Goal: Task Accomplishment & Management: Manage account settings

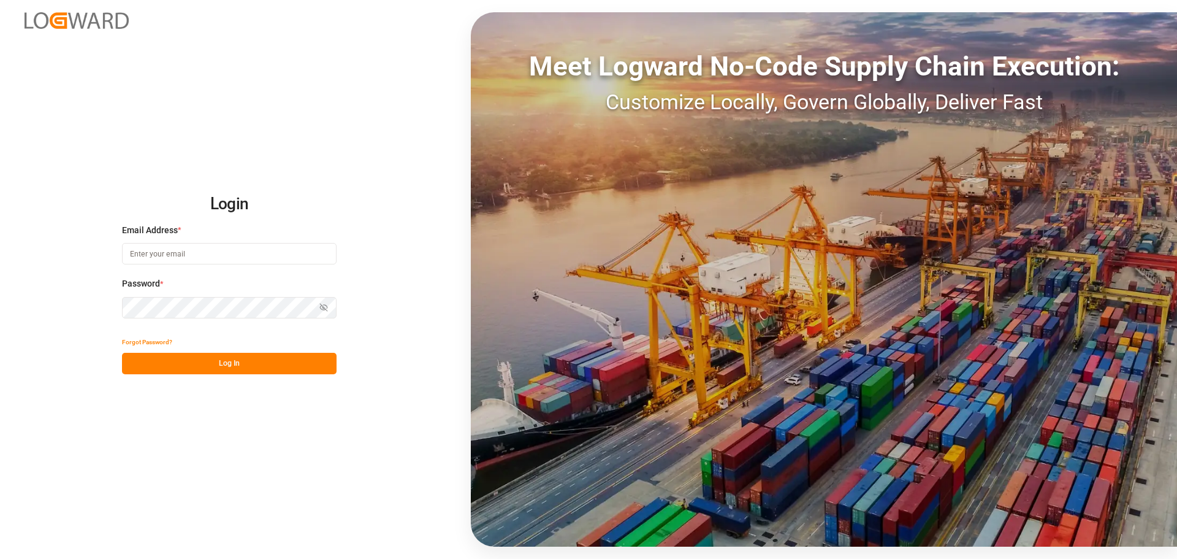
type input "[EMAIL_ADDRESS][PERSON_NAME][DOMAIN_NAME]"
click at [222, 363] on button "Log In" at bounding box center [229, 363] width 215 height 21
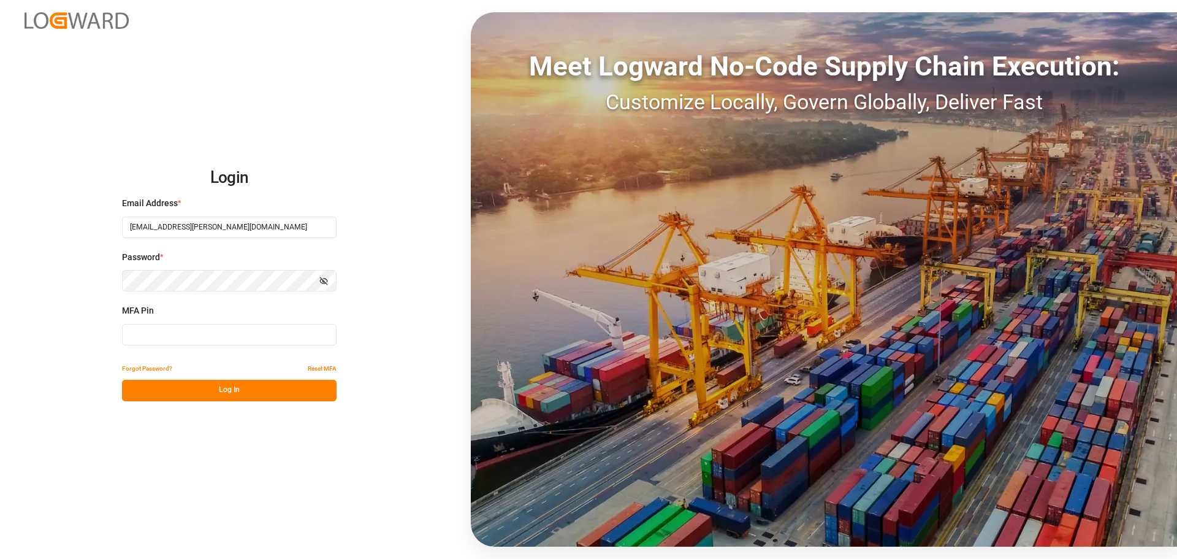
click at [204, 332] on input at bounding box center [229, 334] width 215 height 21
type input "380085"
click at [201, 396] on button "Log In" at bounding box center [229, 390] width 215 height 21
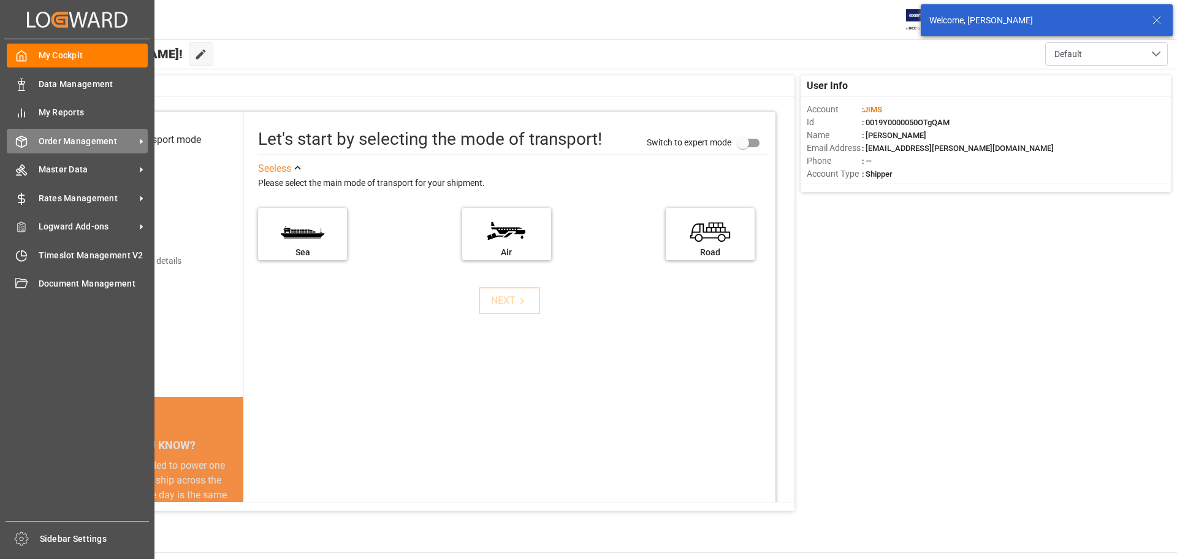
click at [19, 138] on icon at bounding box center [21, 142] width 12 height 12
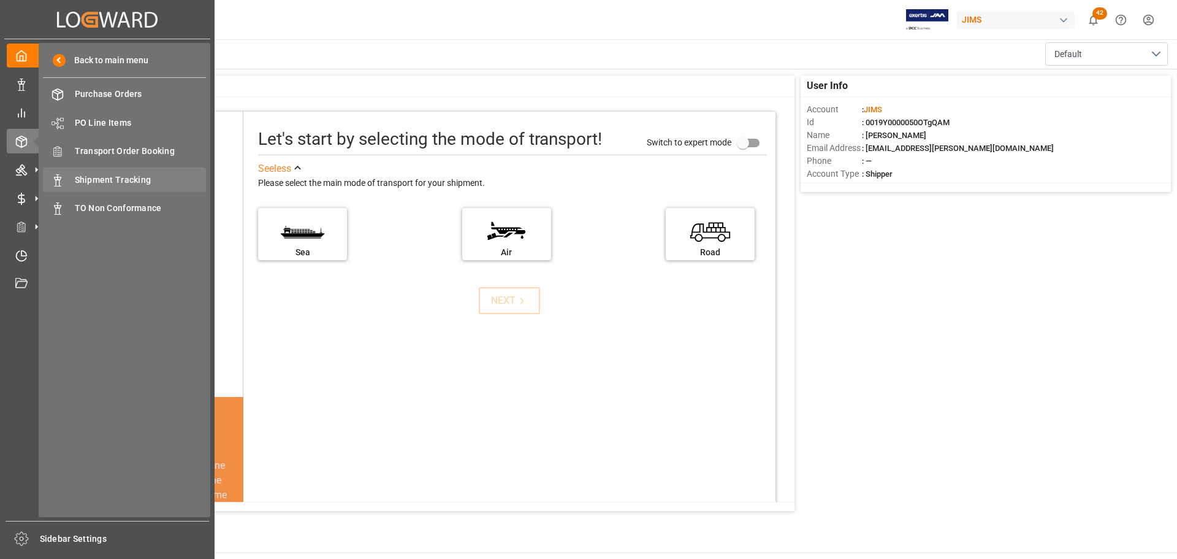
click at [123, 172] on div "Shipment Tracking Shipment Tracking" at bounding box center [124, 179] width 163 height 24
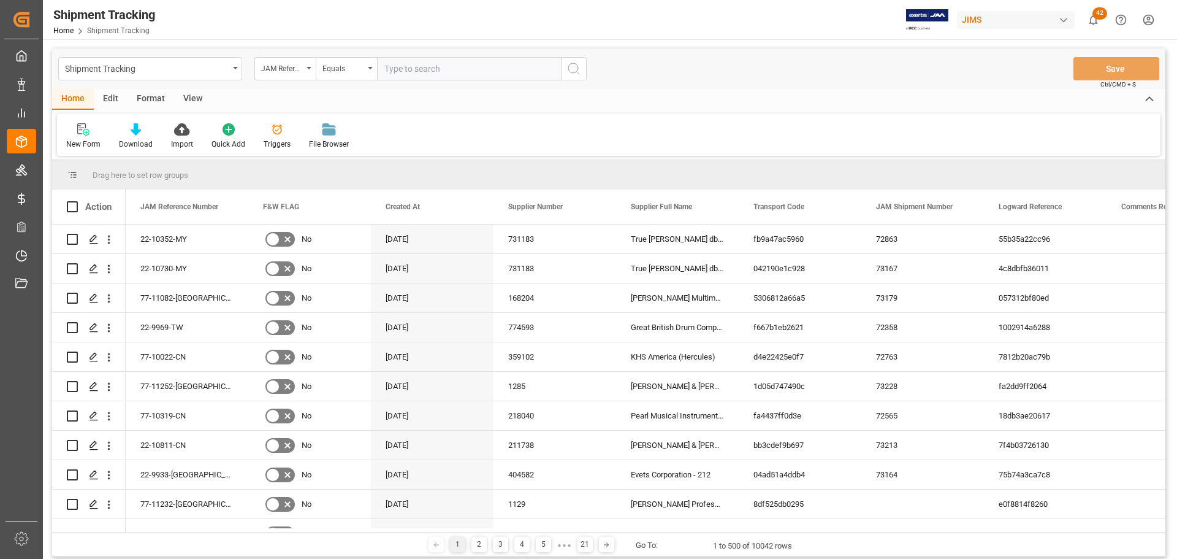
click at [179, 97] on div "View" at bounding box center [192, 99] width 37 height 21
click at [126, 137] on div "Standard Templates" at bounding box center [139, 136] width 80 height 27
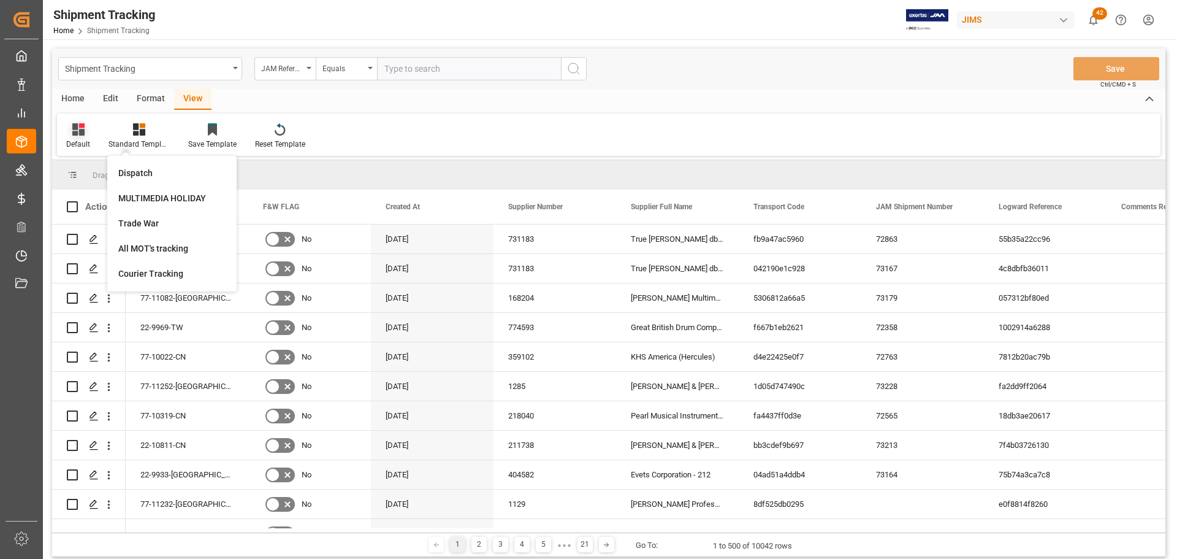
click at [93, 135] on div "Default" at bounding box center [78, 136] width 42 height 27
click at [102, 204] on div "Shipment Tracking" at bounding box center [125, 198] width 107 height 13
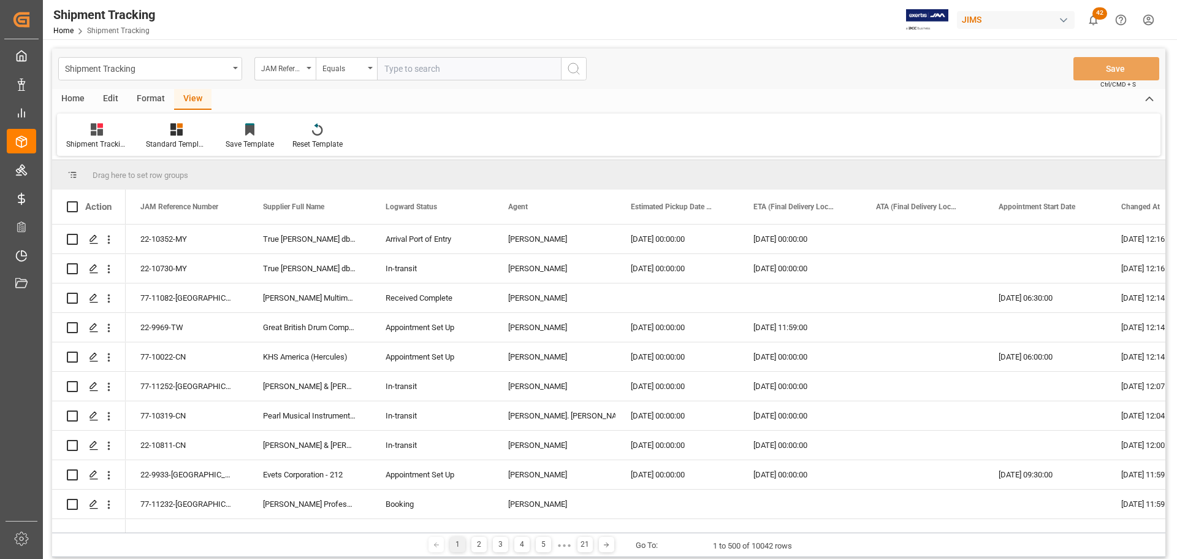
click at [75, 101] on div "Home" at bounding box center [73, 99] width 42 height 21
click at [151, 94] on div "Format" at bounding box center [151, 99] width 47 height 21
click at [183, 98] on div "View" at bounding box center [192, 99] width 37 height 21
click at [74, 95] on div "Home" at bounding box center [73, 99] width 42 height 21
click at [147, 96] on div "Format" at bounding box center [151, 99] width 47 height 21
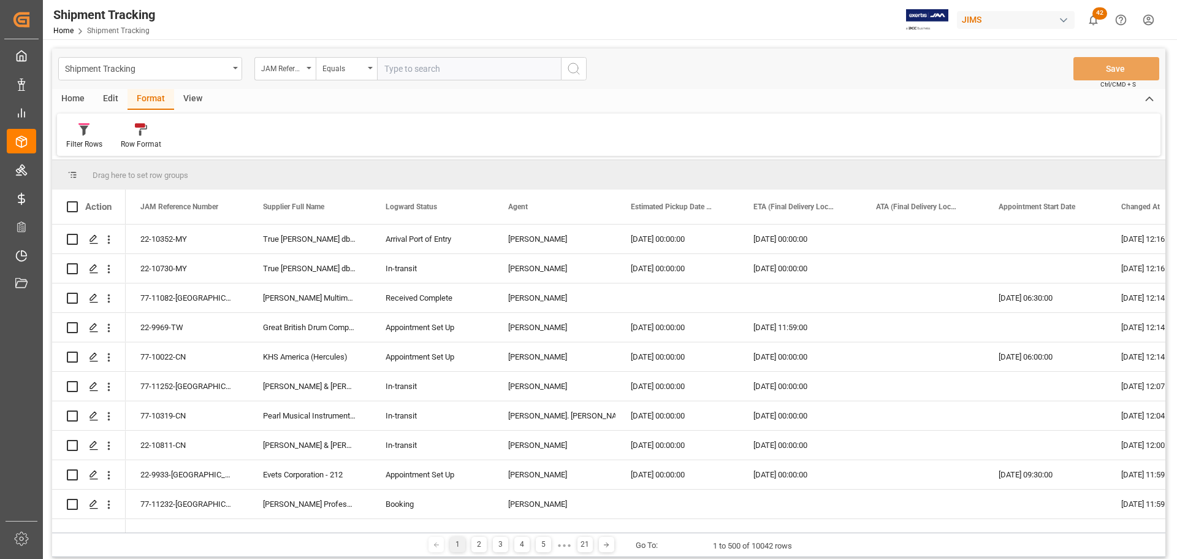
click at [67, 101] on div "Home" at bounding box center [73, 99] width 42 height 21
click at [189, 96] on div "View" at bounding box center [192, 99] width 37 height 21
click at [96, 132] on icon at bounding box center [97, 129] width 12 height 12
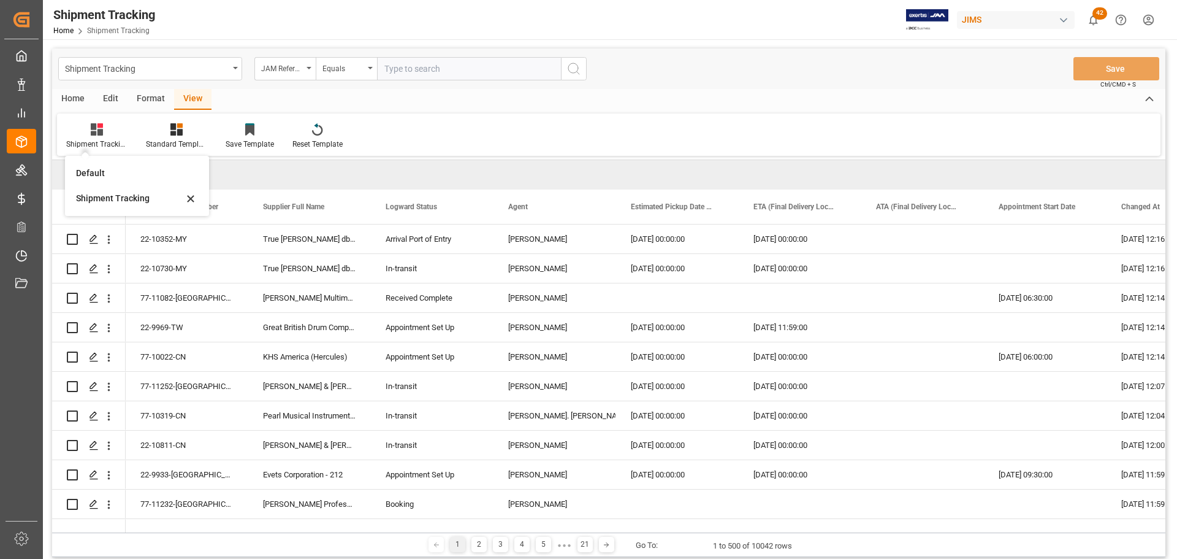
click at [510, 132] on div "Shipment Tracking Default Shipment Tracking Standard Templates Save Template Re…" at bounding box center [609, 134] width 1104 height 42
click at [82, 97] on div "Home" at bounding box center [73, 99] width 42 height 21
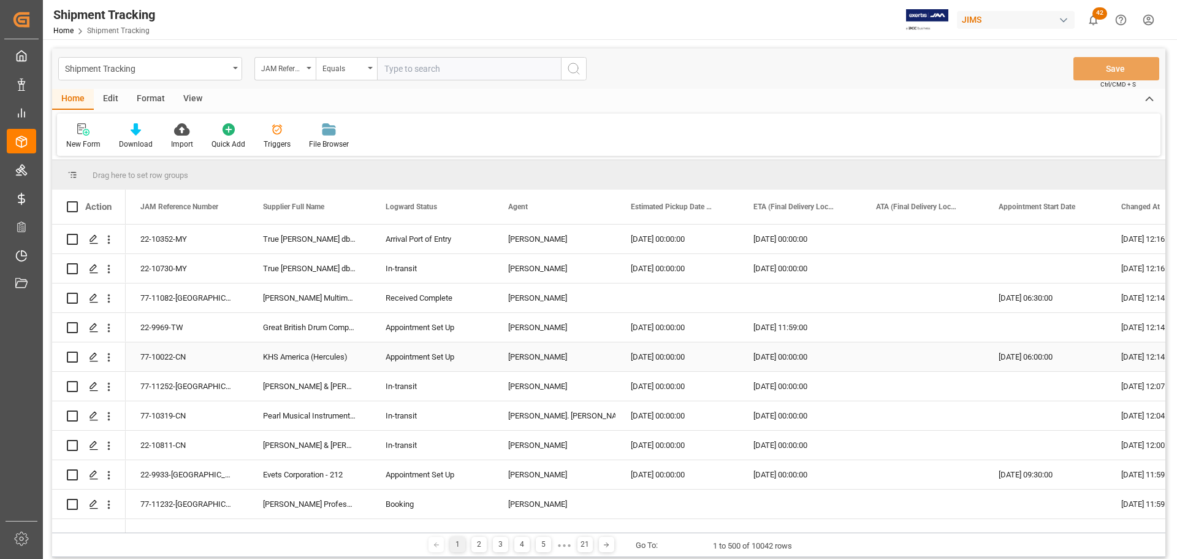
click at [526, 354] on div "[PERSON_NAME]" at bounding box center [554, 357] width 93 height 28
click at [600, 205] on span at bounding box center [596, 206] width 11 height 11
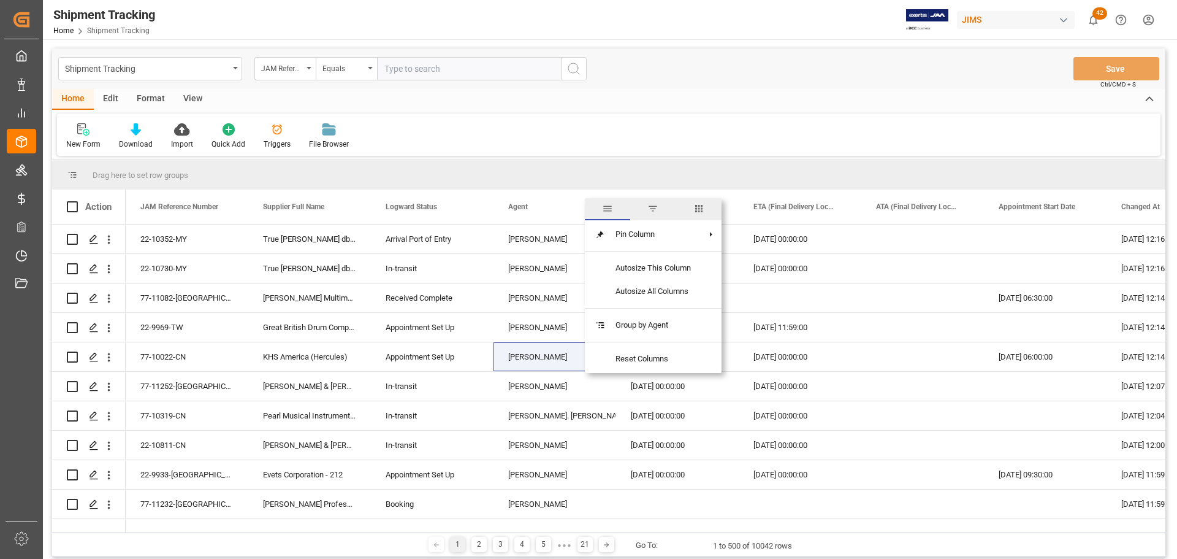
click at [654, 215] on span "filter" at bounding box center [652, 209] width 45 height 22
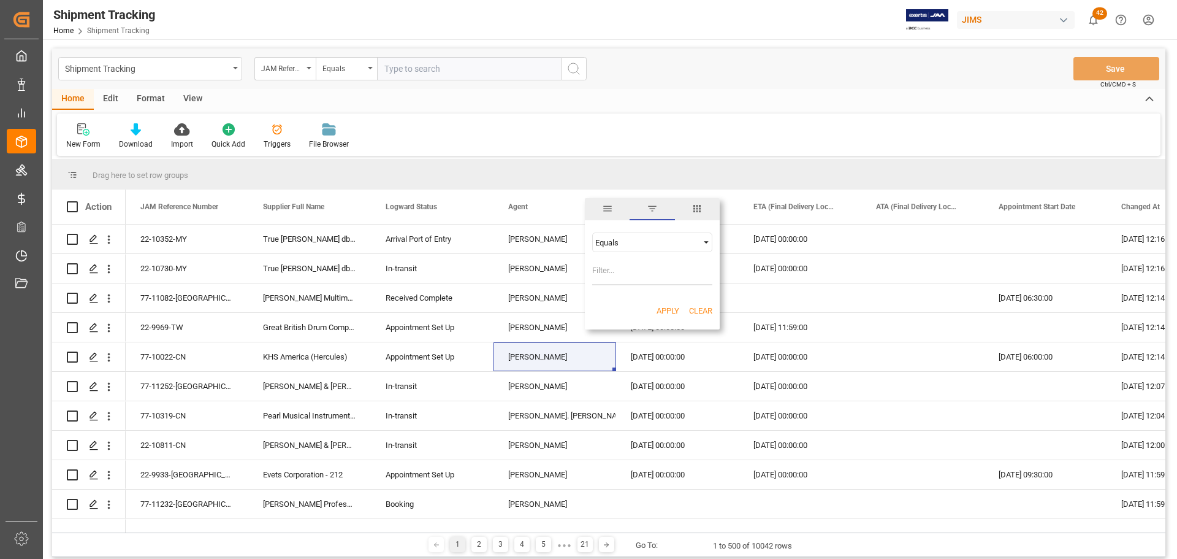
type input "[PERSON_NAME]"
click at [668, 312] on button "Apply" at bounding box center [668, 311] width 23 height 12
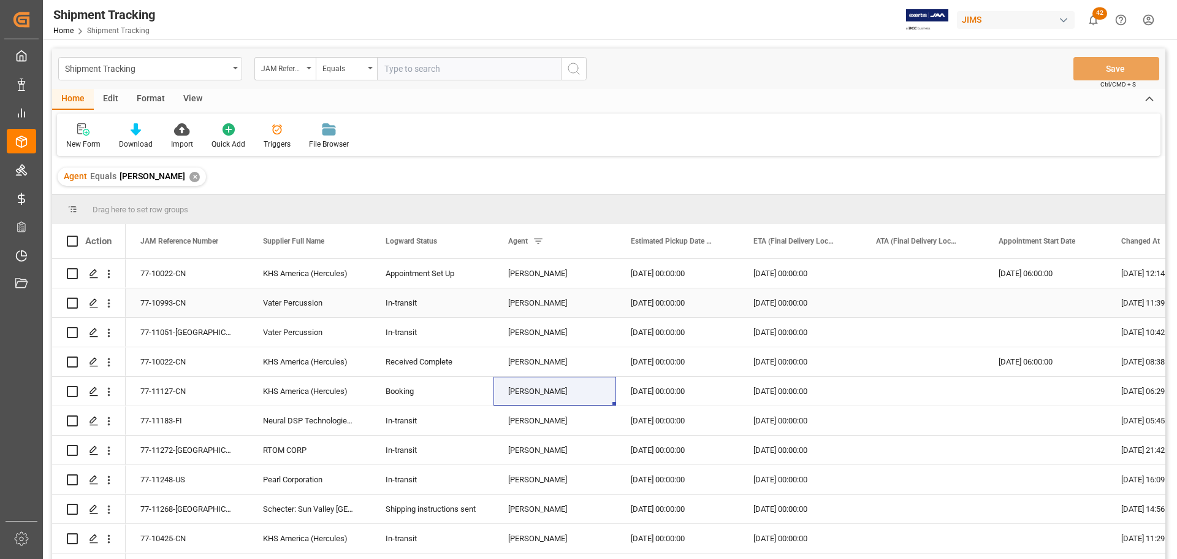
click at [408, 310] on div "In-transit" at bounding box center [432, 303] width 93 height 28
click at [472, 244] on span at bounding box center [473, 240] width 11 height 11
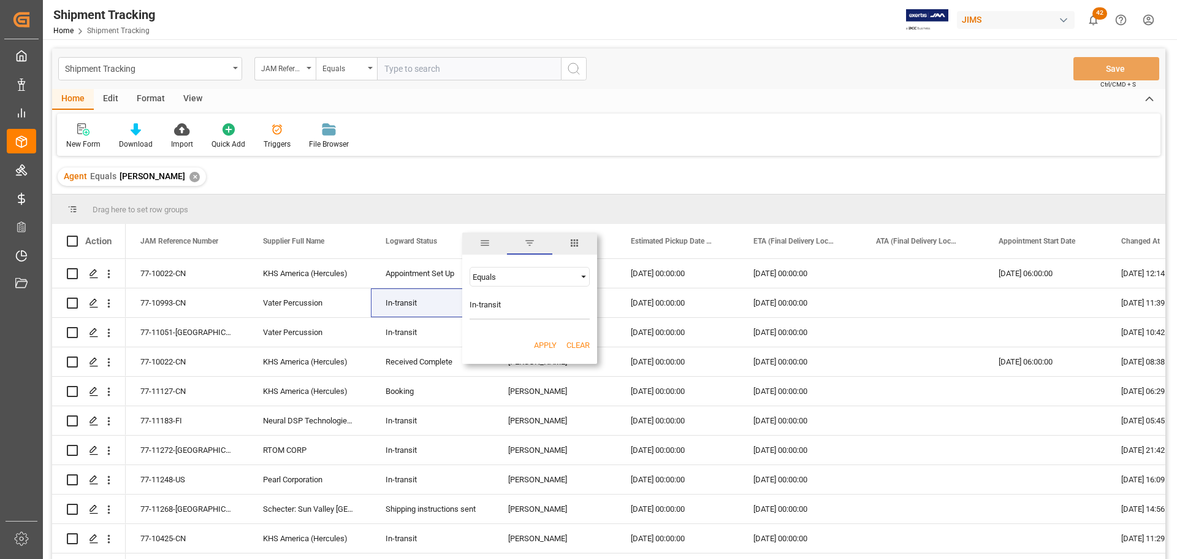
type input "In-transit"
click at [554, 345] on button "Apply" at bounding box center [545, 345] width 23 height 12
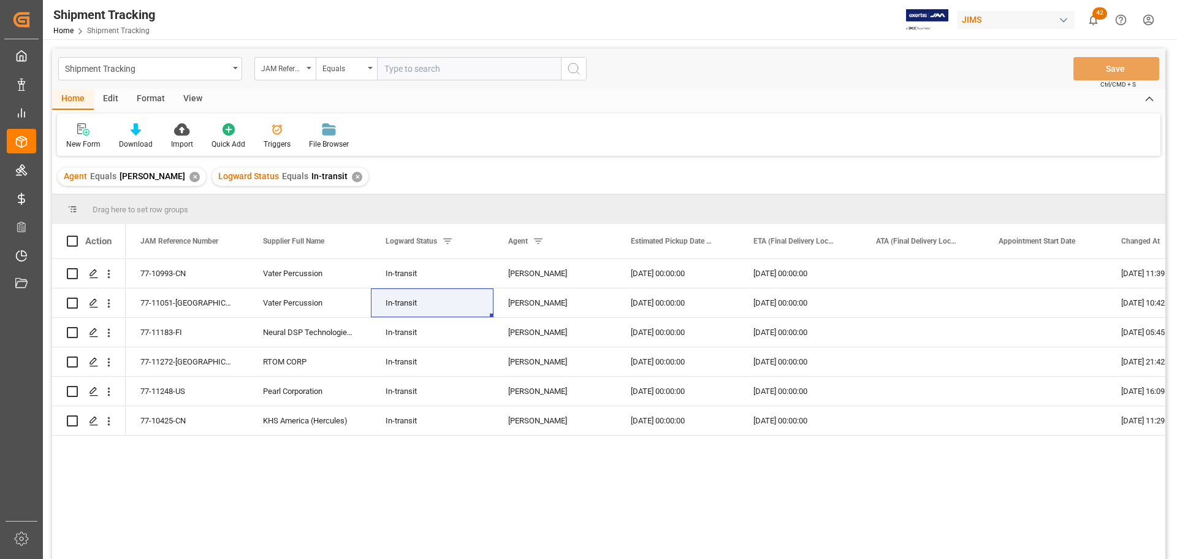
click at [304, 477] on div "77-10993-CN Vater Percussion In-transit Manthan Sutaria 24-09-2025 00:00:00 03-…" at bounding box center [646, 413] width 1040 height 308
click at [177, 275] on div "77-10993-CN" at bounding box center [187, 273] width 123 height 29
click at [193, 316] on div "77-11051-US" at bounding box center [187, 302] width 123 height 29
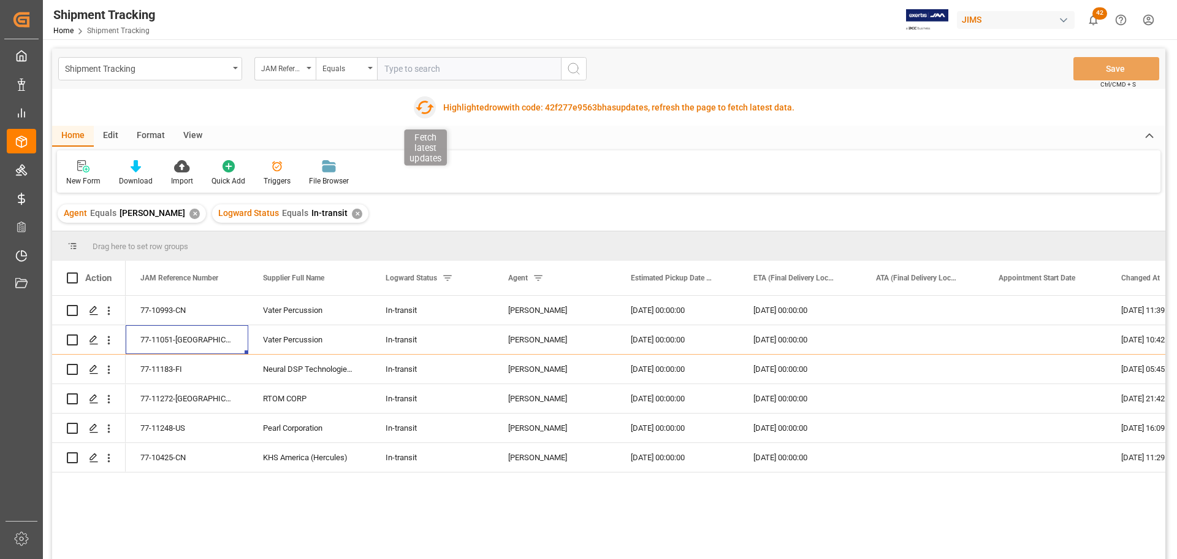
click at [416, 108] on icon "button" at bounding box center [425, 107] width 18 height 13
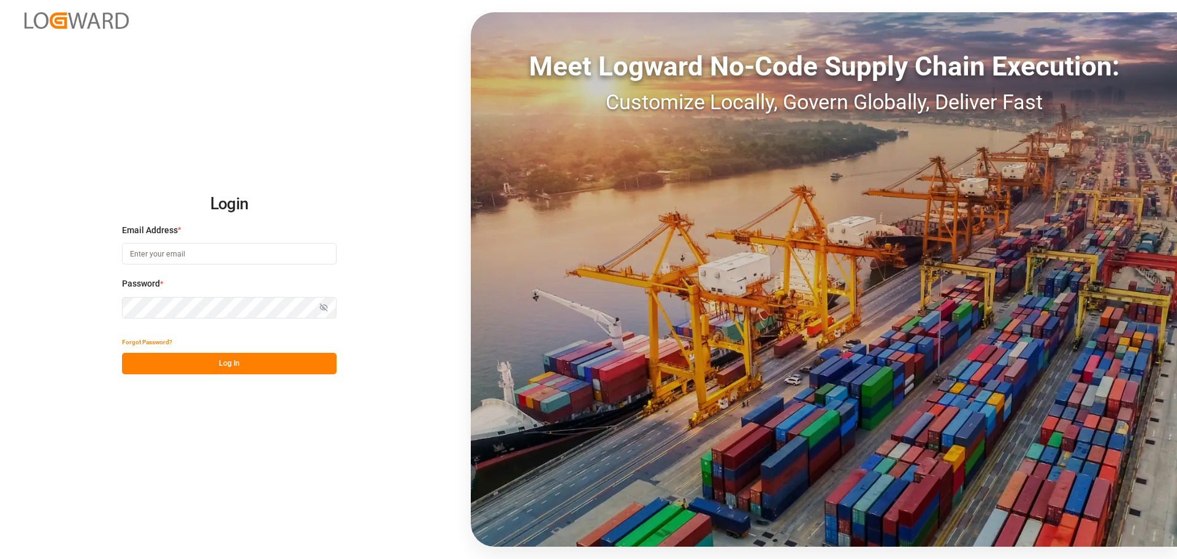
type input "[EMAIL_ADDRESS][PERSON_NAME][DOMAIN_NAME]"
click at [210, 364] on button "Log In" at bounding box center [229, 363] width 215 height 21
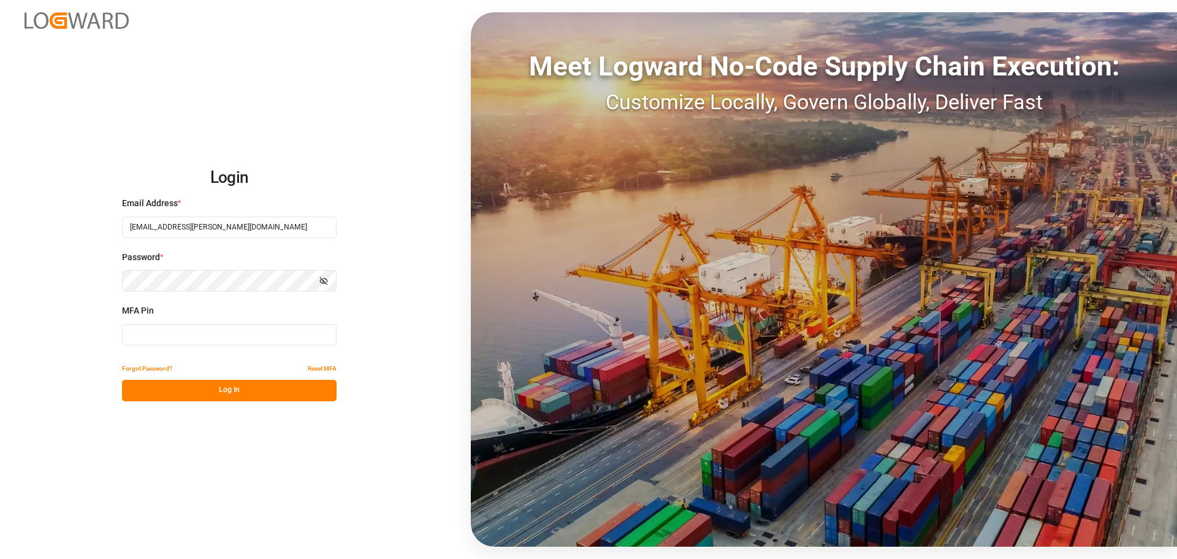
click at [153, 339] on input at bounding box center [229, 334] width 215 height 21
type input "831811"
click at [158, 387] on button "Log In" at bounding box center [229, 390] width 215 height 21
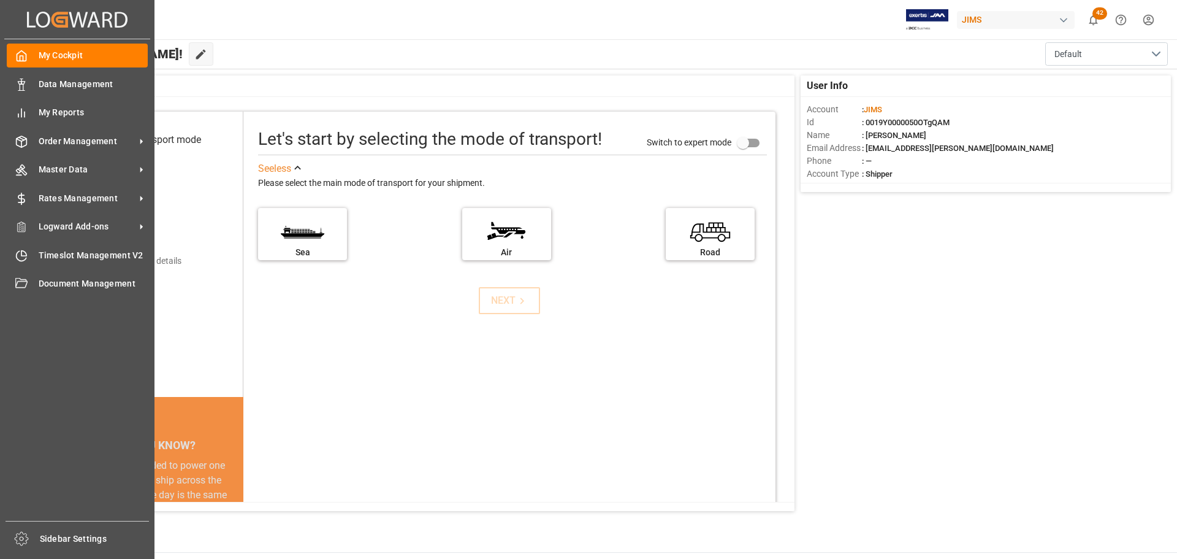
click at [72, 126] on div "My Cockpit My Cockpit Data Management Data Management My Reports My Reports Ord…" at bounding box center [77, 279] width 146 height 481
click at [74, 135] on span "Order Management" at bounding box center [87, 141] width 97 height 13
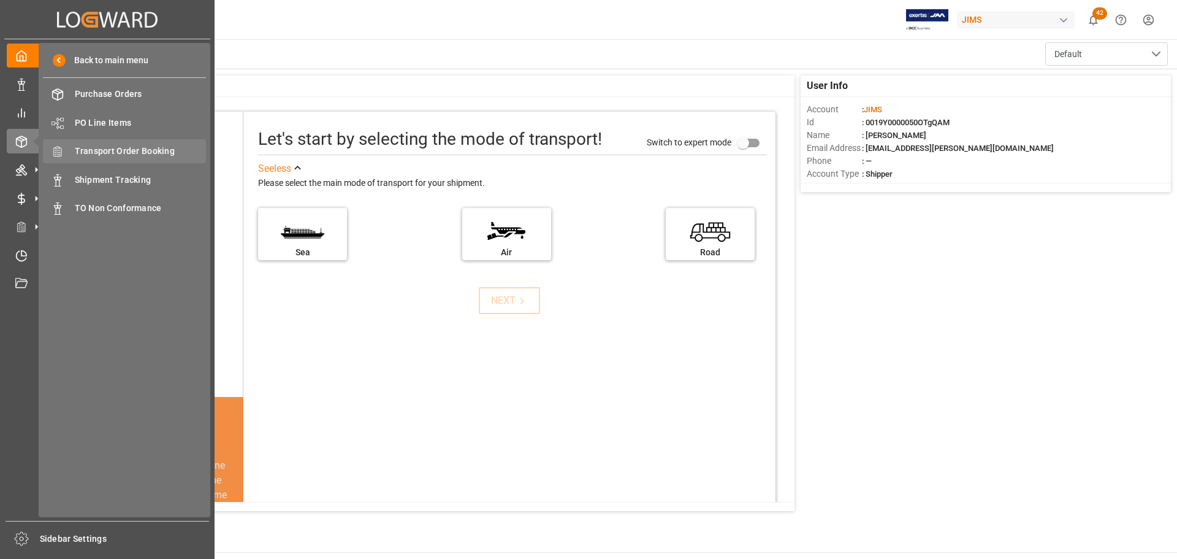
click at [120, 149] on span "Transport Order Booking" at bounding box center [141, 151] width 132 height 13
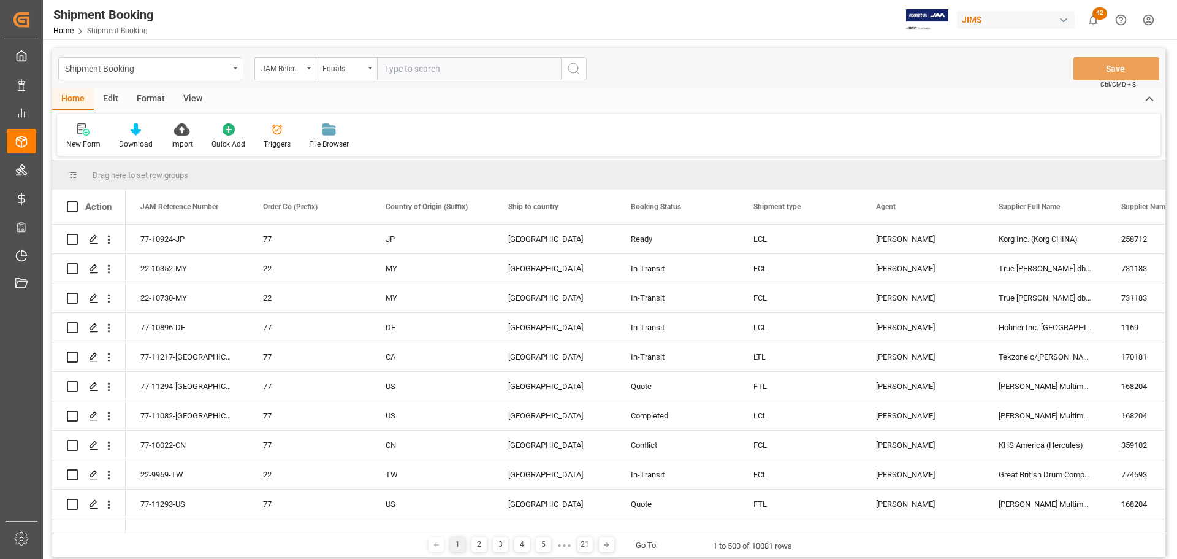
paste input "77-10993-CN"
type input "77-10993-CN"
click at [583, 74] on button "search button" at bounding box center [574, 68] width 26 height 23
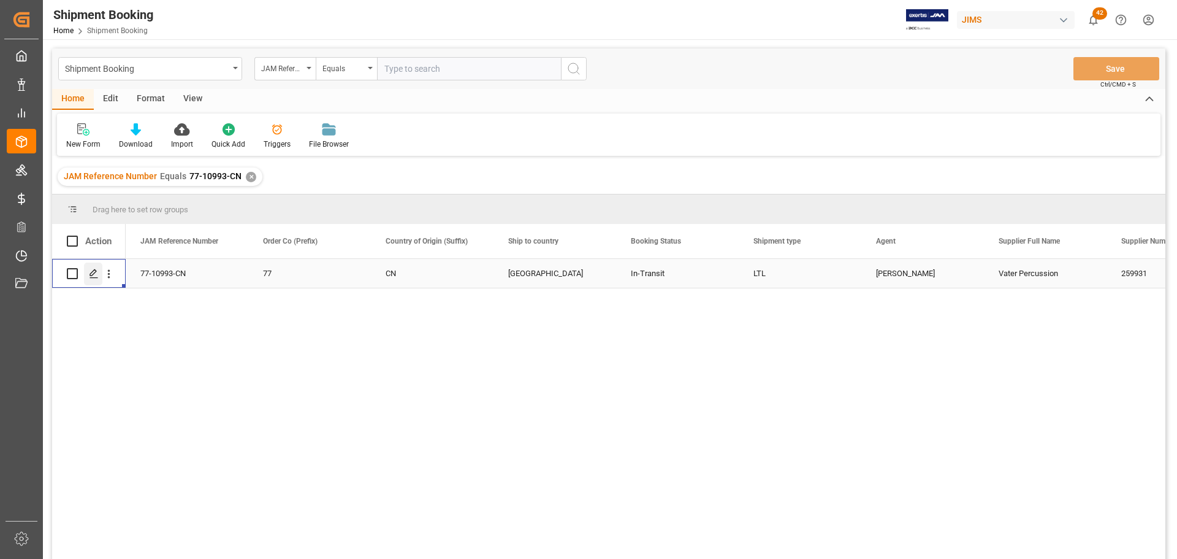
click at [96, 280] on div "Press SPACE to select this row." at bounding box center [93, 273] width 18 height 23
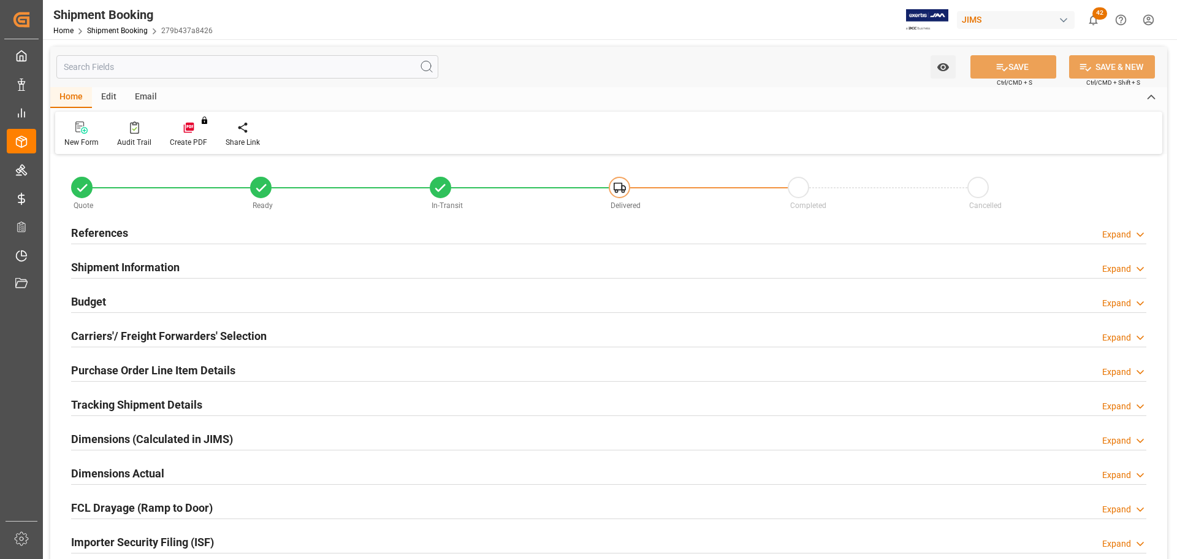
type input "1"
click at [124, 235] on h2 "References" at bounding box center [99, 232] width 57 height 17
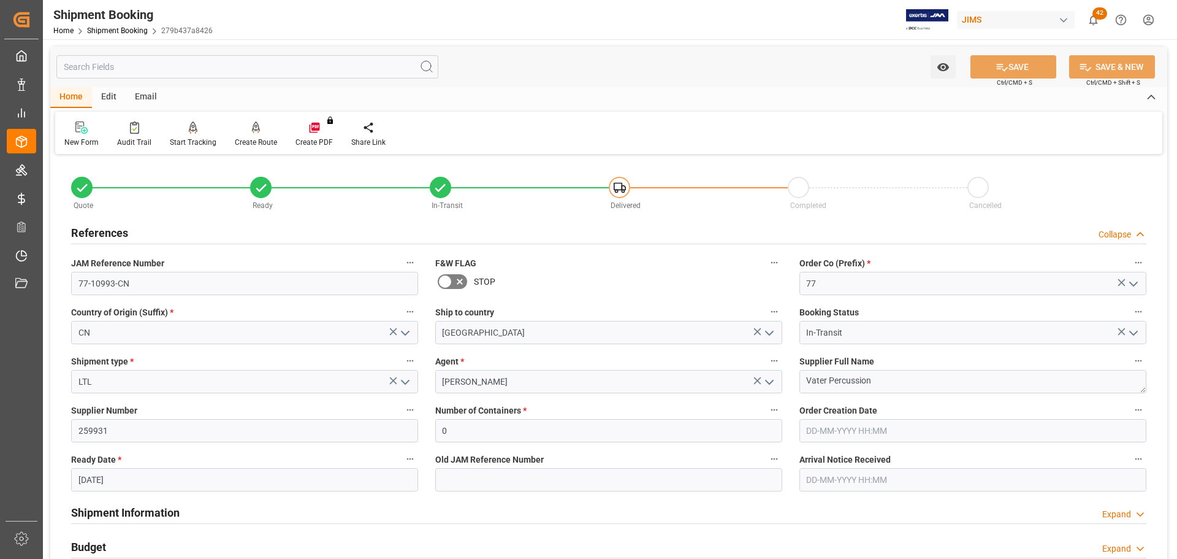
click at [132, 233] on div "References Collapse" at bounding box center [609, 231] width 1076 height 23
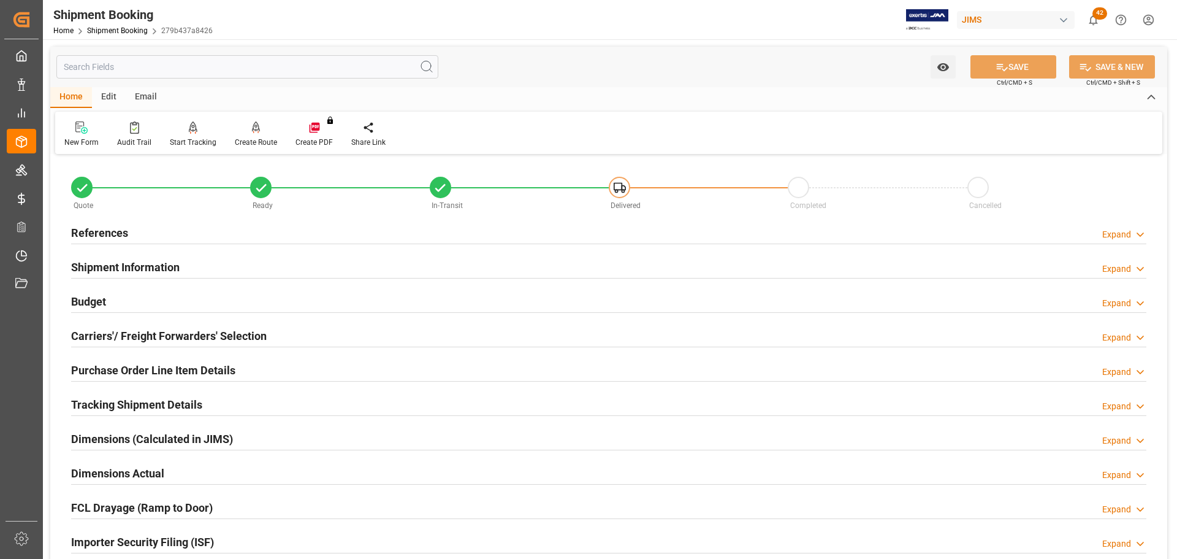
click at [132, 271] on h2 "Shipment Information" at bounding box center [125, 267] width 109 height 17
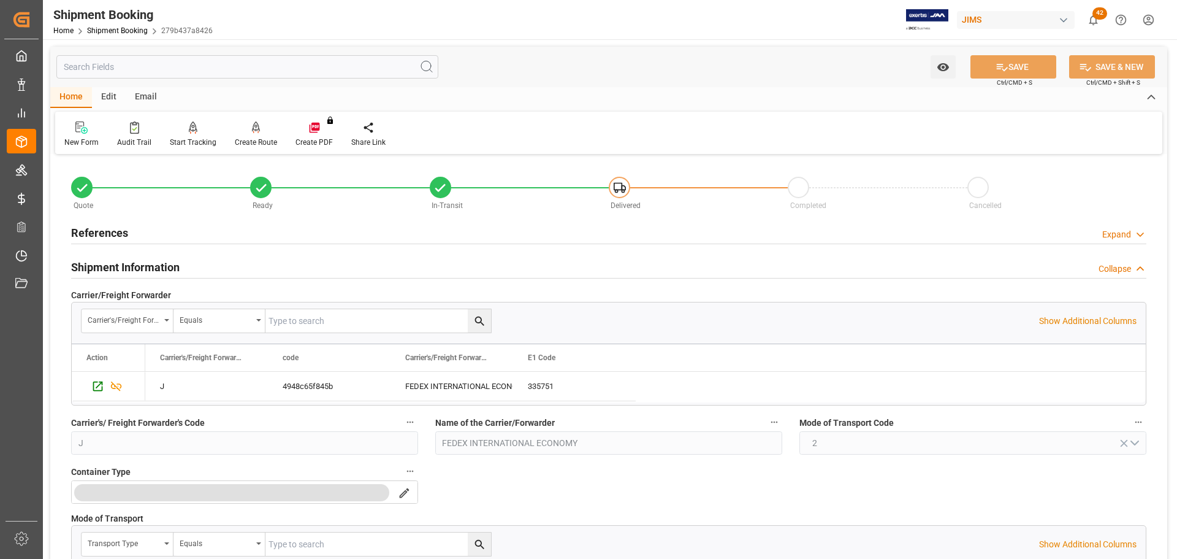
click at [134, 266] on h2 "Shipment Information" at bounding box center [125, 267] width 109 height 17
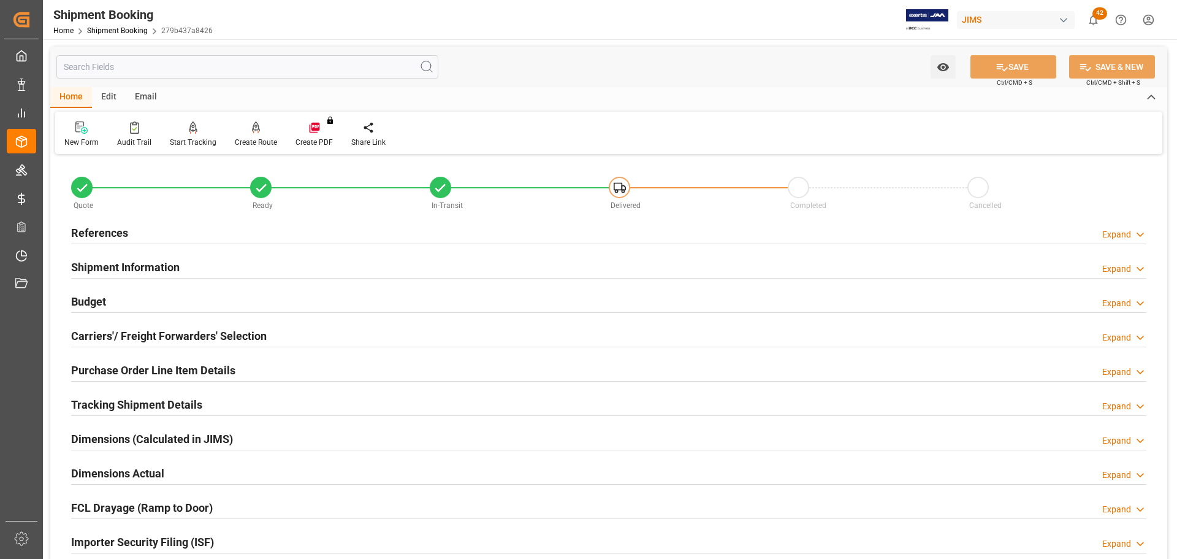
click at [132, 299] on div "Budget Expand" at bounding box center [609, 300] width 1076 height 23
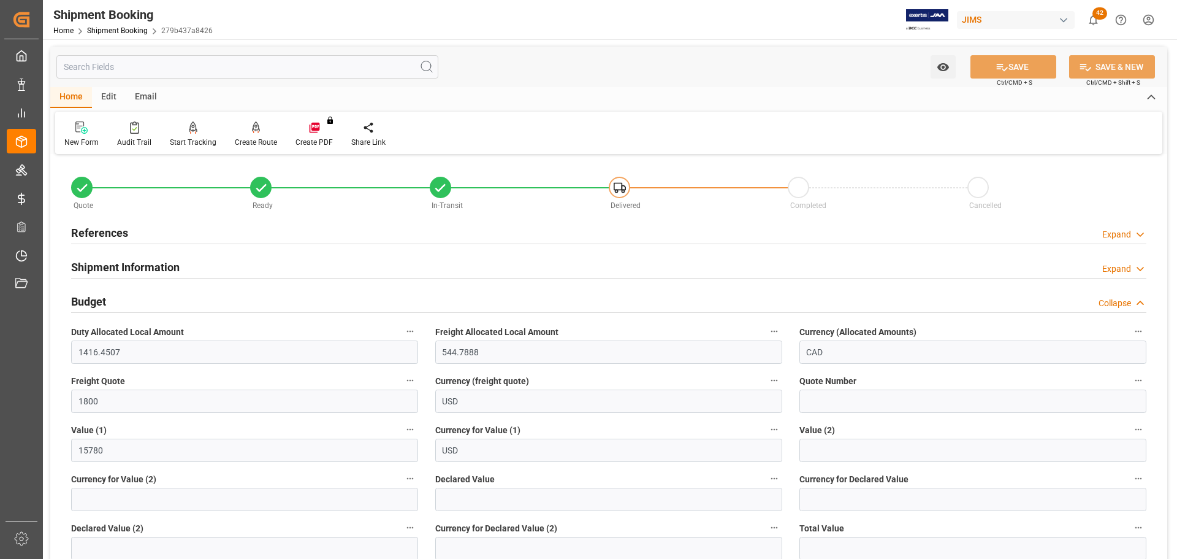
click at [132, 299] on div "Budget Collapse" at bounding box center [609, 300] width 1076 height 23
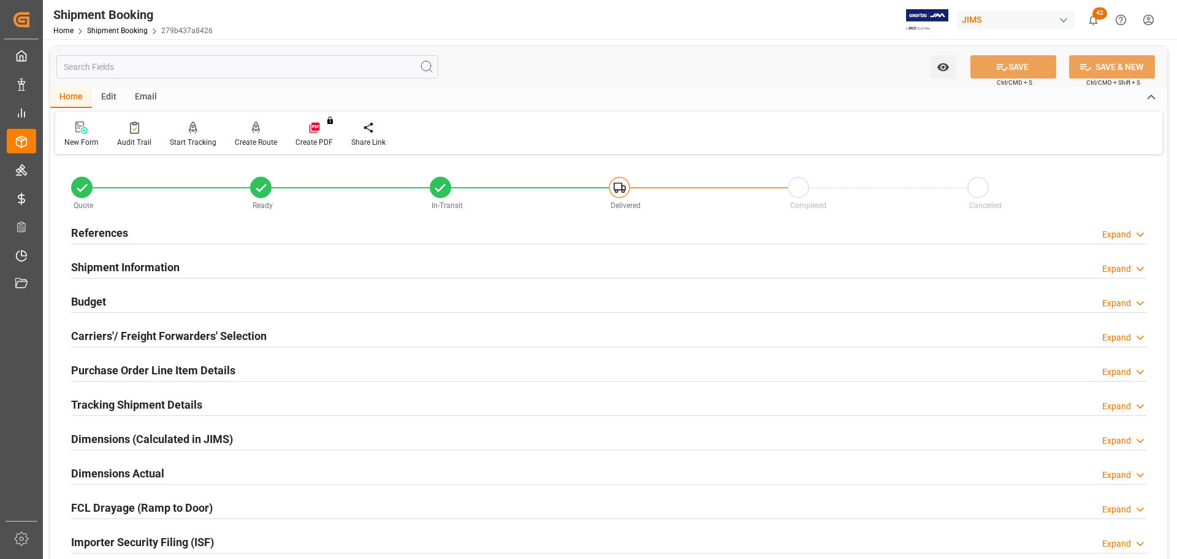
scroll to position [61, 0]
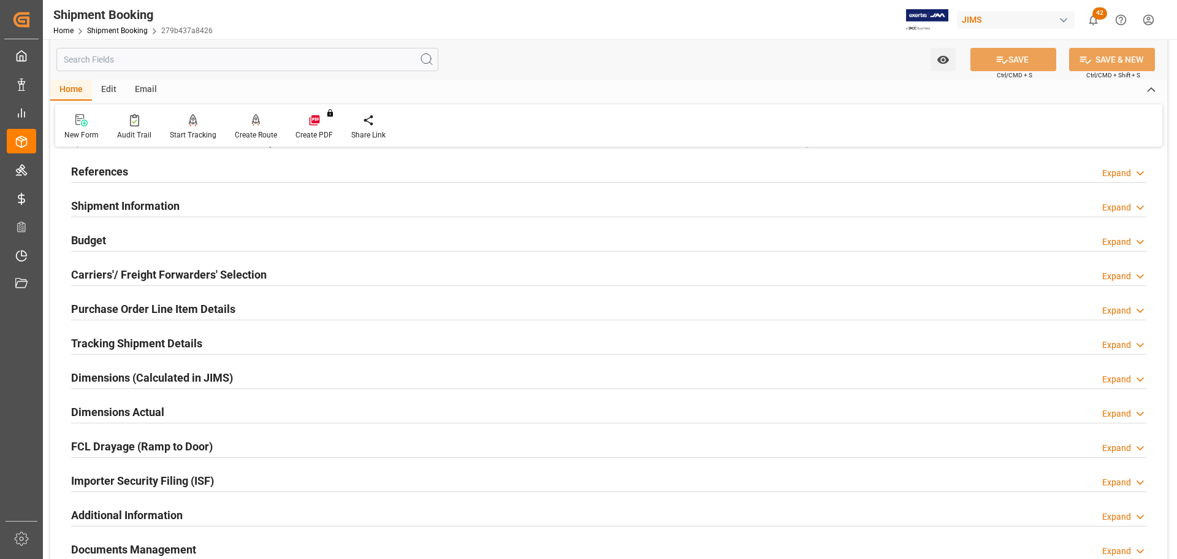
click at [131, 275] on h2 "Carriers'/ Freight Forwarders' Selection" at bounding box center [169, 274] width 196 height 17
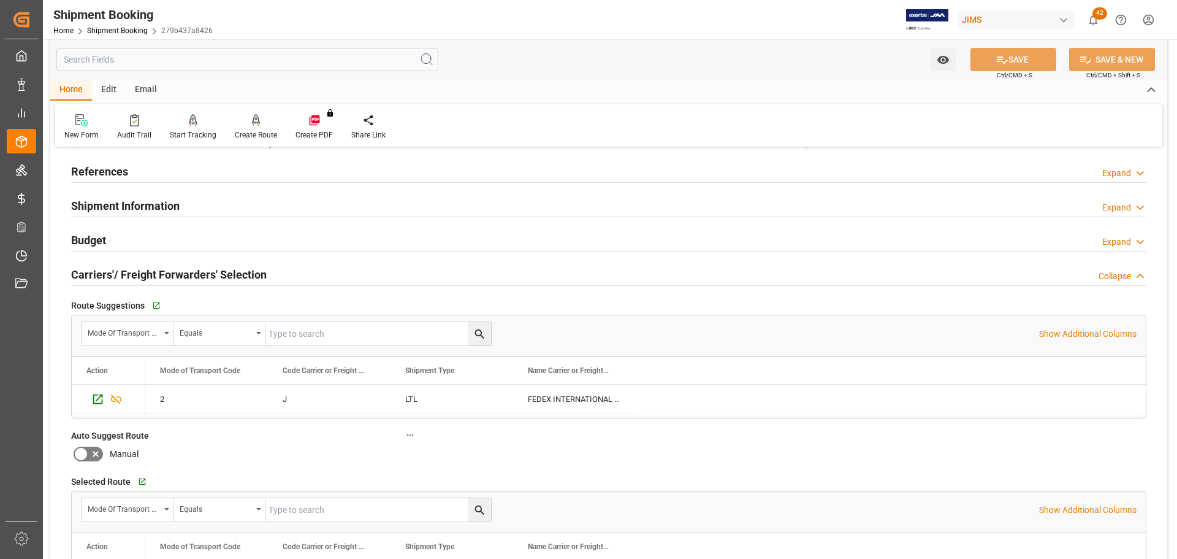
click at [131, 275] on h2 "Carriers'/ Freight Forwarders' Selection" at bounding box center [169, 274] width 196 height 17
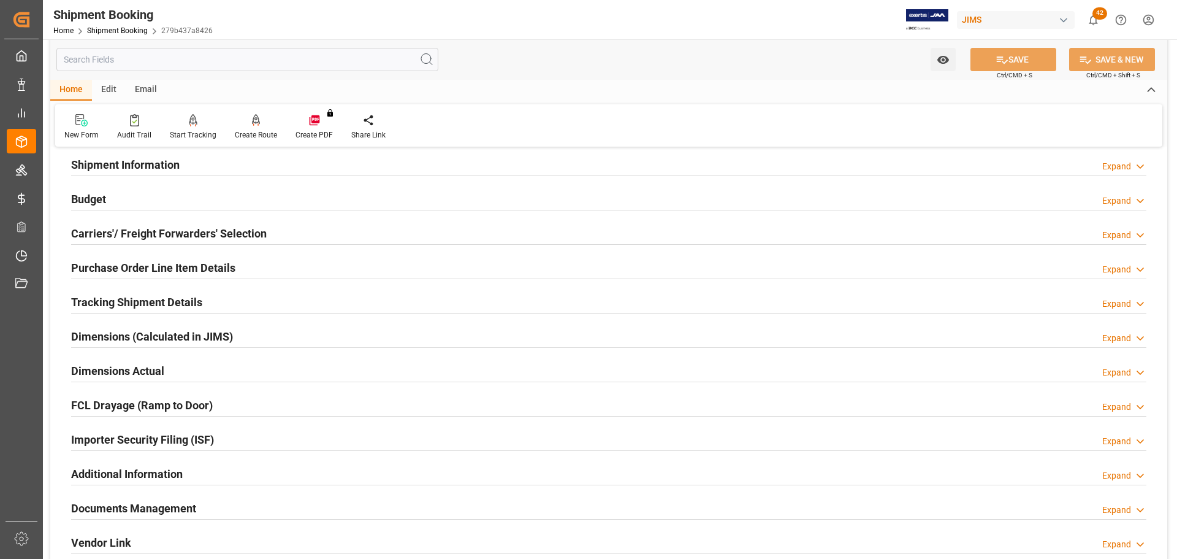
scroll to position [123, 0]
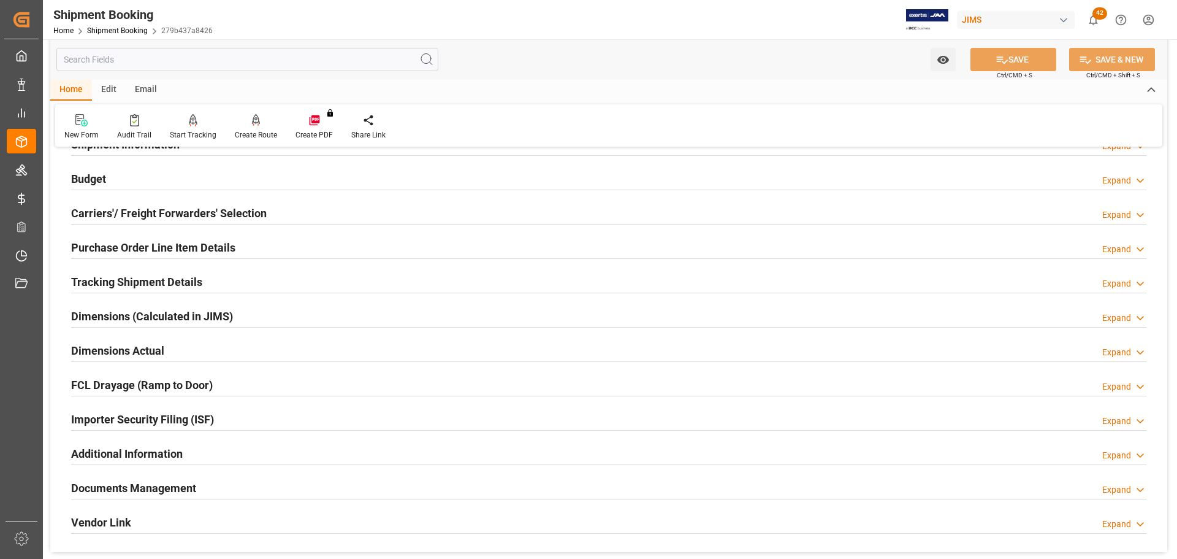
click at [137, 243] on h2 "Purchase Order Line Item Details" at bounding box center [153, 247] width 164 height 17
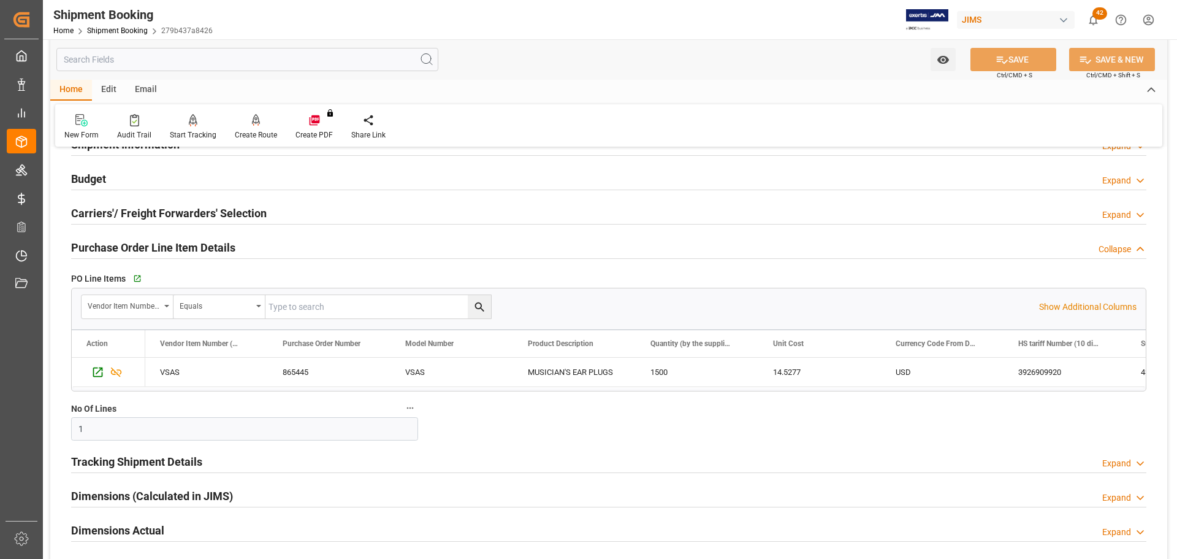
click at [161, 249] on h2 "Purchase Order Line Item Details" at bounding box center [153, 247] width 164 height 17
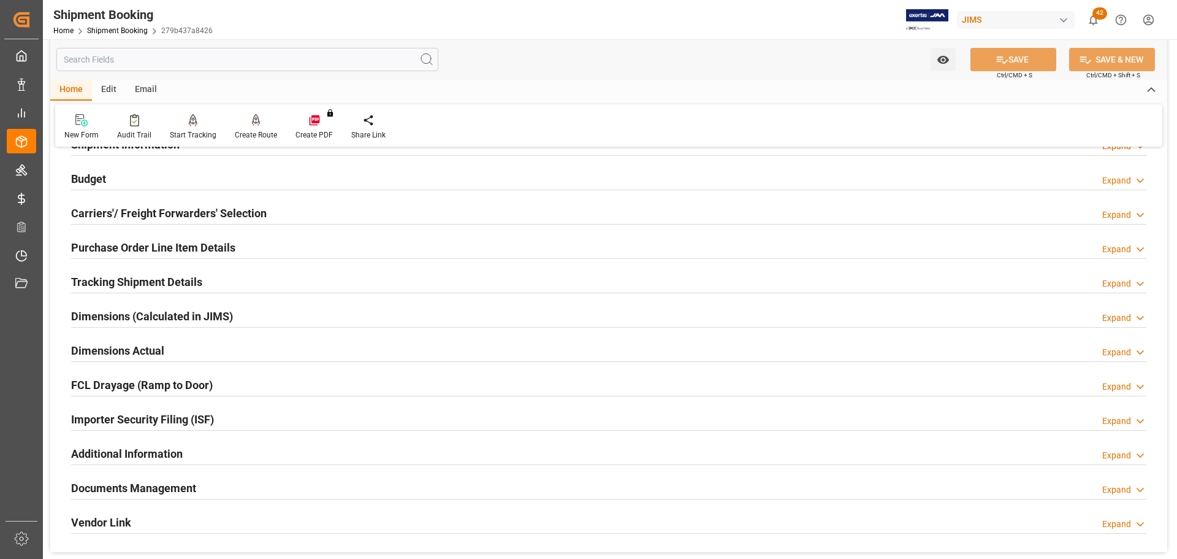
click at [168, 283] on h2 "Tracking Shipment Details" at bounding box center [136, 281] width 131 height 17
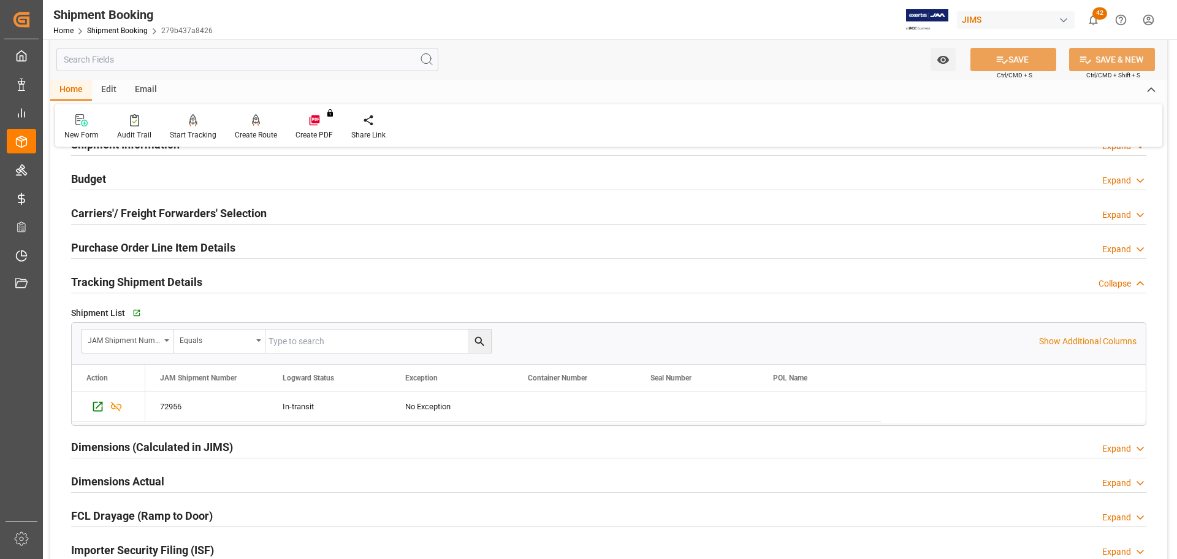
click at [168, 283] on h2 "Tracking Shipment Details" at bounding box center [136, 281] width 131 height 17
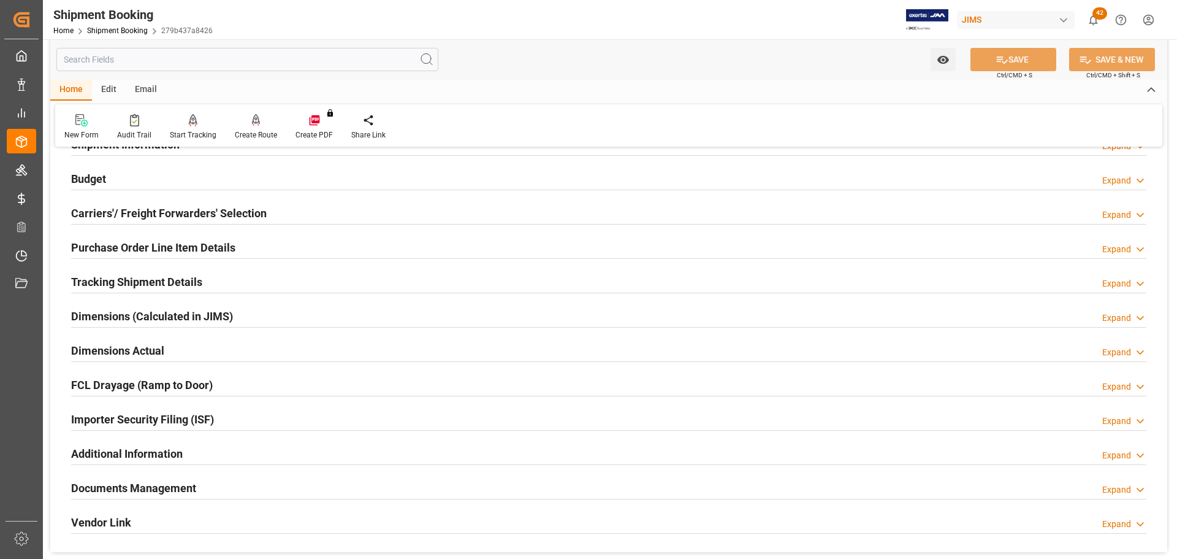
scroll to position [184, 0]
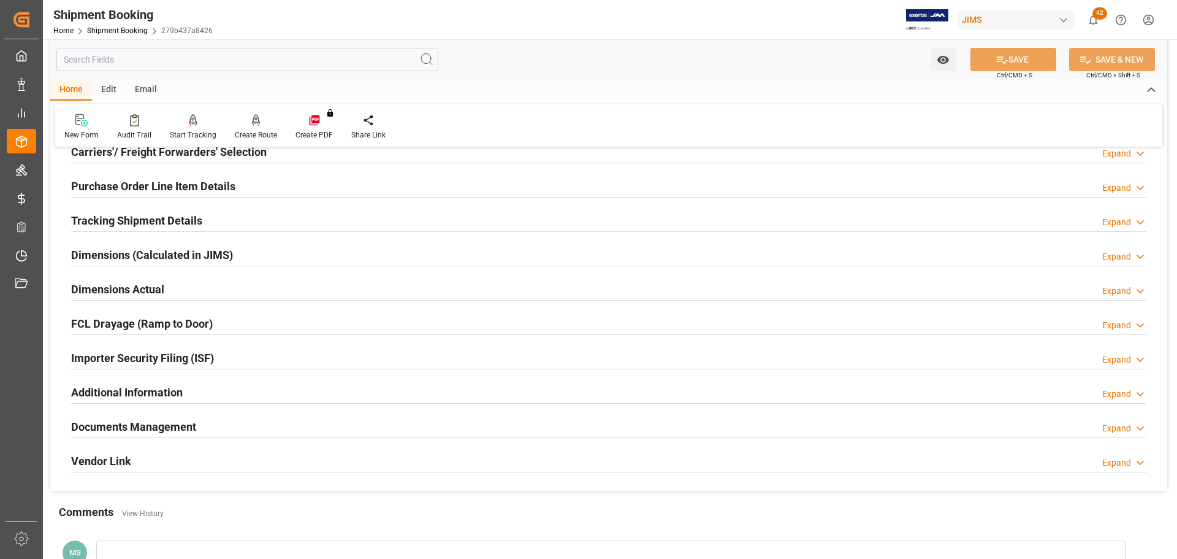
click at [168, 283] on div "Dimensions Actual Expand" at bounding box center [609, 288] width 1076 height 23
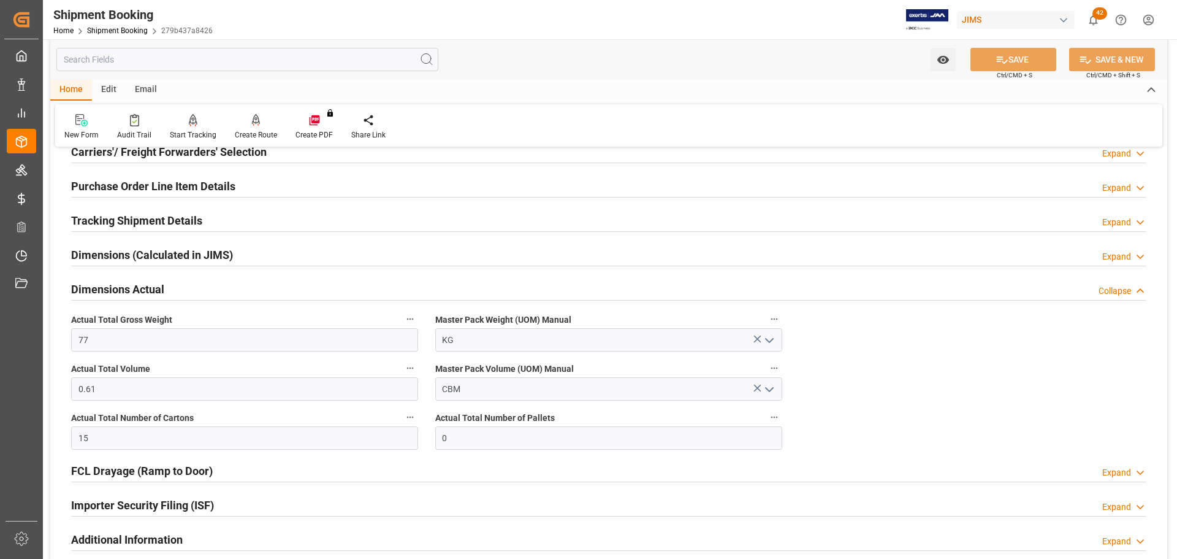
click at [168, 283] on div "Dimensions Actual Collapse" at bounding box center [609, 288] width 1076 height 23
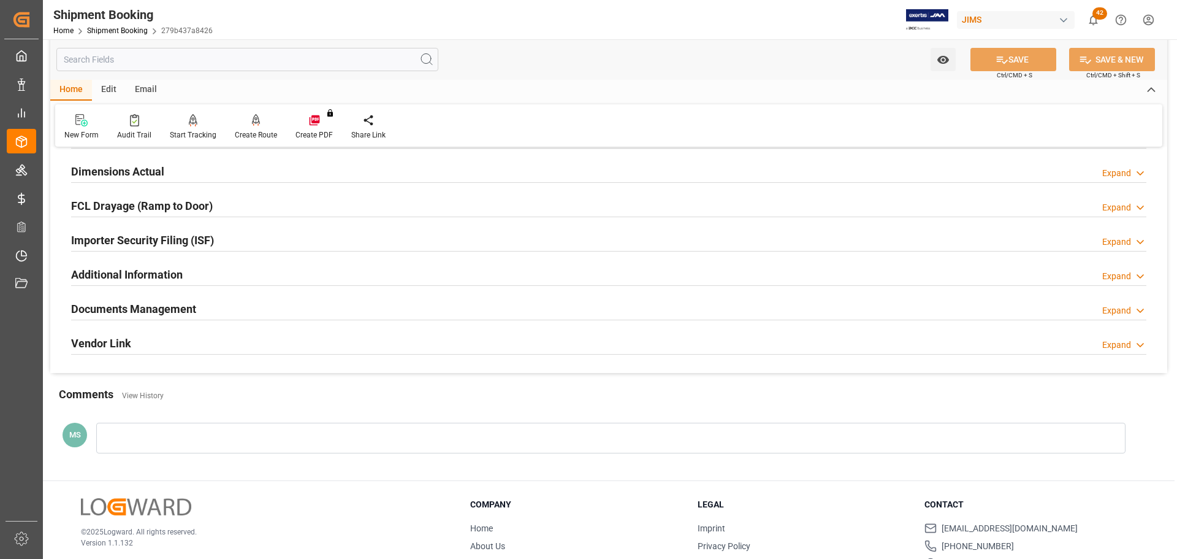
scroll to position [307, 0]
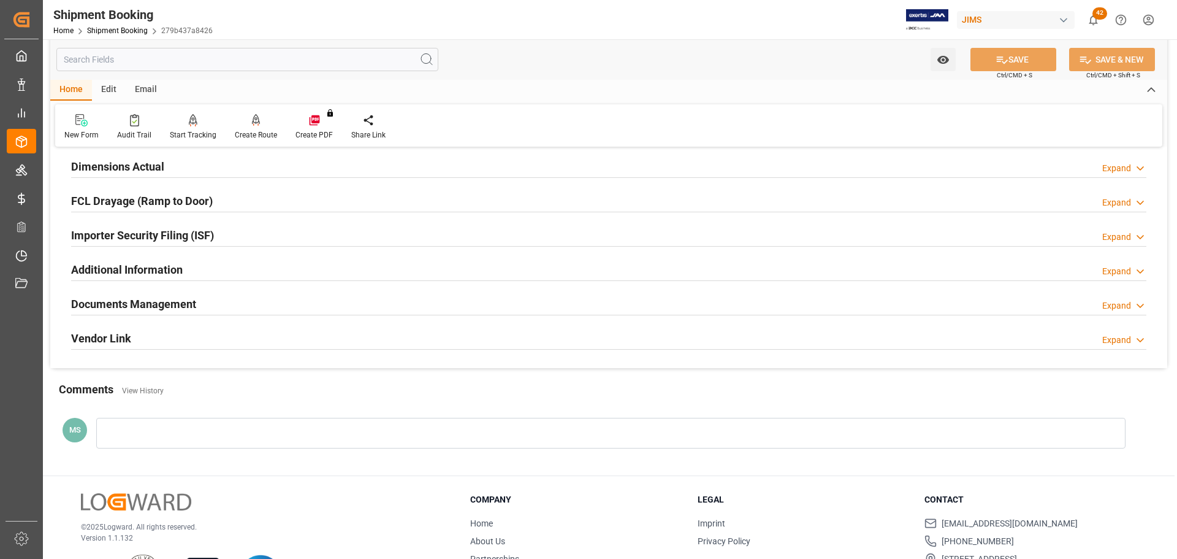
click at [164, 300] on h2 "Documents Management" at bounding box center [133, 304] width 125 height 17
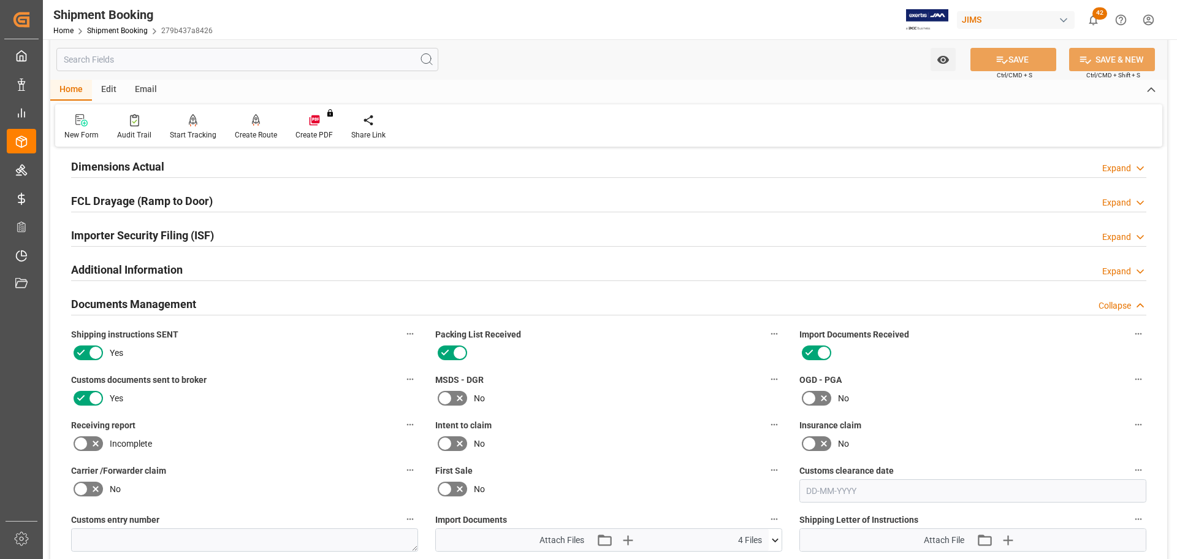
click at [164, 300] on h2 "Documents Management" at bounding box center [133, 304] width 125 height 17
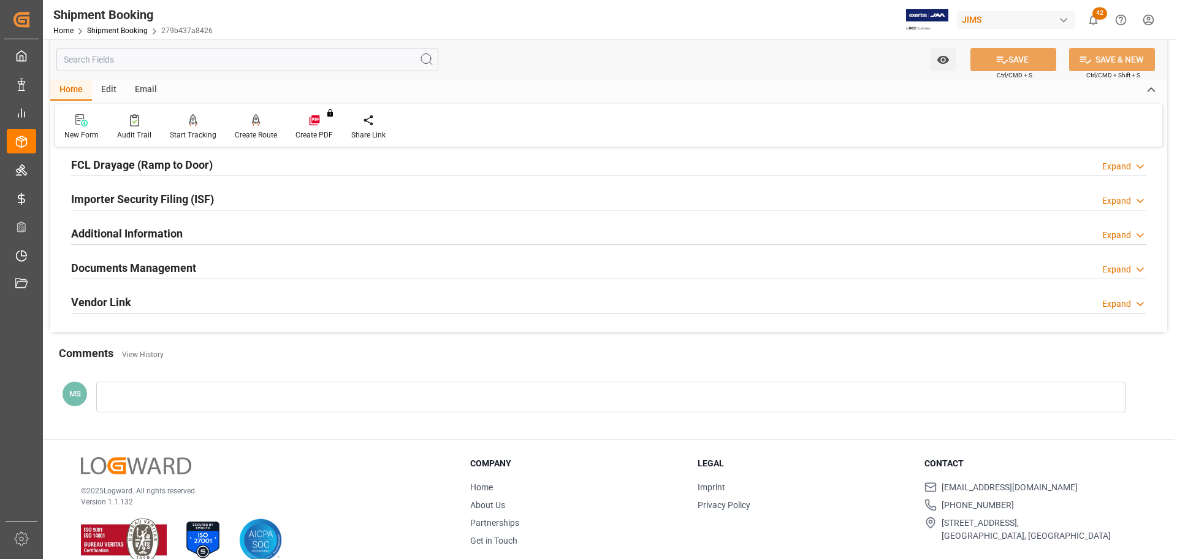
scroll to position [362, 0]
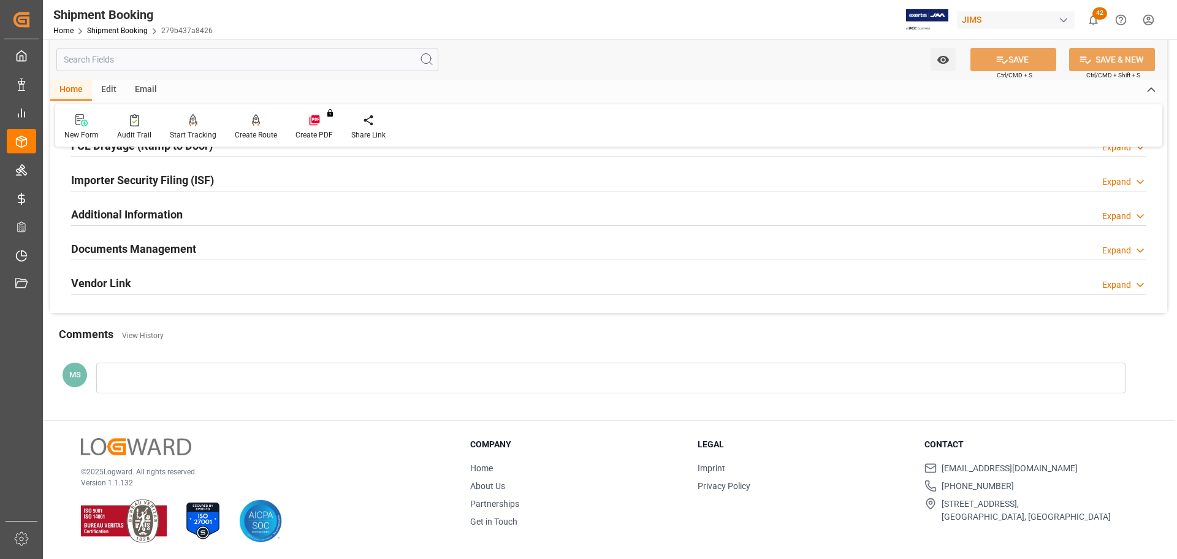
click at [193, 242] on h2 "Documents Management" at bounding box center [133, 248] width 125 height 17
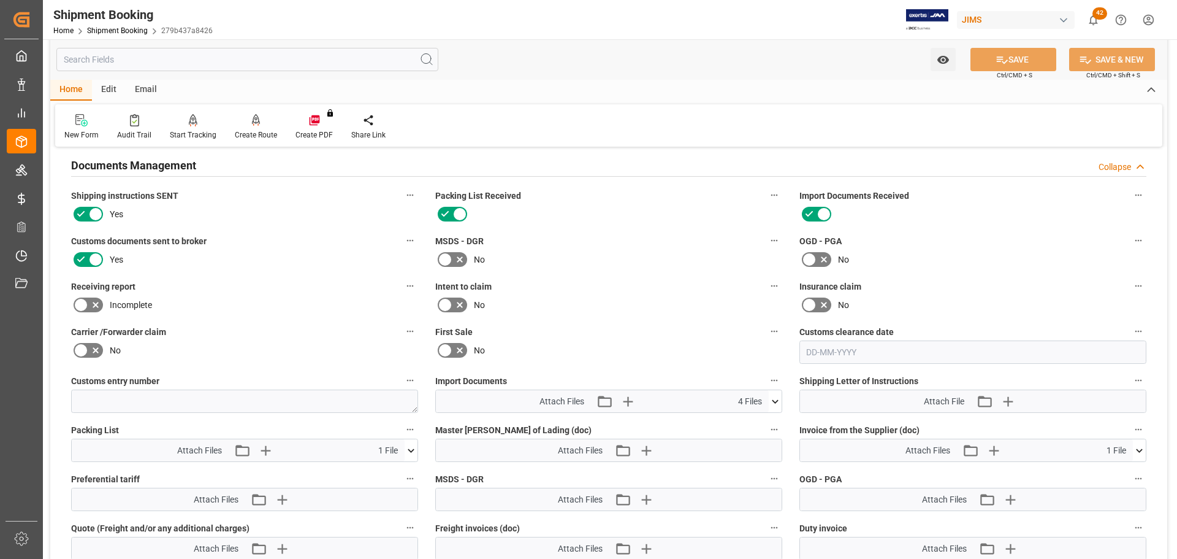
scroll to position [668, 0]
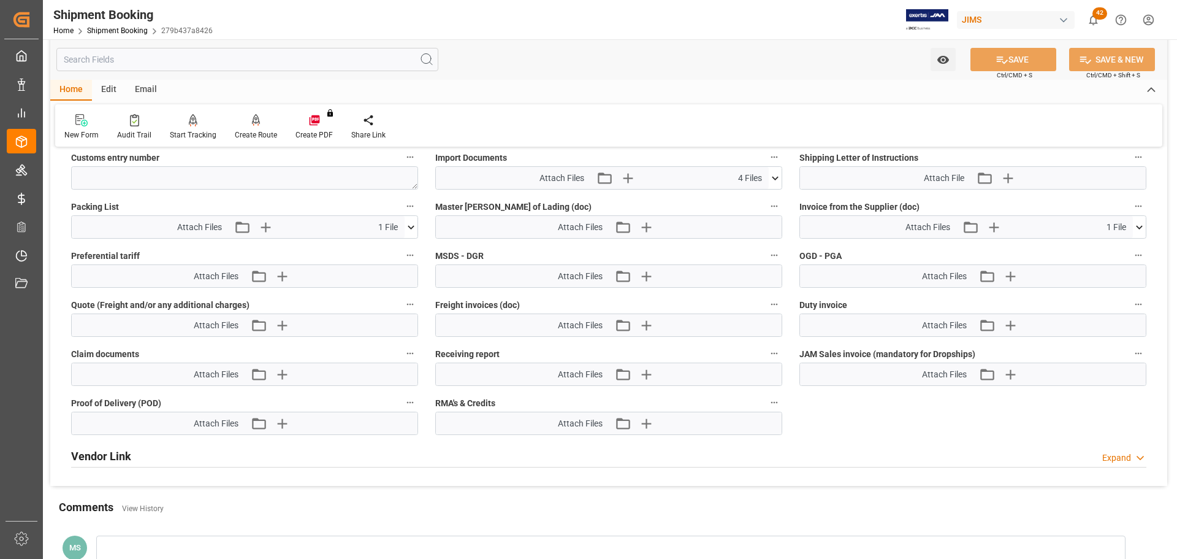
click at [773, 178] on icon at bounding box center [775, 178] width 13 height 13
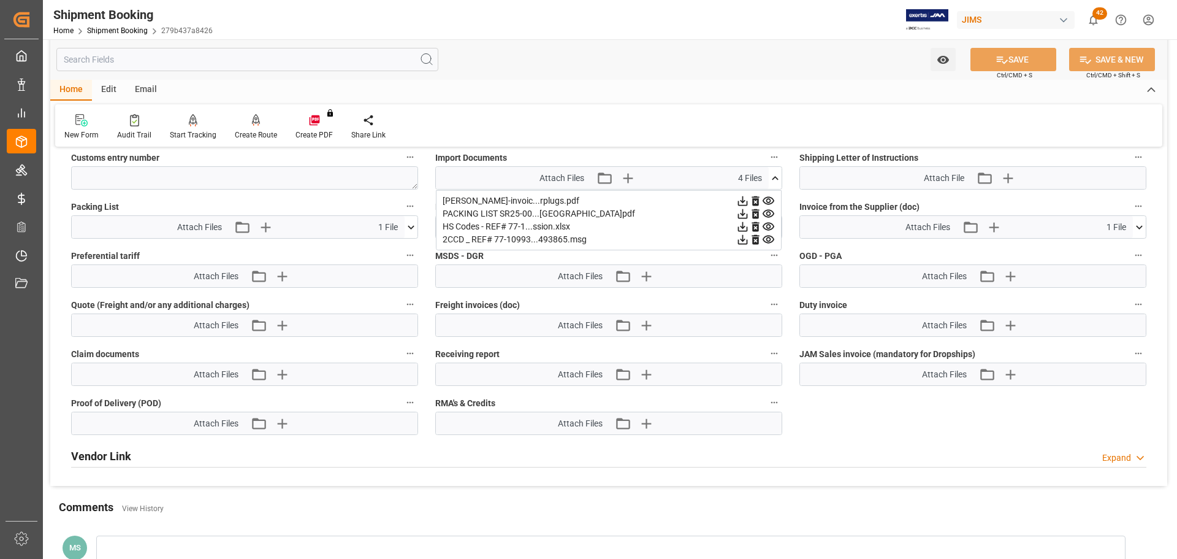
click at [773, 178] on icon at bounding box center [775, 178] width 7 height 4
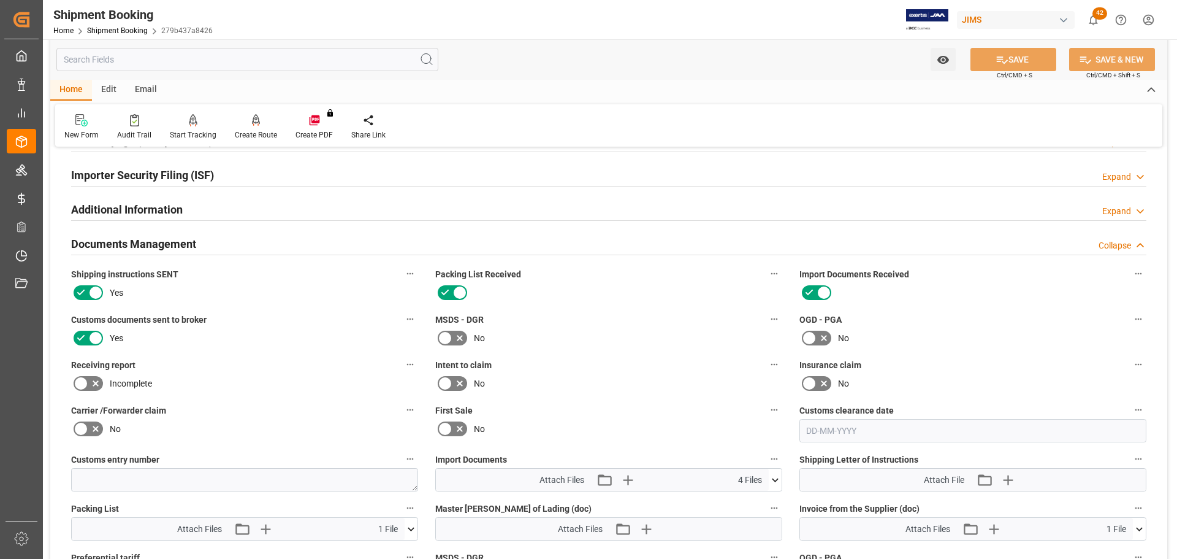
scroll to position [362, 0]
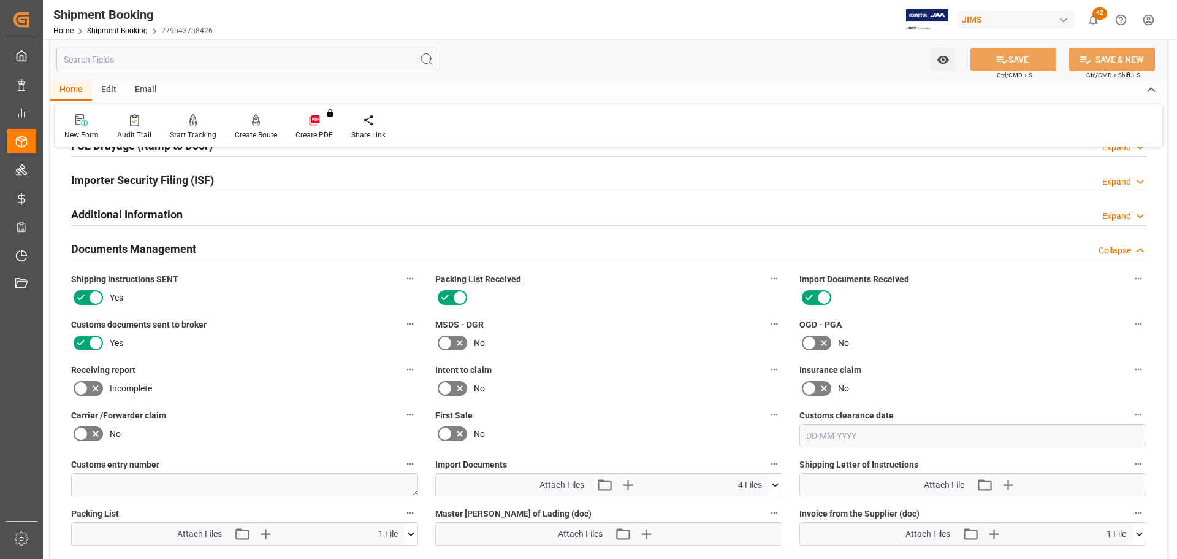
click at [245, 239] on div "Documents Management Collapse" at bounding box center [609, 247] width 1076 height 23
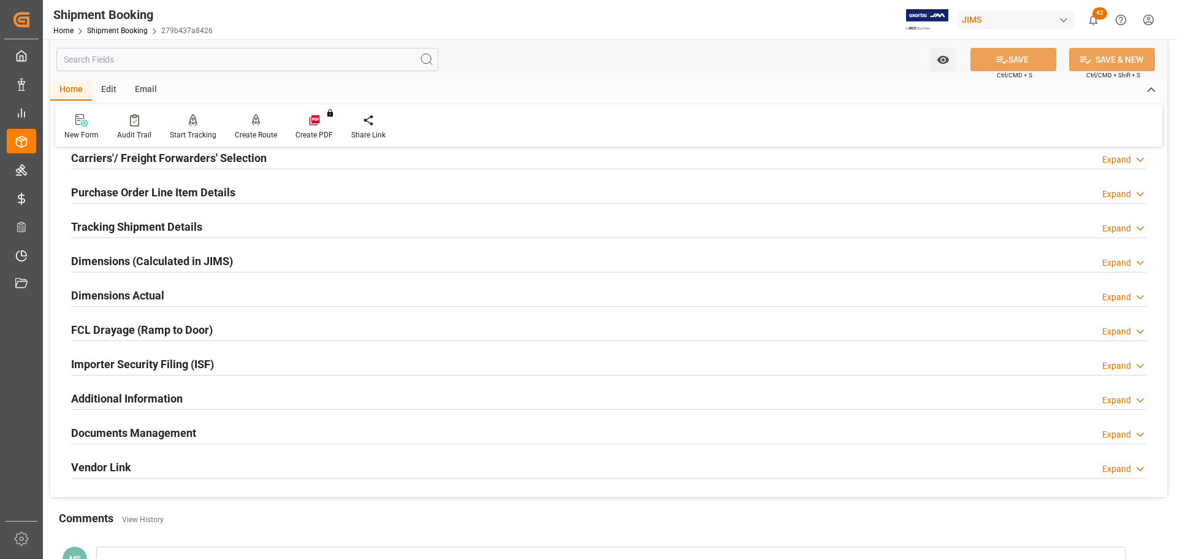
scroll to position [117, 0]
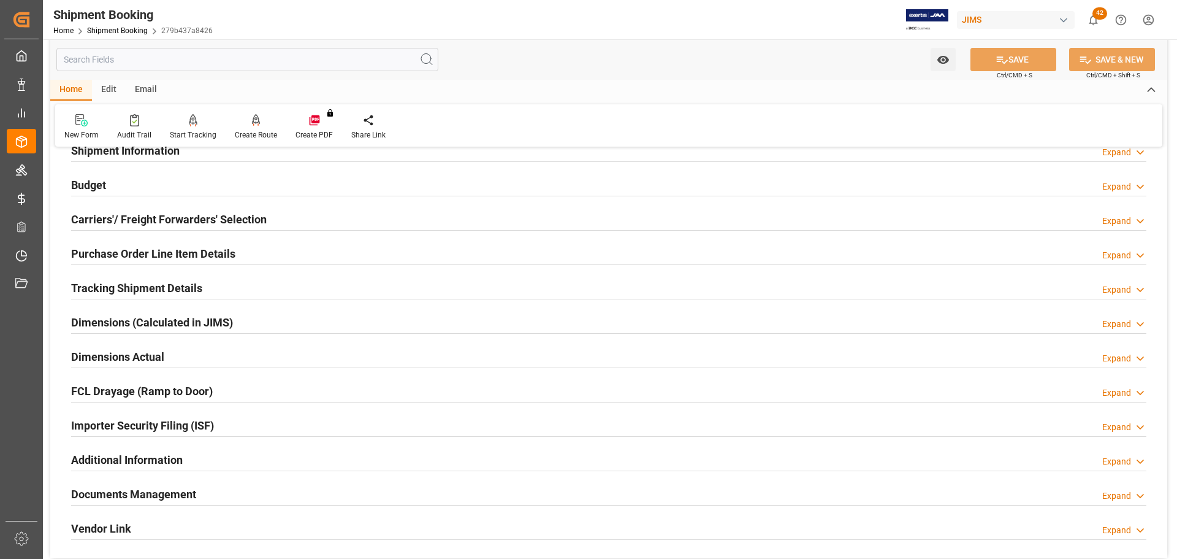
click at [174, 277] on div "Tracking Shipment Details" at bounding box center [136, 286] width 131 height 23
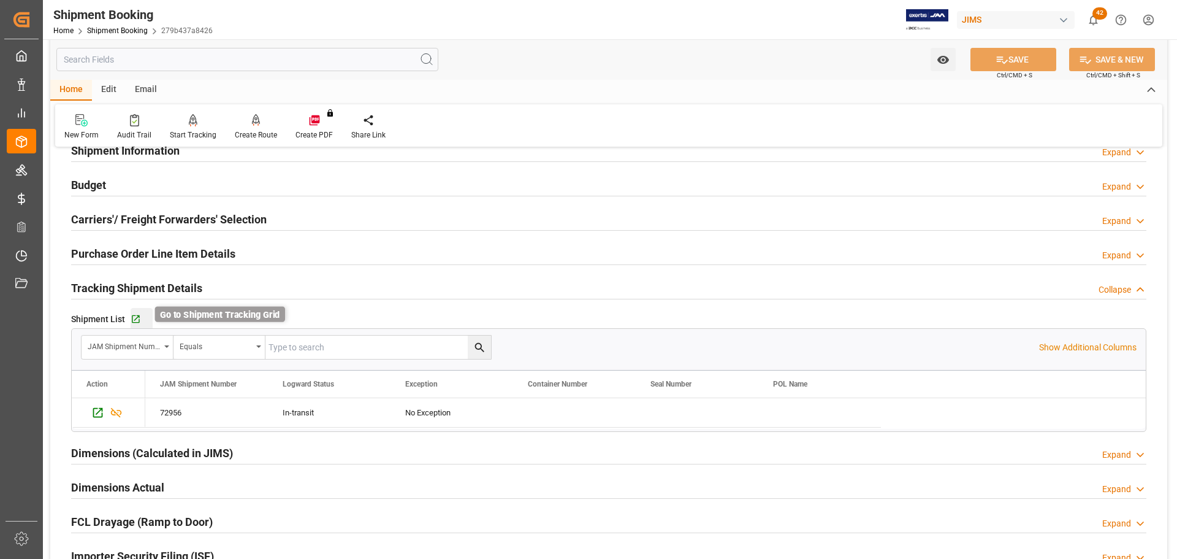
click at [139, 316] on icon "button" at bounding box center [136, 319] width 10 height 10
click at [210, 292] on div "Tracking Shipment Details Collapse" at bounding box center [609, 286] width 1076 height 23
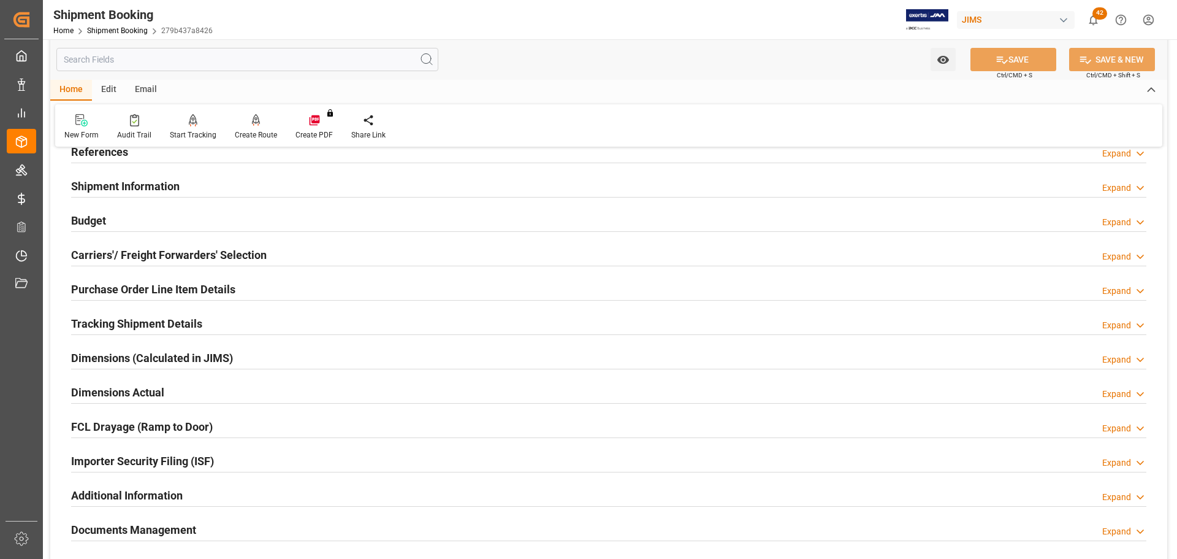
scroll to position [55, 0]
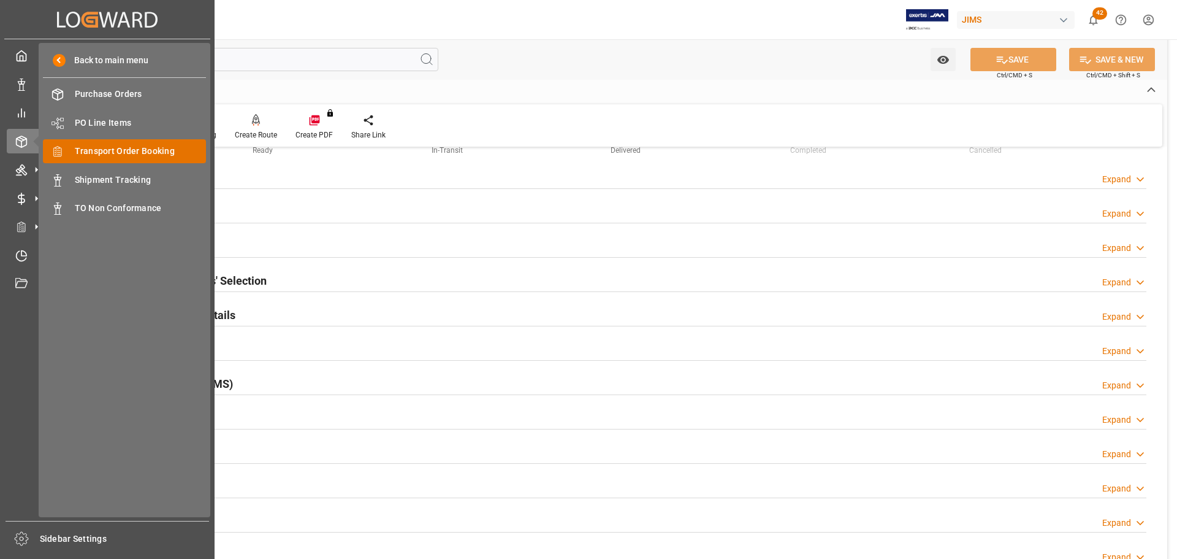
click at [117, 149] on span "Transport Order Booking" at bounding box center [141, 151] width 132 height 13
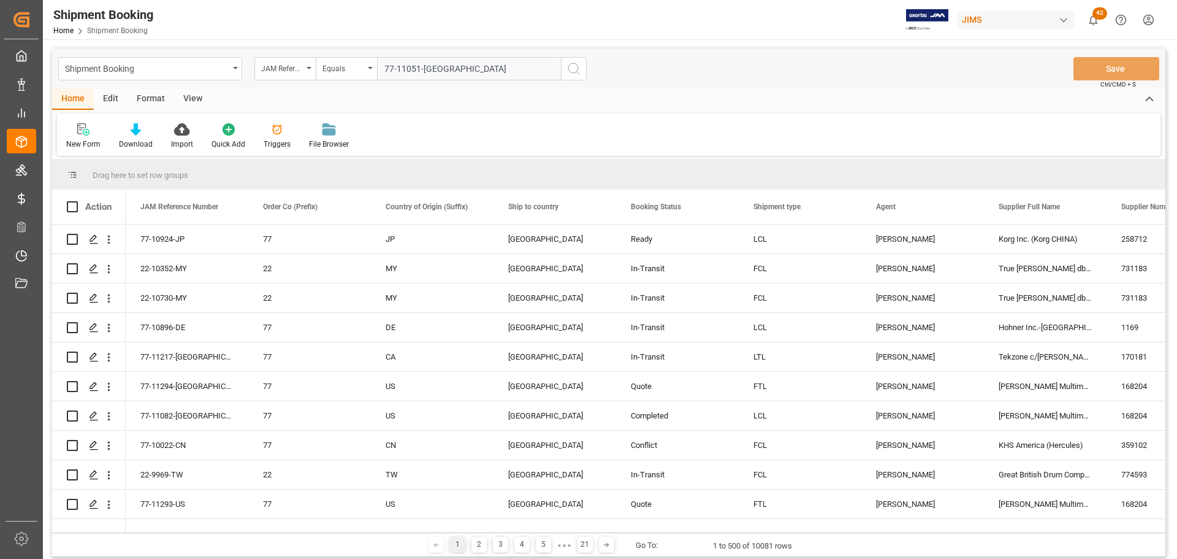
type input "77-11051-US"
click at [574, 70] on icon "search button" at bounding box center [574, 68] width 15 height 15
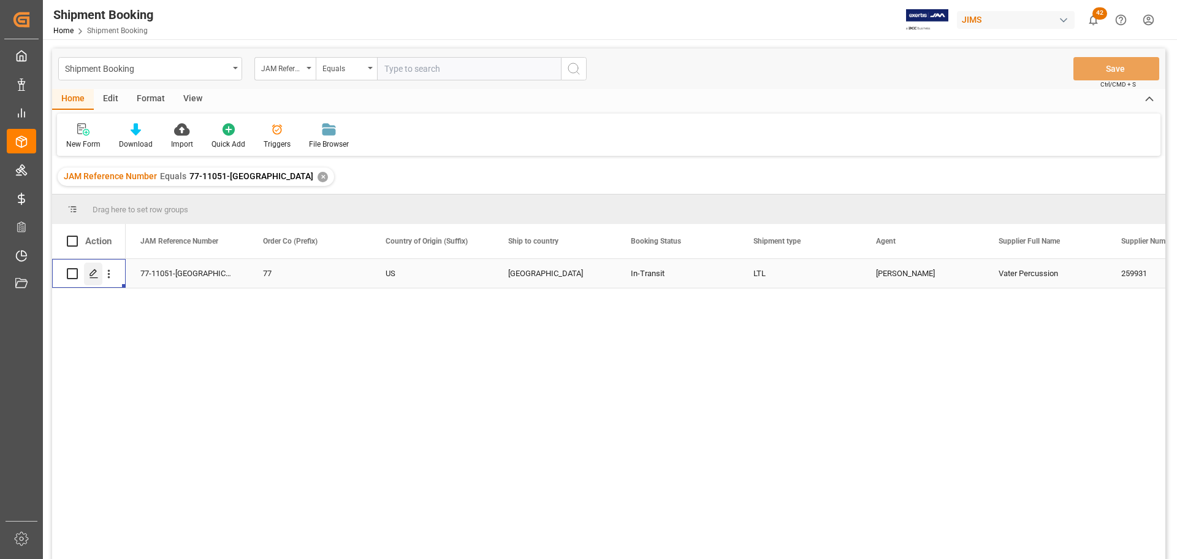
click at [90, 278] on icon "Press SPACE to select this row." at bounding box center [94, 274] width 10 height 10
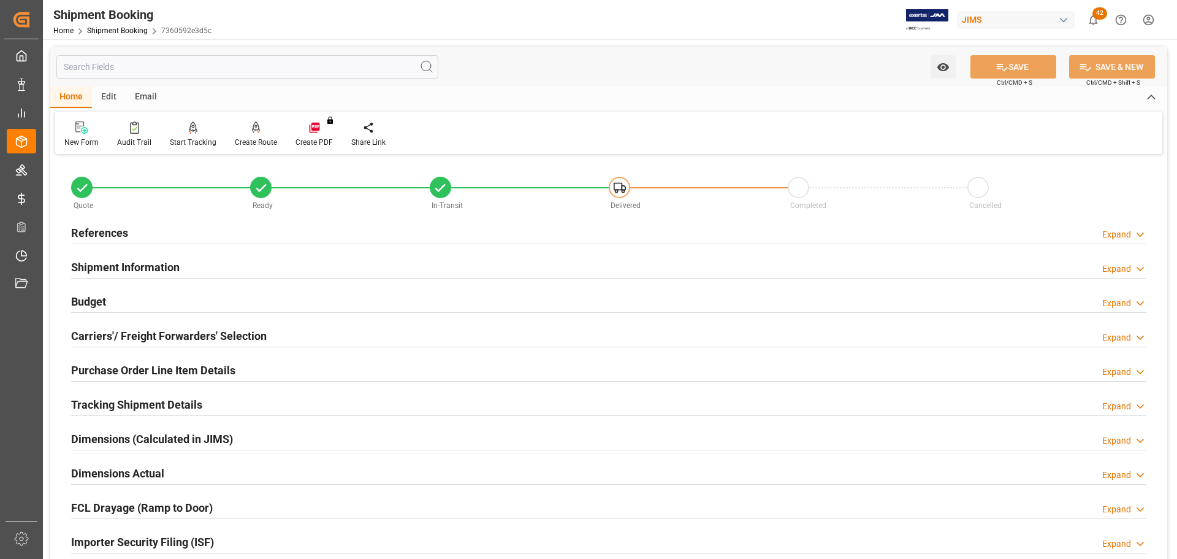
click at [159, 235] on div "References Expand" at bounding box center [609, 231] width 1076 height 23
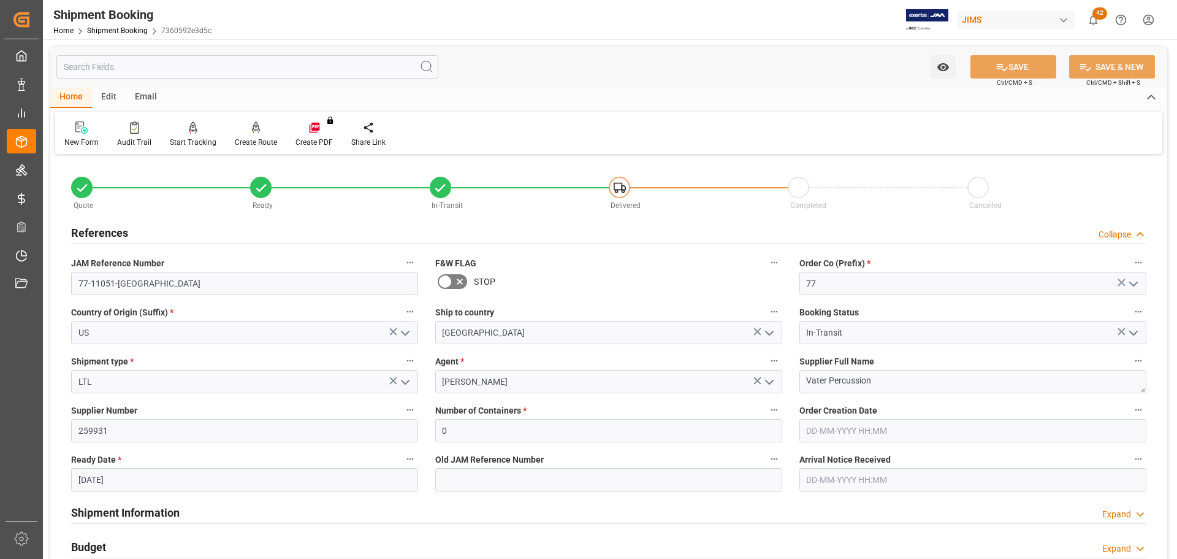
click at [145, 232] on div "References Collapse" at bounding box center [609, 231] width 1076 height 23
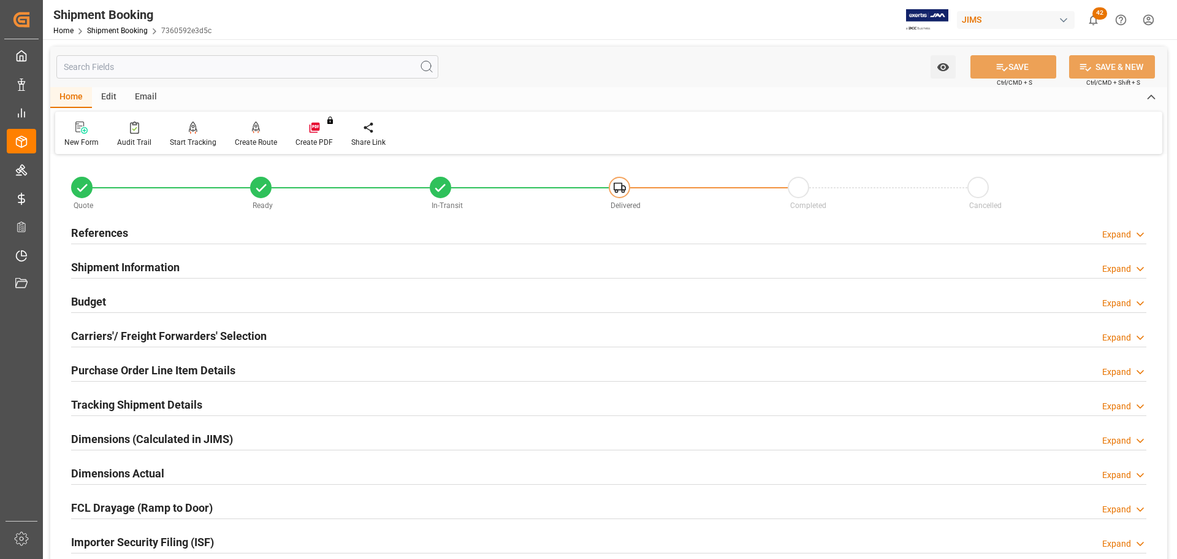
click at [162, 231] on div "References Expand" at bounding box center [609, 231] width 1076 height 23
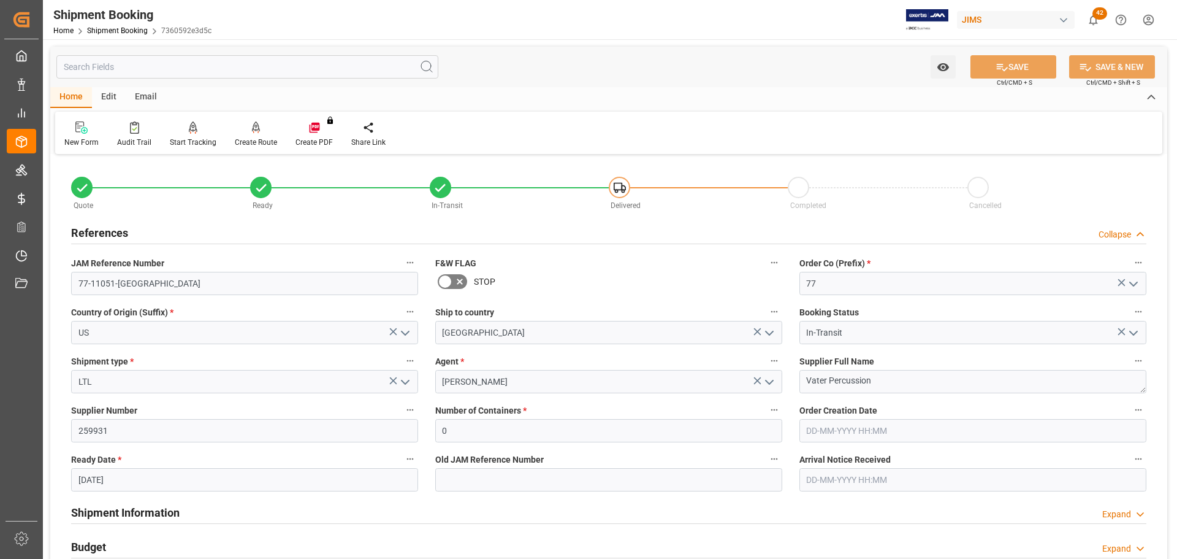
click at [162, 231] on div "References Collapse" at bounding box center [609, 231] width 1076 height 23
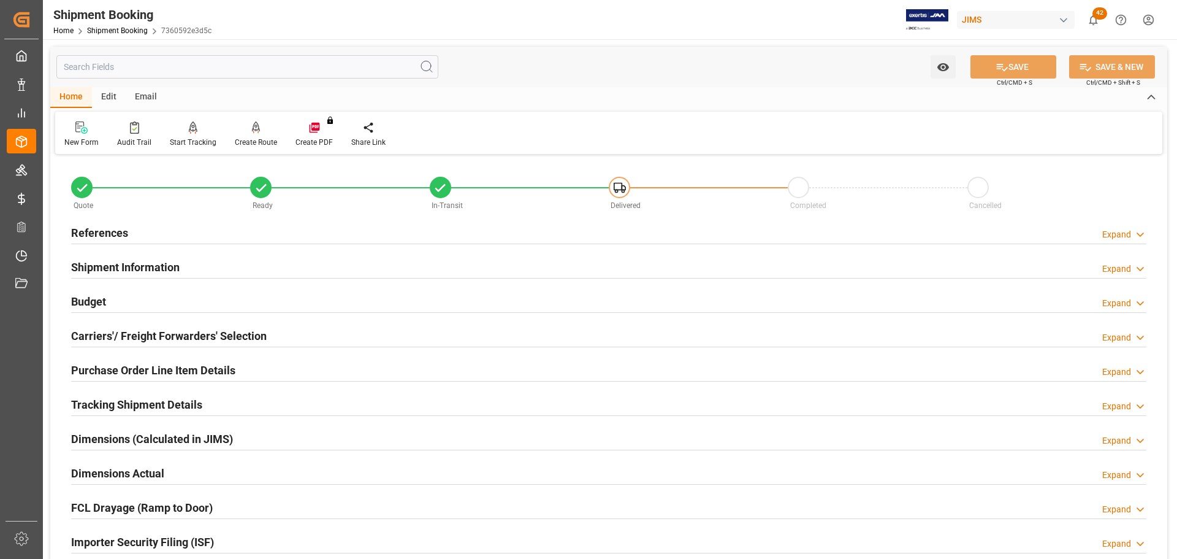
scroll to position [61, 0]
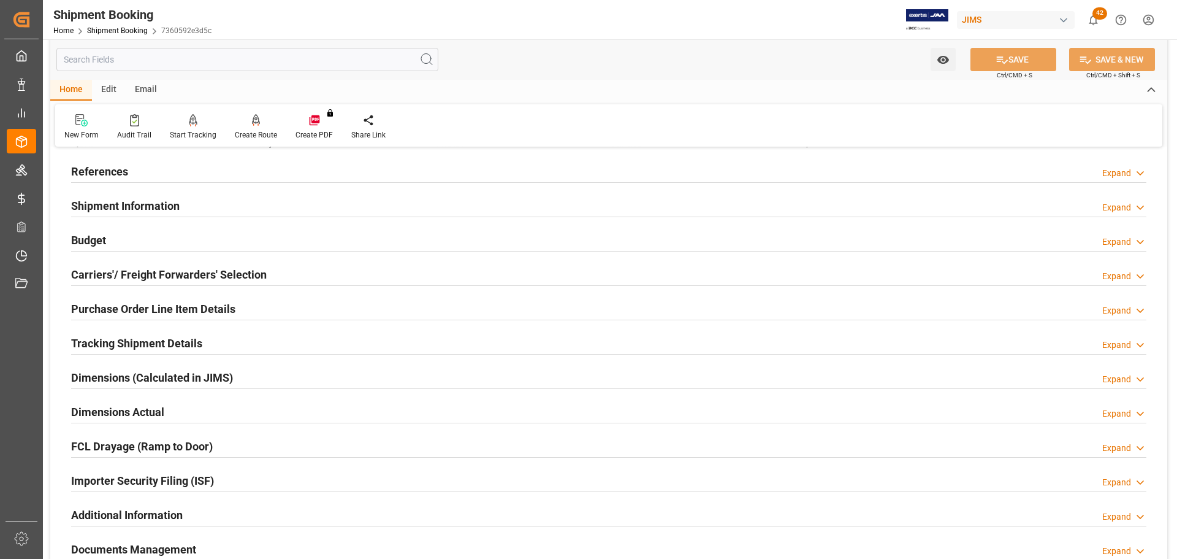
click at [159, 202] on h2 "Shipment Information" at bounding box center [125, 205] width 109 height 17
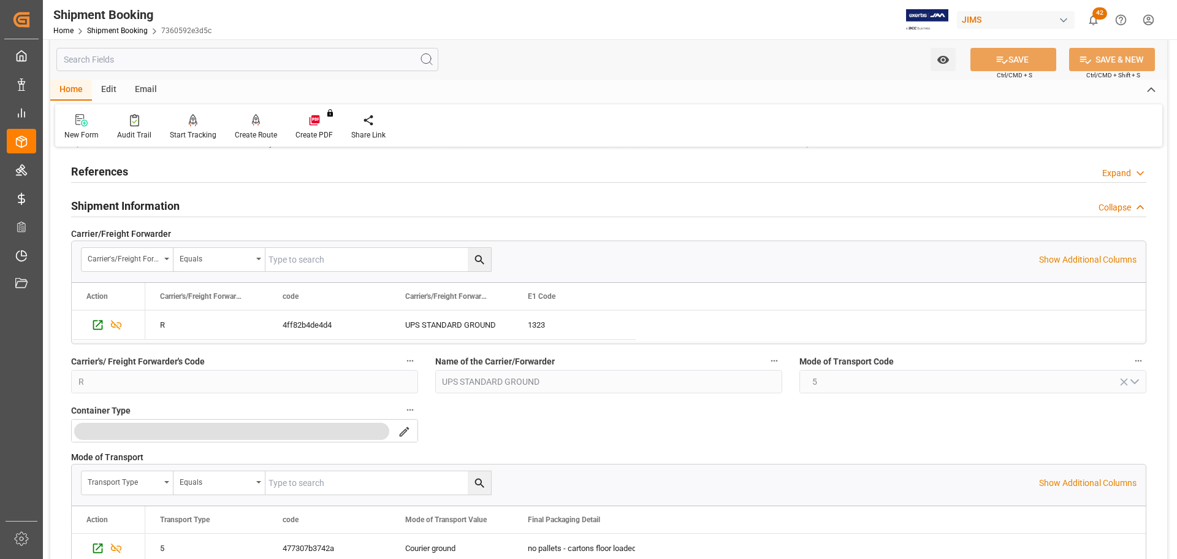
click at [166, 210] on h2 "Shipment Information" at bounding box center [125, 205] width 109 height 17
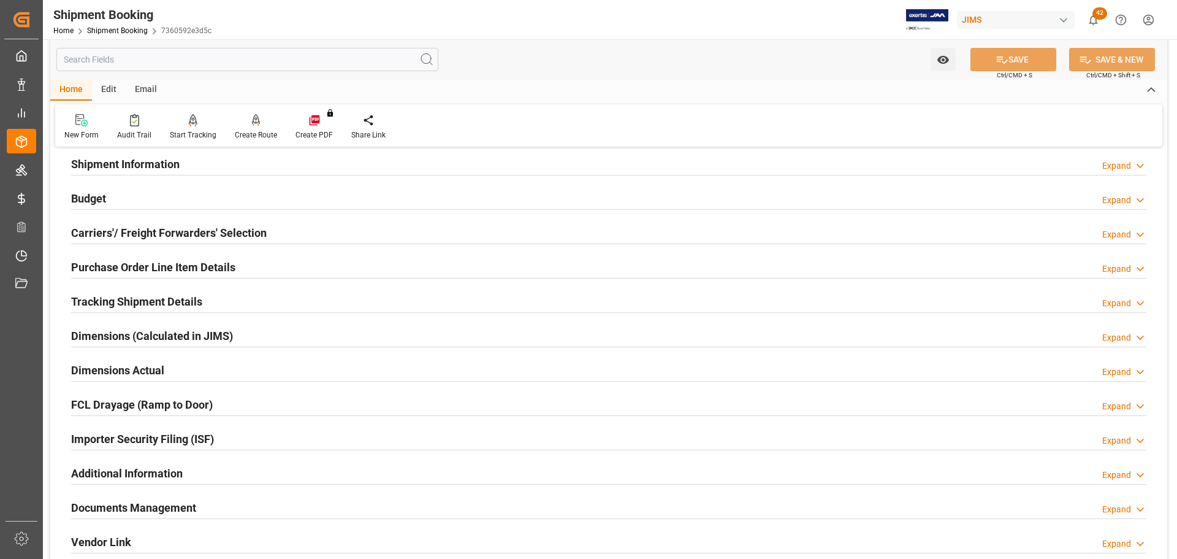
scroll to position [123, 0]
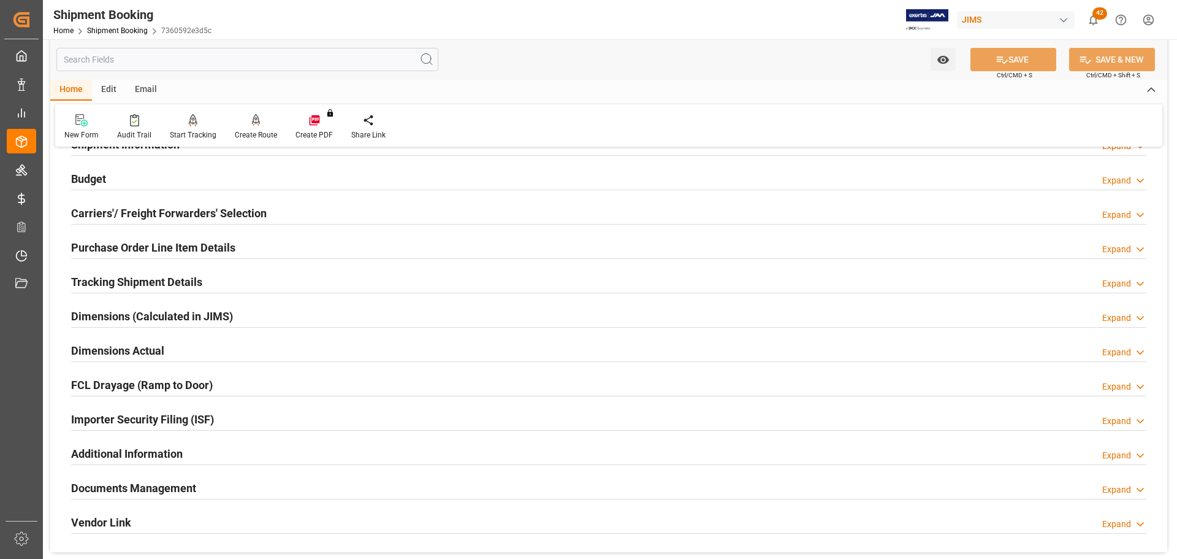
click at [164, 177] on div "Budget Expand" at bounding box center [609, 177] width 1076 height 23
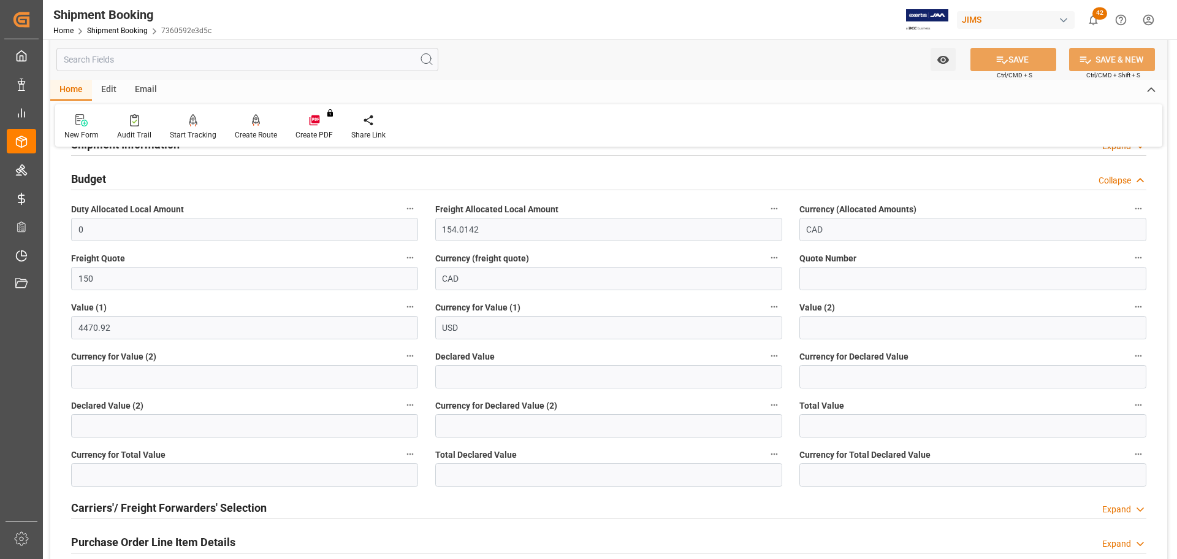
click at [164, 177] on div "Budget Collapse" at bounding box center [609, 177] width 1076 height 23
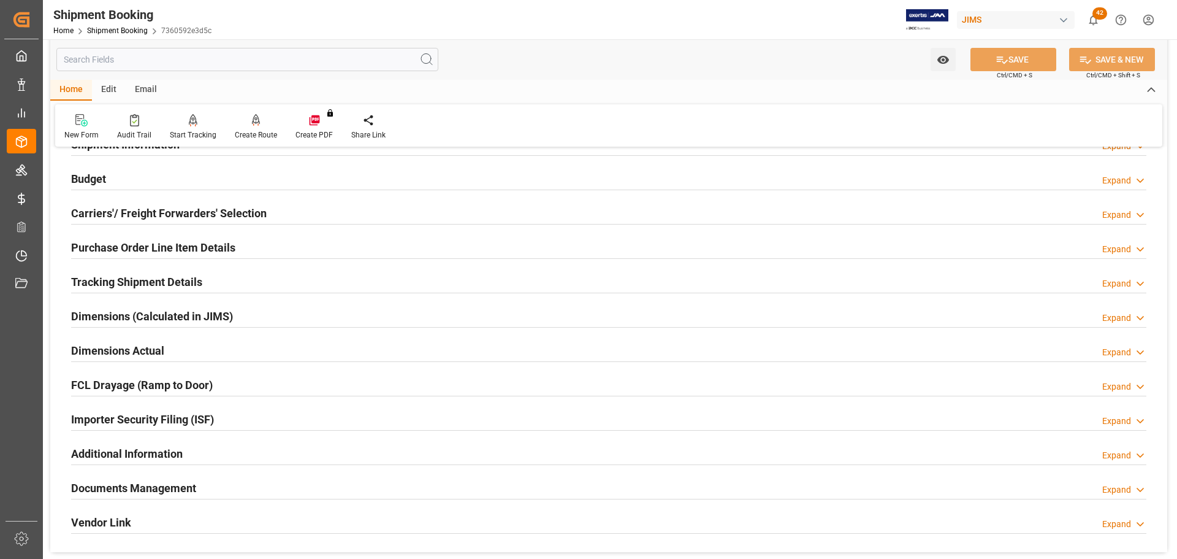
click at [155, 207] on h2 "Carriers'/ Freight Forwarders' Selection" at bounding box center [169, 213] width 196 height 17
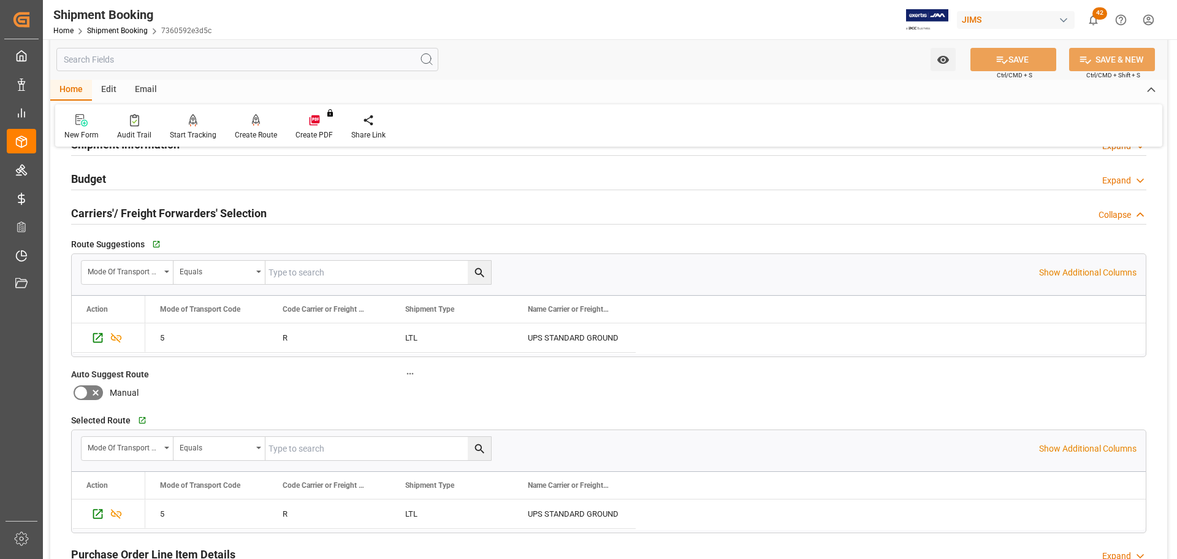
click at [155, 202] on div "Carriers'/ Freight Forwarders' Selection" at bounding box center [169, 212] width 196 height 23
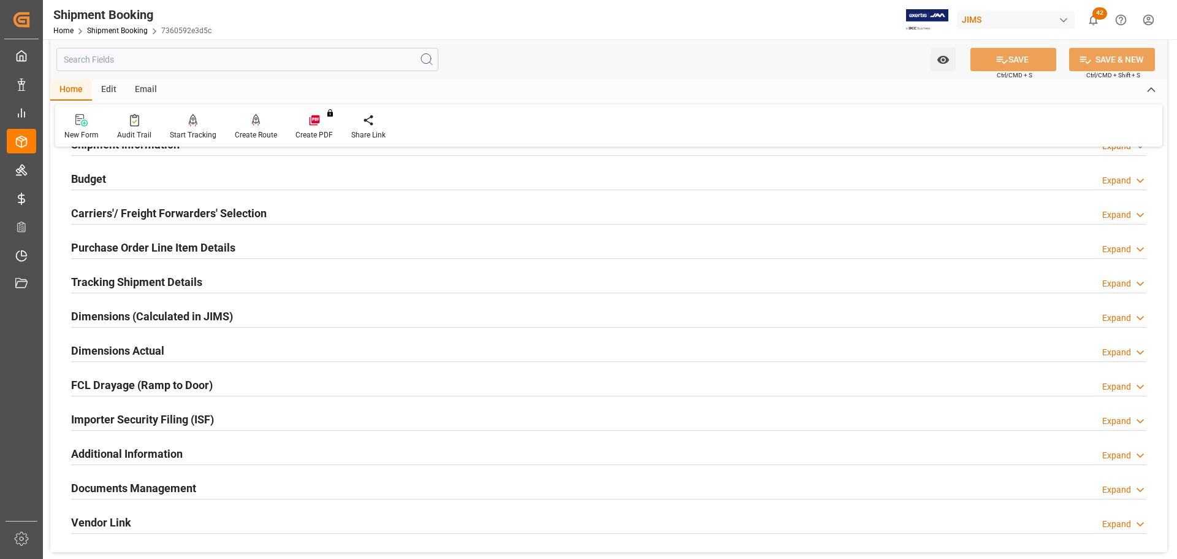
click at [147, 240] on h2 "Purchase Order Line Item Details" at bounding box center [153, 247] width 164 height 17
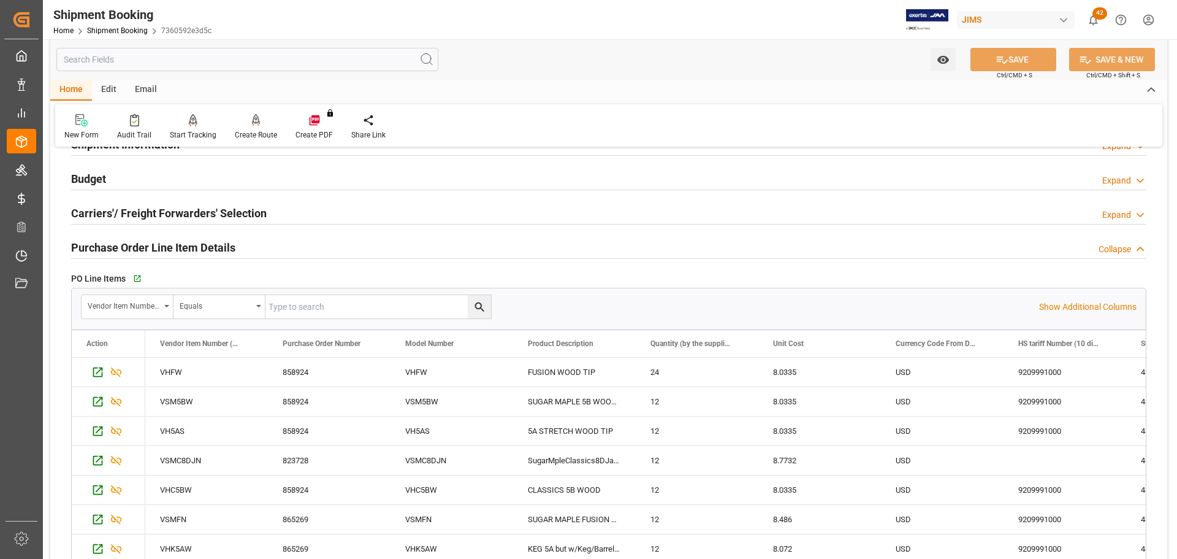
click at [147, 240] on h2 "Purchase Order Line Item Details" at bounding box center [153, 247] width 164 height 17
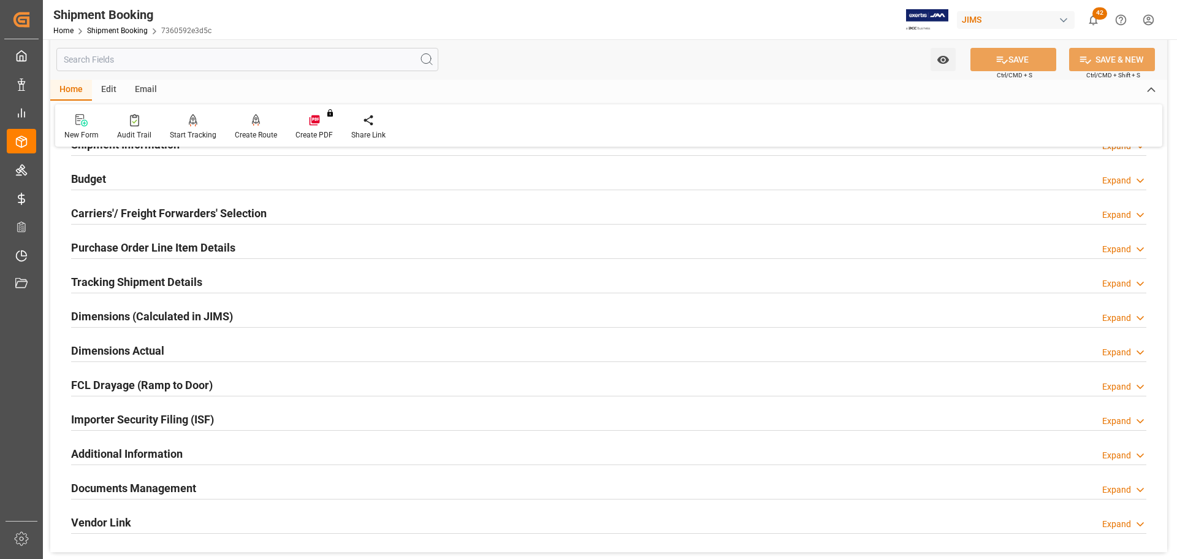
click at [144, 271] on div "Tracking Shipment Details" at bounding box center [136, 280] width 131 height 23
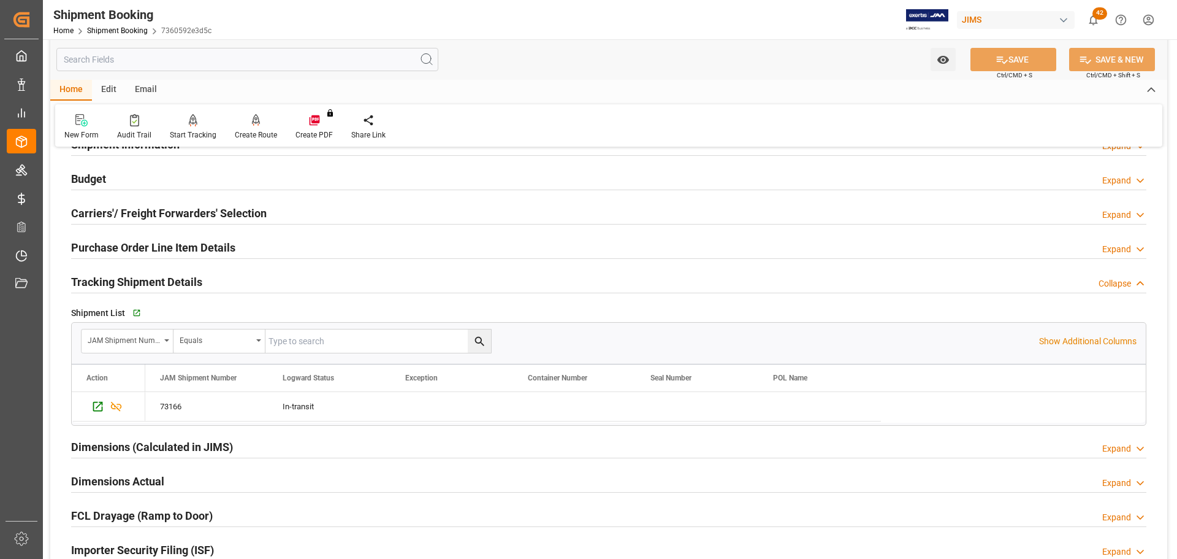
click at [144, 271] on div "Tracking Shipment Details" at bounding box center [136, 280] width 131 height 23
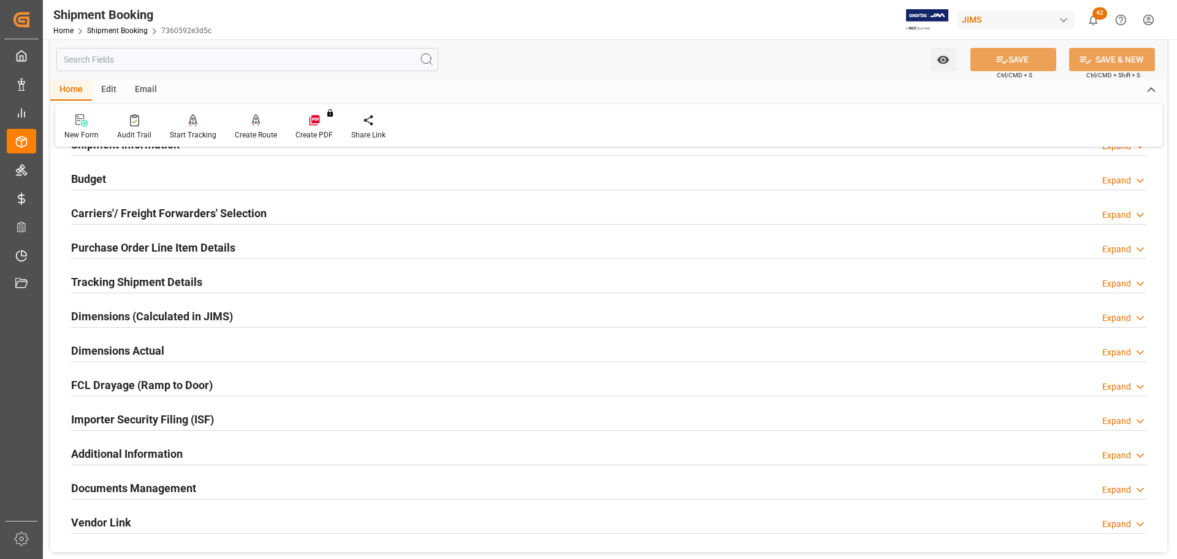
scroll to position [184, 0]
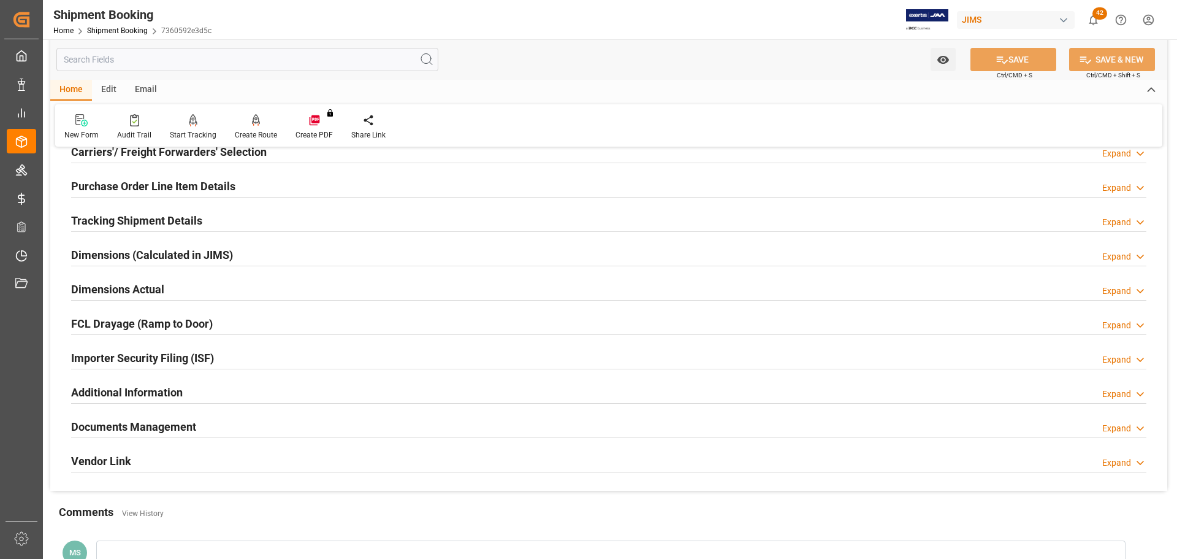
click at [142, 274] on div "Dimensions Actual Expand" at bounding box center [609, 289] width 1093 height 34
click at [140, 279] on div "Dimensions Actual" at bounding box center [117, 288] width 93 height 23
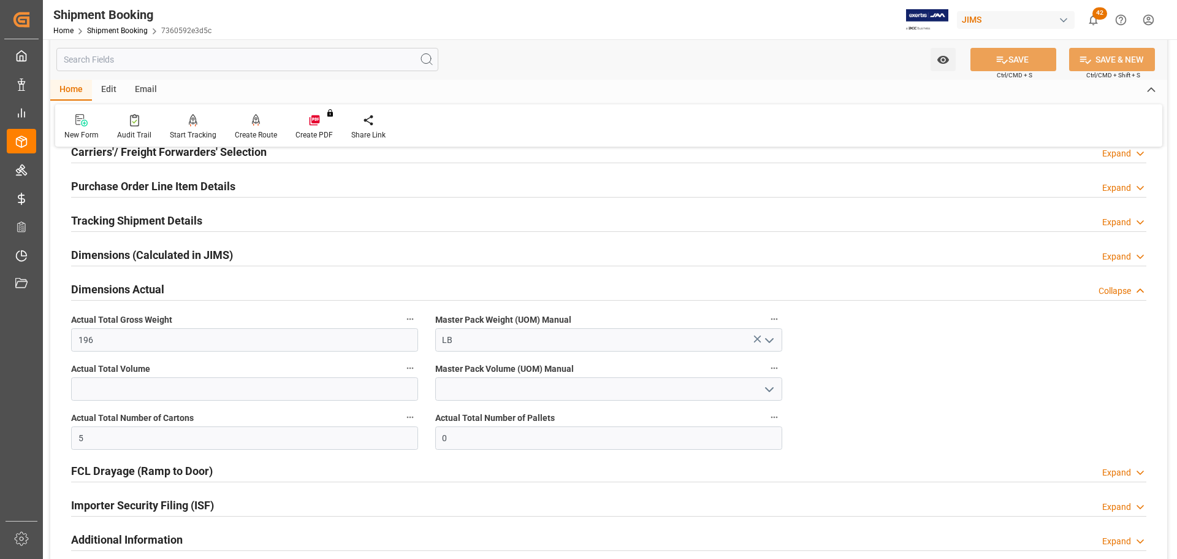
click at [140, 279] on div "Dimensions Actual" at bounding box center [117, 288] width 93 height 23
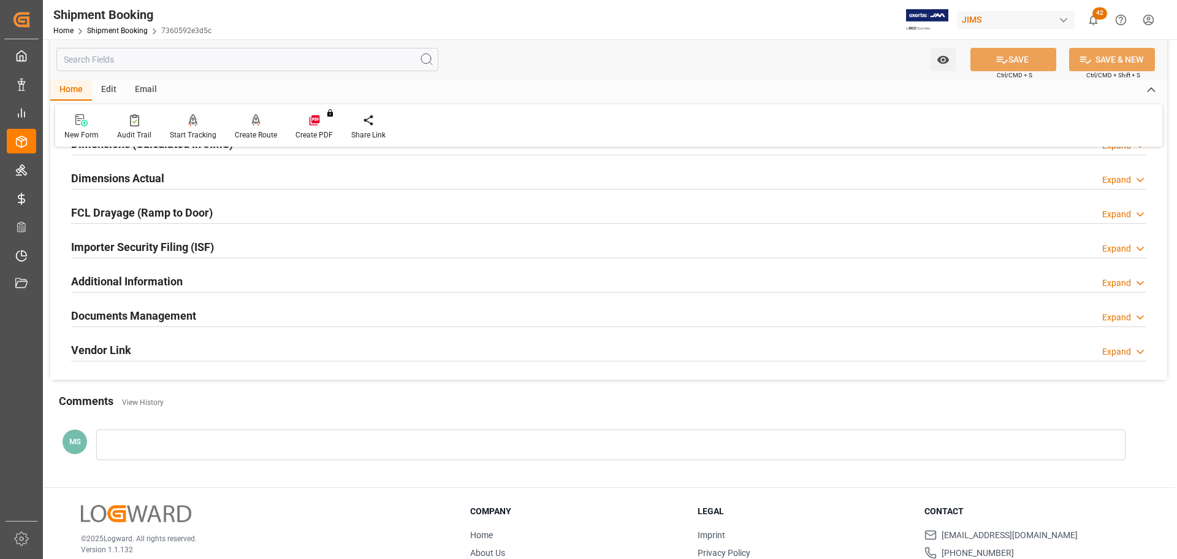
scroll to position [307, 0]
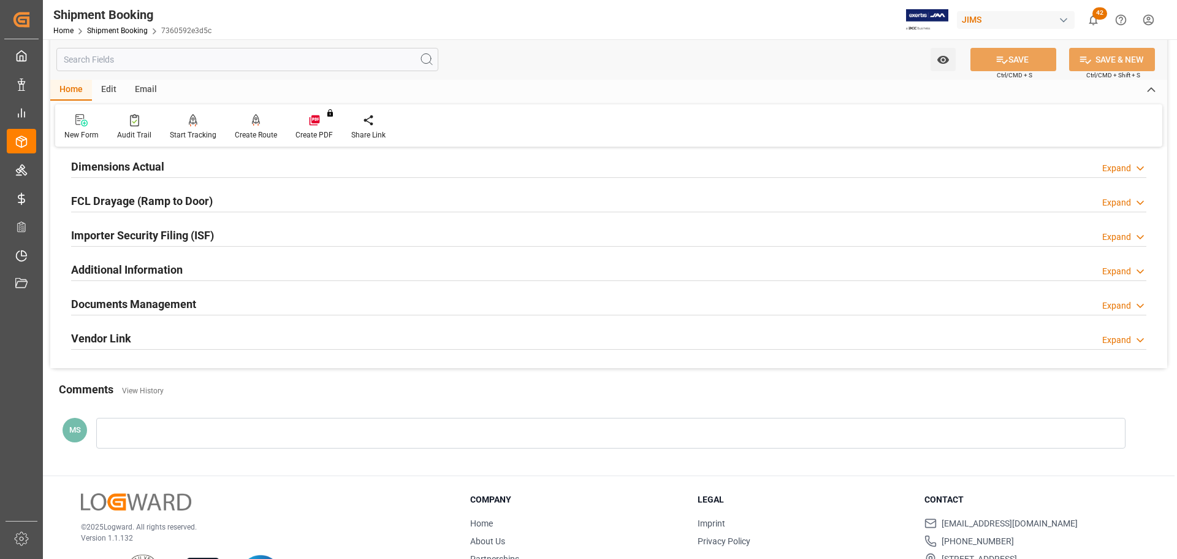
click at [138, 296] on h2 "Documents Management" at bounding box center [133, 304] width 125 height 17
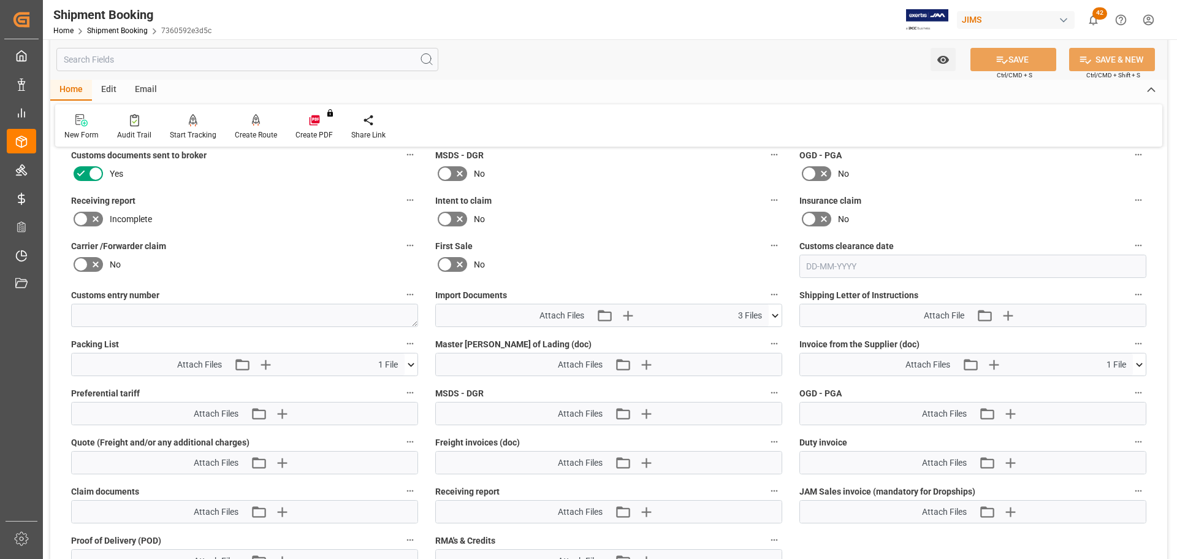
scroll to position [552, 0]
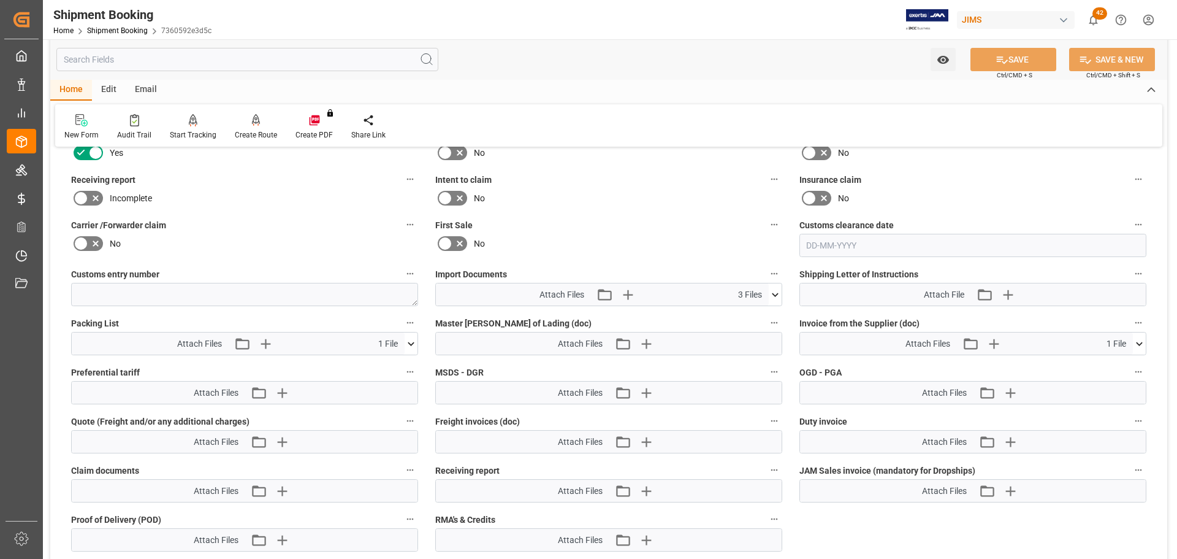
click at [774, 292] on icon at bounding box center [775, 294] width 13 height 13
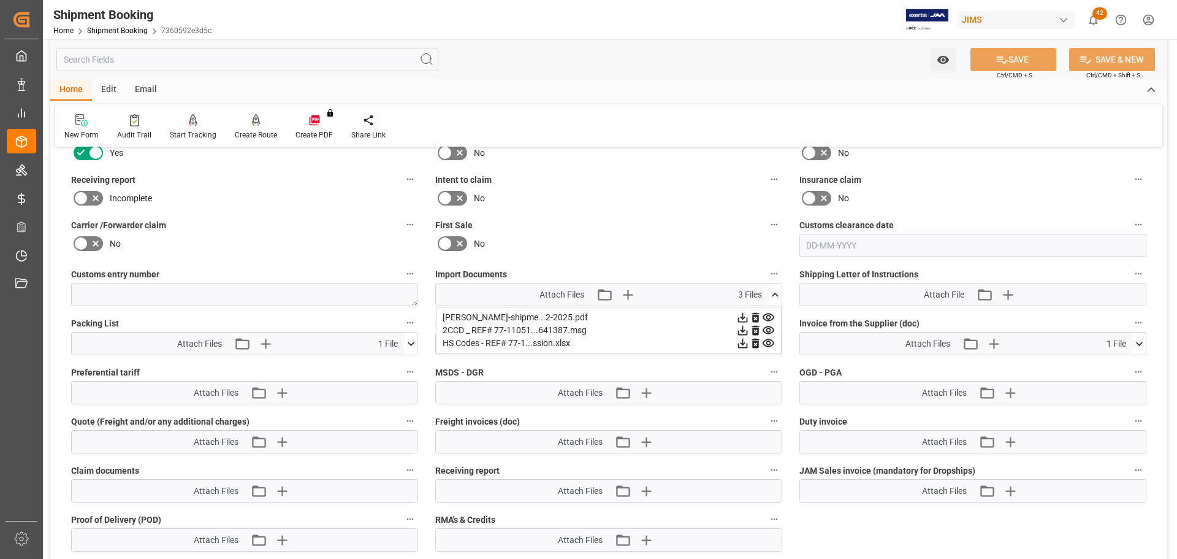
click at [776, 292] on icon at bounding box center [775, 294] width 13 height 13
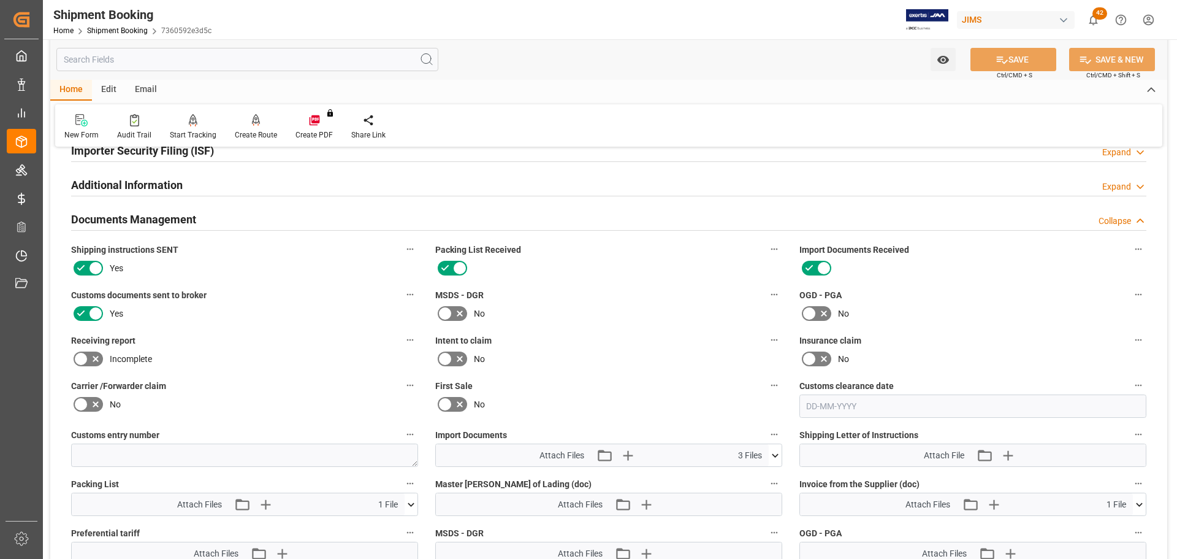
scroll to position [351, 0]
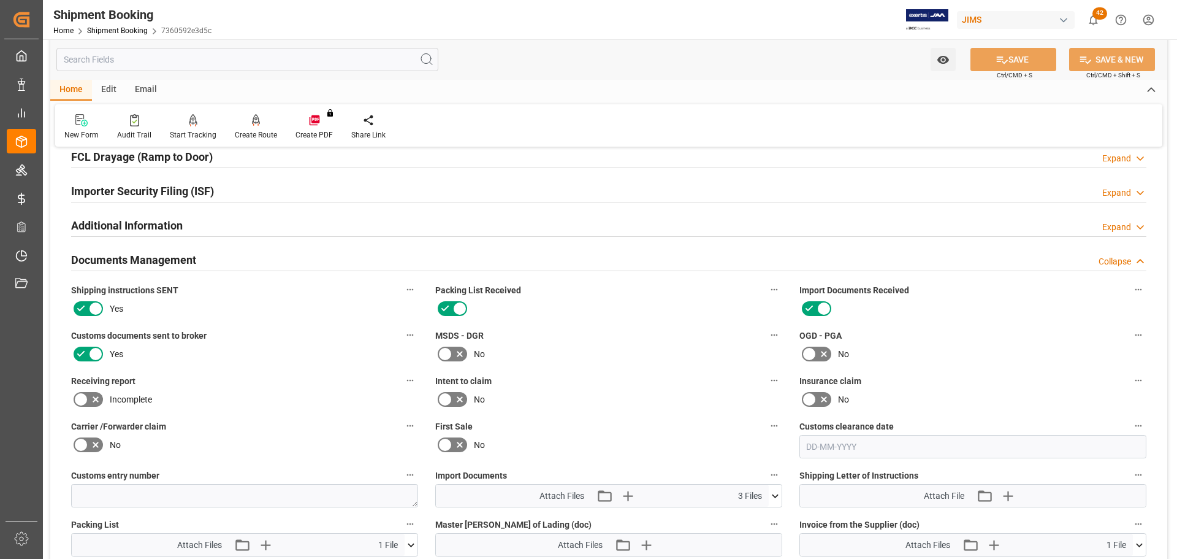
click at [235, 261] on div "Documents Management Collapse" at bounding box center [609, 258] width 1076 height 23
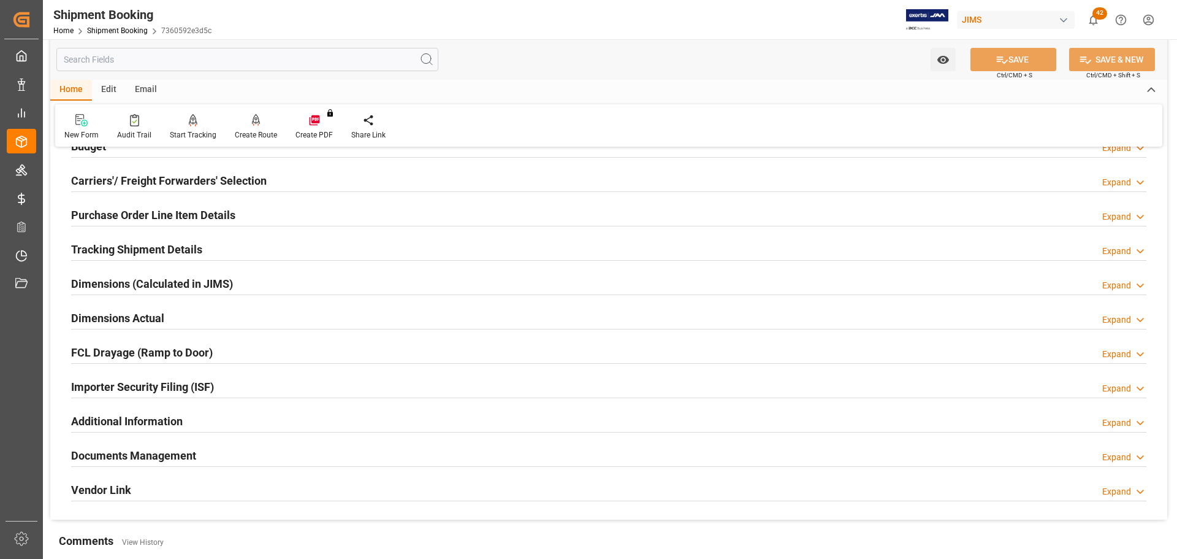
scroll to position [105, 0]
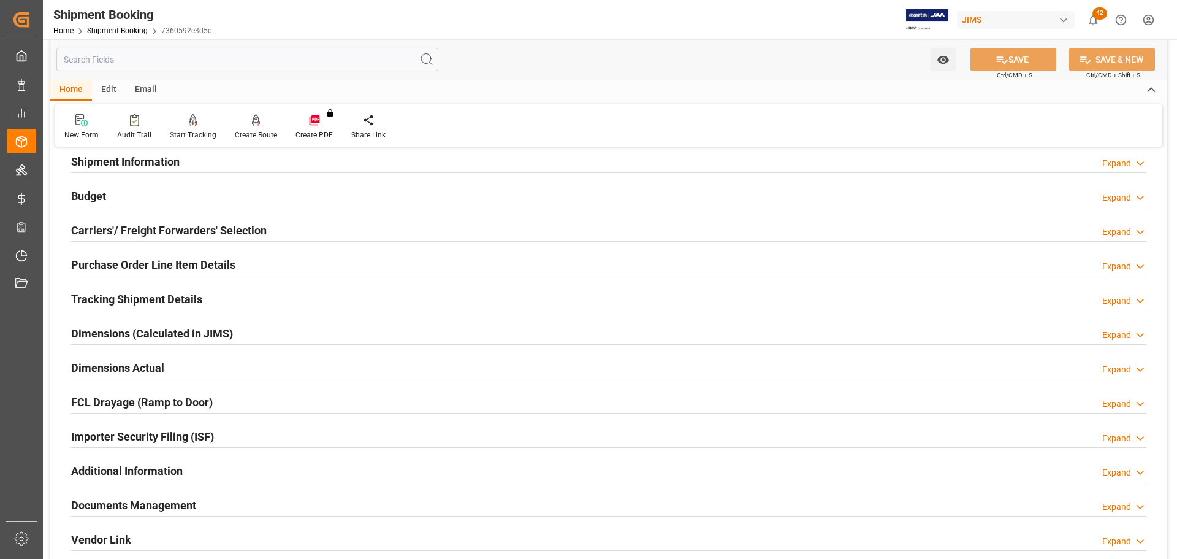
click at [180, 288] on div "Tracking Shipment Details" at bounding box center [136, 297] width 131 height 23
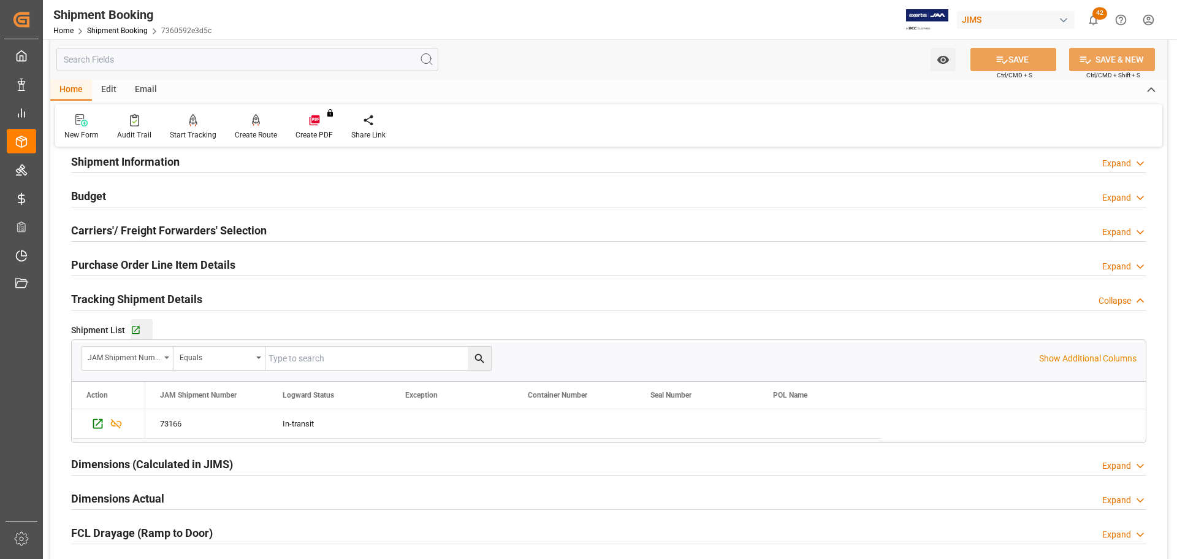
click at [143, 329] on div "Go to Shipment Tracking Grid" at bounding box center [142, 330] width 22 height 10
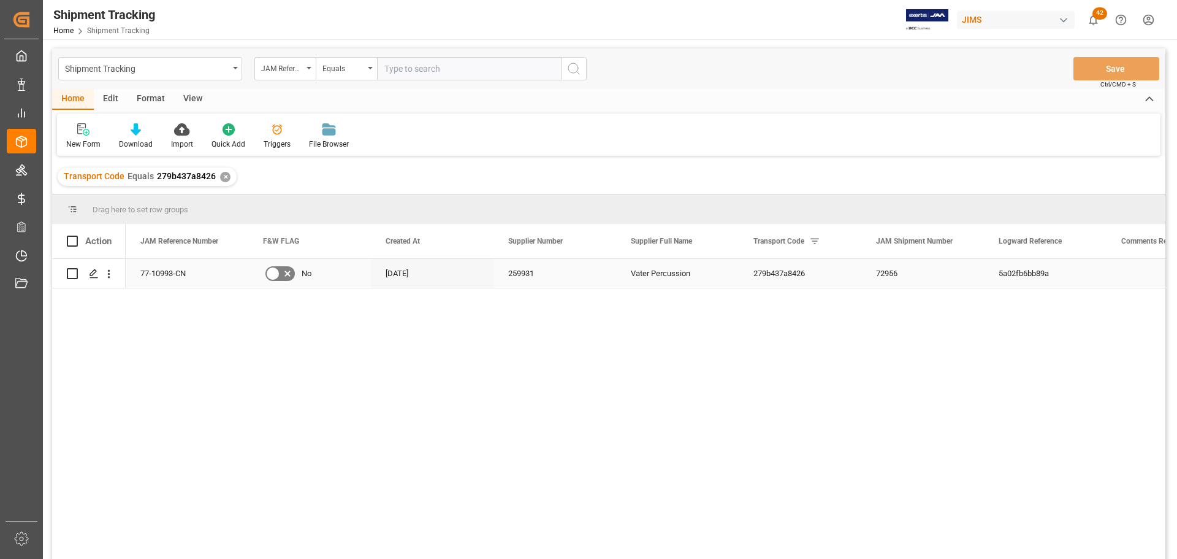
click at [95, 278] on line "Press SPACE to select this row." at bounding box center [93, 278] width 7 height 0
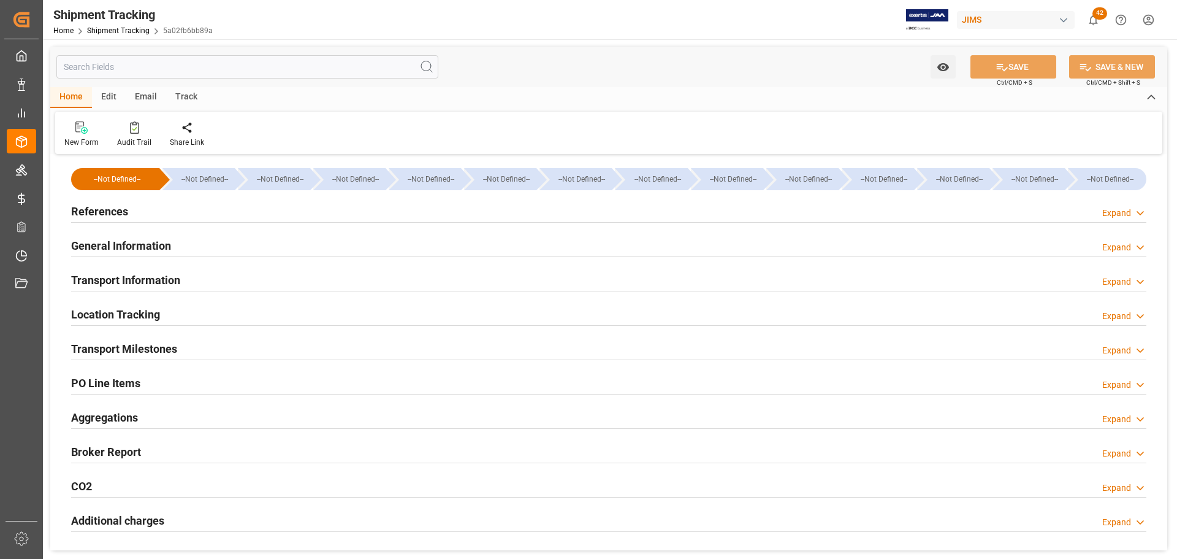
type input "24-09-2025 00:00"
type input "03-10-2025 00:00"
type input "[DATE]"
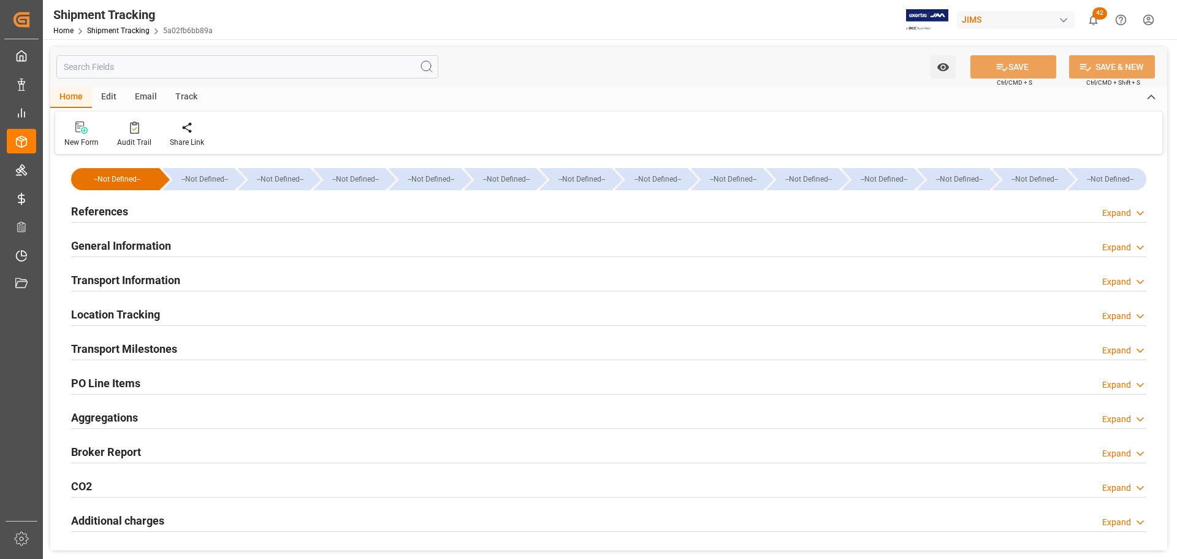
type input "[DATE]"
click at [139, 343] on h2 "Transport Milestones" at bounding box center [124, 348] width 106 height 17
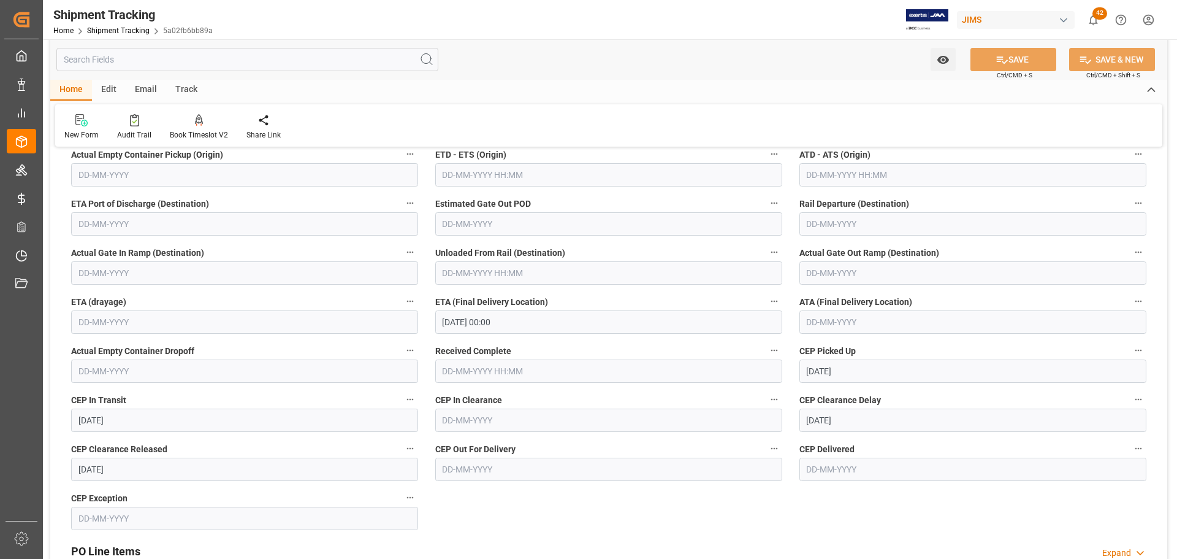
scroll to position [307, 0]
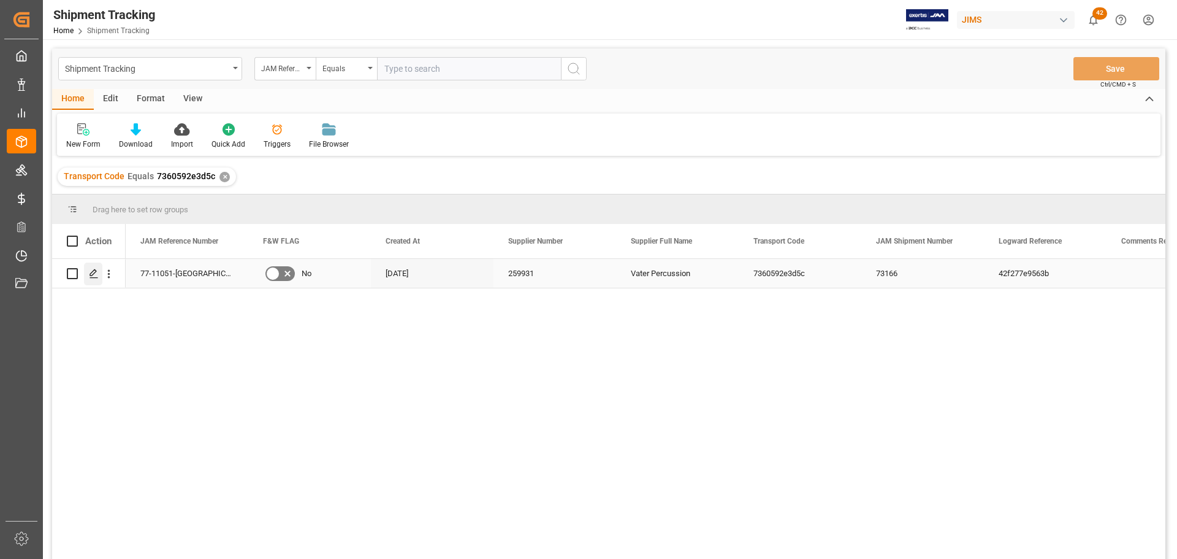
click at [93, 270] on icon "Press SPACE to select this row." at bounding box center [94, 274] width 10 height 10
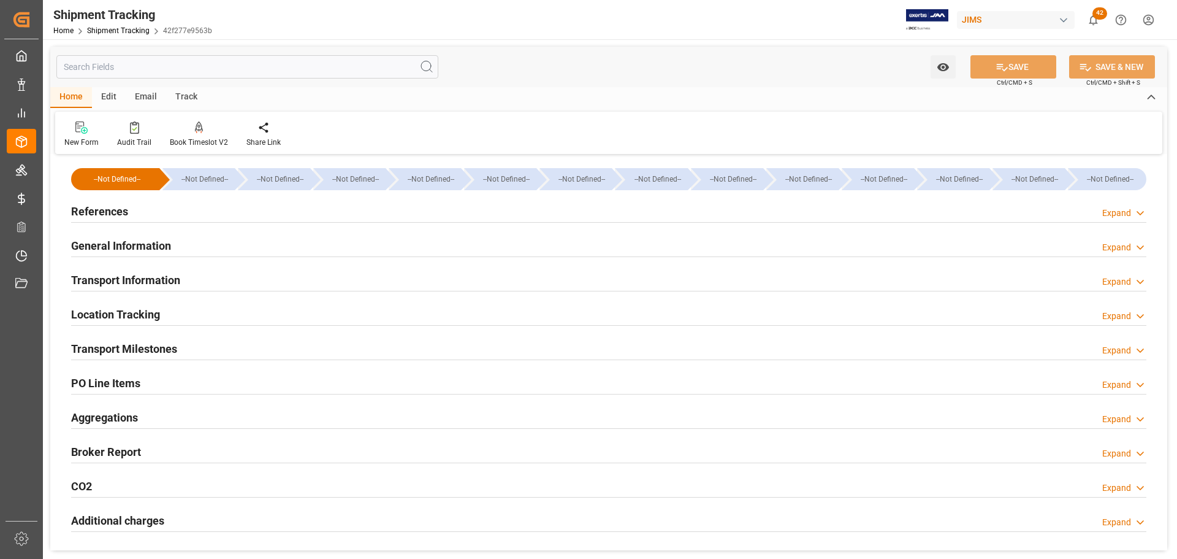
type input "12-09-2025 00:00"
type input "30-09-2025 00:00"
type input "[DATE]"
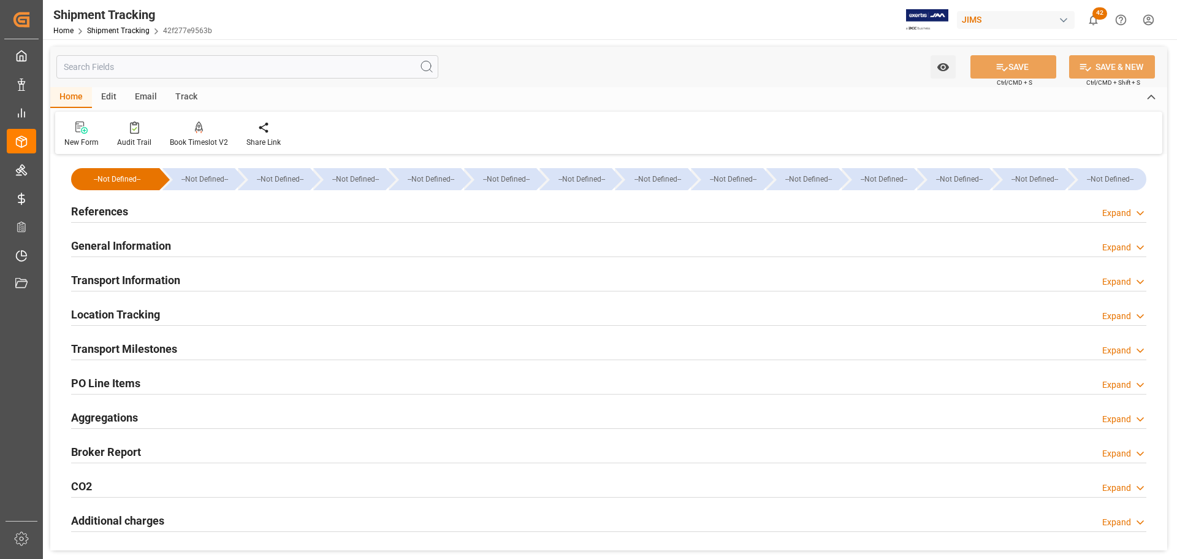
type input "[DATE]"
click at [232, 341] on div "Transport Milestones Expand" at bounding box center [609, 347] width 1076 height 23
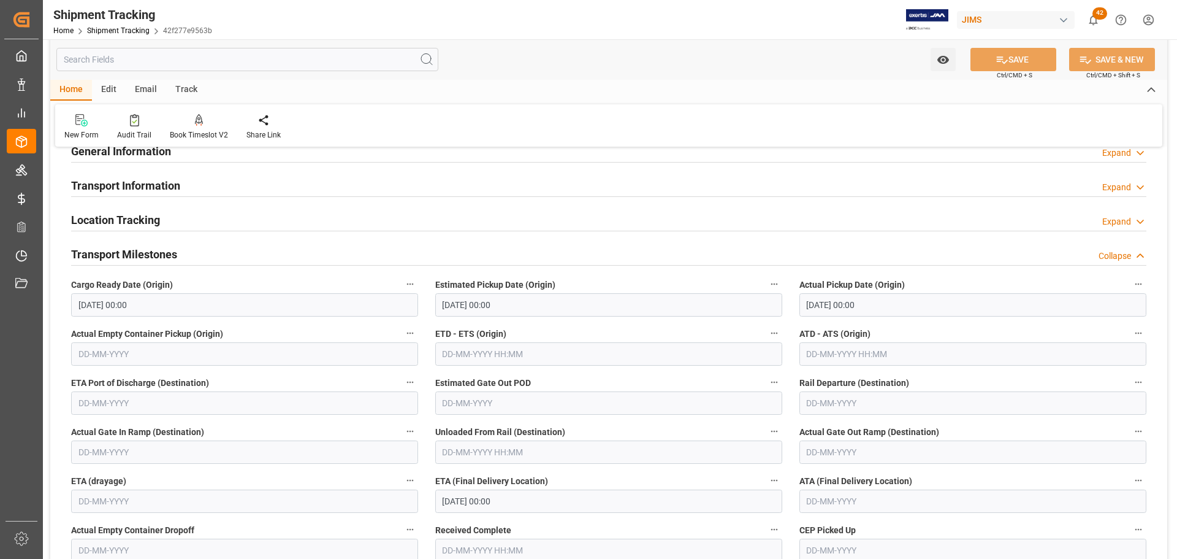
scroll to position [61, 0]
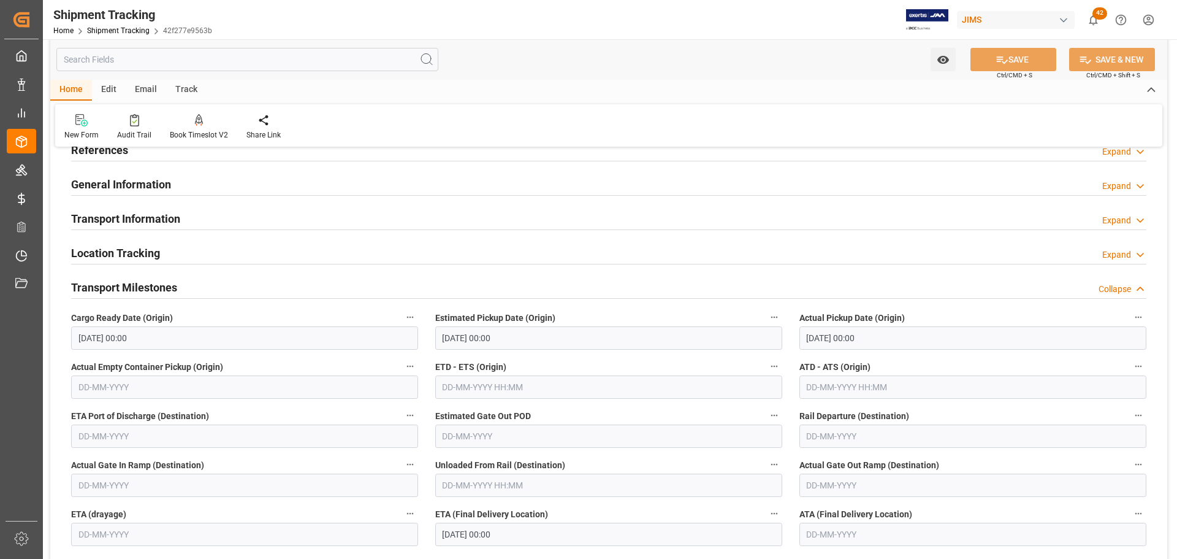
click at [136, 288] on h2 "Transport Milestones" at bounding box center [124, 287] width 106 height 17
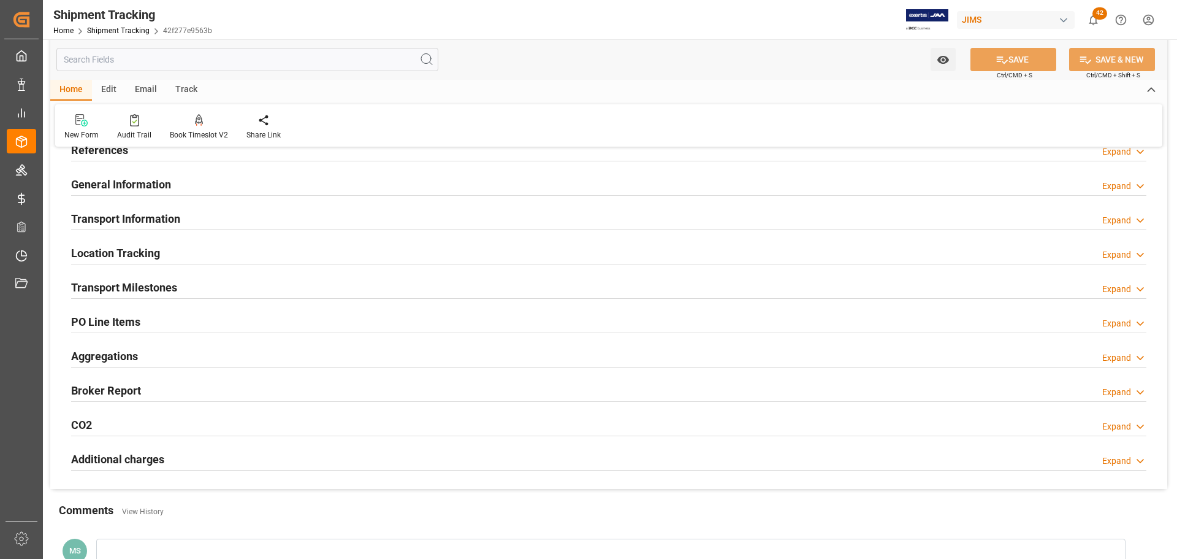
click at [159, 217] on h2 "Transport Information" at bounding box center [125, 218] width 109 height 17
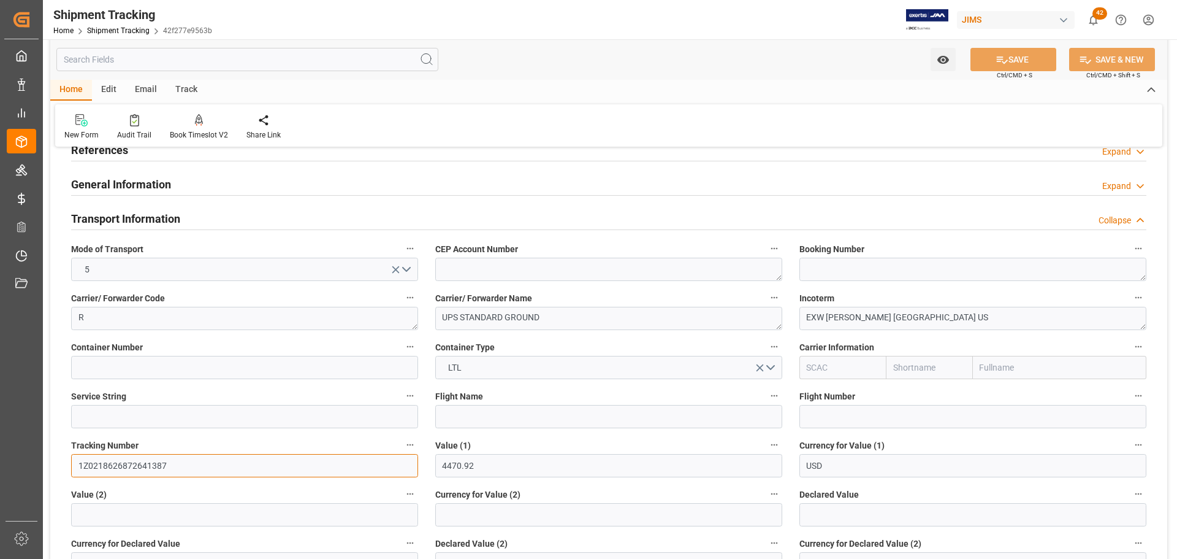
drag, startPoint x: 173, startPoint y: 463, endPoint x: 55, endPoint y: 467, distance: 117.8
click at [55, 467] on div "--Not Defined-- --Not Defined-- --Not Defined-- --Not Defined-- --Not Defined--…" at bounding box center [608, 513] width 1117 height 834
click at [245, 216] on div "Transport Information Collapse" at bounding box center [609, 217] width 1076 height 23
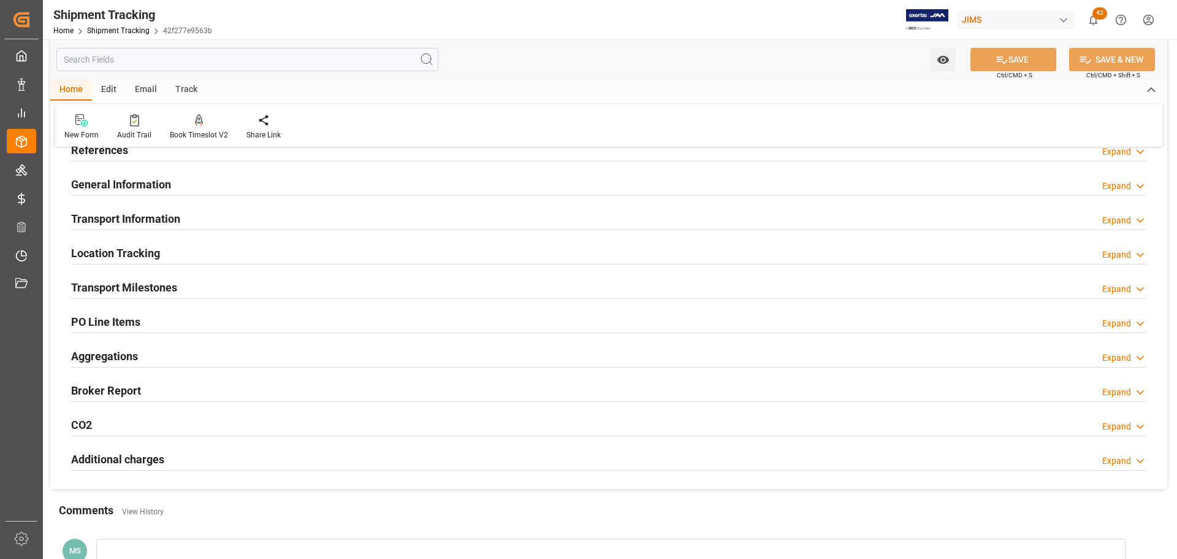
click at [268, 286] on div "Transport Milestones Expand" at bounding box center [609, 286] width 1076 height 23
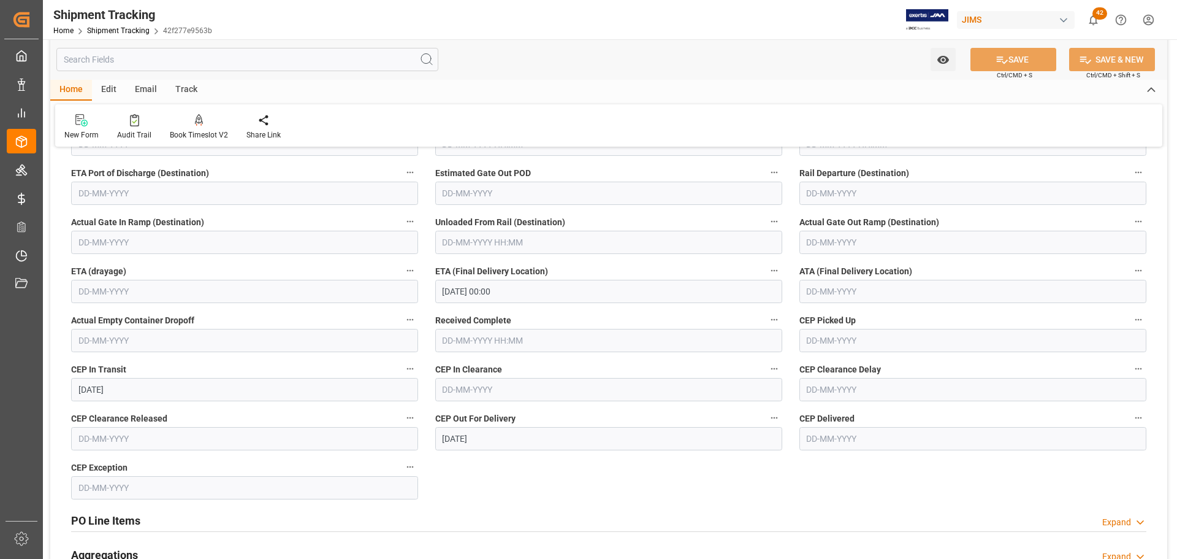
scroll to position [307, 0]
click at [843, 291] on input "text" at bounding box center [973, 288] width 347 height 23
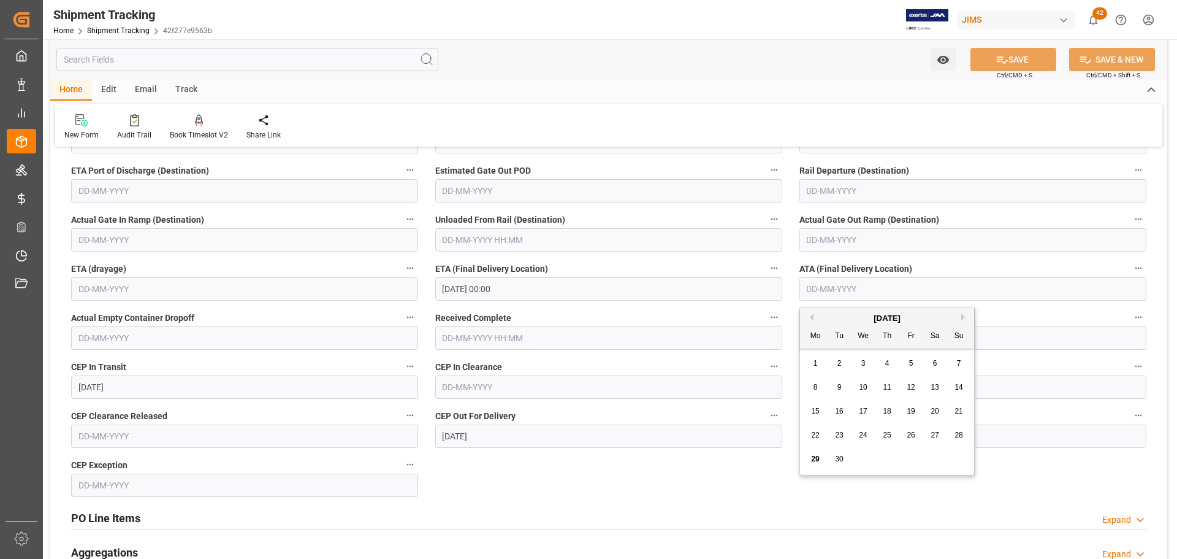
click at [818, 456] on span "29" at bounding box center [815, 458] width 8 height 9
type input "29-09-2025"
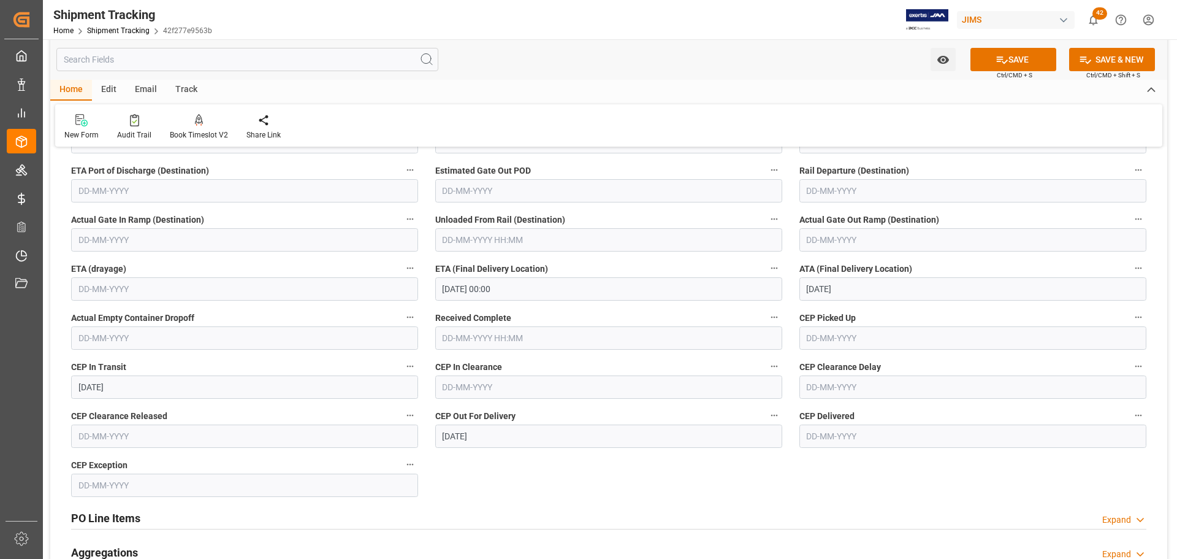
click at [615, 286] on input "30-09-2025 00:00" at bounding box center [608, 288] width 347 height 23
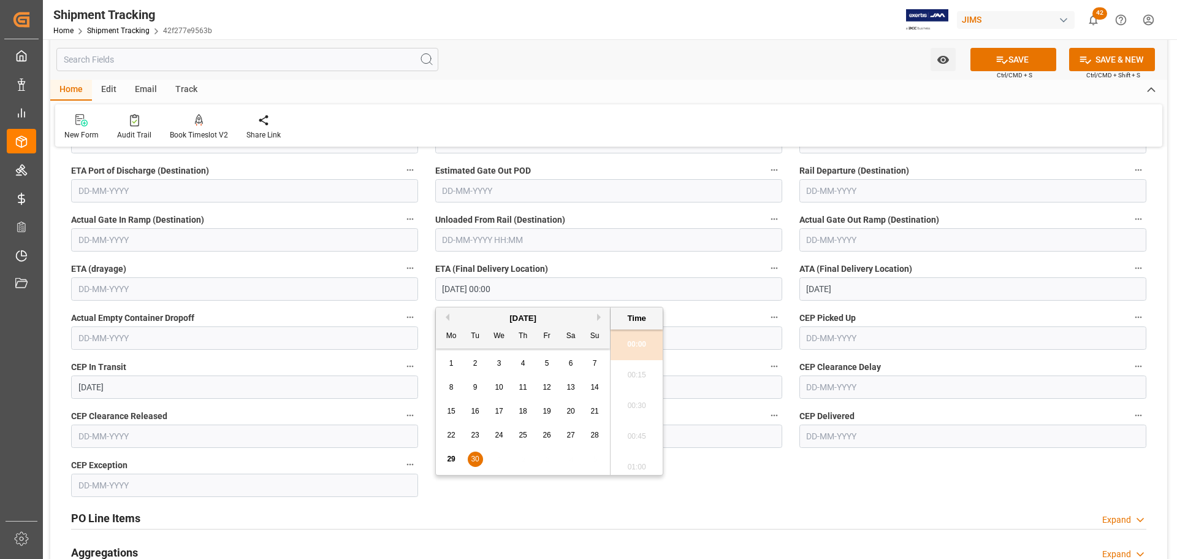
click at [453, 461] on span "29" at bounding box center [451, 458] width 8 height 9
type input "29-09-2025 00:00"
click at [1014, 57] on button "SAVE" at bounding box center [1014, 59] width 86 height 23
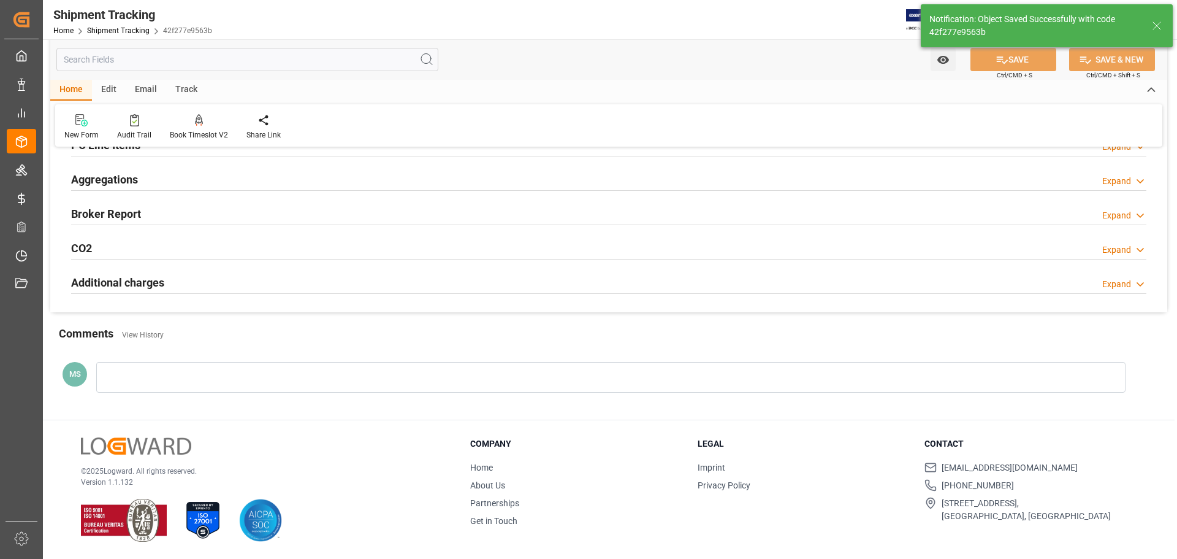
scroll to position [0, 0]
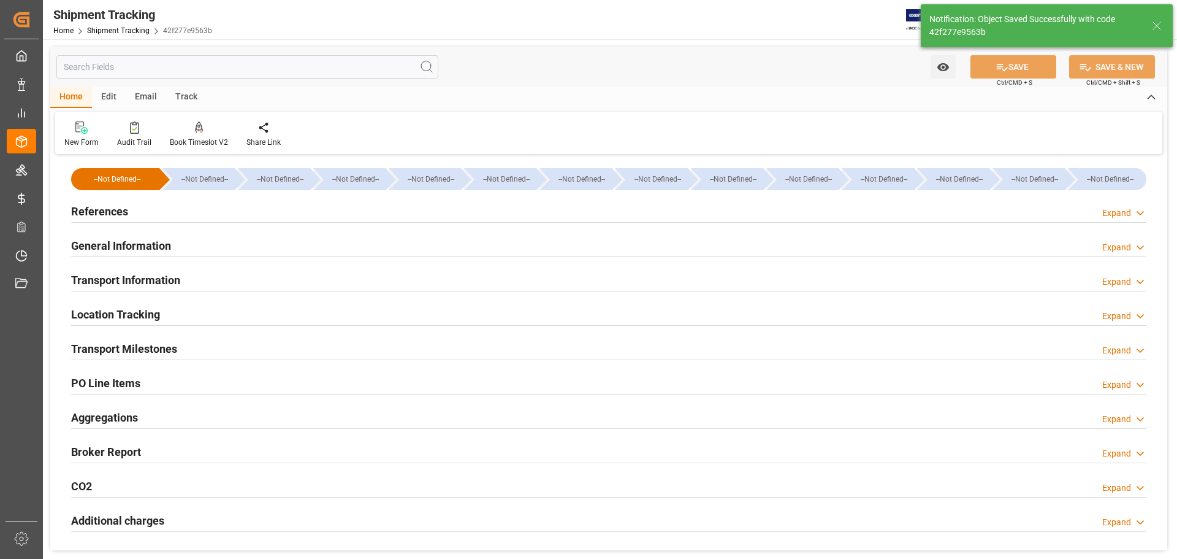
click at [174, 352] on h2 "Transport Milestones" at bounding box center [124, 348] width 106 height 17
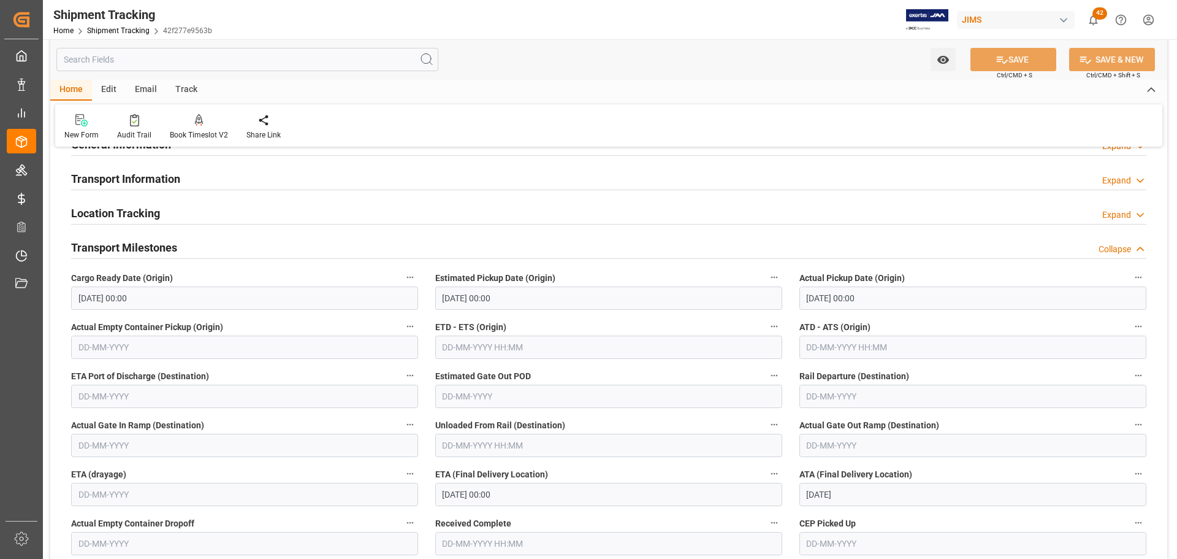
scroll to position [61, 0]
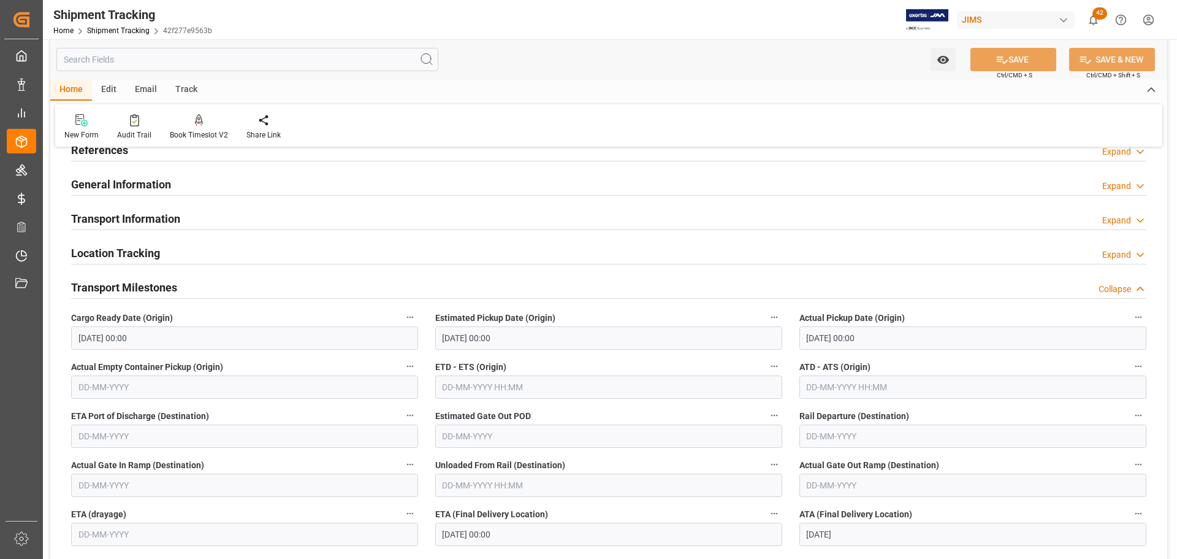
click at [218, 283] on div "Transport Milestones Collapse" at bounding box center [609, 286] width 1076 height 23
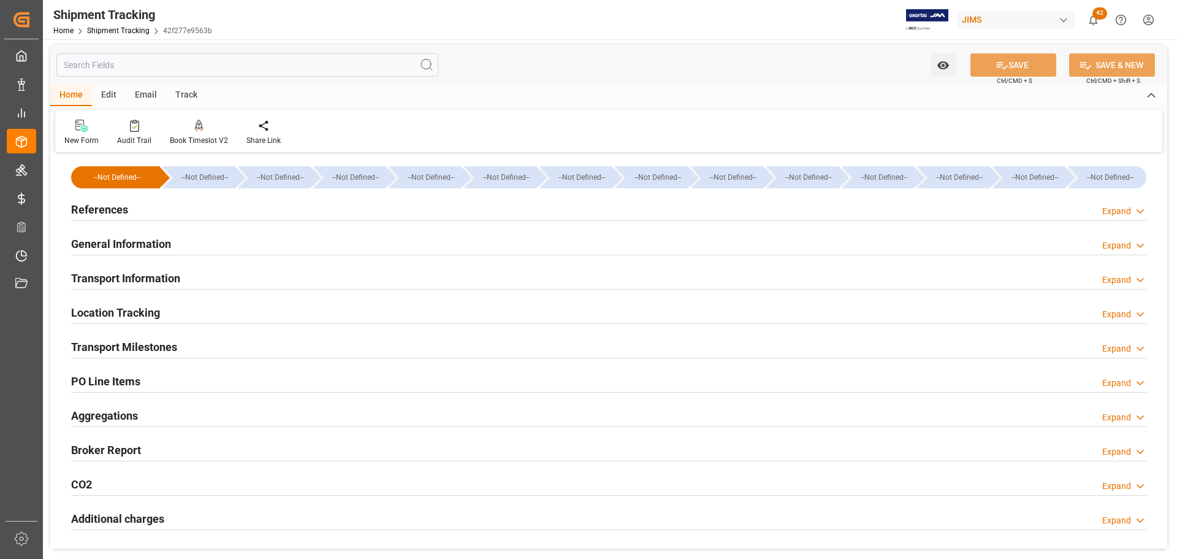
scroll to position [0, 0]
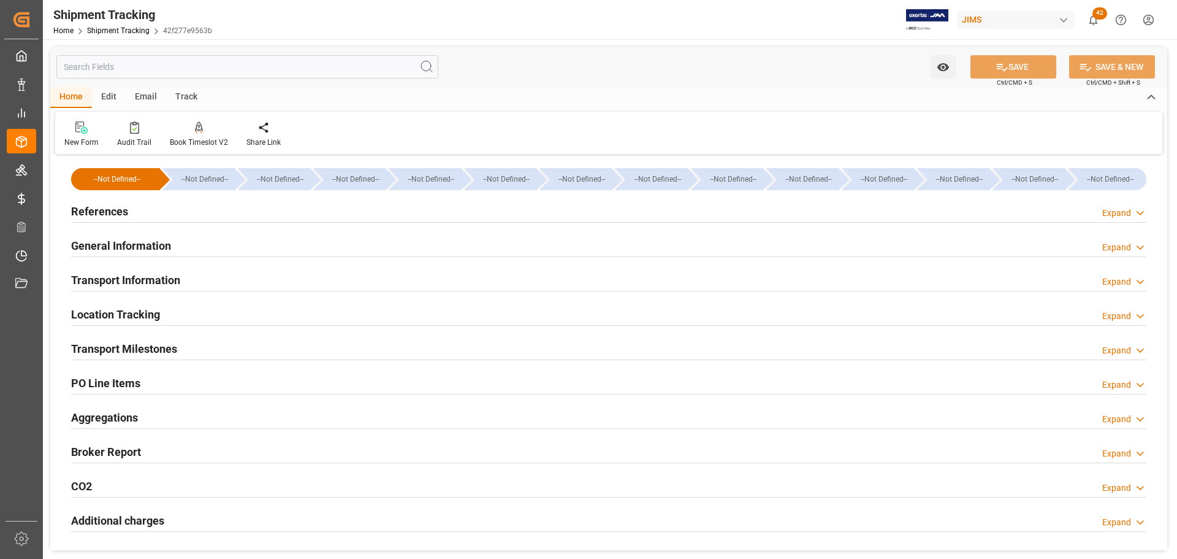
click at [152, 207] on div "References Expand" at bounding box center [609, 210] width 1076 height 23
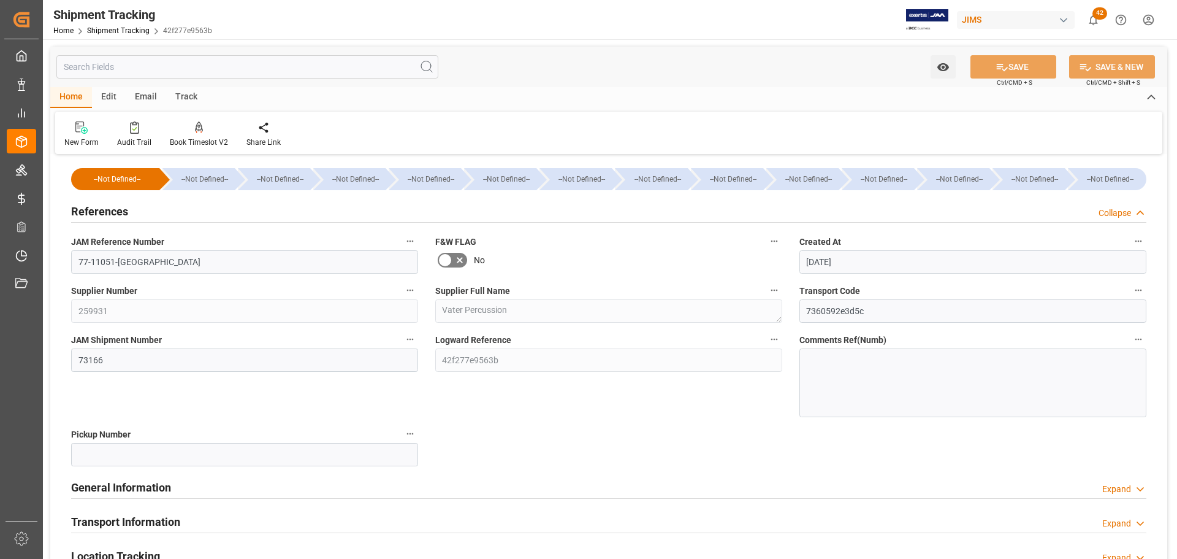
click at [152, 207] on div "References Collapse" at bounding box center [609, 210] width 1076 height 23
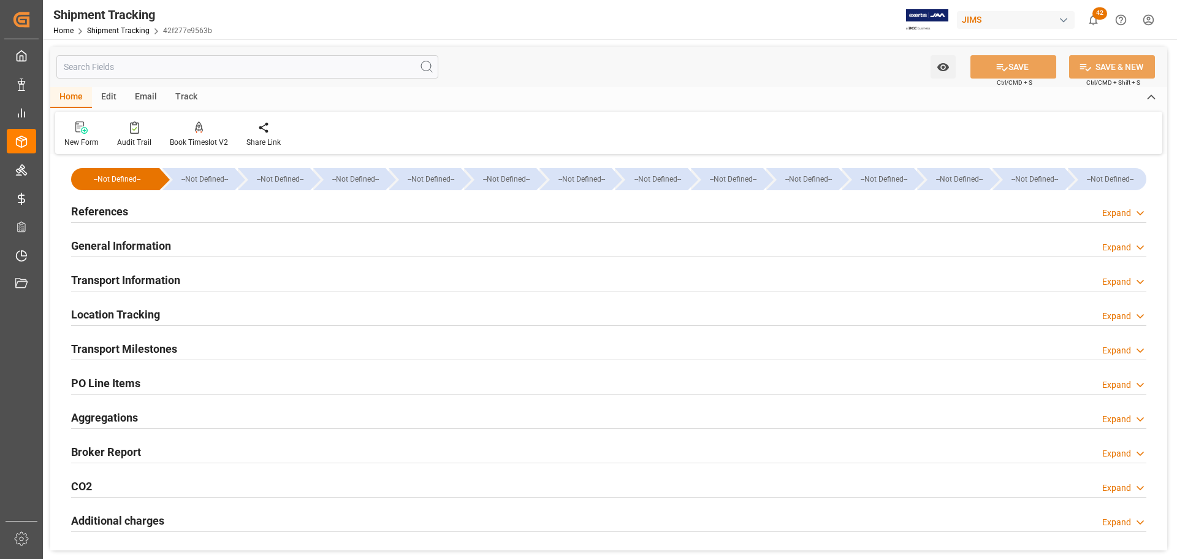
click at [145, 236] on div "General Information" at bounding box center [121, 244] width 100 height 23
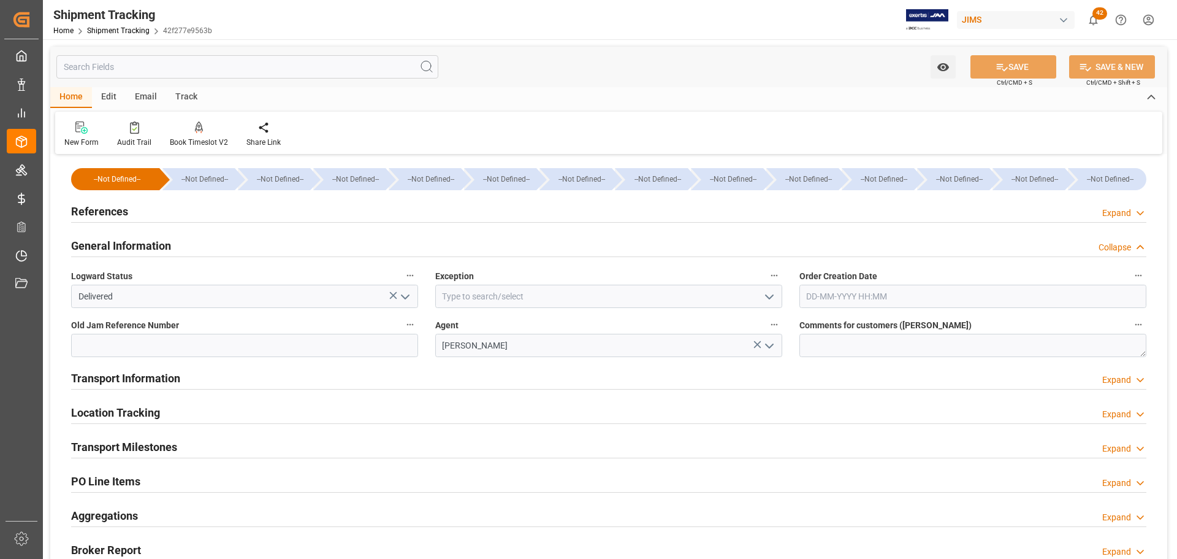
click at [145, 237] on h2 "General Information" at bounding box center [121, 245] width 100 height 17
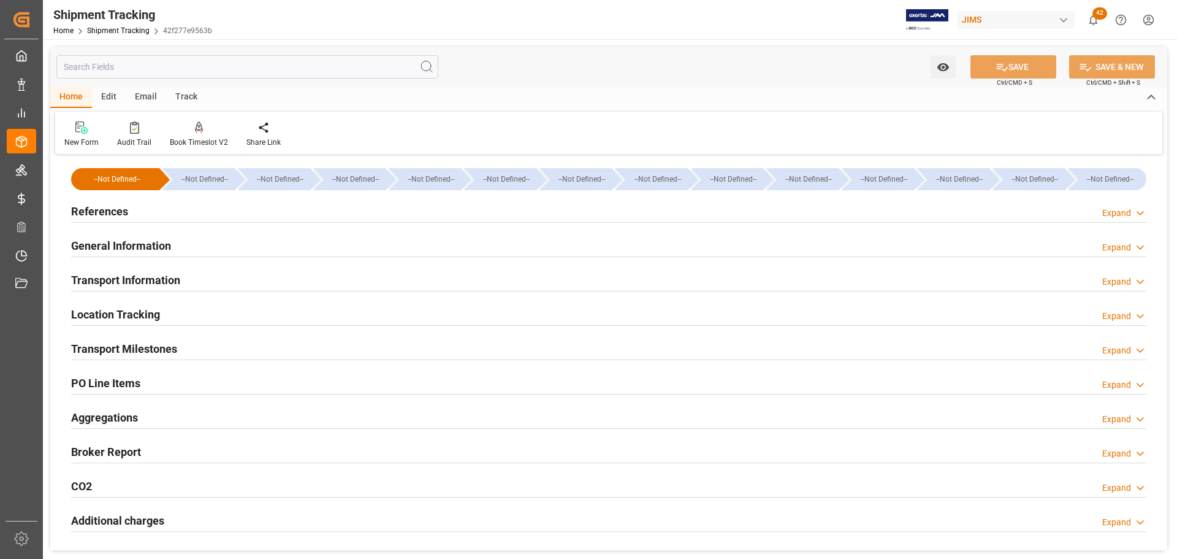
click at [166, 280] on h2 "Transport Information" at bounding box center [125, 280] width 109 height 17
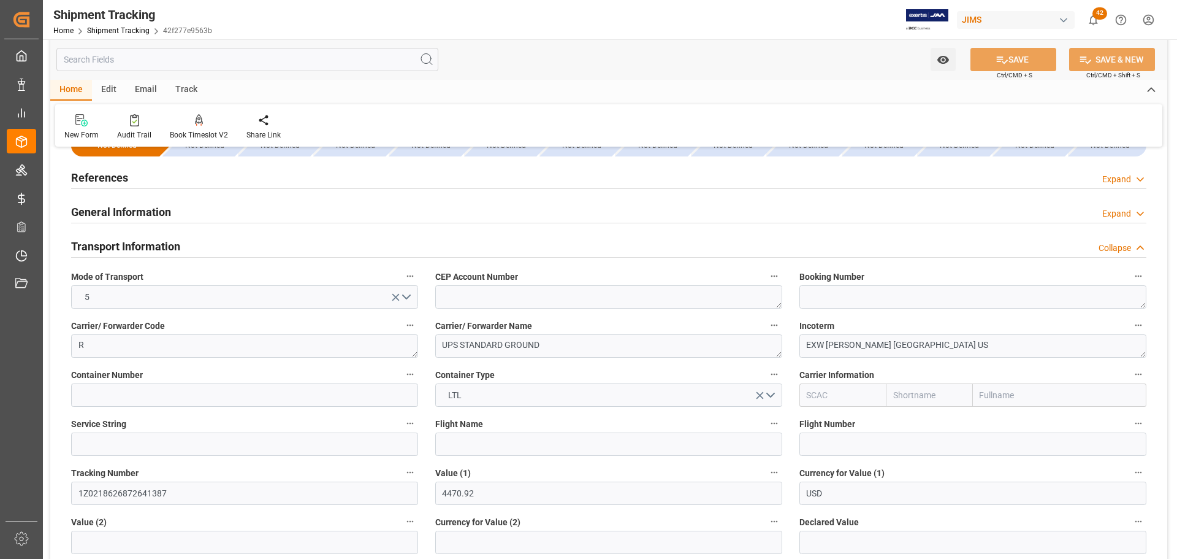
scroll to position [61, 0]
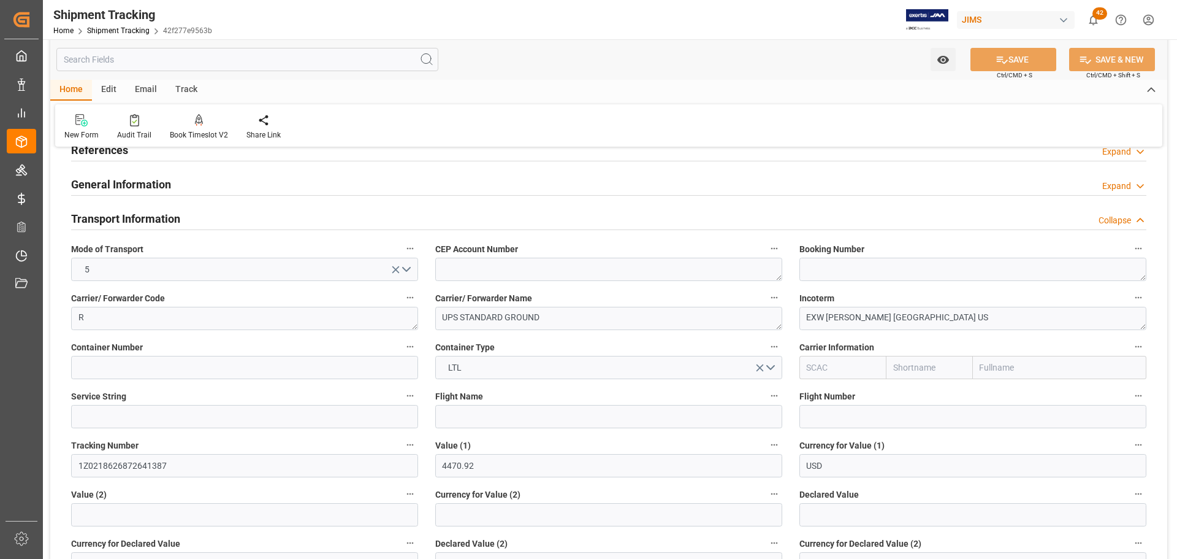
click at [184, 221] on div "Transport Information Collapse" at bounding box center [609, 217] width 1076 height 23
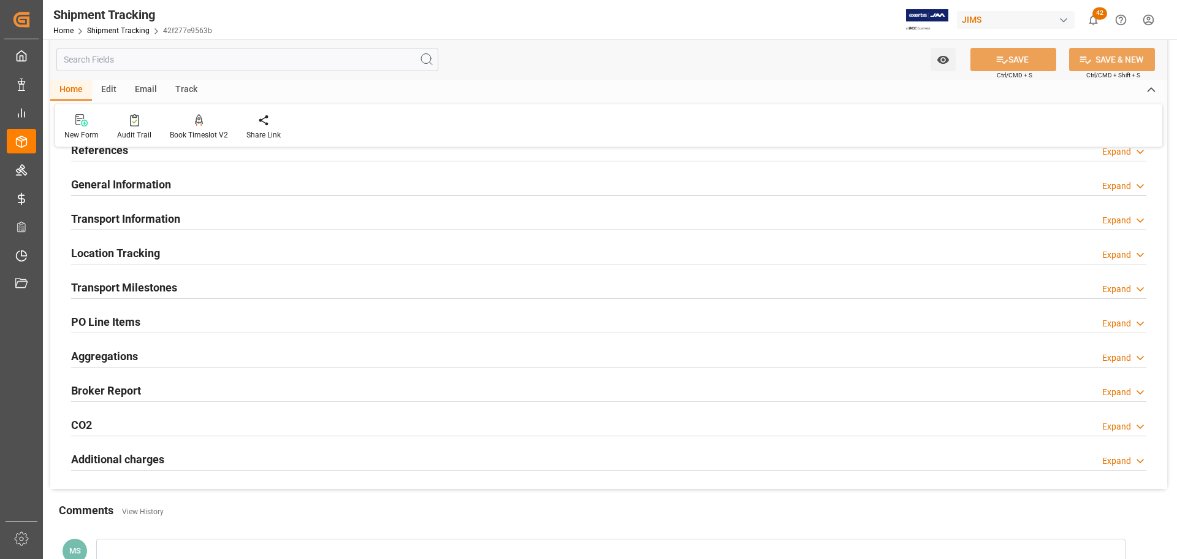
click at [188, 281] on div "Transport Milestones Expand" at bounding box center [609, 286] width 1076 height 23
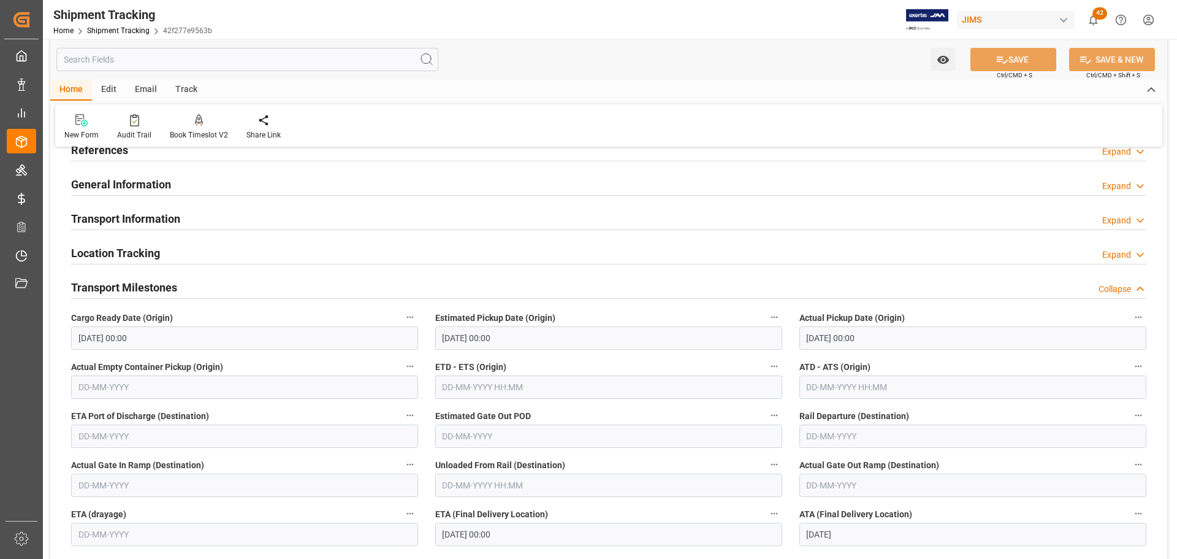
click at [188, 281] on div "Transport Milestones Collapse" at bounding box center [609, 286] width 1076 height 23
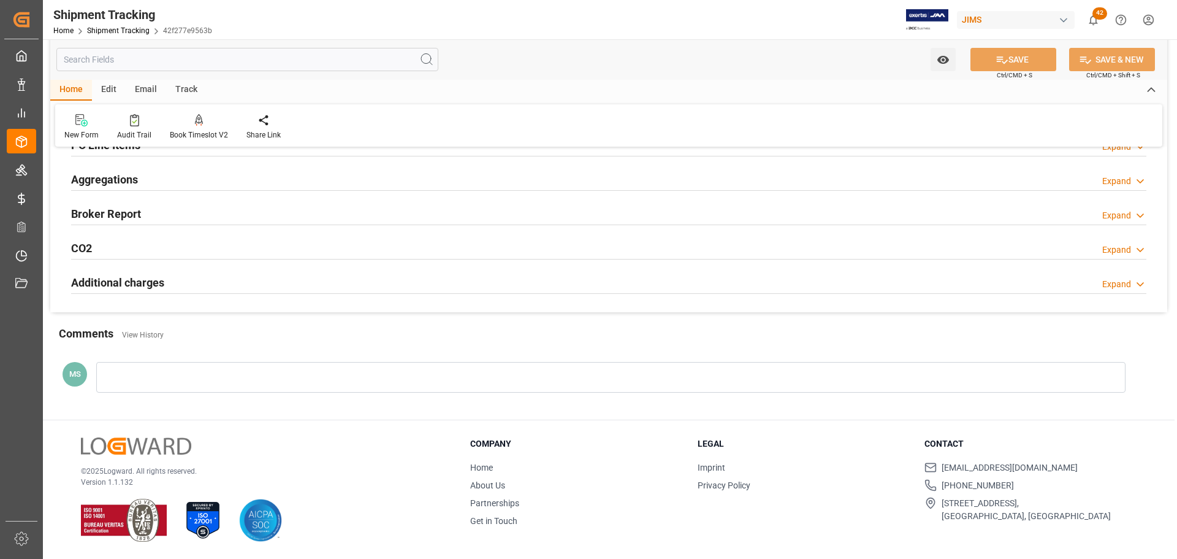
scroll to position [54, 0]
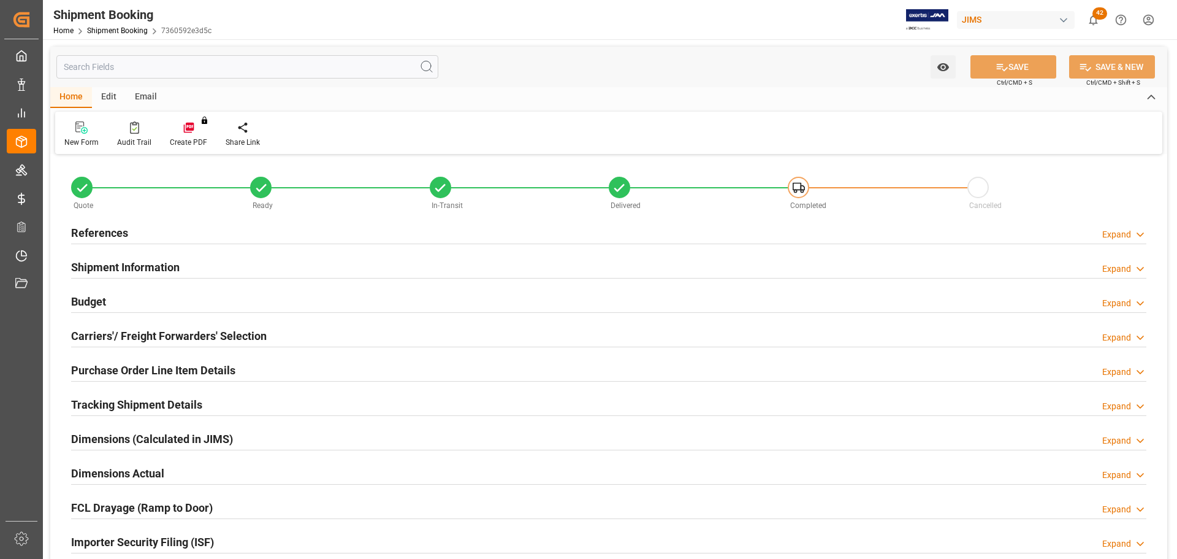
type input "0"
type input "[DATE]"
click at [146, 229] on div "References Expand" at bounding box center [609, 231] width 1076 height 23
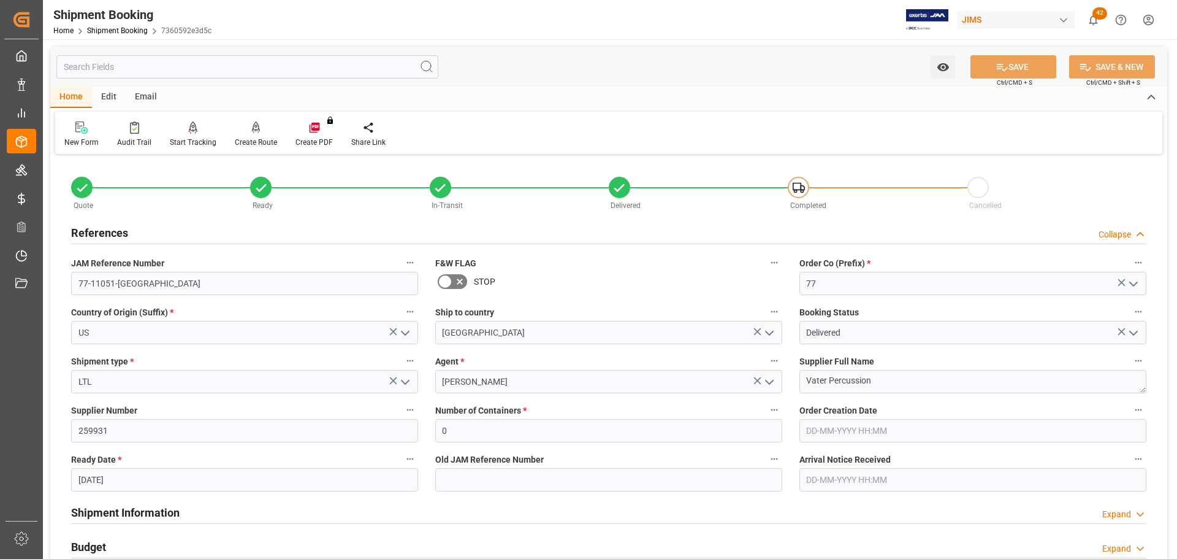
click at [132, 227] on div "References Collapse" at bounding box center [609, 231] width 1076 height 23
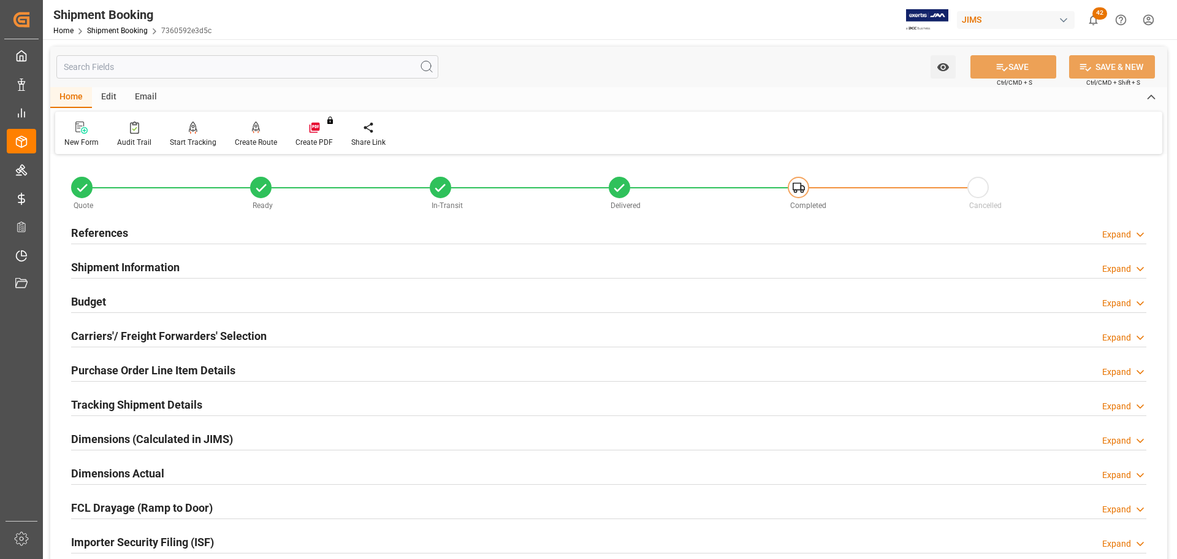
click at [132, 258] on div "Shipment Information" at bounding box center [125, 265] width 109 height 23
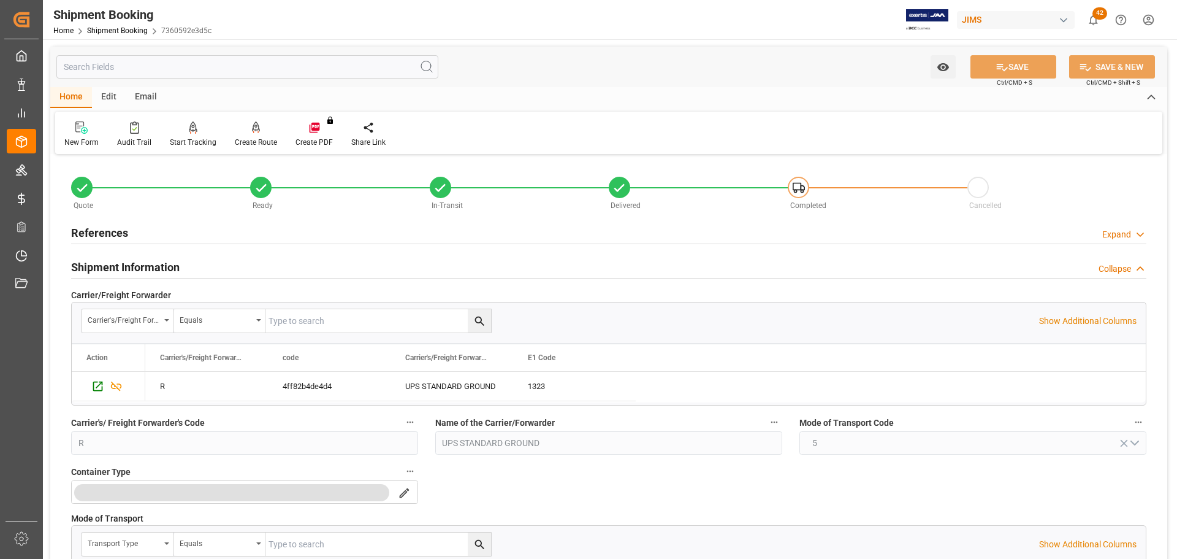
click at [132, 256] on div "Shipment Information" at bounding box center [125, 265] width 109 height 23
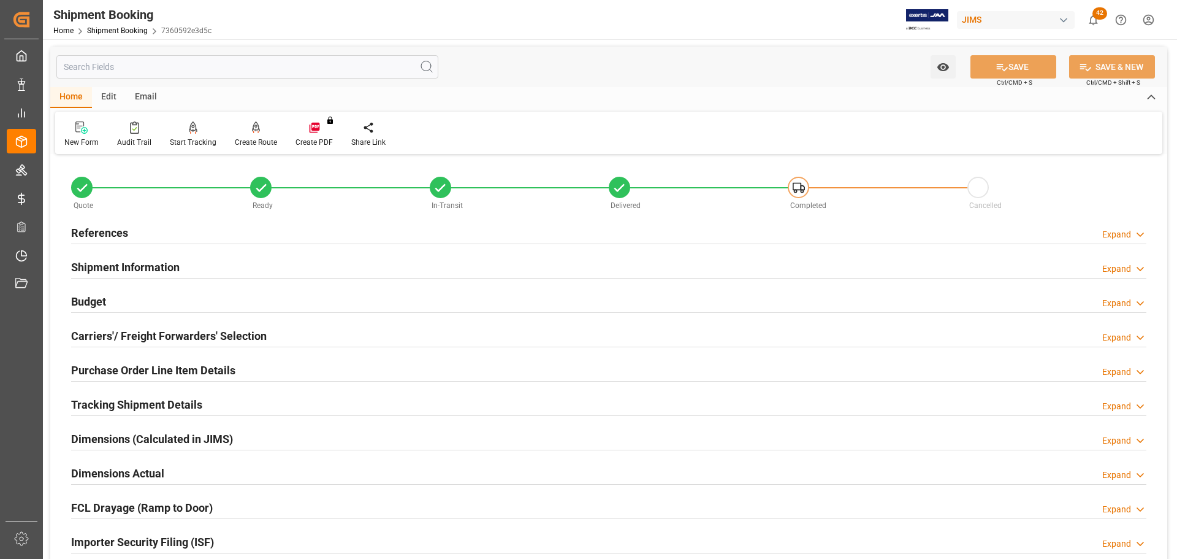
click at [140, 305] on div "Budget Expand" at bounding box center [609, 300] width 1076 height 23
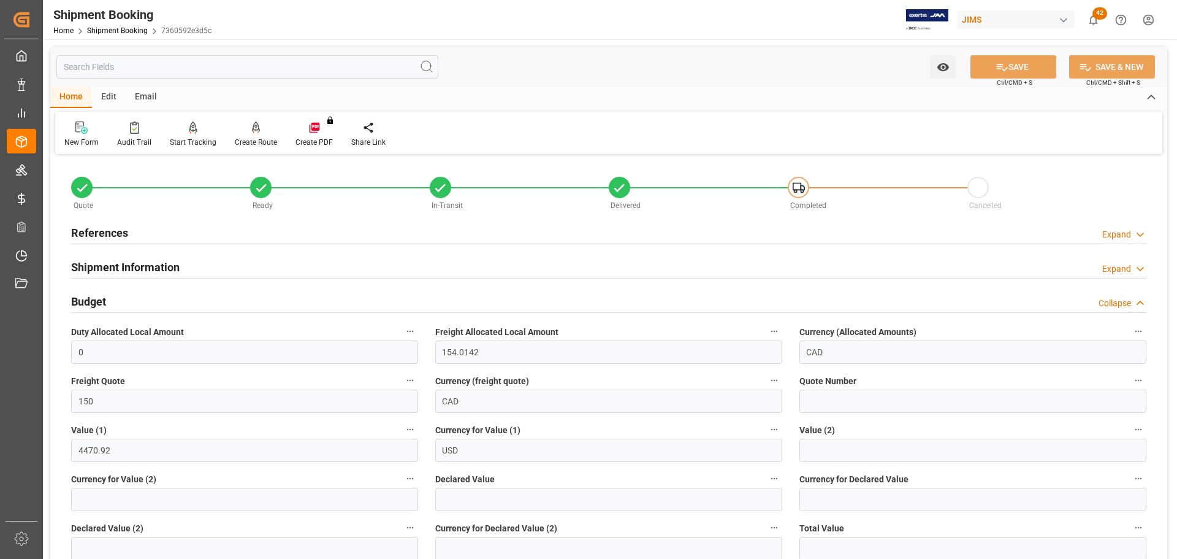
click at [153, 301] on div "Budget Collapse" at bounding box center [609, 300] width 1076 height 23
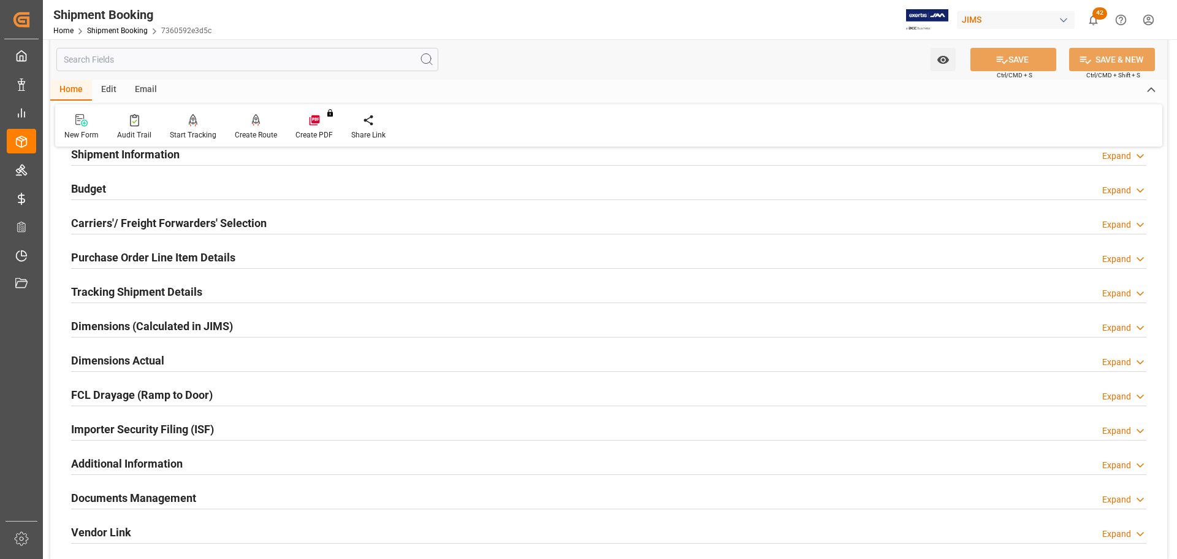
scroll to position [123, 0]
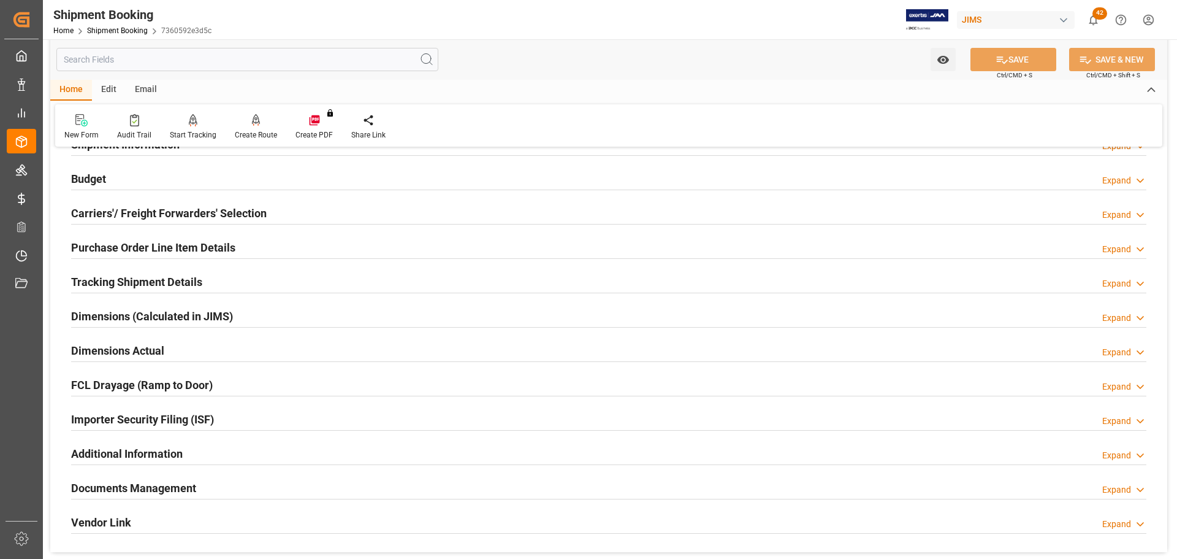
click at [164, 283] on h2 "Tracking Shipment Details" at bounding box center [136, 281] width 131 height 17
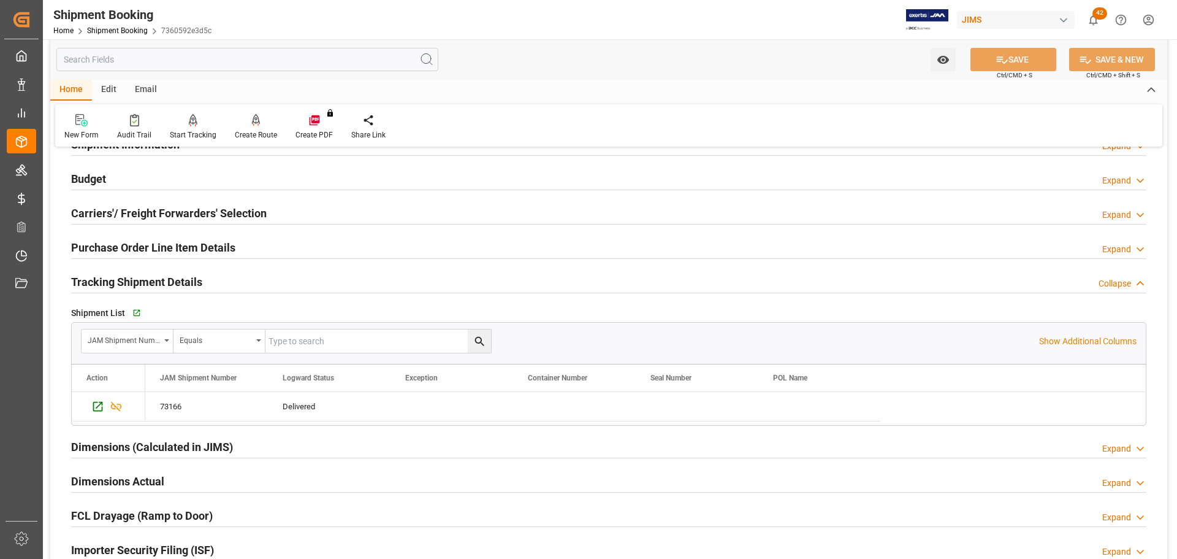
click at [164, 283] on h2 "Tracking Shipment Details" at bounding box center [136, 281] width 131 height 17
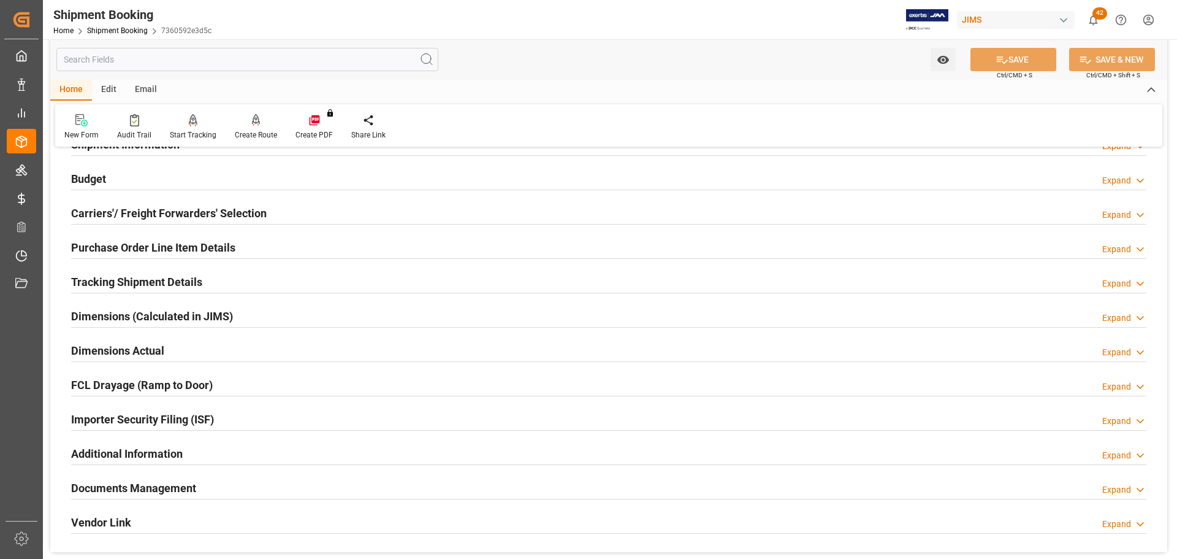
click at [159, 346] on h2 "Dimensions Actual" at bounding box center [117, 350] width 93 height 17
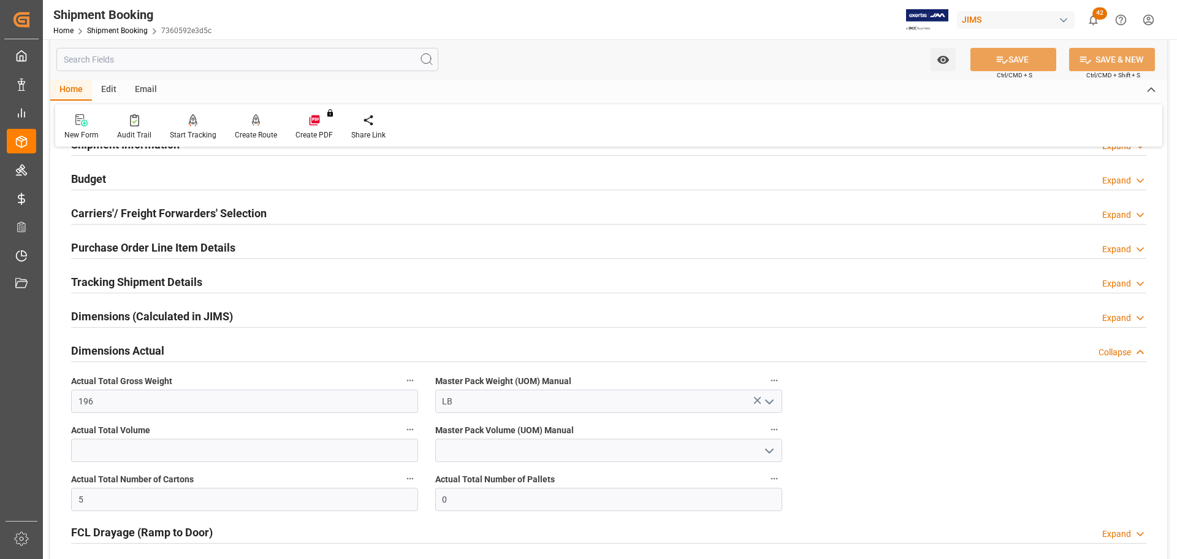
click at [159, 346] on h2 "Dimensions Actual" at bounding box center [117, 350] width 93 height 17
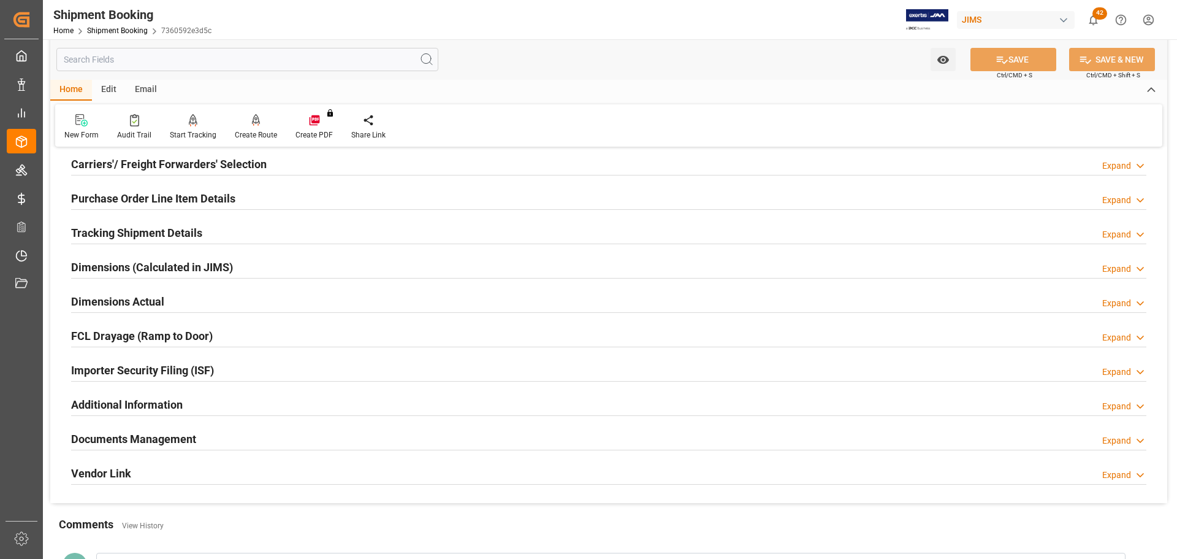
scroll to position [245, 0]
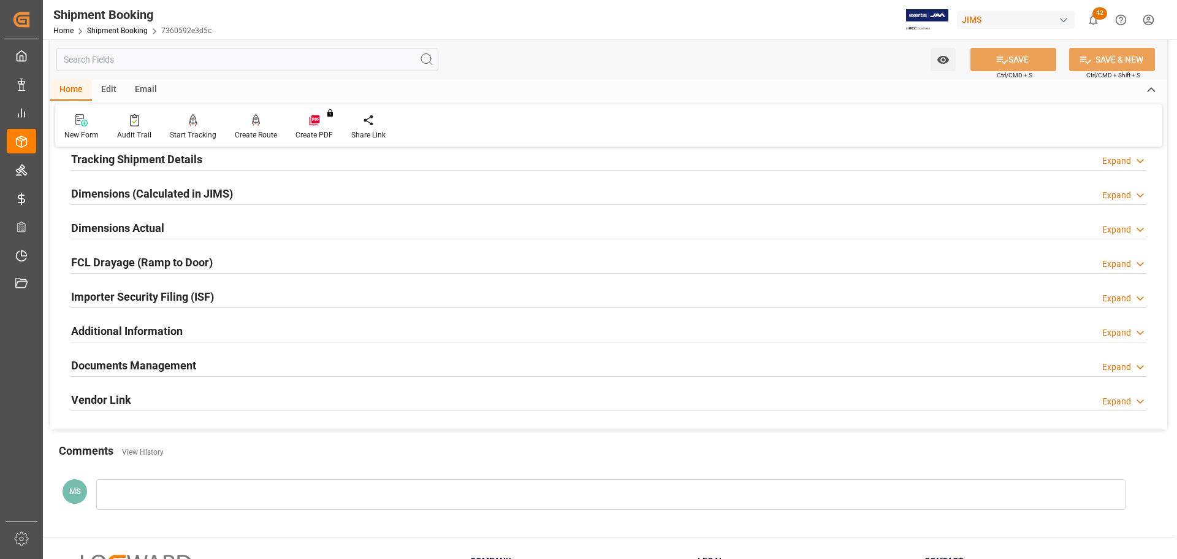
click at [172, 365] on h2 "Documents Management" at bounding box center [133, 365] width 125 height 17
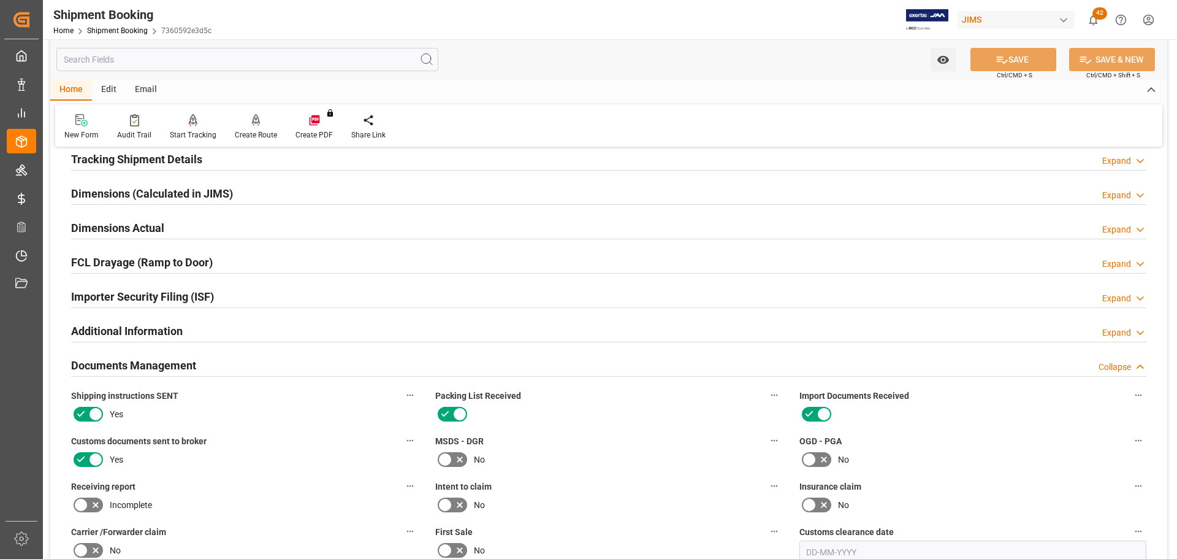
click at [218, 364] on div "Documents Management Collapse" at bounding box center [609, 364] width 1076 height 23
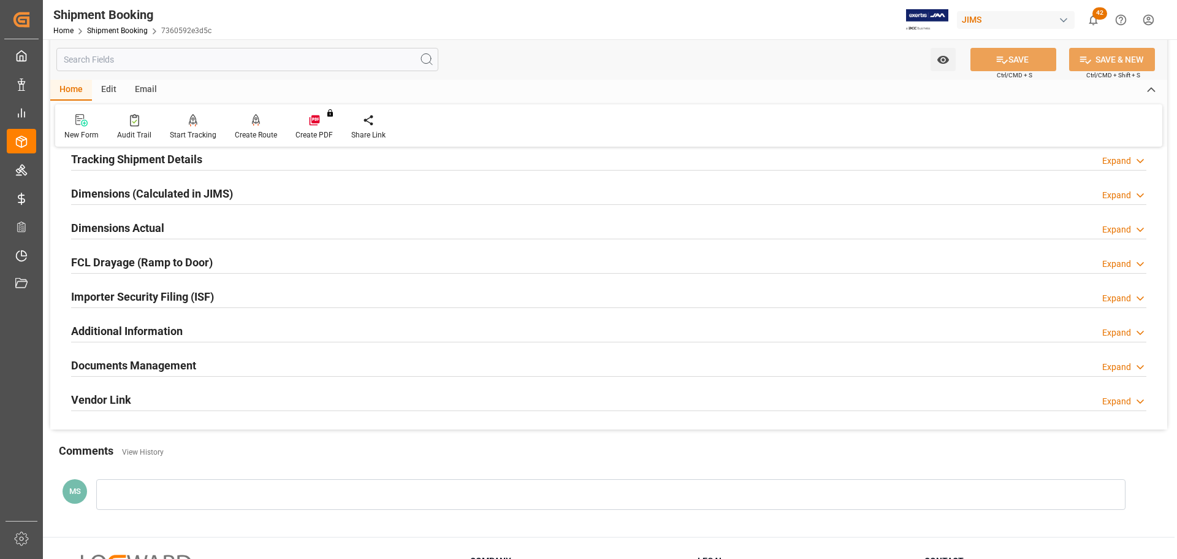
scroll to position [0, 0]
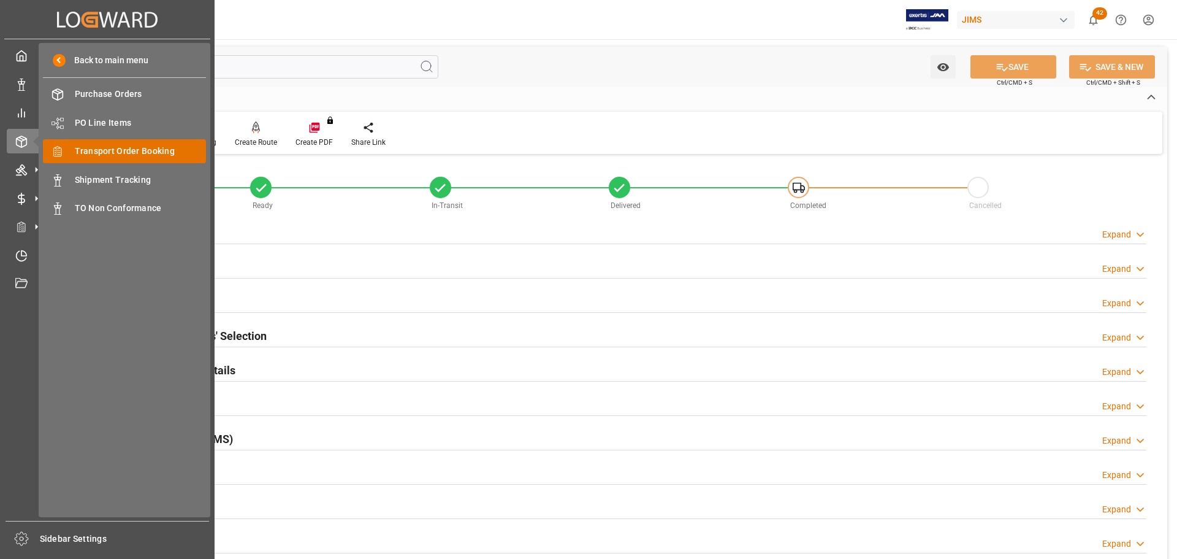
click at [131, 147] on span "Transport Order Booking" at bounding box center [141, 151] width 132 height 13
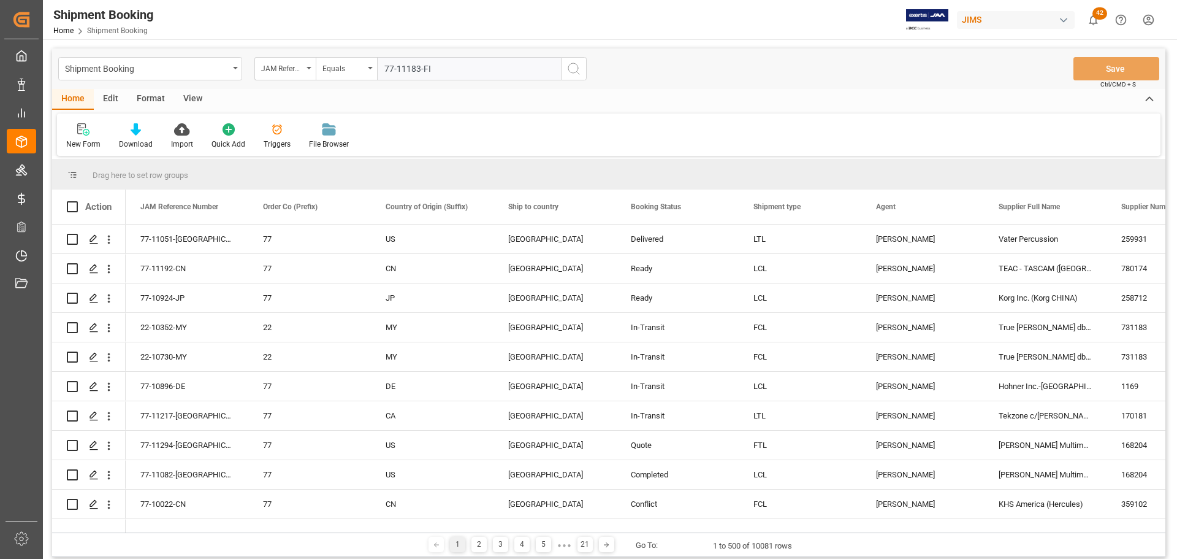
type input "77-11183-FI"
click at [576, 64] on icon "search button" at bounding box center [574, 68] width 15 height 15
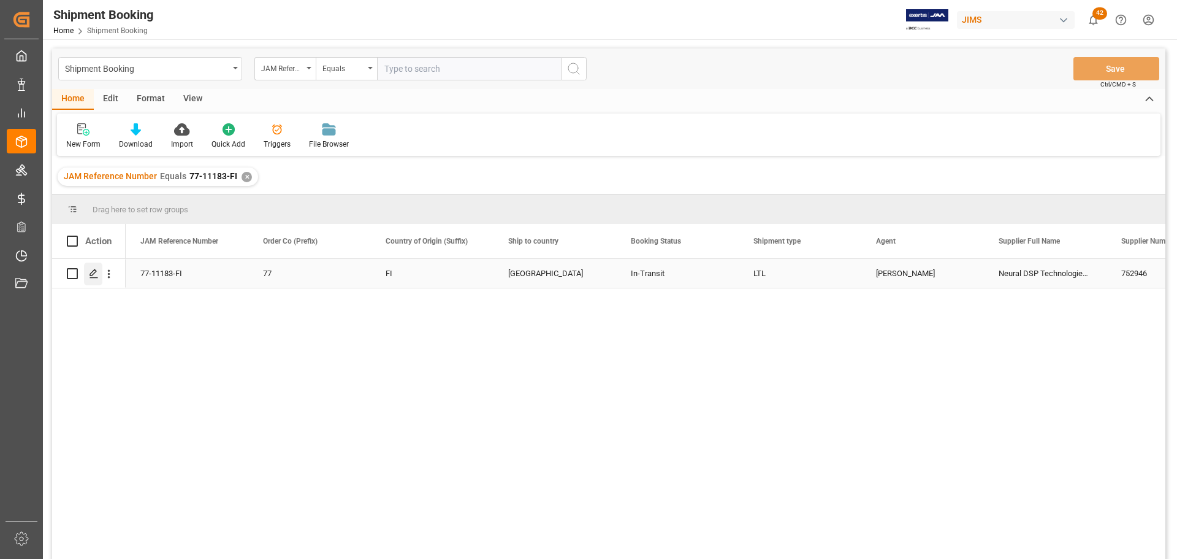
click at [91, 272] on icon "Press SPACE to select this row." at bounding box center [94, 274] width 10 height 10
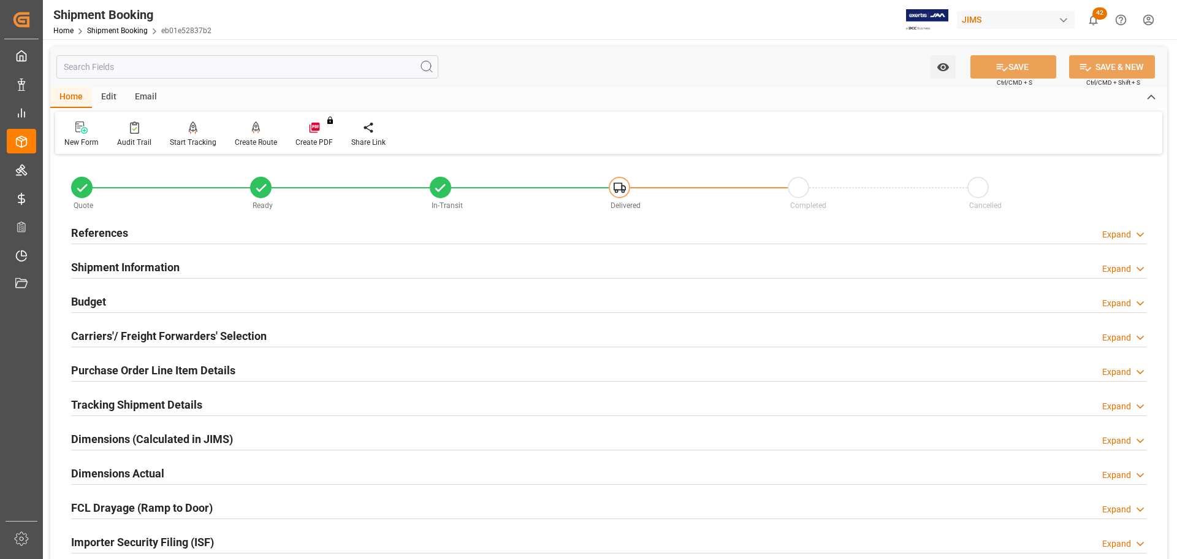
click at [130, 227] on div "References Expand" at bounding box center [609, 231] width 1076 height 23
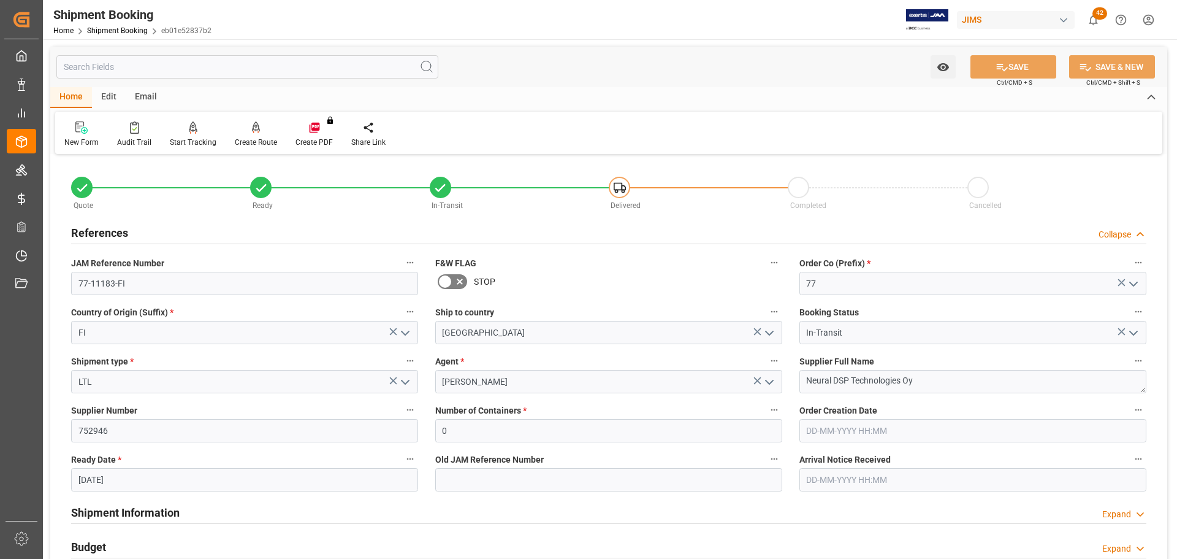
click at [130, 227] on div "References Collapse" at bounding box center [609, 231] width 1076 height 23
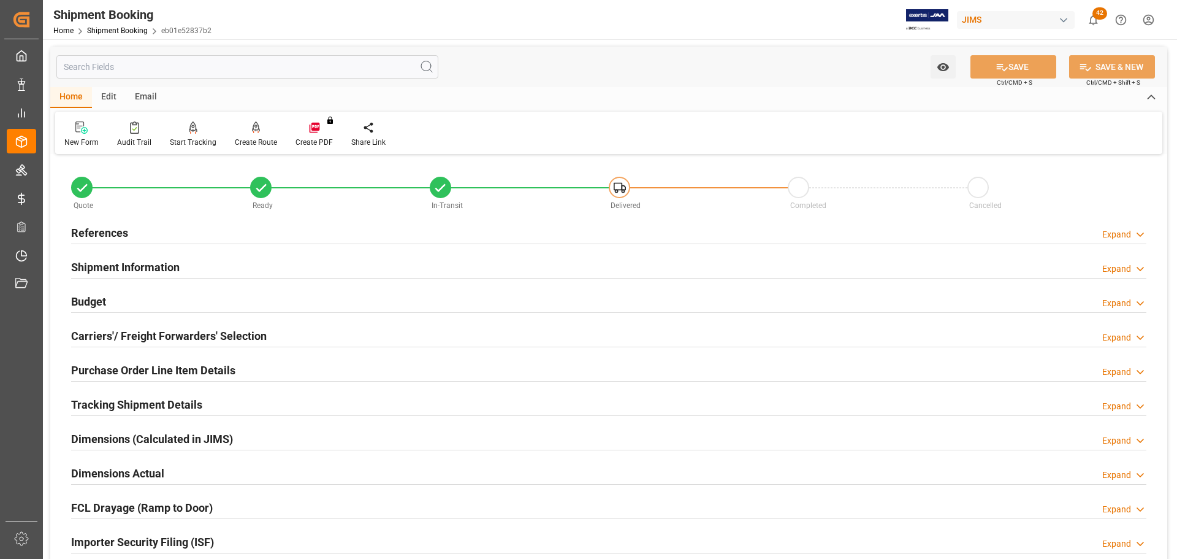
click at [136, 264] on h2 "Shipment Information" at bounding box center [125, 267] width 109 height 17
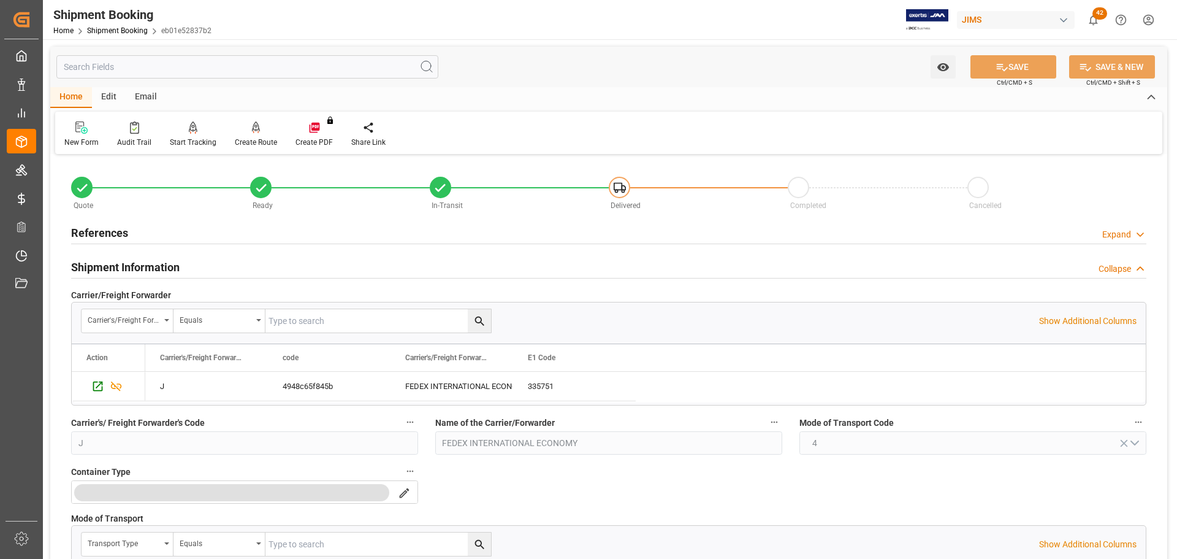
click at [136, 264] on h2 "Shipment Information" at bounding box center [125, 267] width 109 height 17
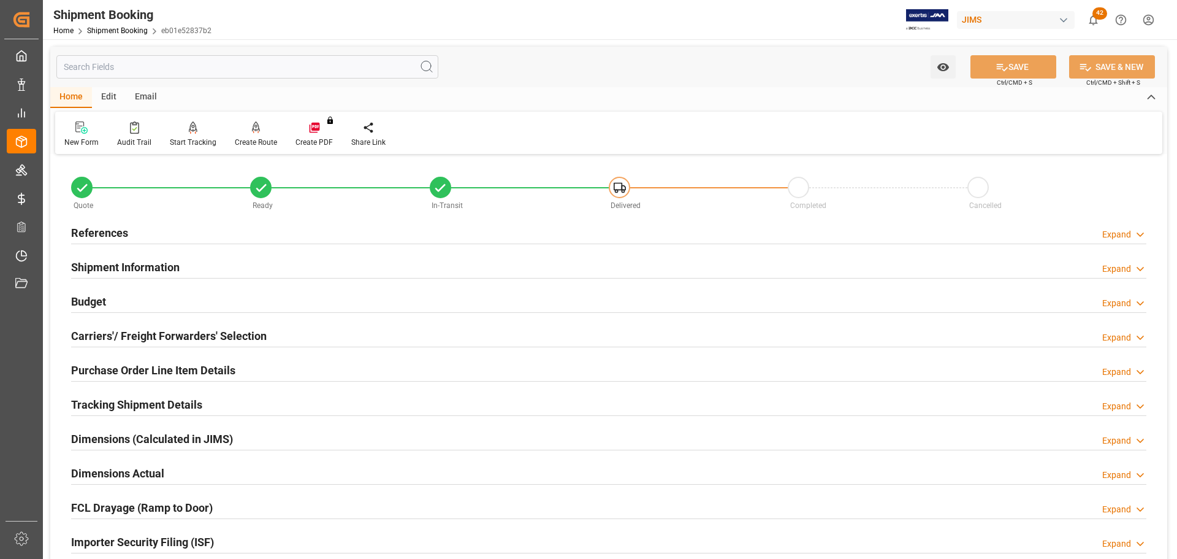
scroll to position [61, 0]
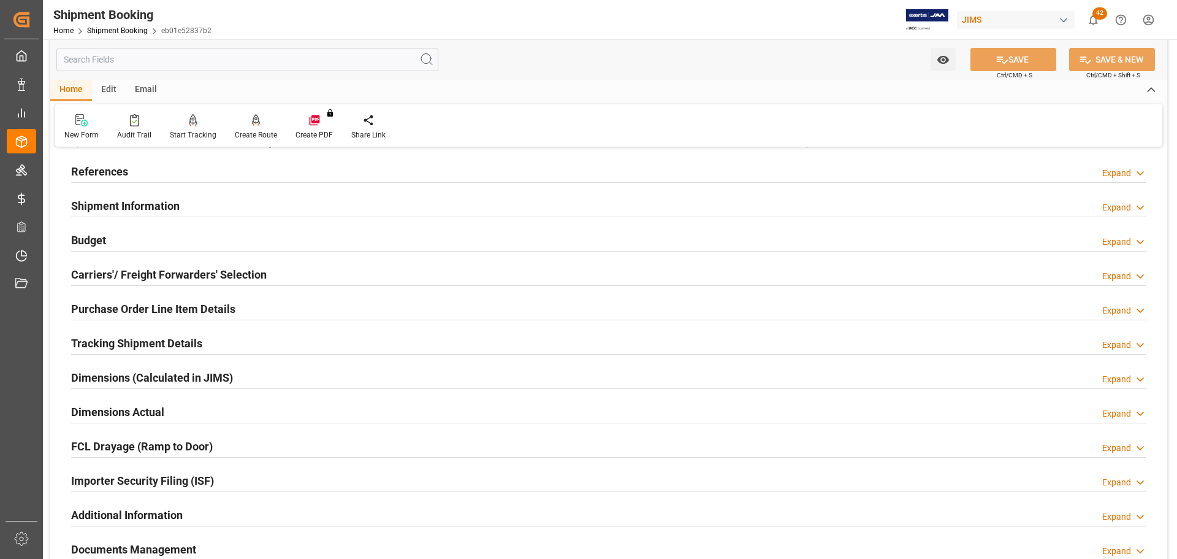
click at [137, 247] on div "Budget Expand" at bounding box center [609, 238] width 1076 height 23
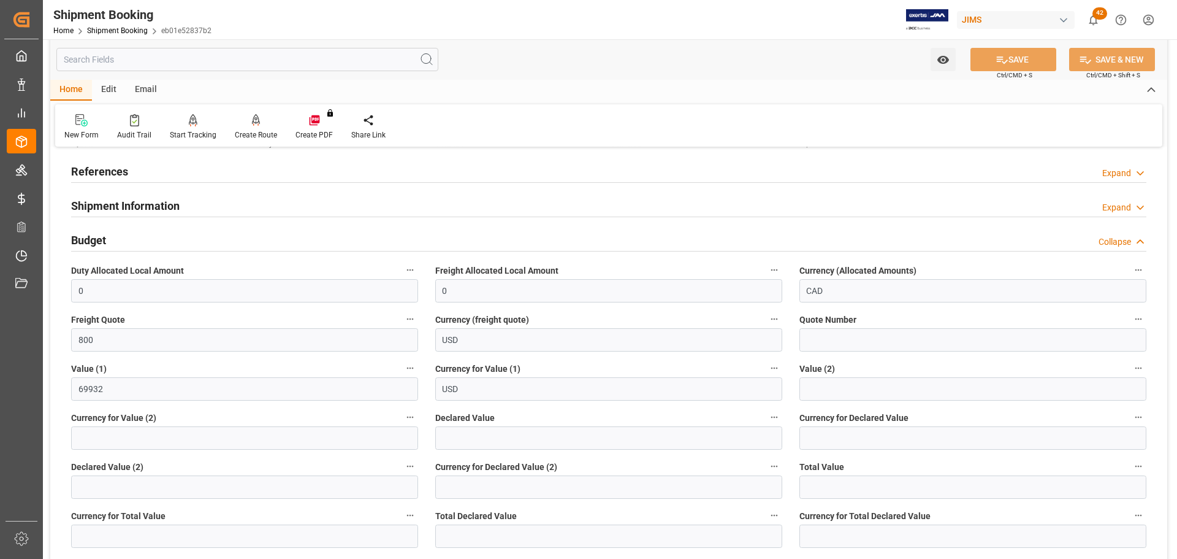
click at [146, 240] on div "Budget Collapse" at bounding box center [609, 238] width 1076 height 23
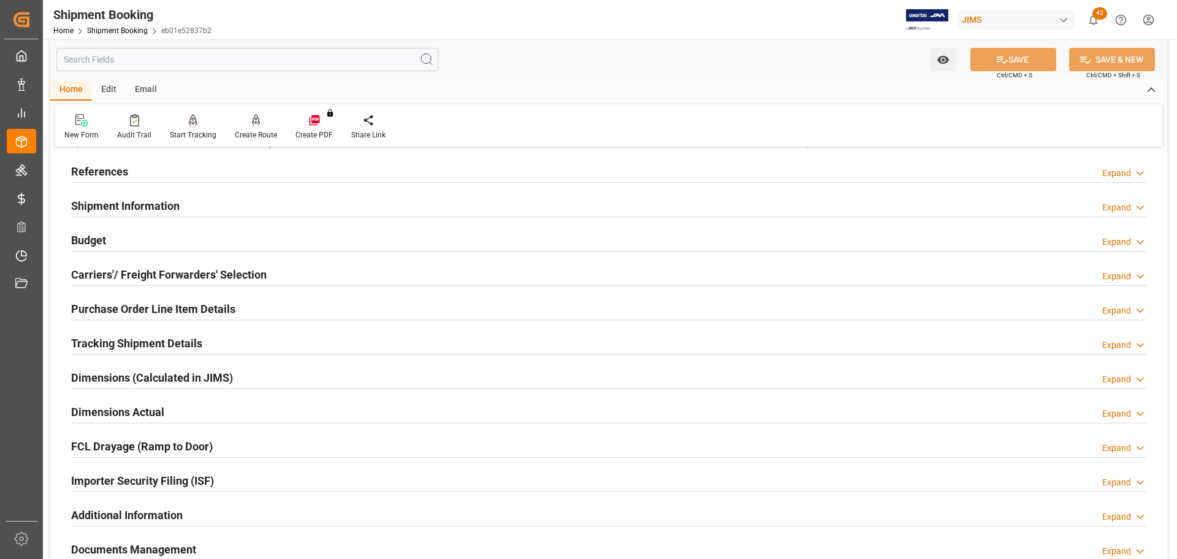
click at [155, 273] on h2 "Carriers'/ Freight Forwarders' Selection" at bounding box center [169, 274] width 196 height 17
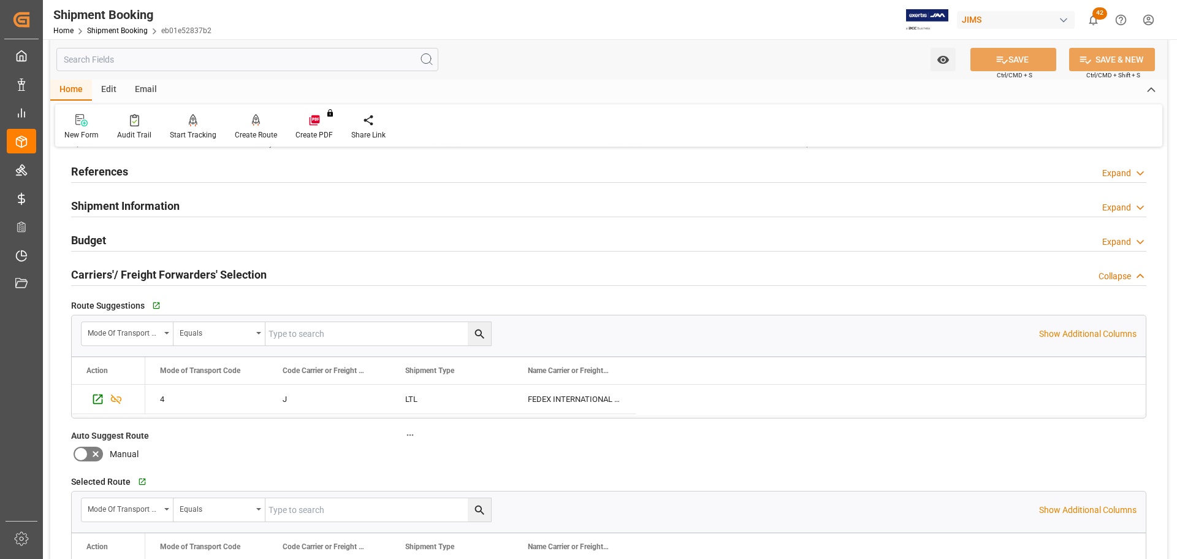
click at [155, 273] on h2 "Carriers'/ Freight Forwarders' Selection" at bounding box center [169, 274] width 196 height 17
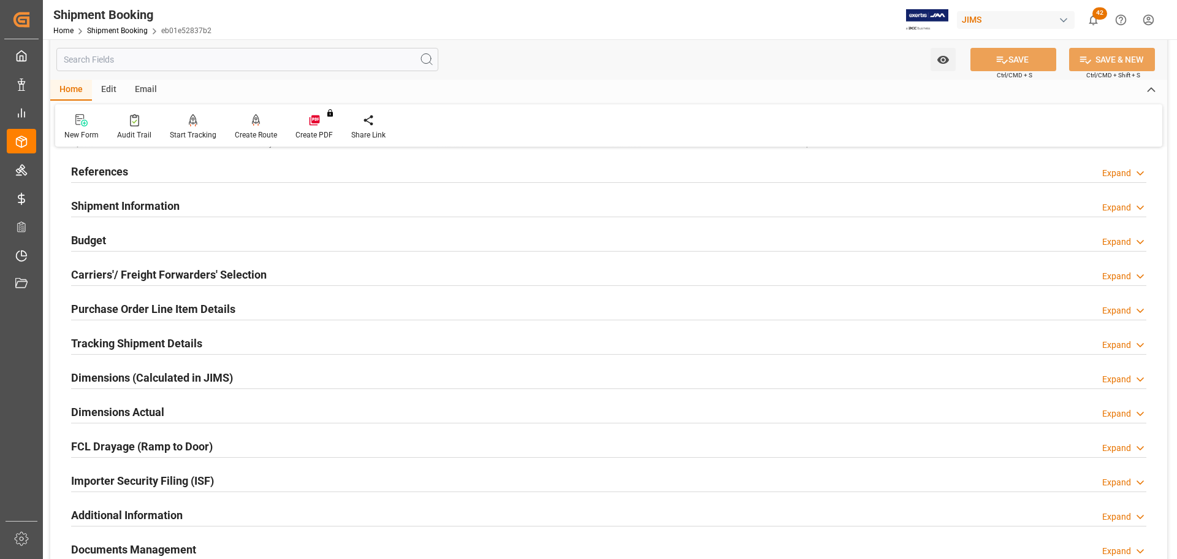
click at [136, 305] on h2 "Purchase Order Line Item Details" at bounding box center [153, 308] width 164 height 17
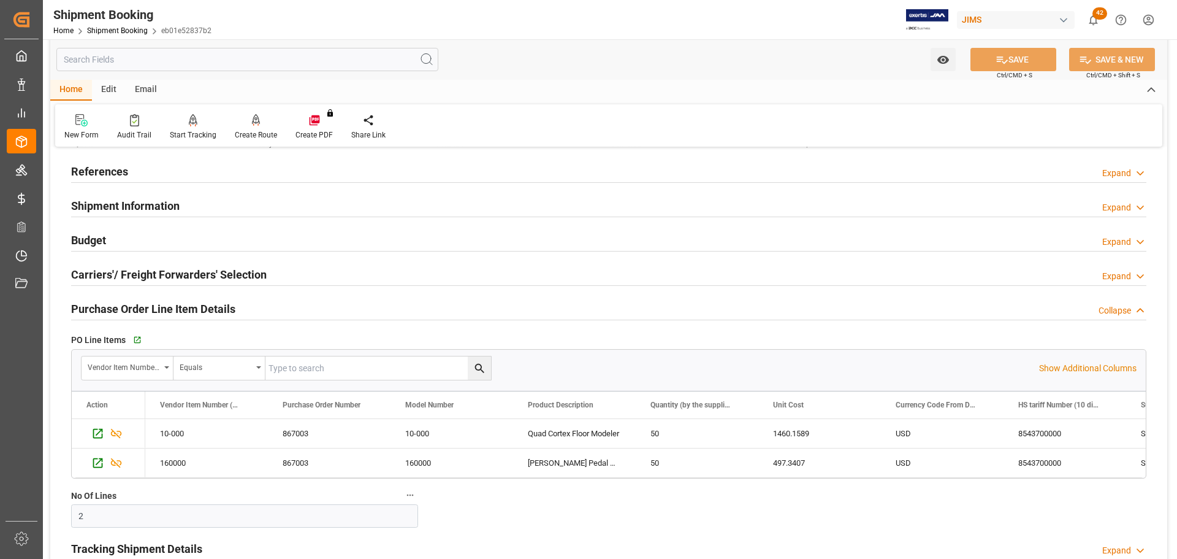
click at [136, 305] on h2 "Purchase Order Line Item Details" at bounding box center [153, 308] width 164 height 17
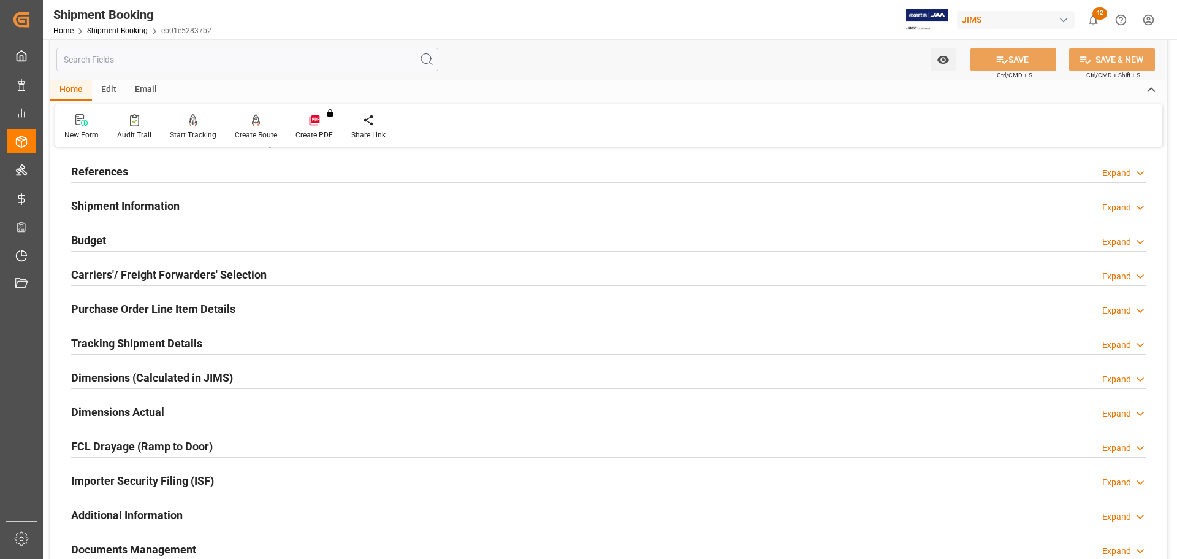
scroll to position [123, 0]
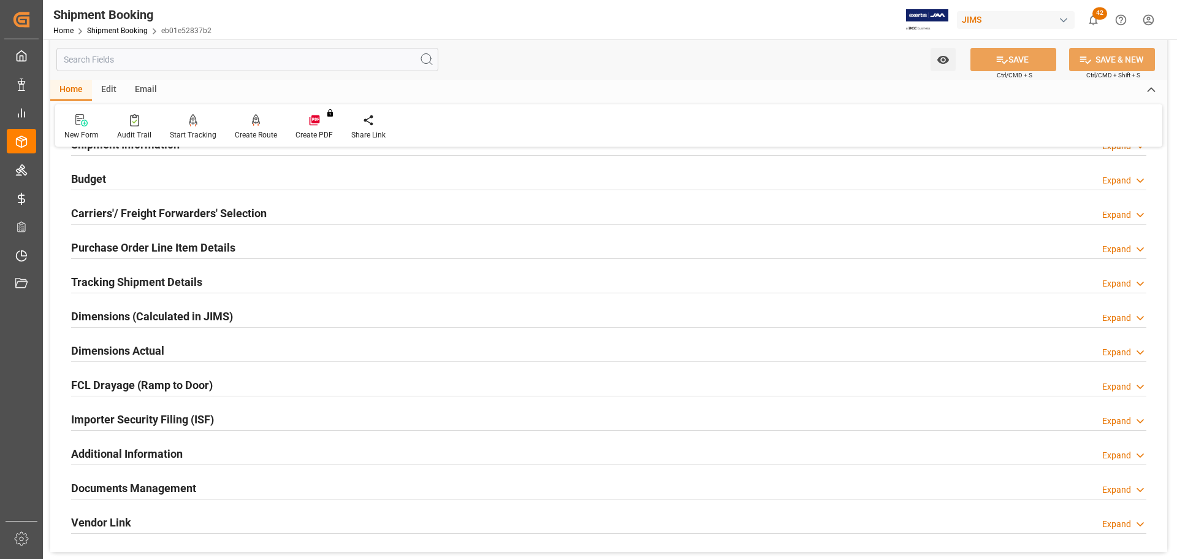
click at [143, 284] on h2 "Tracking Shipment Details" at bounding box center [136, 281] width 131 height 17
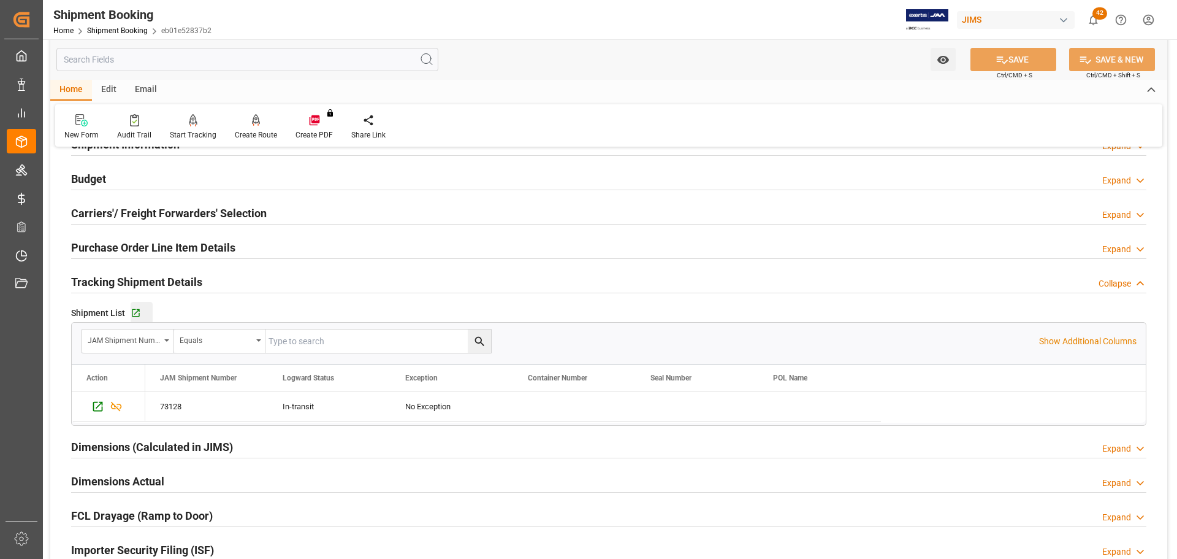
click at [139, 306] on button "Go to Shipment Tracking Grid" at bounding box center [142, 313] width 22 height 22
click at [186, 281] on h2 "Tracking Shipment Details" at bounding box center [136, 281] width 131 height 17
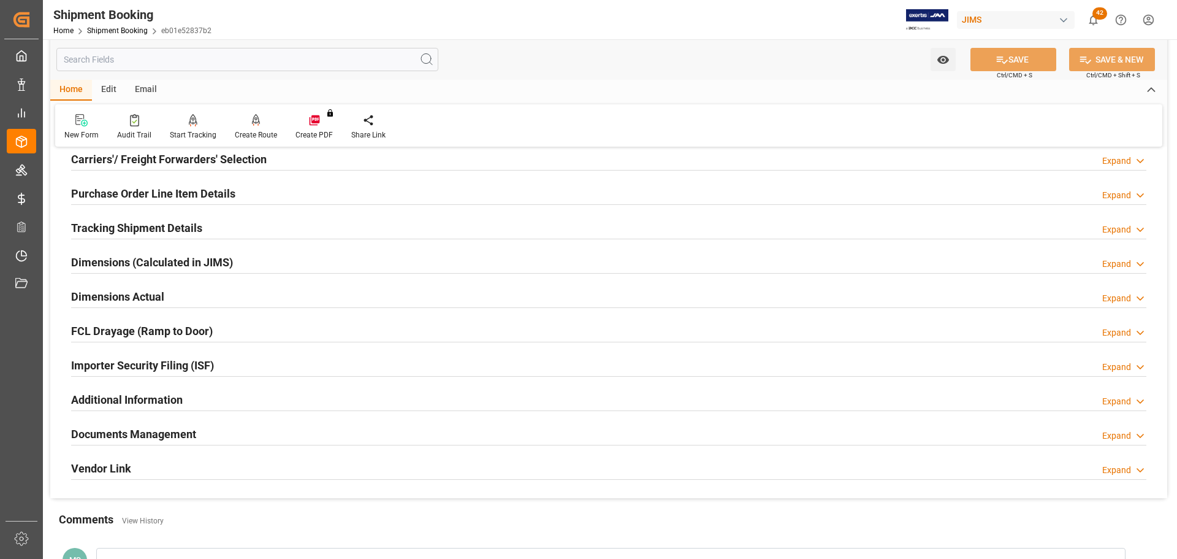
scroll to position [245, 0]
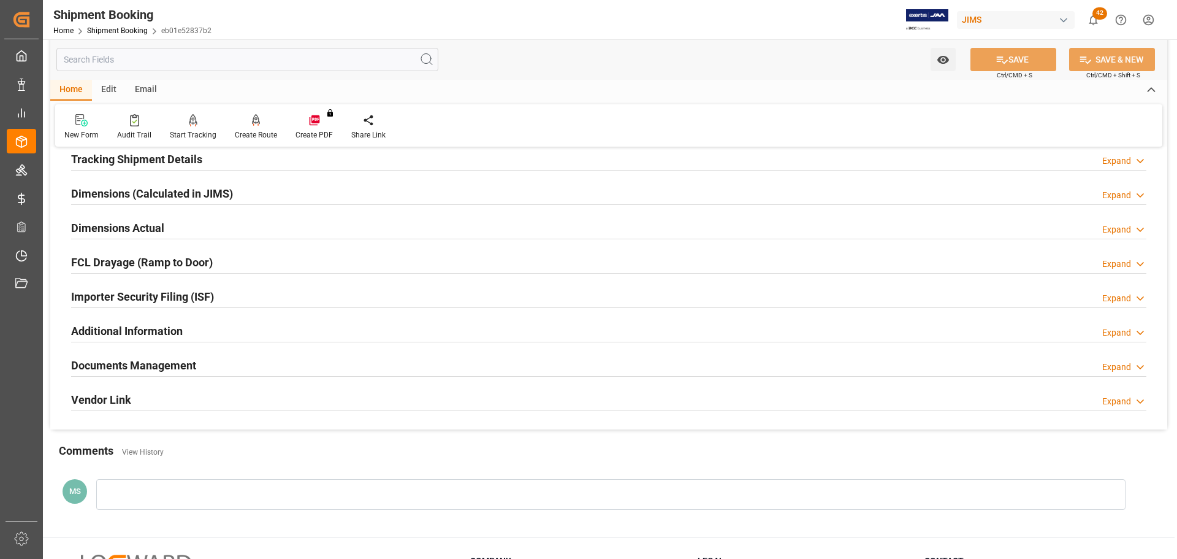
click at [190, 221] on div "Dimensions Actual Expand" at bounding box center [609, 226] width 1076 height 23
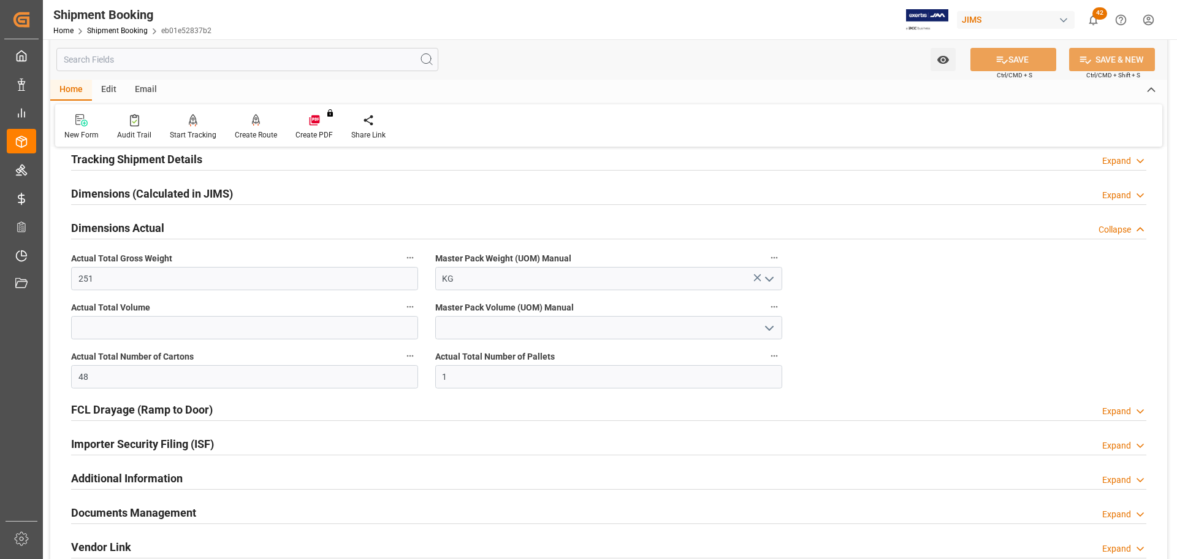
click at [175, 226] on div "Dimensions Actual Collapse" at bounding box center [609, 226] width 1076 height 23
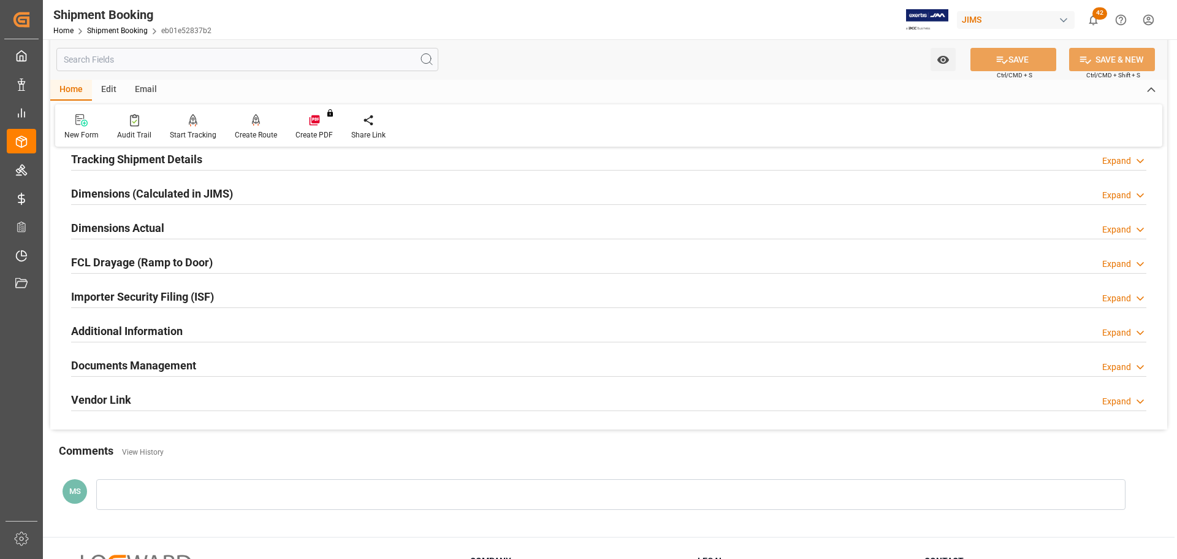
click at [150, 365] on h2 "Documents Management" at bounding box center [133, 365] width 125 height 17
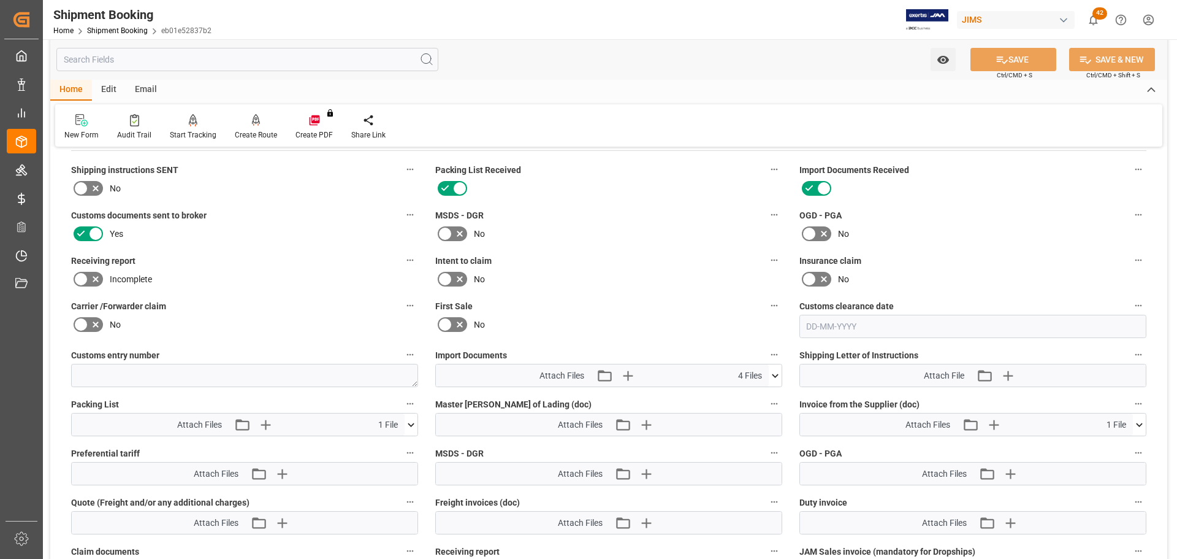
scroll to position [491, 0]
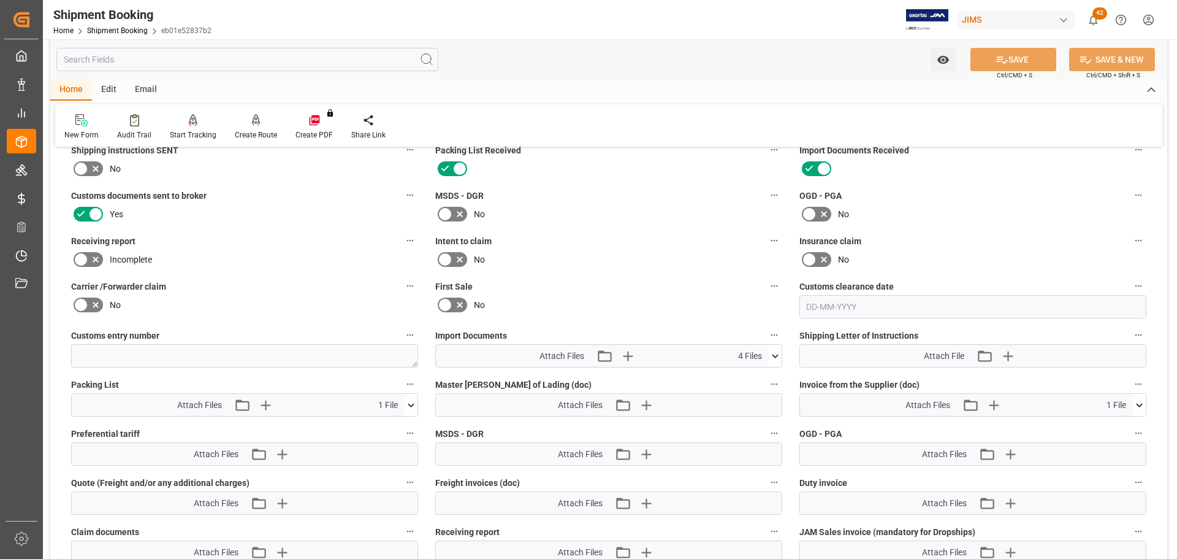
click at [776, 350] on icon at bounding box center [775, 356] width 13 height 13
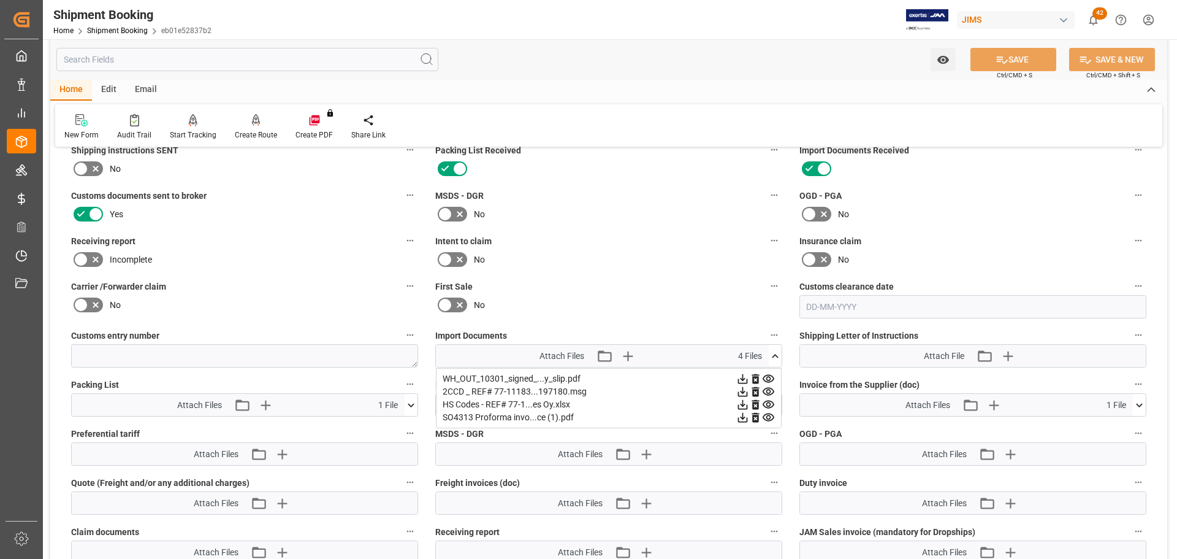
click at [771, 363] on button at bounding box center [775, 356] width 13 height 22
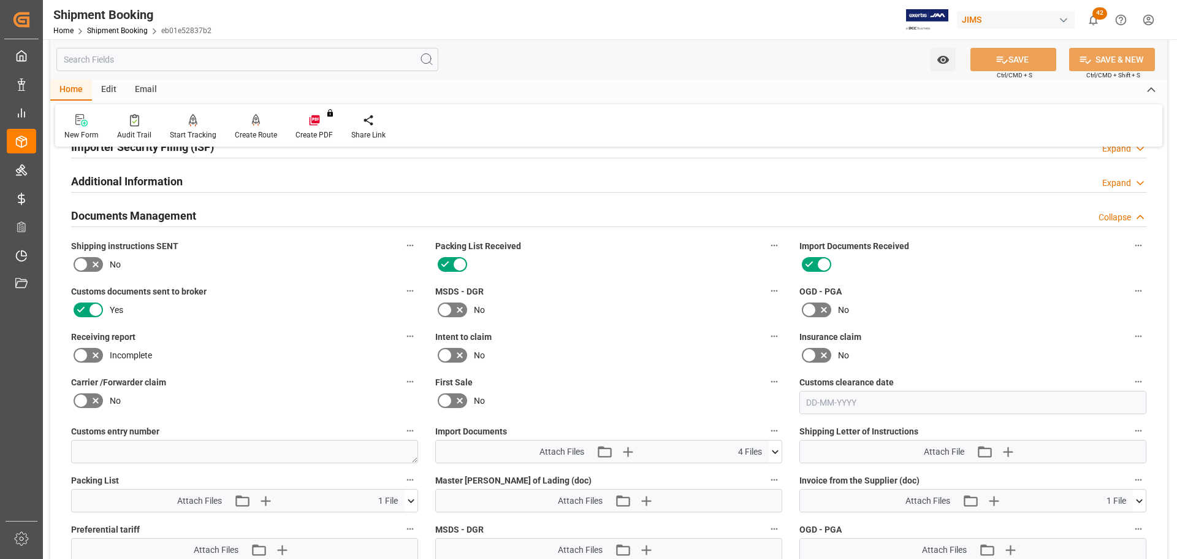
scroll to position [307, 0]
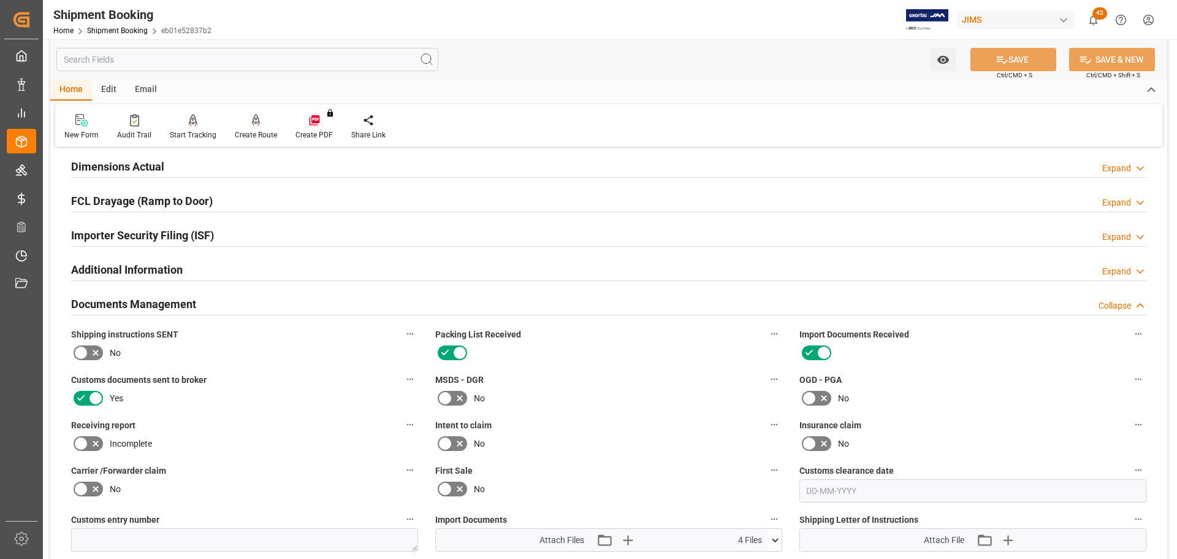
click at [155, 297] on h2 "Documents Management" at bounding box center [133, 304] width 125 height 17
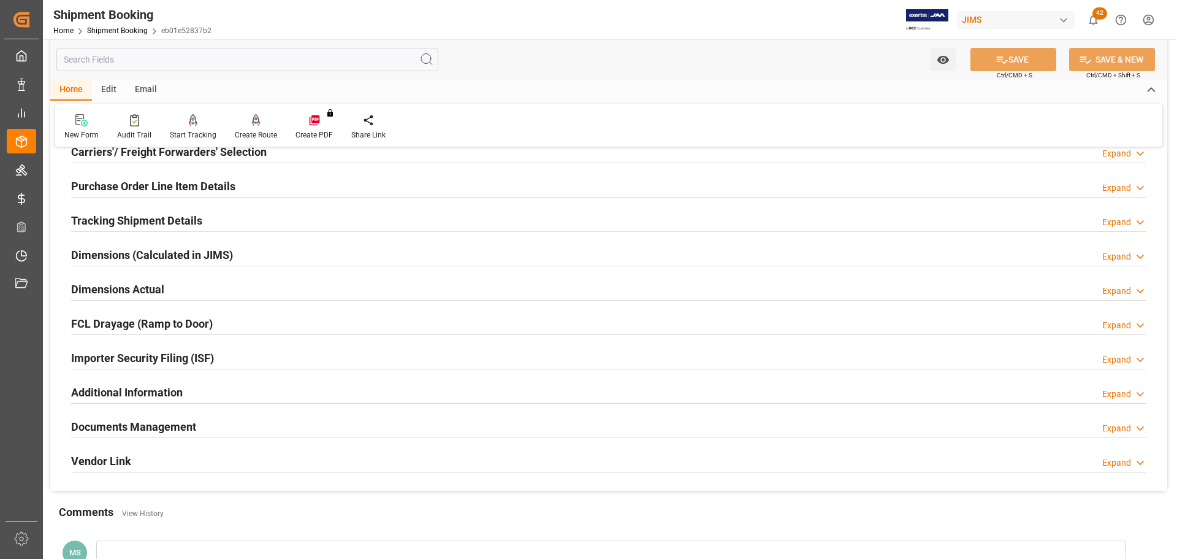
scroll to position [0, 0]
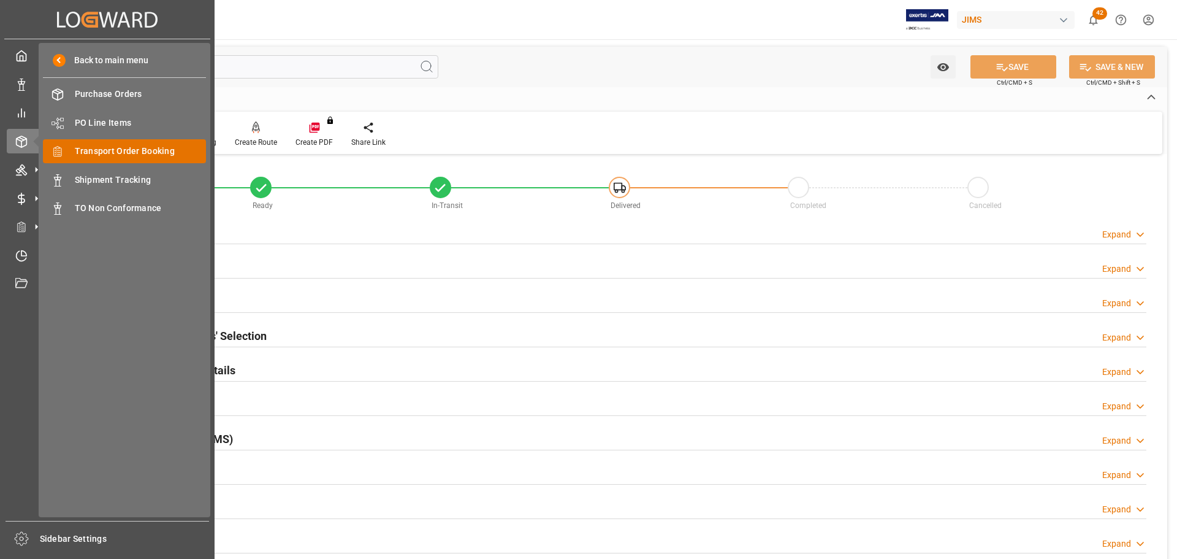
click at [126, 157] on span "Transport Order Booking" at bounding box center [141, 151] width 132 height 13
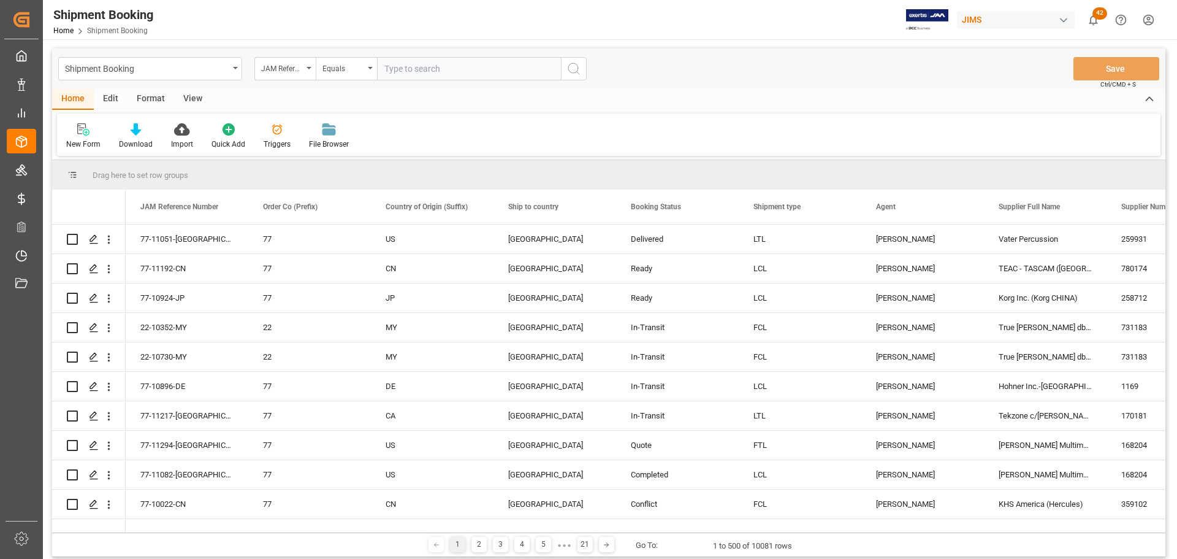
click at [429, 71] on input "text" at bounding box center [469, 68] width 184 height 23
type input "77-11272-US"
click at [563, 76] on button "search button" at bounding box center [574, 68] width 26 height 23
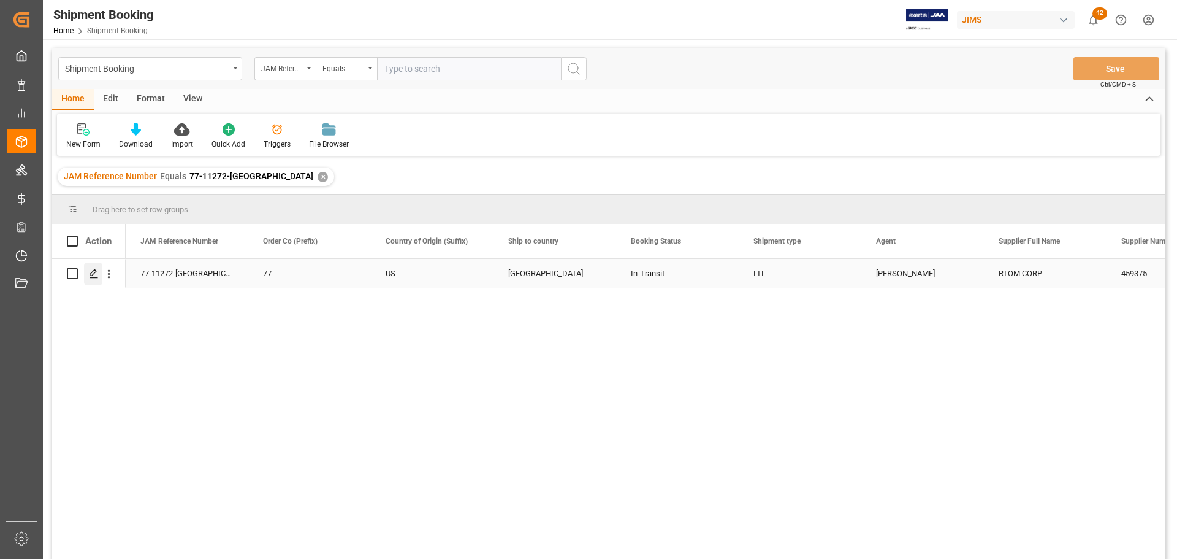
click at [96, 273] on icon "Press SPACE to select this row." at bounding box center [94, 274] width 10 height 10
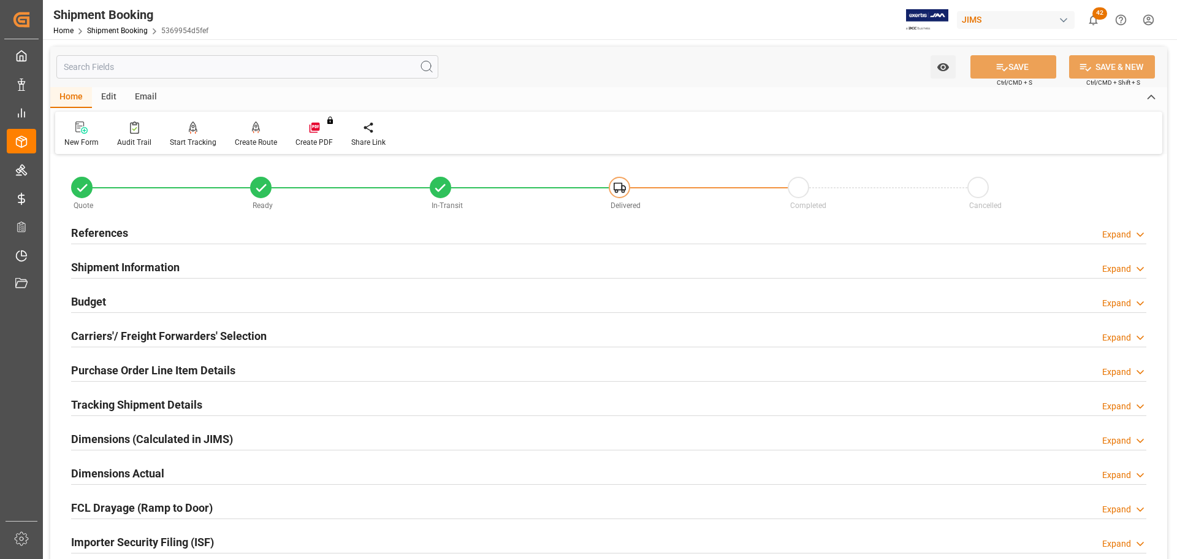
click at [120, 240] on h2 "References" at bounding box center [99, 232] width 57 height 17
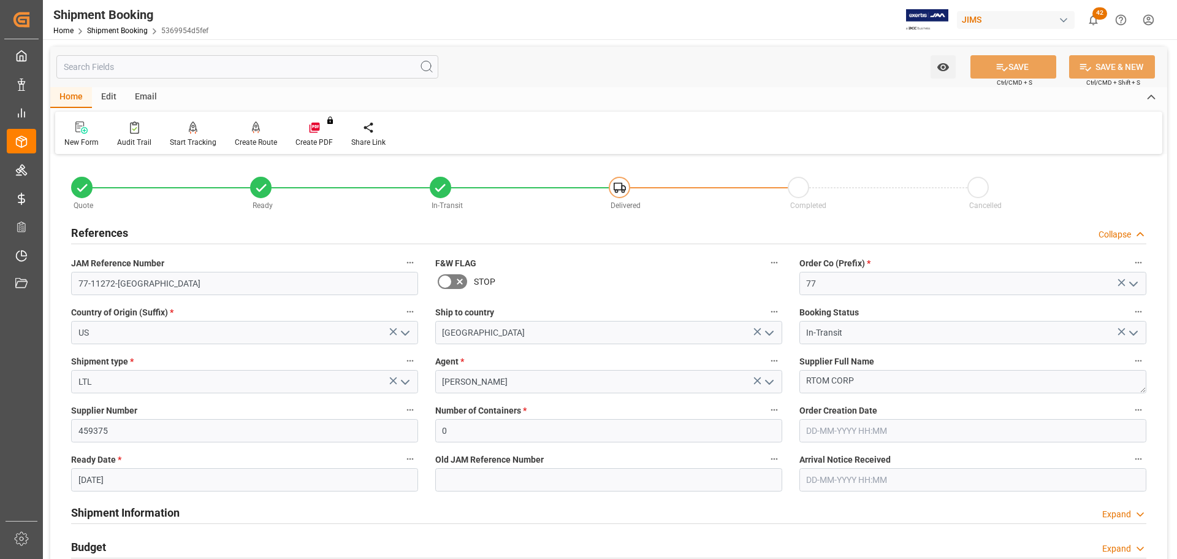
click at [123, 238] on h2 "References" at bounding box center [99, 232] width 57 height 17
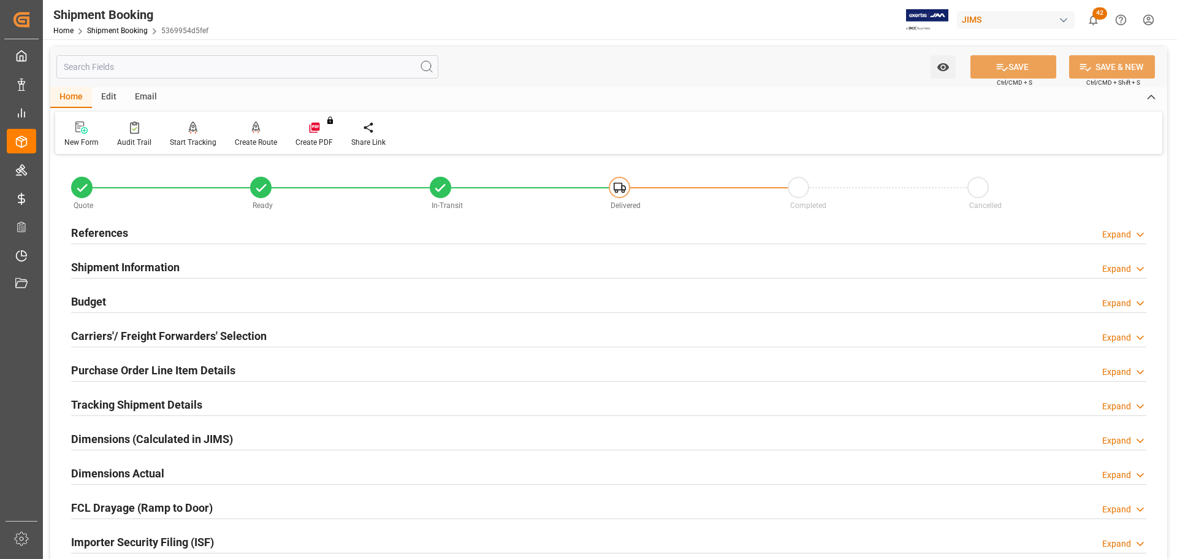
click at [124, 259] on h2 "Shipment Information" at bounding box center [125, 267] width 109 height 17
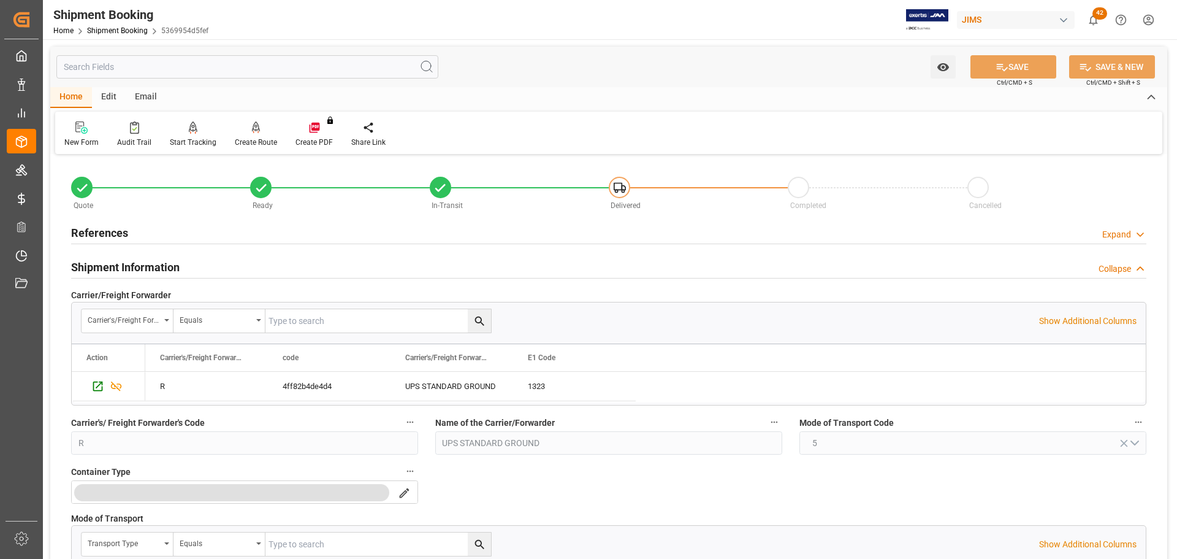
click at [124, 259] on h2 "Shipment Information" at bounding box center [125, 267] width 109 height 17
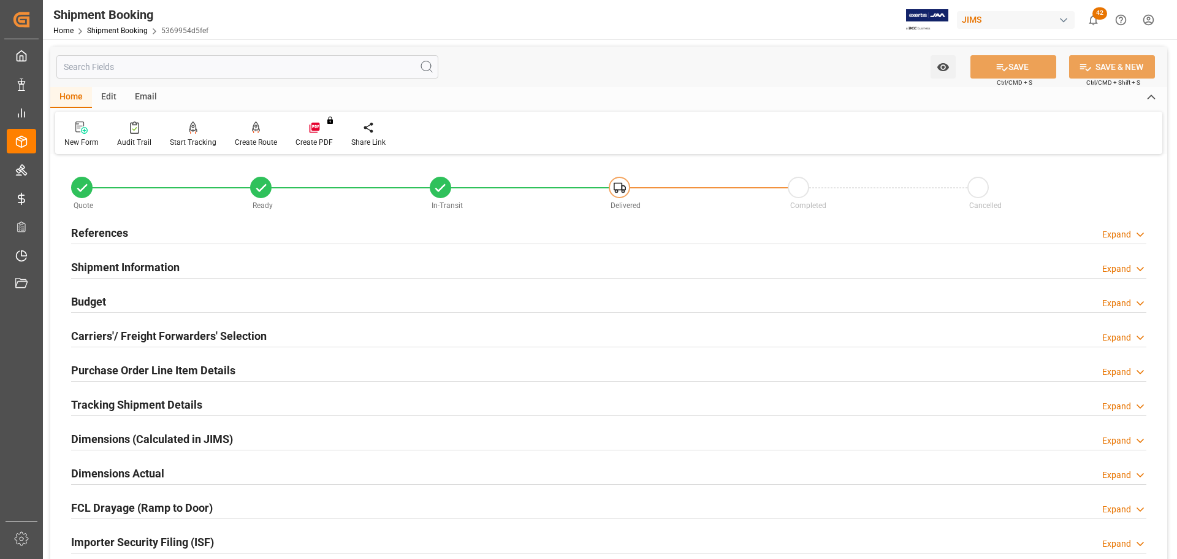
click at [117, 300] on div "Budget Expand" at bounding box center [609, 300] width 1076 height 23
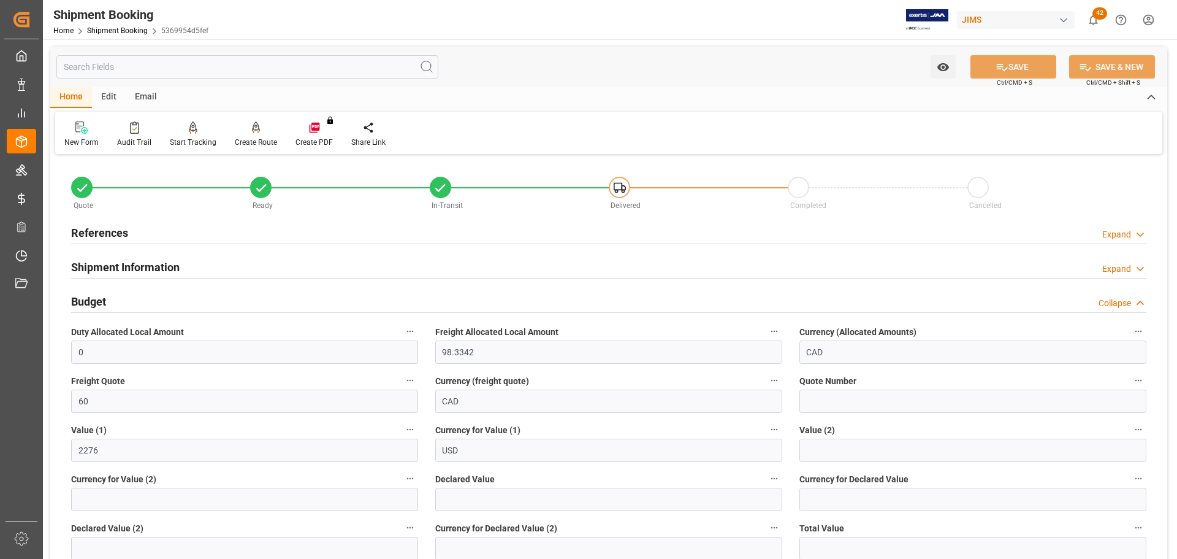
click at [117, 300] on div "Budget Collapse" at bounding box center [609, 300] width 1076 height 23
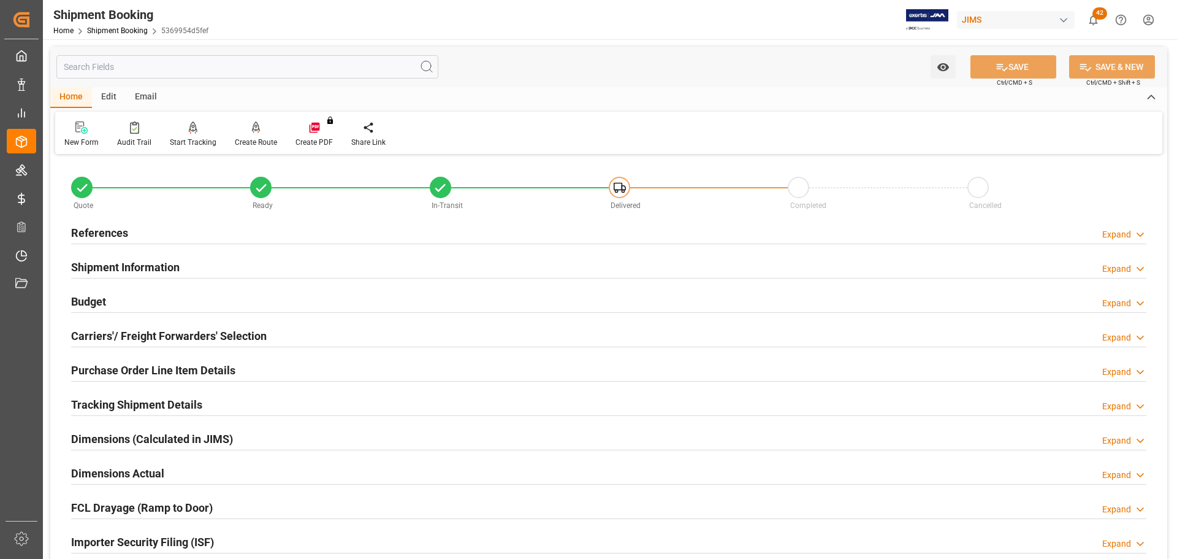
click at [138, 337] on h2 "Carriers'/ Freight Forwarders' Selection" at bounding box center [169, 335] width 196 height 17
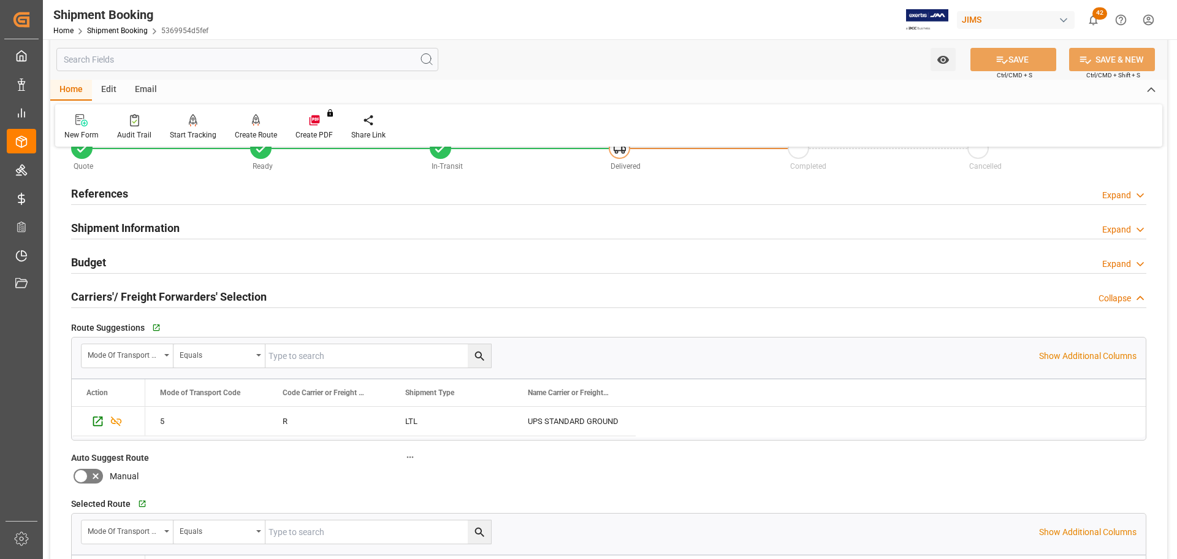
scroll to position [61, 0]
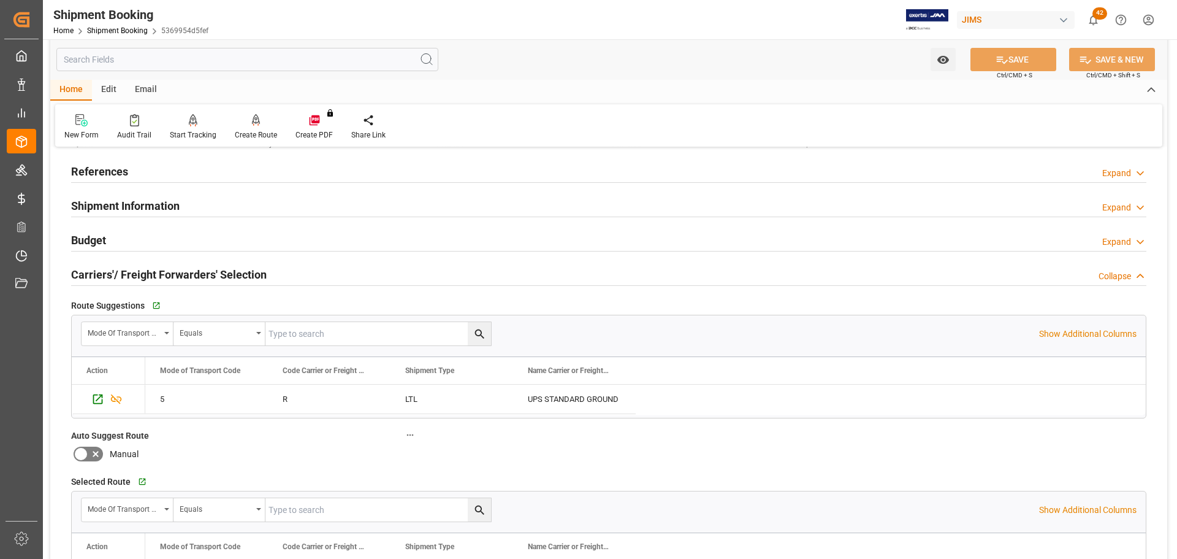
click at [190, 278] on h2 "Carriers'/ Freight Forwarders' Selection" at bounding box center [169, 274] width 196 height 17
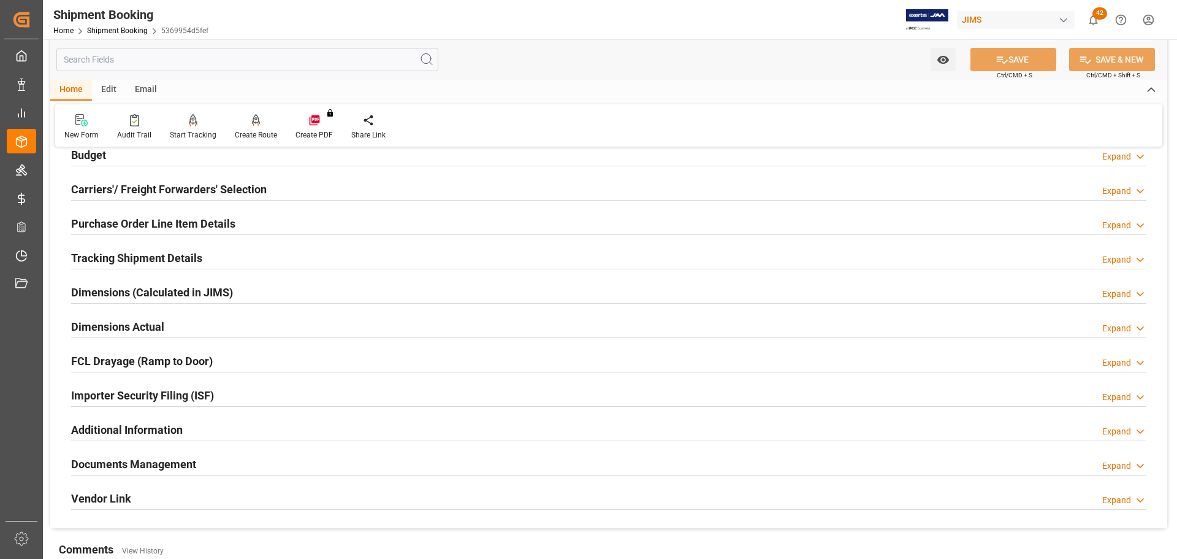
scroll to position [123, 0]
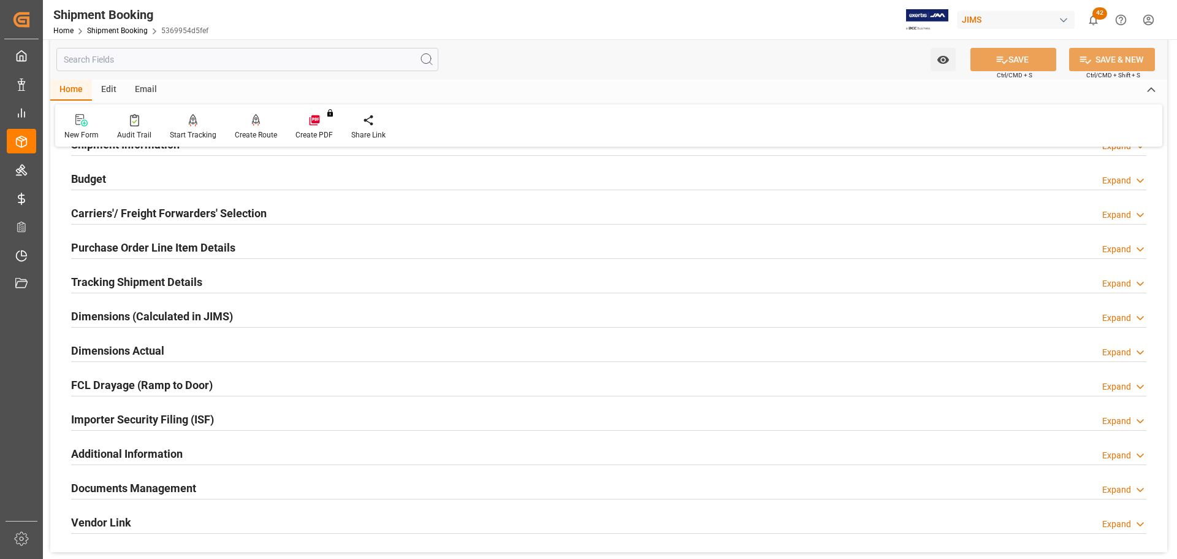
click at [199, 242] on h2 "Purchase Order Line Item Details" at bounding box center [153, 247] width 164 height 17
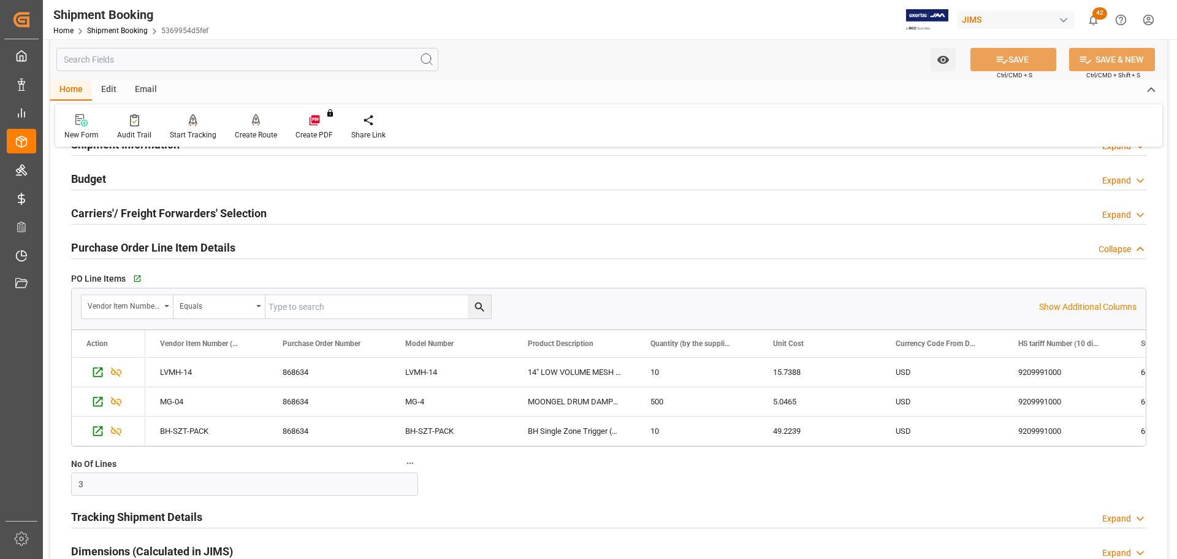
click at [184, 244] on h2 "Purchase Order Line Item Details" at bounding box center [153, 247] width 164 height 17
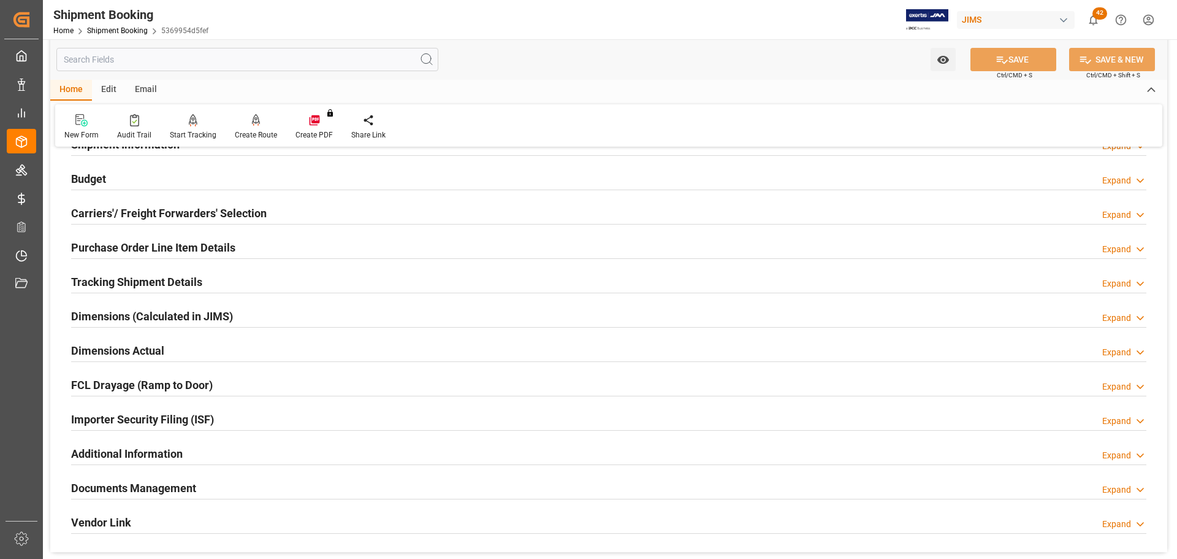
click at [183, 279] on h2 "Tracking Shipment Details" at bounding box center [136, 281] width 131 height 17
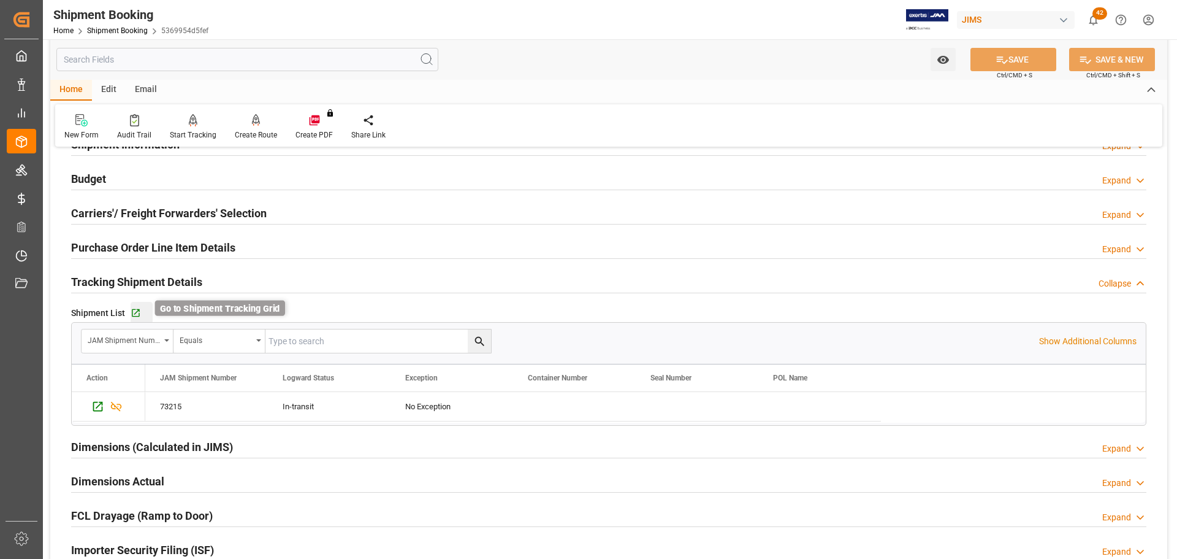
click at [135, 308] on icon "button" at bounding box center [136, 313] width 10 height 10
click at [150, 286] on h2 "Tracking Shipment Details" at bounding box center [136, 281] width 131 height 17
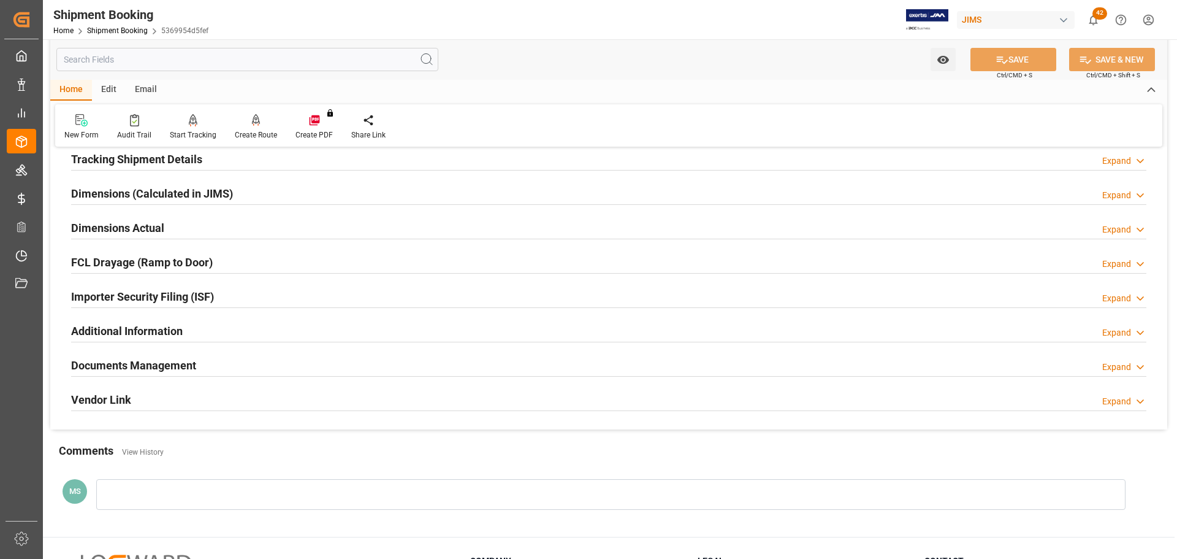
scroll to position [307, 0]
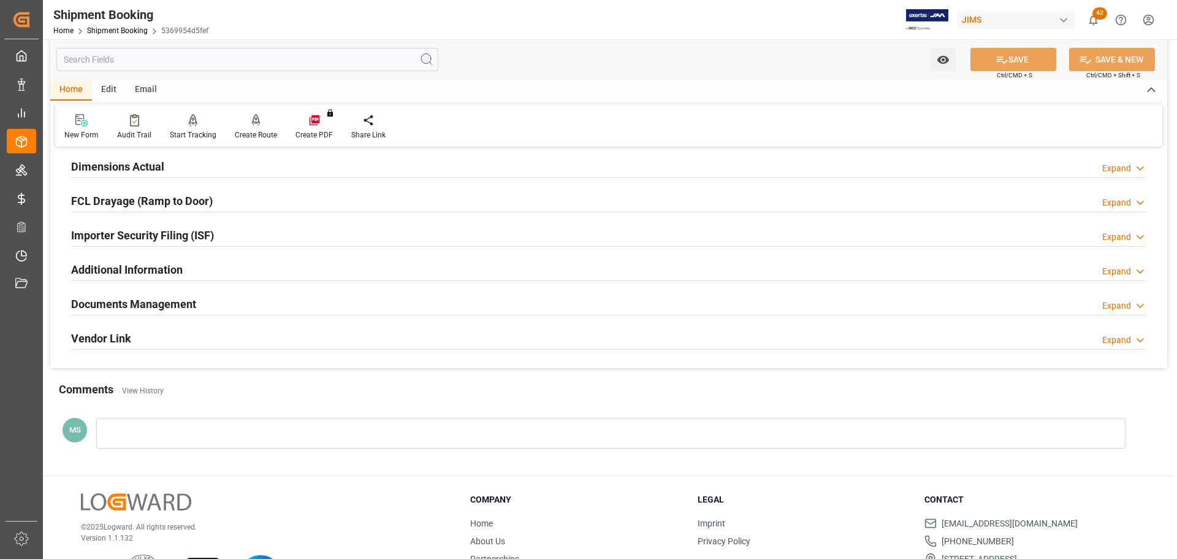
click at [162, 166] on h2 "Dimensions Actual" at bounding box center [117, 166] width 93 height 17
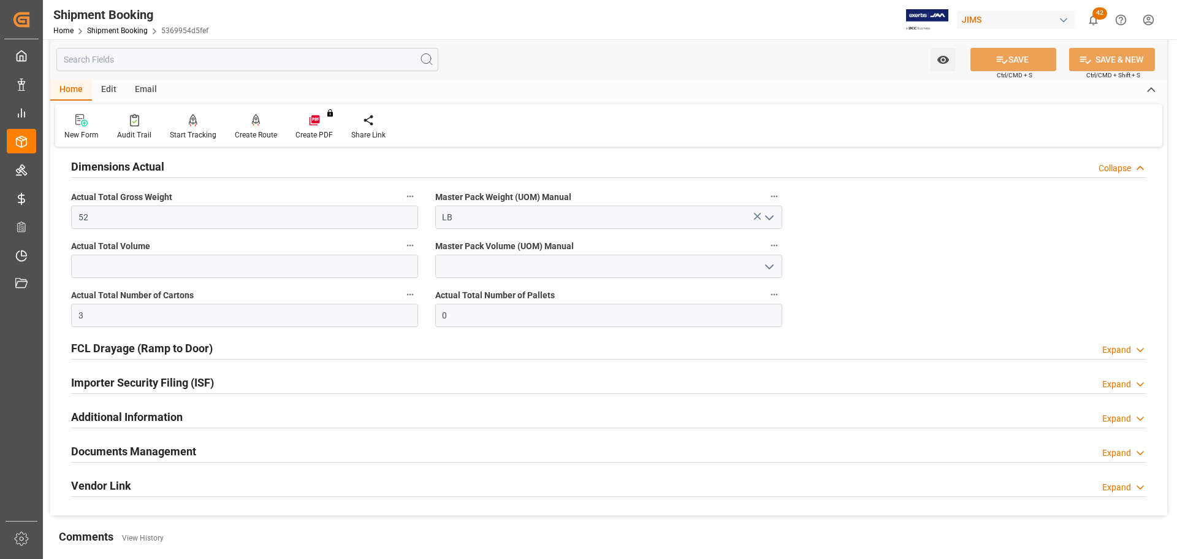
click at [162, 166] on h2 "Dimensions Actual" at bounding box center [117, 166] width 93 height 17
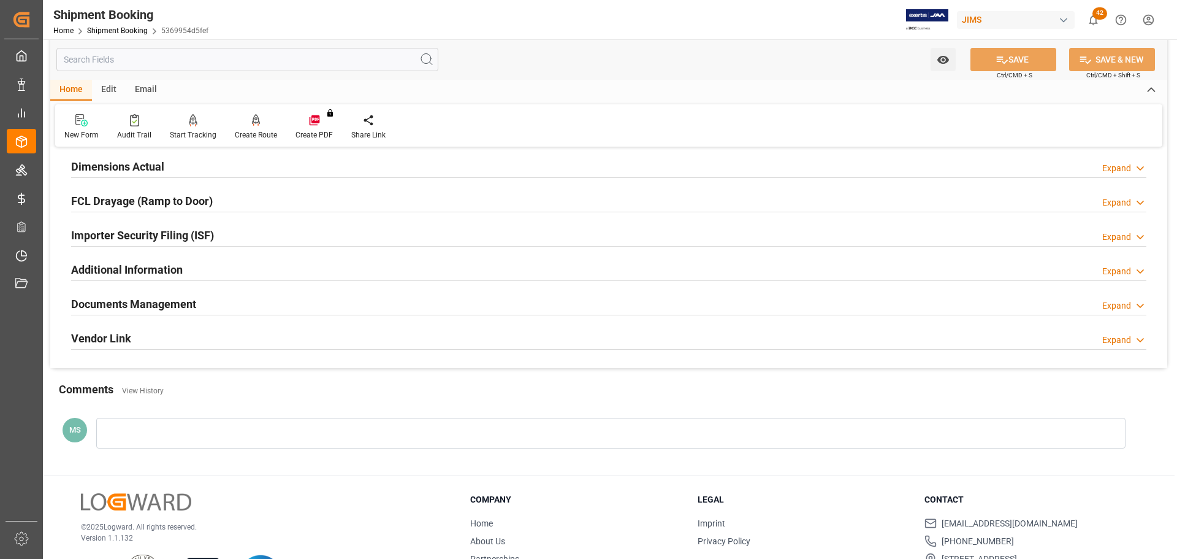
click at [182, 304] on h2 "Documents Management" at bounding box center [133, 304] width 125 height 17
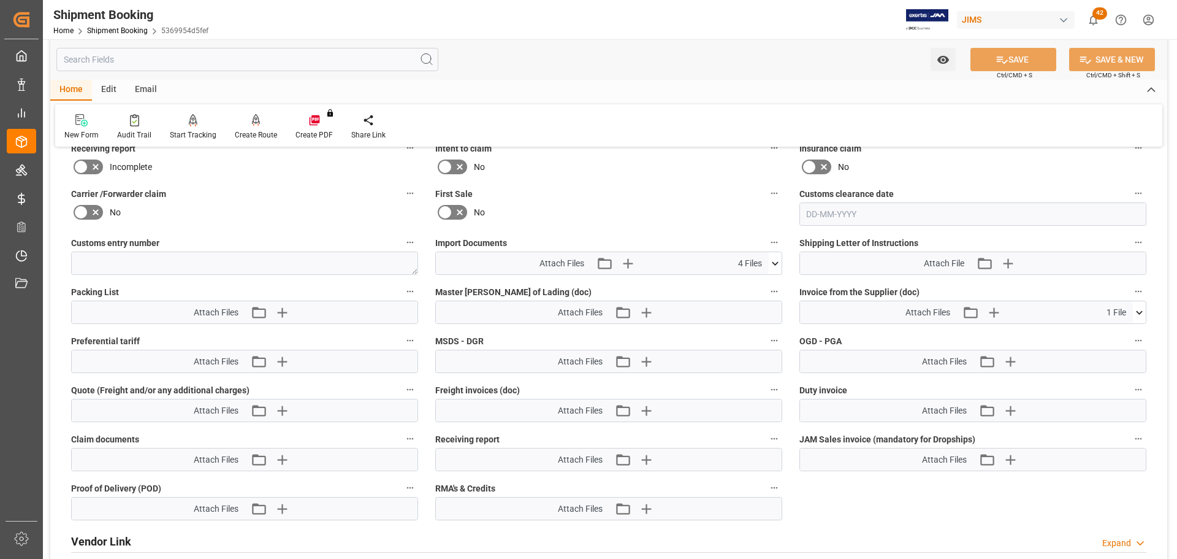
scroll to position [613, 0]
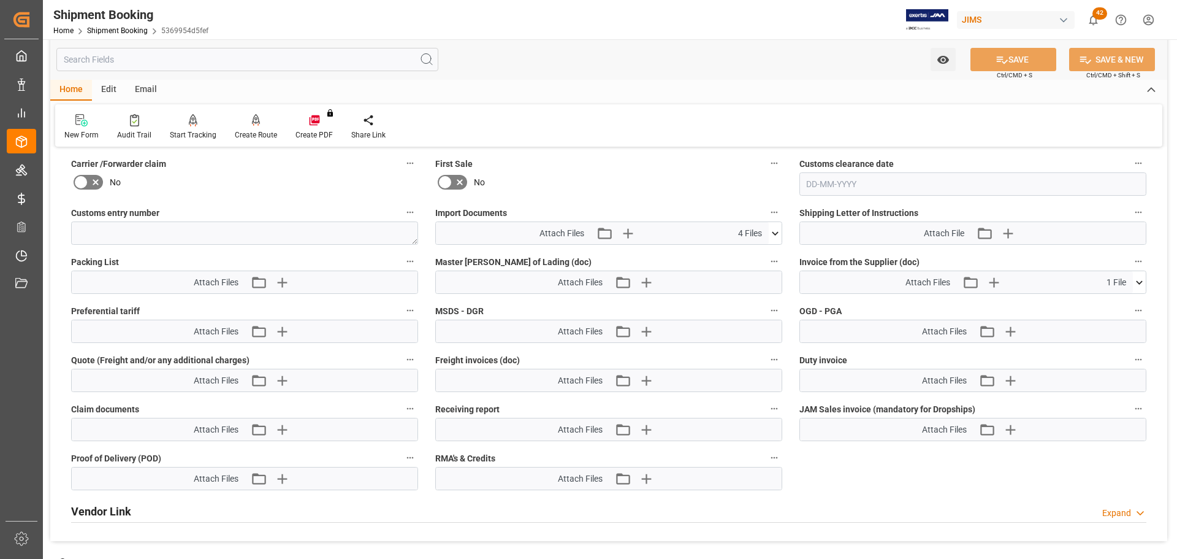
click at [772, 227] on icon at bounding box center [775, 233] width 13 height 13
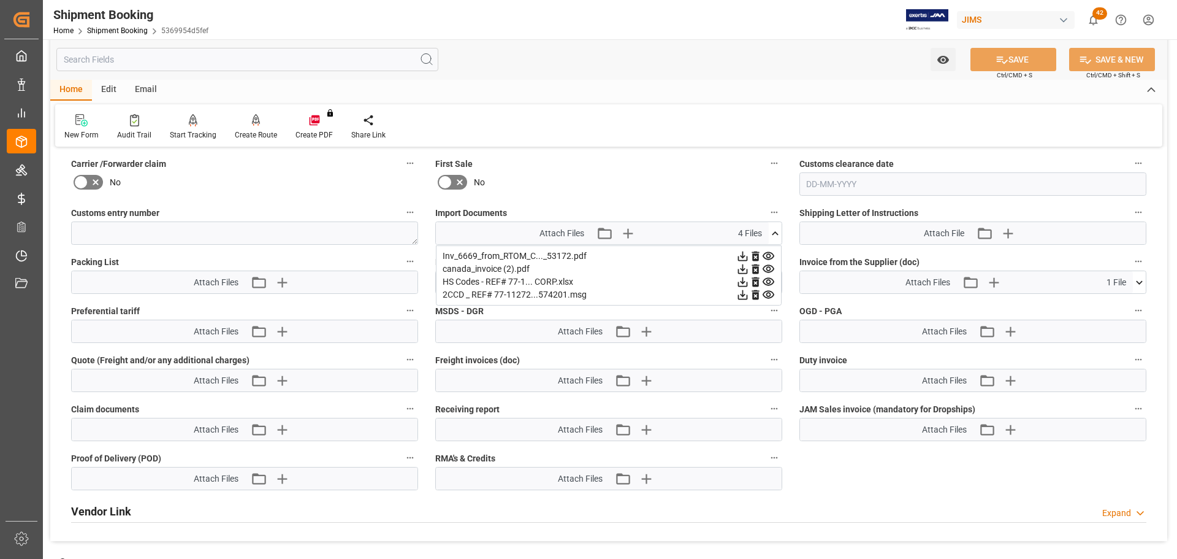
click at [773, 228] on icon at bounding box center [775, 233] width 13 height 13
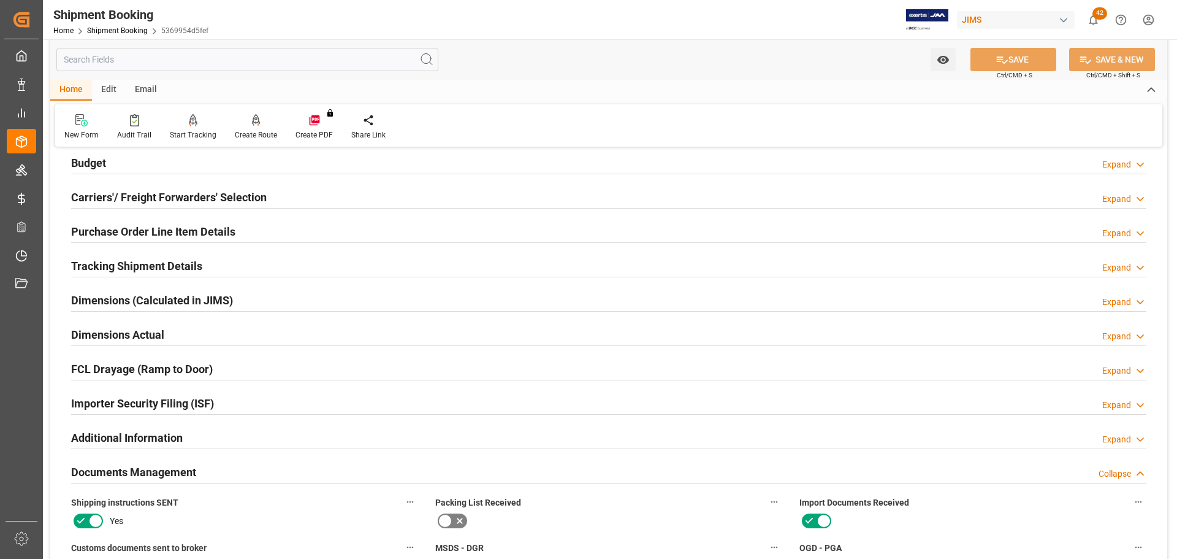
scroll to position [245, 0]
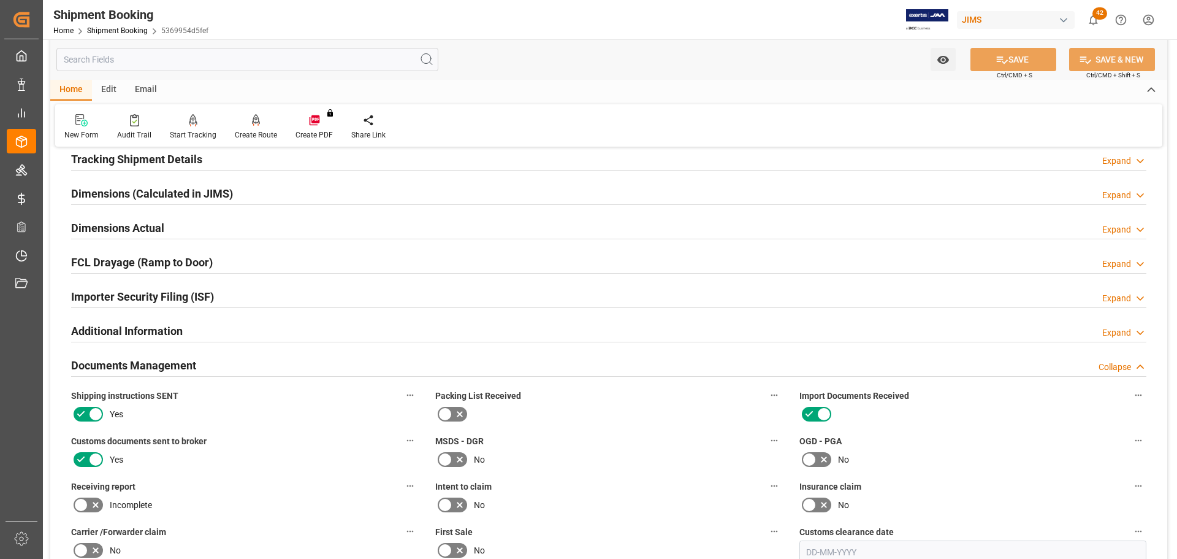
click at [182, 369] on h2 "Documents Management" at bounding box center [133, 365] width 125 height 17
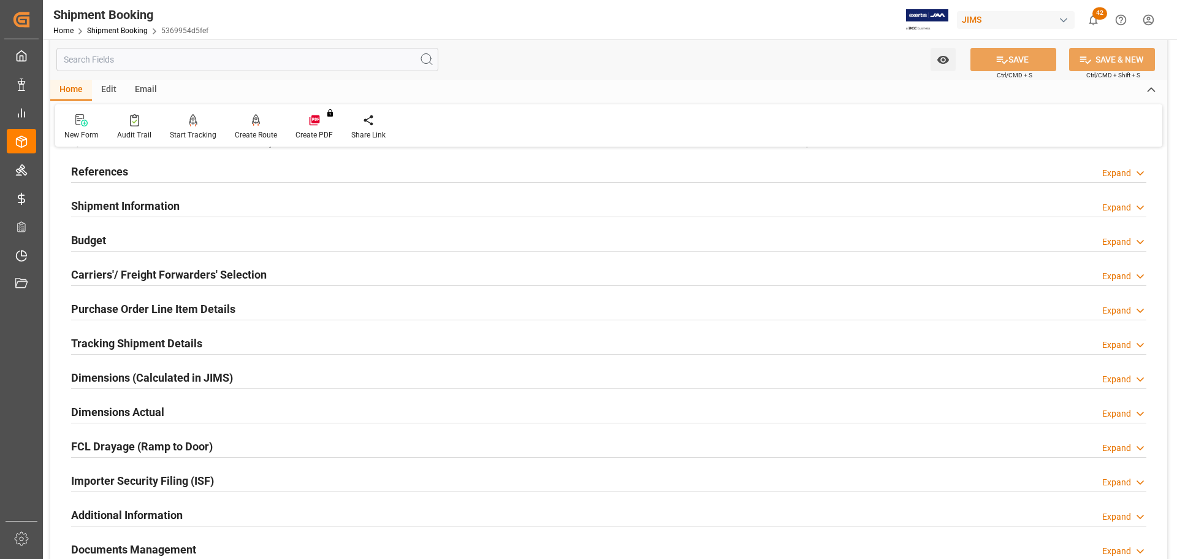
scroll to position [0, 0]
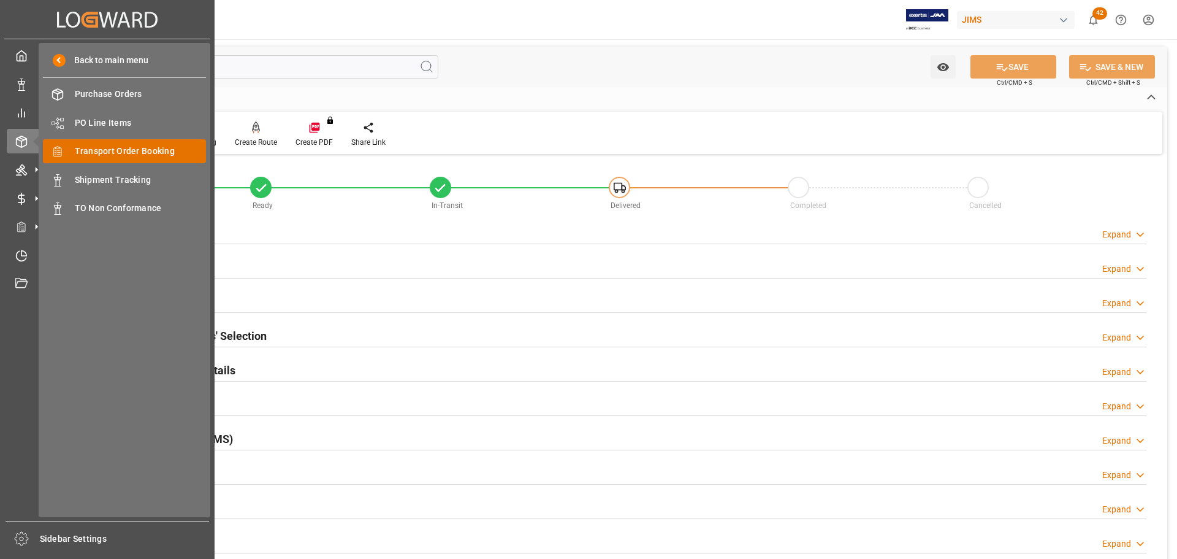
click at [158, 151] on span "Transport Order Booking" at bounding box center [141, 151] width 132 height 13
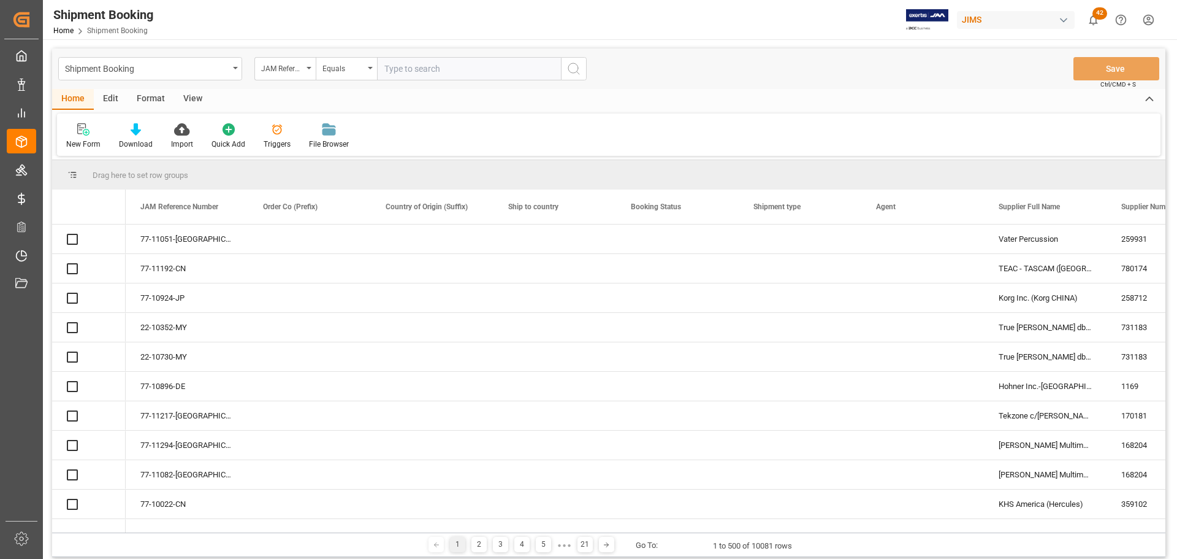
click at [442, 70] on input "text" at bounding box center [469, 68] width 184 height 23
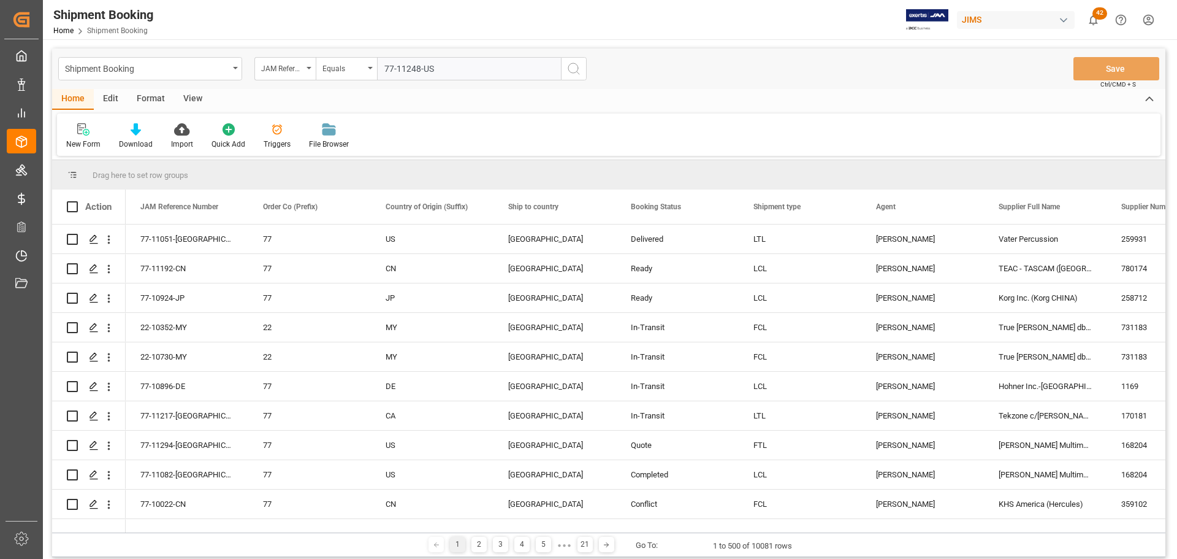
type input "77-11248-US"
click at [576, 65] on icon "search button" at bounding box center [574, 68] width 15 height 15
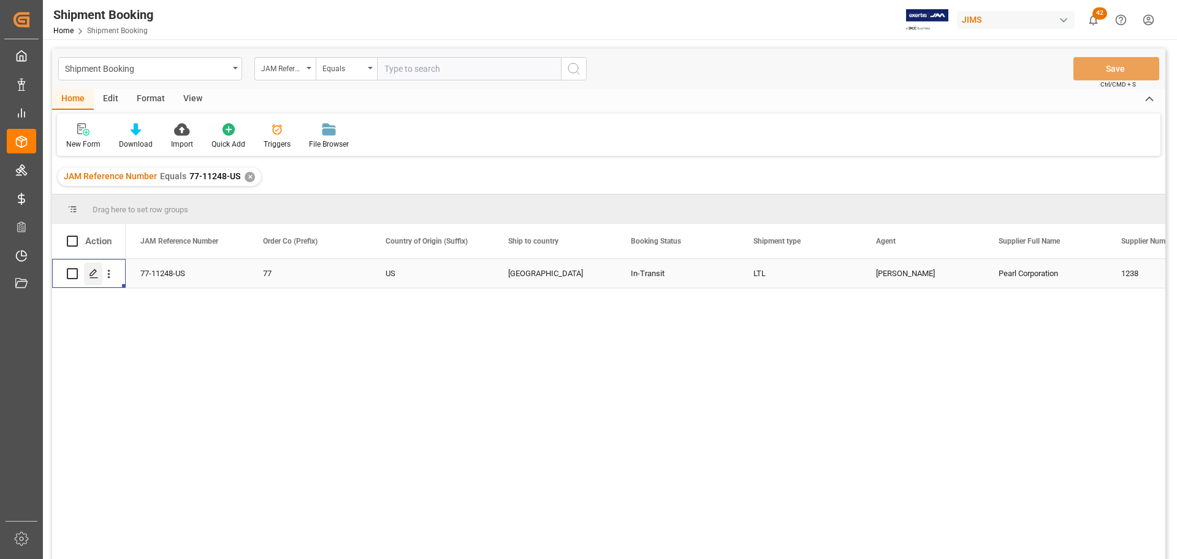
click at [91, 273] on polygon "Press SPACE to select this row." at bounding box center [93, 273] width 6 height 6
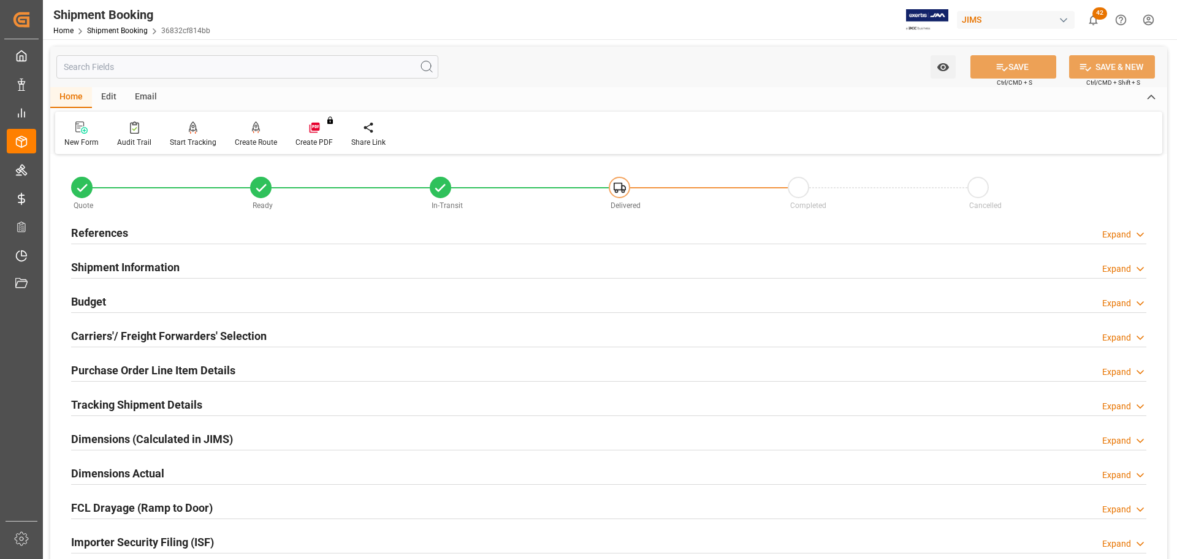
click at [181, 235] on div "References Expand" at bounding box center [609, 231] width 1076 height 23
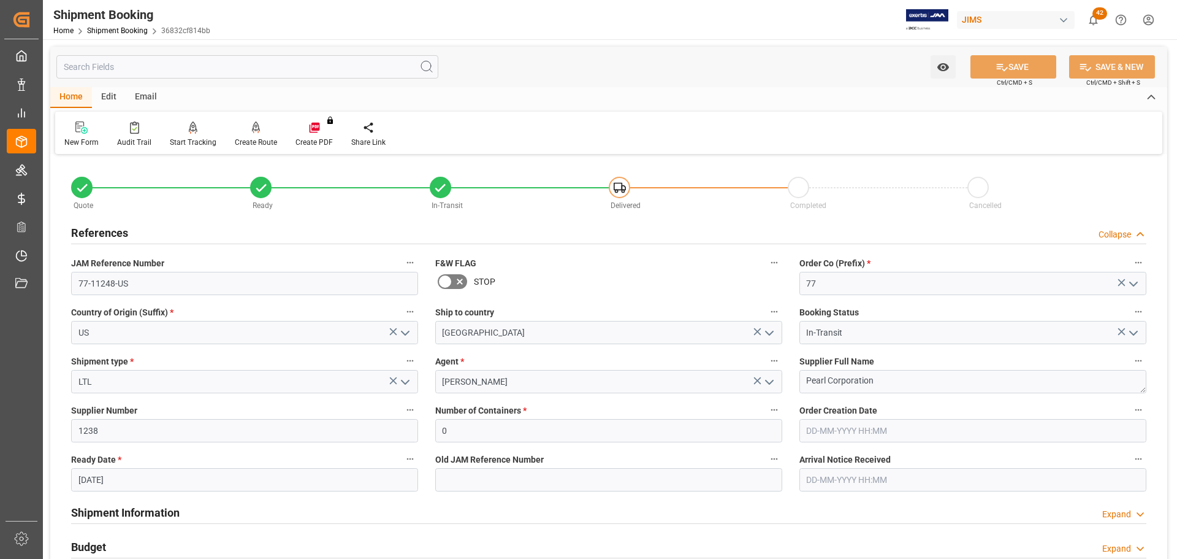
click at [181, 235] on div "References Collapse" at bounding box center [609, 231] width 1076 height 23
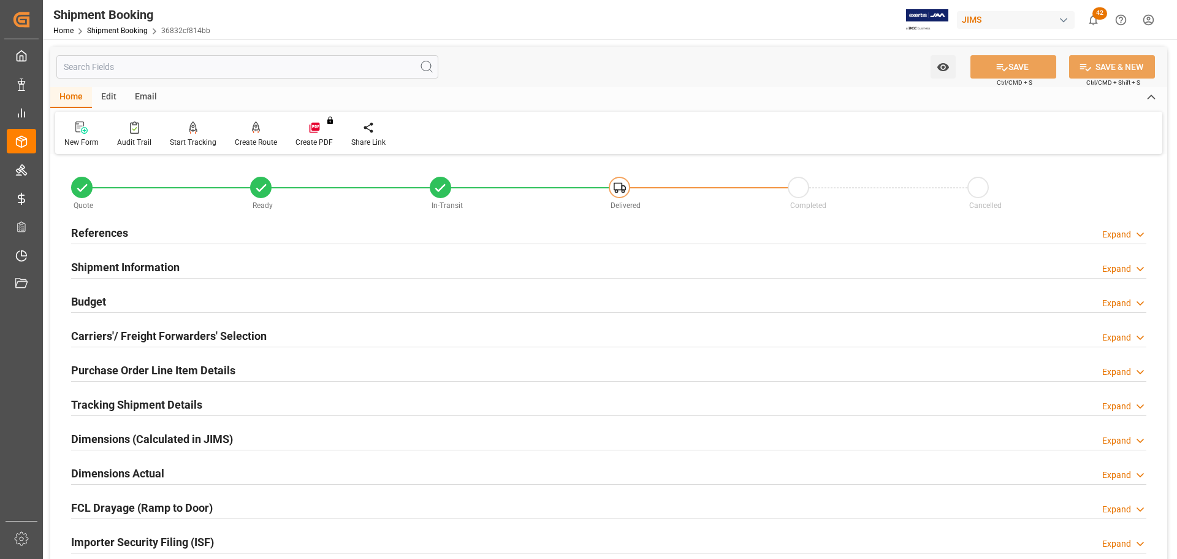
click at [186, 270] on div "Shipment Information Expand" at bounding box center [609, 265] width 1076 height 23
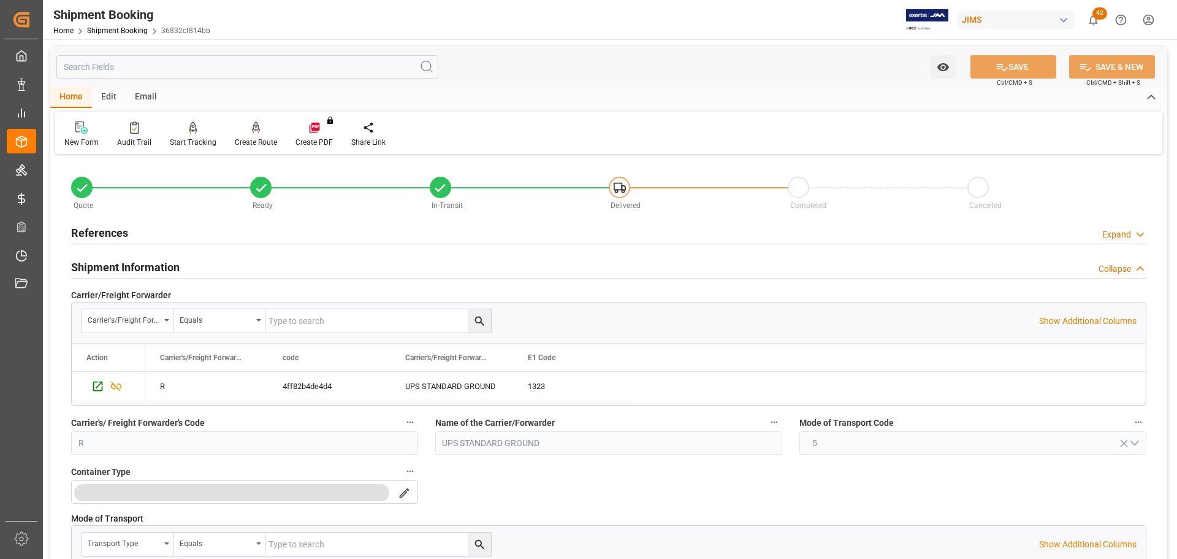
click at [186, 270] on div "Shipment Information Collapse" at bounding box center [609, 265] width 1076 height 23
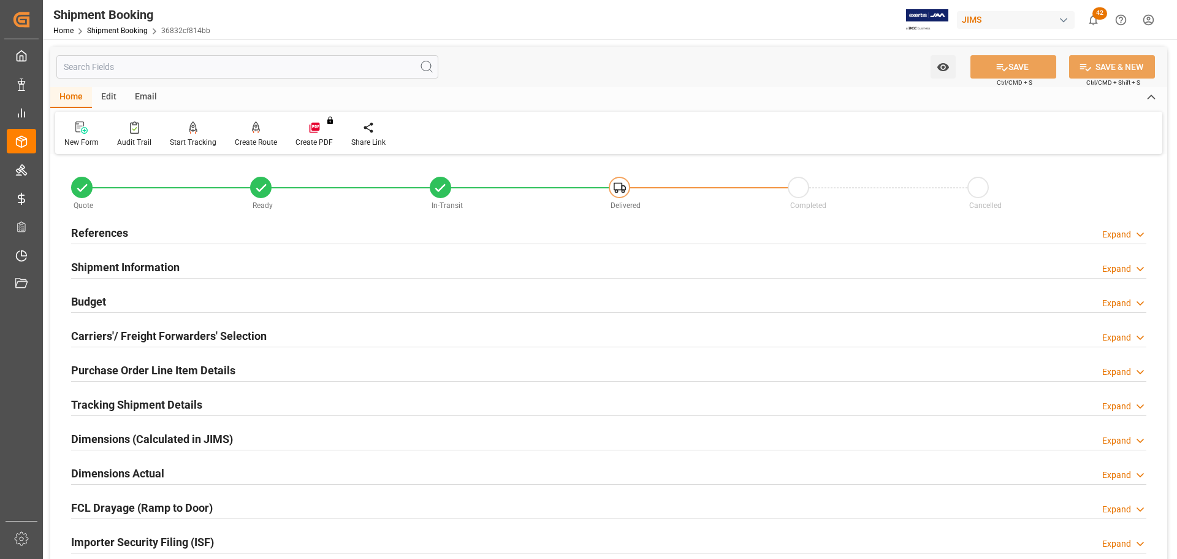
click at [183, 298] on div "Budget Expand" at bounding box center [609, 300] width 1076 height 23
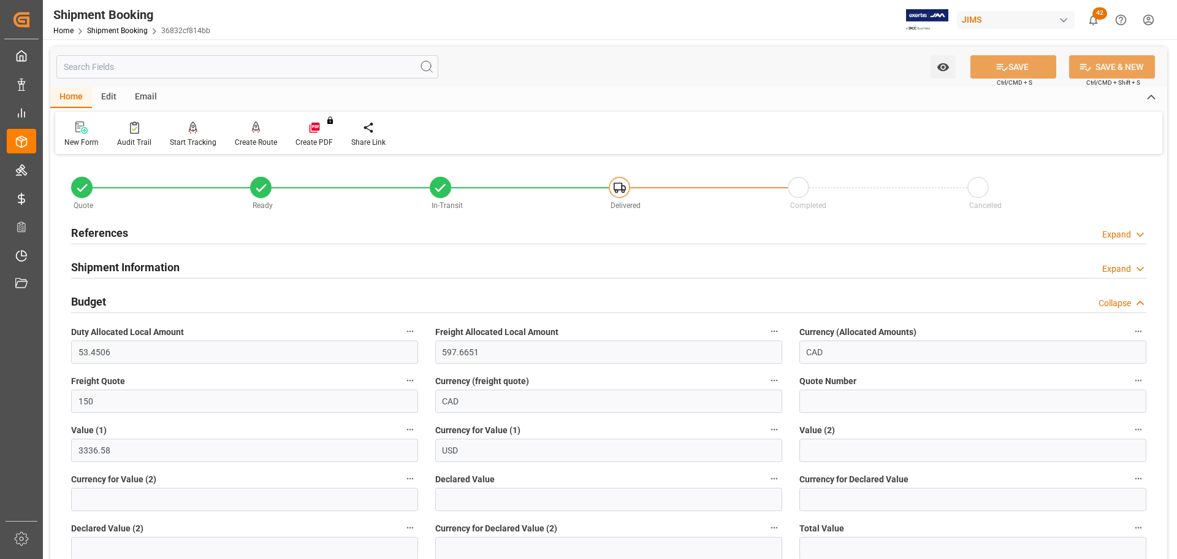
click at [183, 298] on div "Budget Collapse" at bounding box center [609, 300] width 1076 height 23
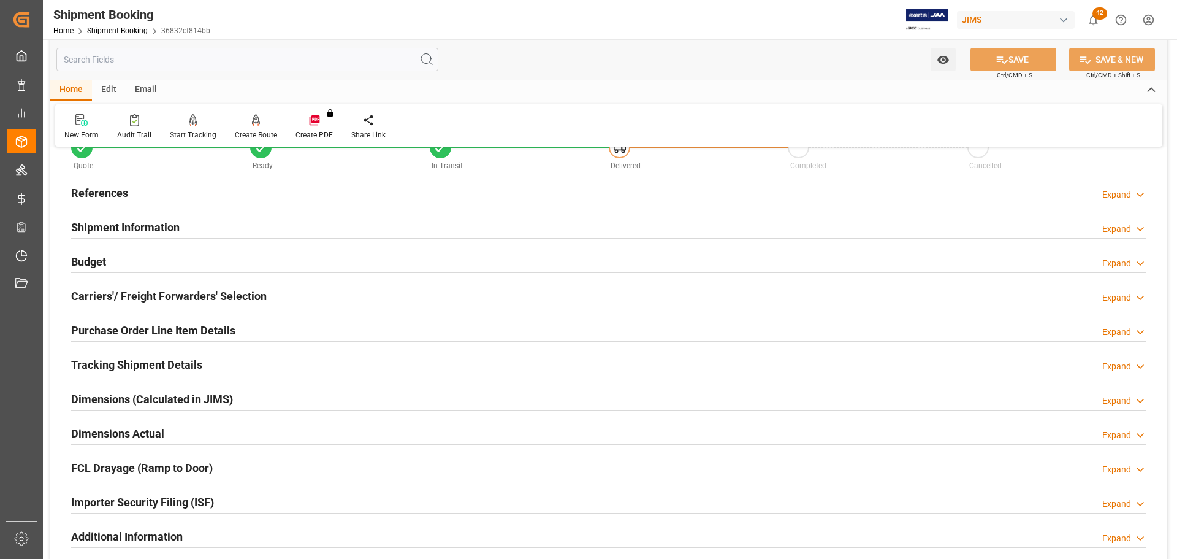
scroll to position [61, 0]
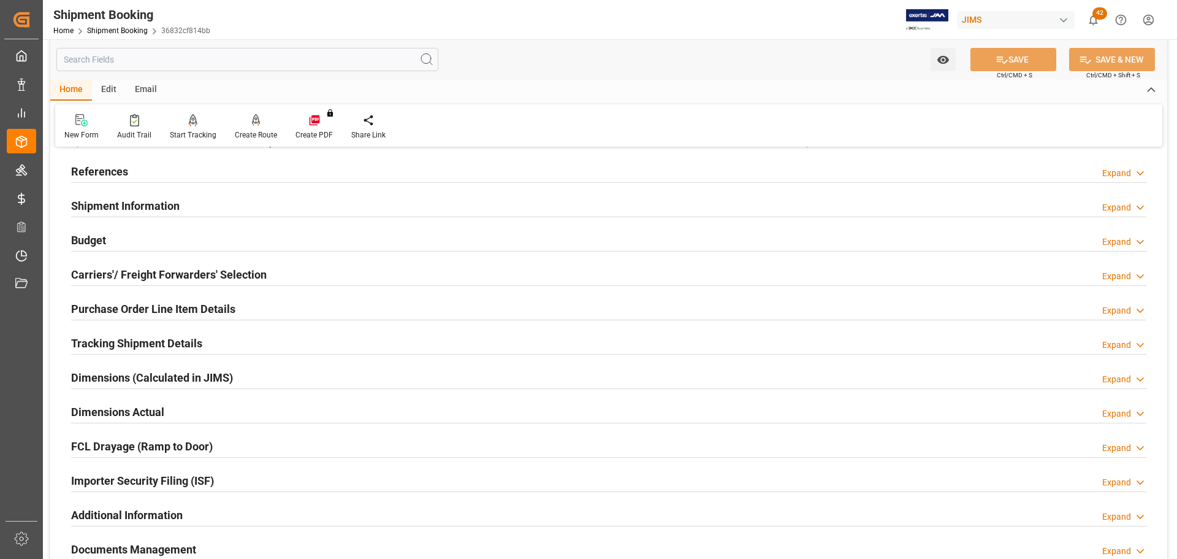
click at [180, 276] on h2 "Carriers'/ Freight Forwarders' Selection" at bounding box center [169, 274] width 196 height 17
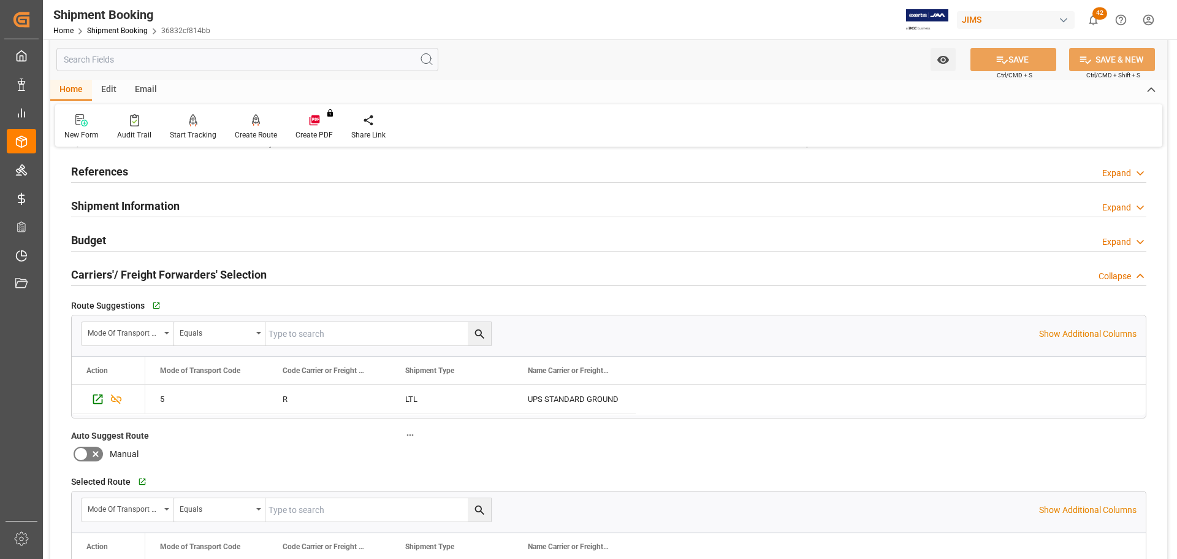
click at [180, 276] on h2 "Carriers'/ Freight Forwarders' Selection" at bounding box center [169, 274] width 196 height 17
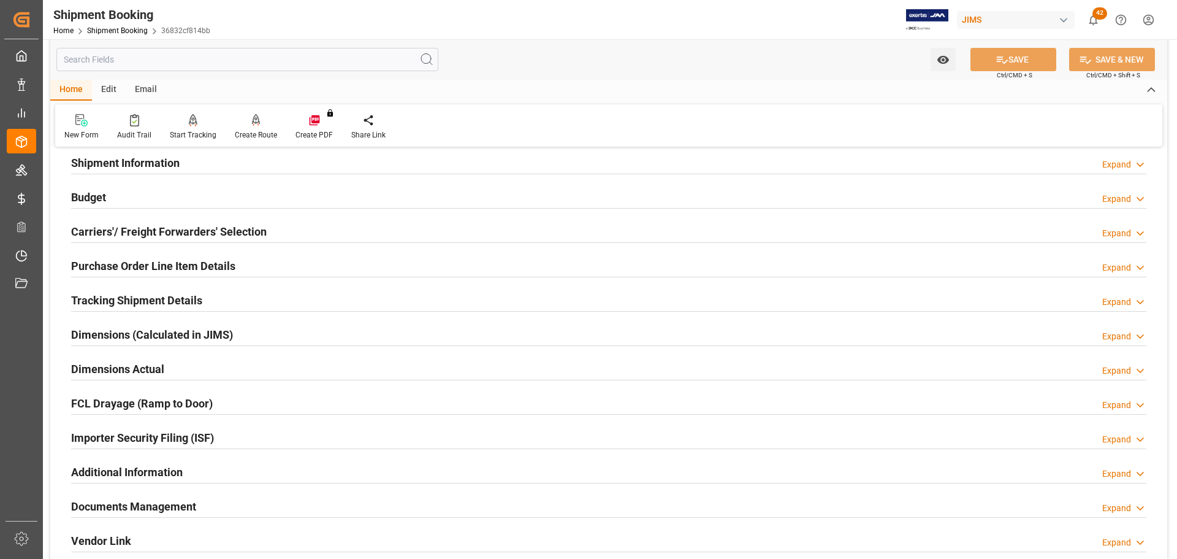
scroll to position [123, 0]
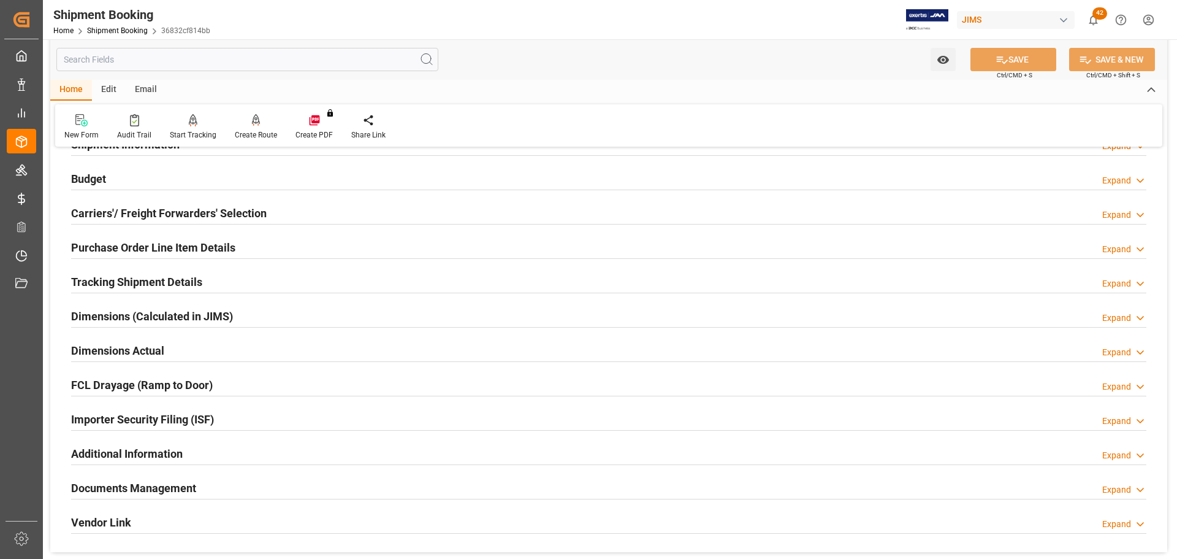
click at [177, 241] on h2 "Purchase Order Line Item Details" at bounding box center [153, 247] width 164 height 17
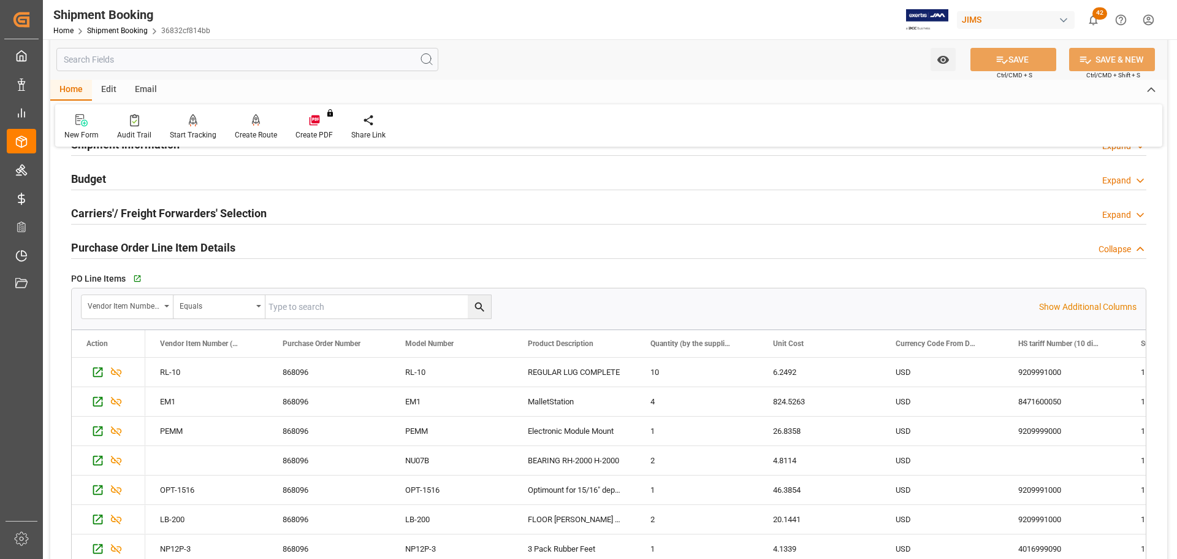
click at [177, 241] on h2 "Purchase Order Line Item Details" at bounding box center [153, 247] width 164 height 17
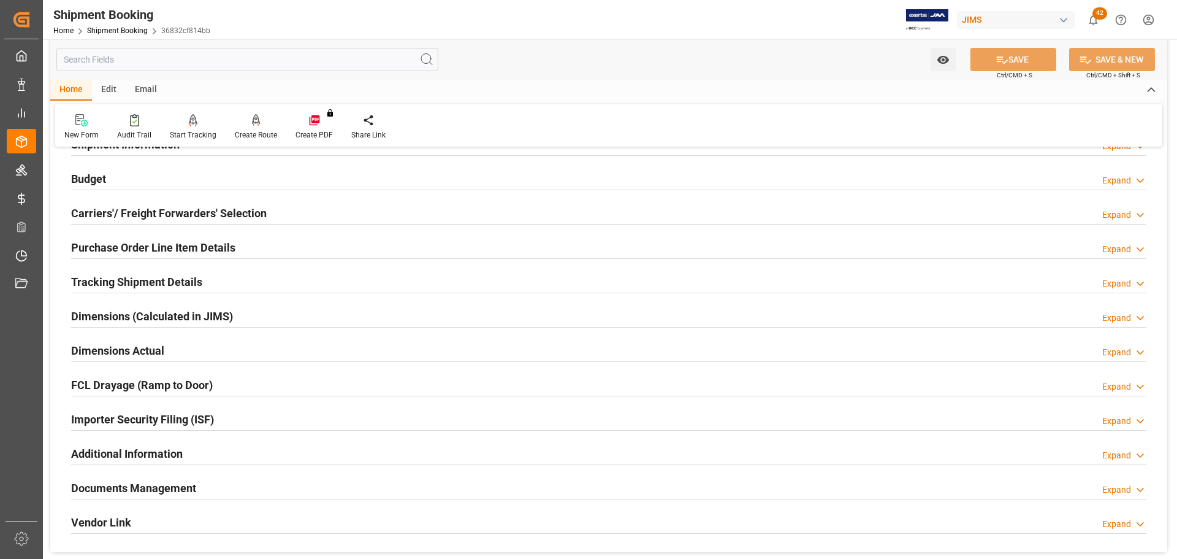
click at [165, 275] on h2 "Tracking Shipment Details" at bounding box center [136, 281] width 131 height 17
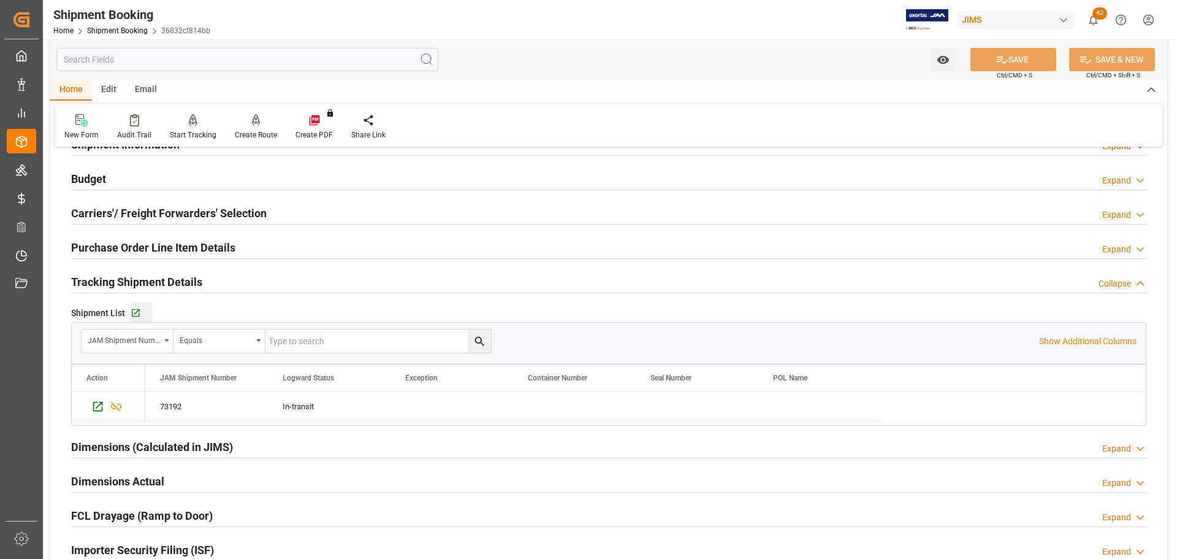
click at [134, 305] on button "Go to Shipment Tracking Grid" at bounding box center [142, 313] width 22 height 22
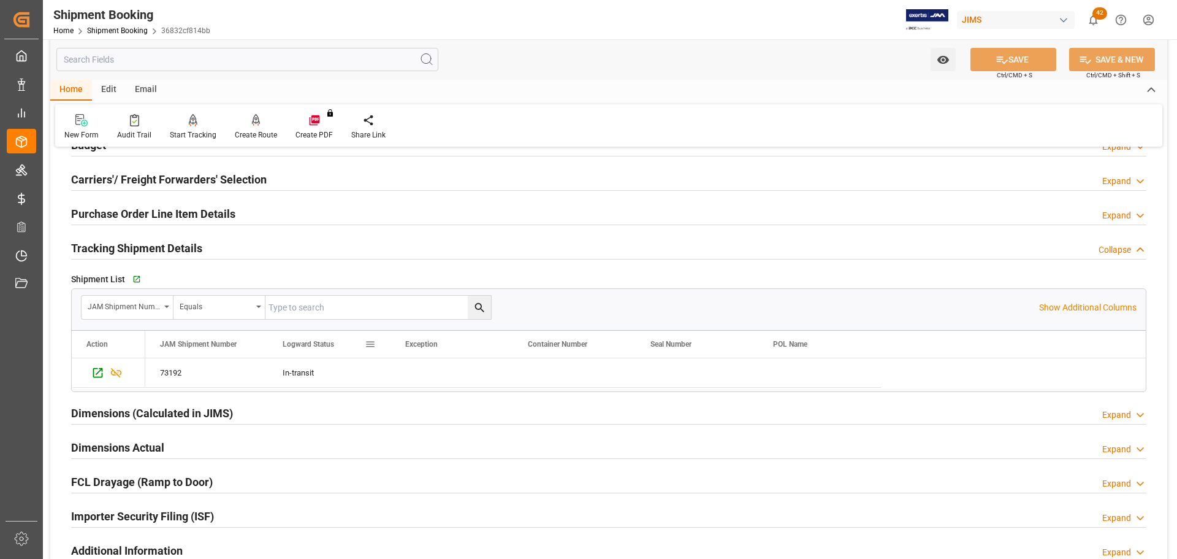
scroll to position [184, 0]
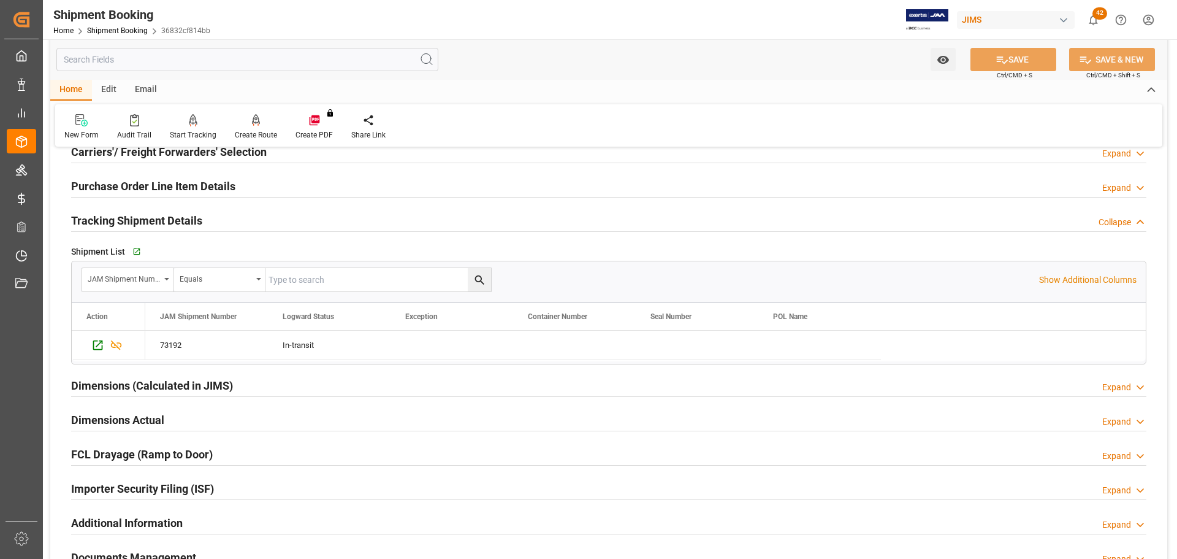
click at [237, 221] on div "Tracking Shipment Details Collapse" at bounding box center [609, 219] width 1076 height 23
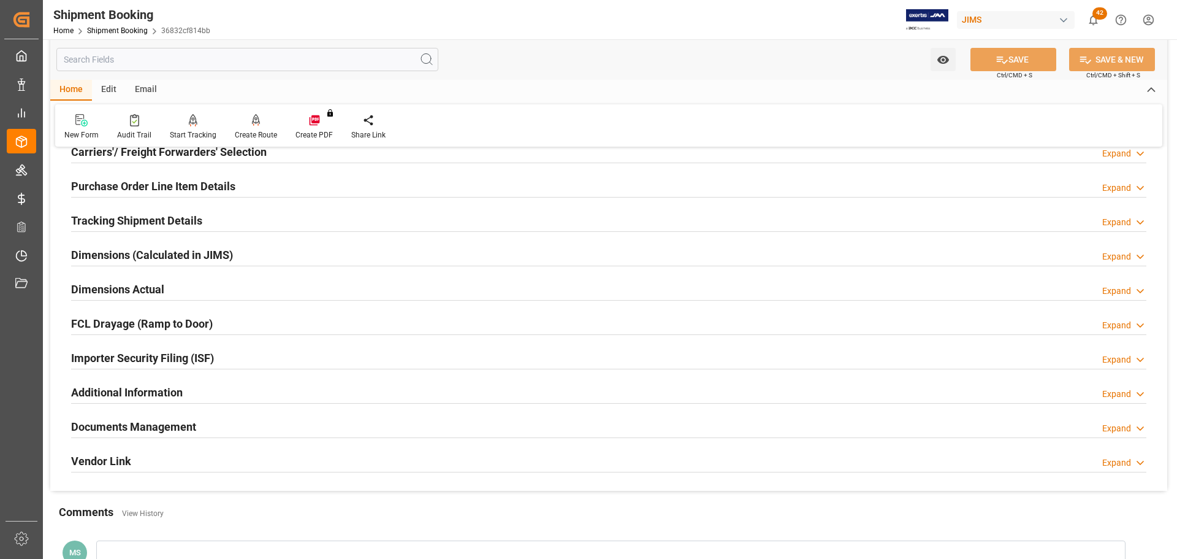
scroll to position [245, 0]
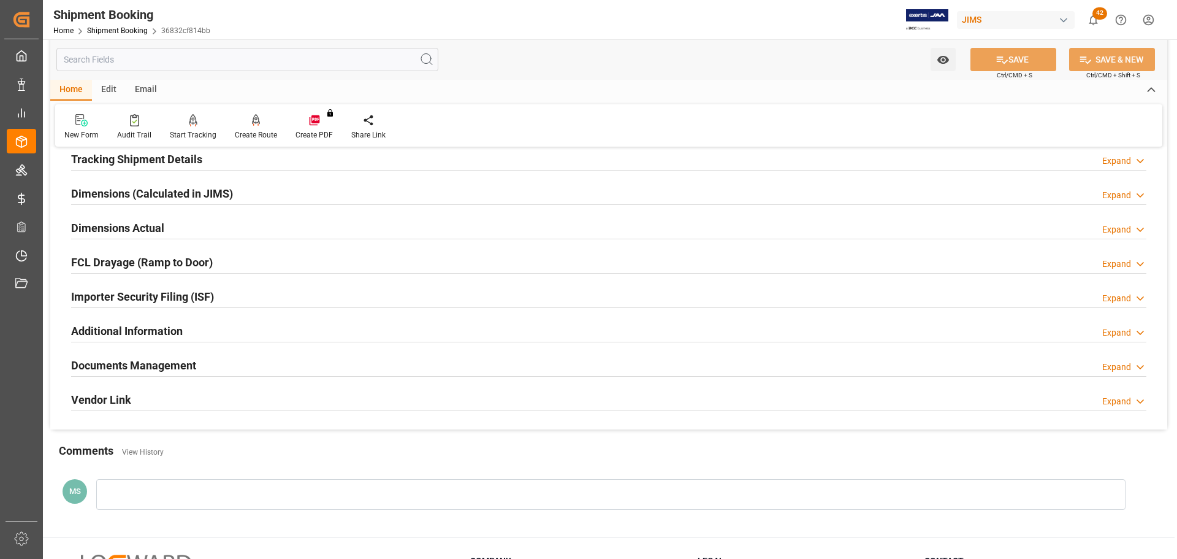
click at [213, 354] on div "Documents Management Expand" at bounding box center [609, 364] width 1076 height 23
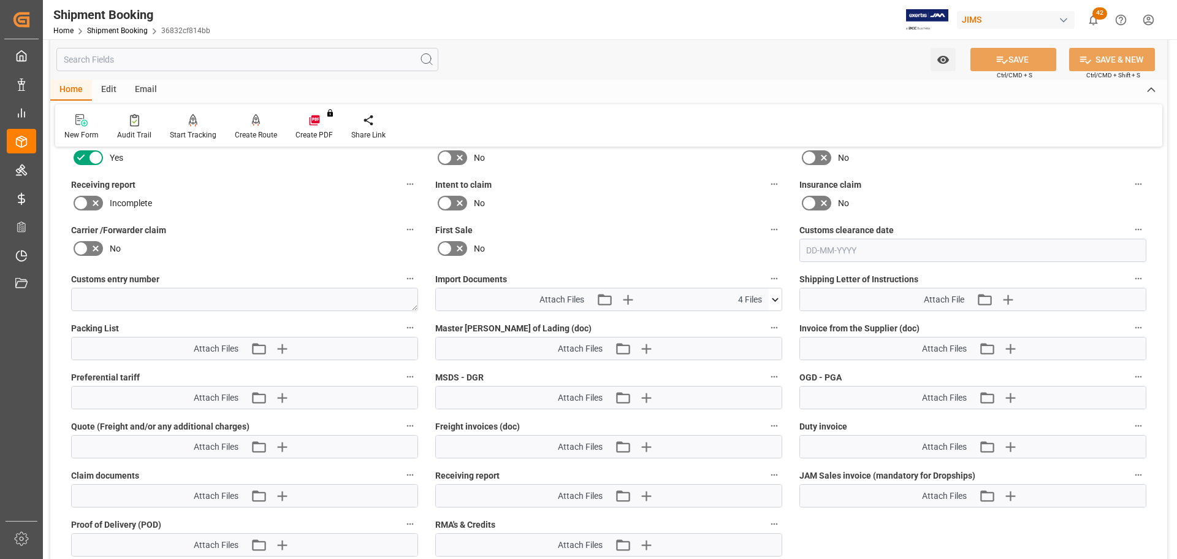
scroll to position [552, 0]
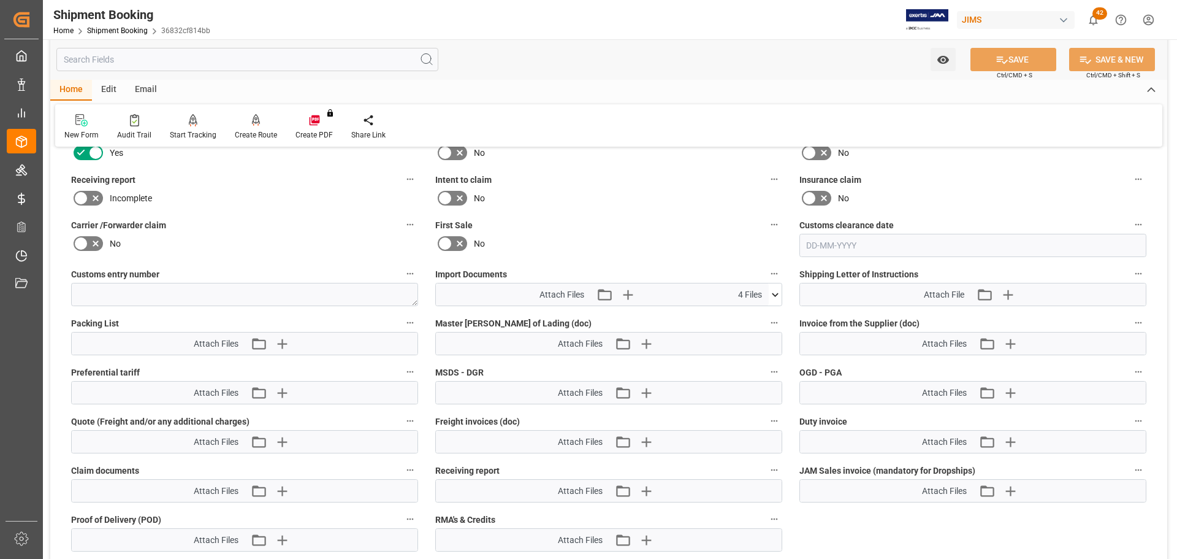
click at [777, 291] on icon at bounding box center [775, 294] width 13 height 13
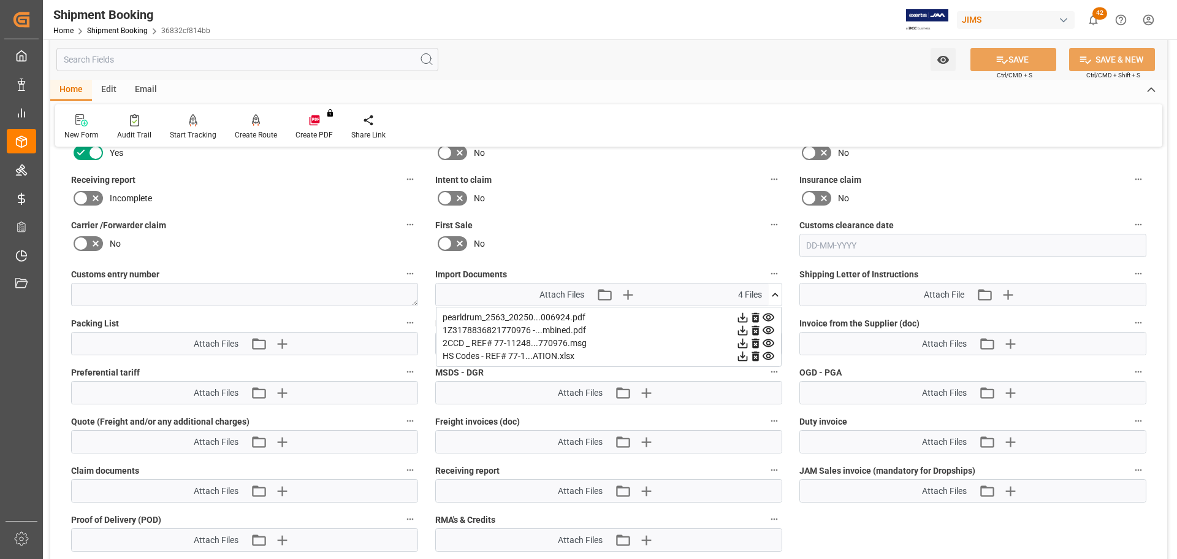
click at [777, 291] on icon at bounding box center [775, 294] width 13 height 13
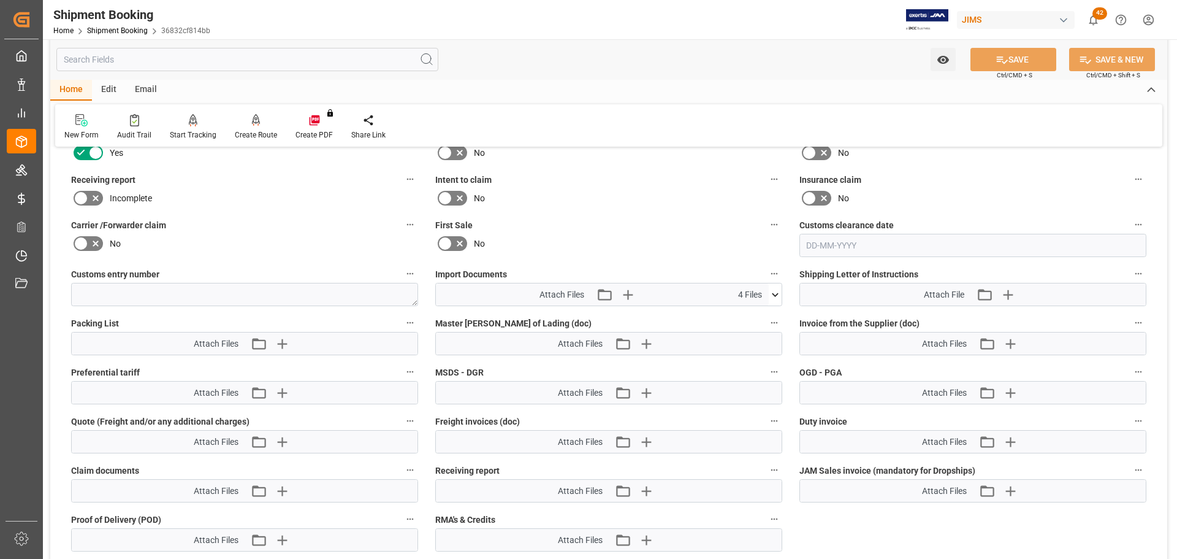
click at [772, 289] on icon at bounding box center [775, 294] width 13 height 13
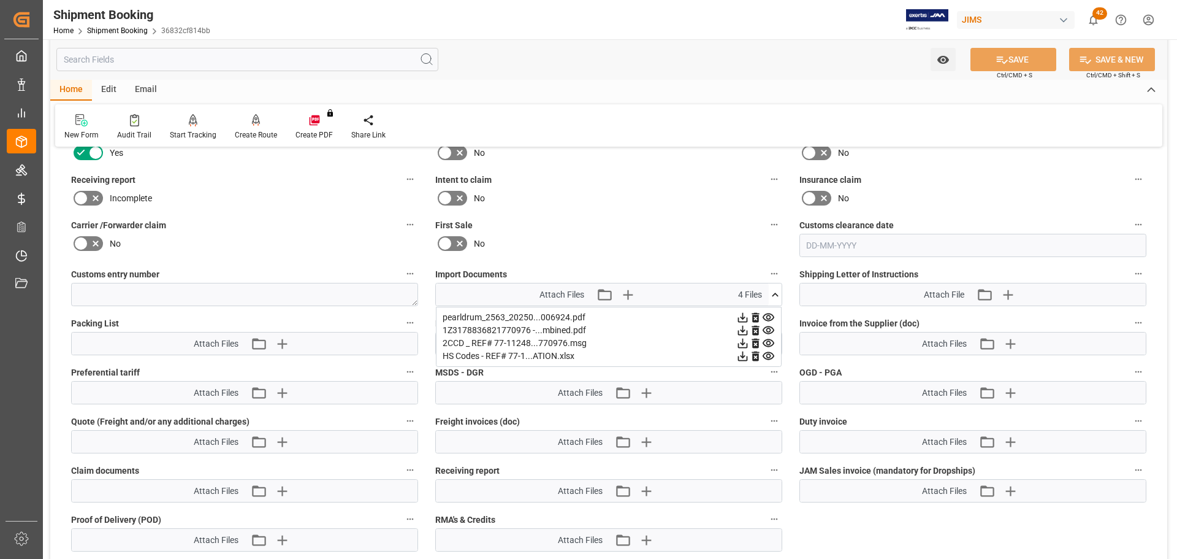
click at [741, 316] on icon at bounding box center [743, 318] width 10 height 10
click at [1009, 342] on icon "button" at bounding box center [1010, 344] width 20 height 20
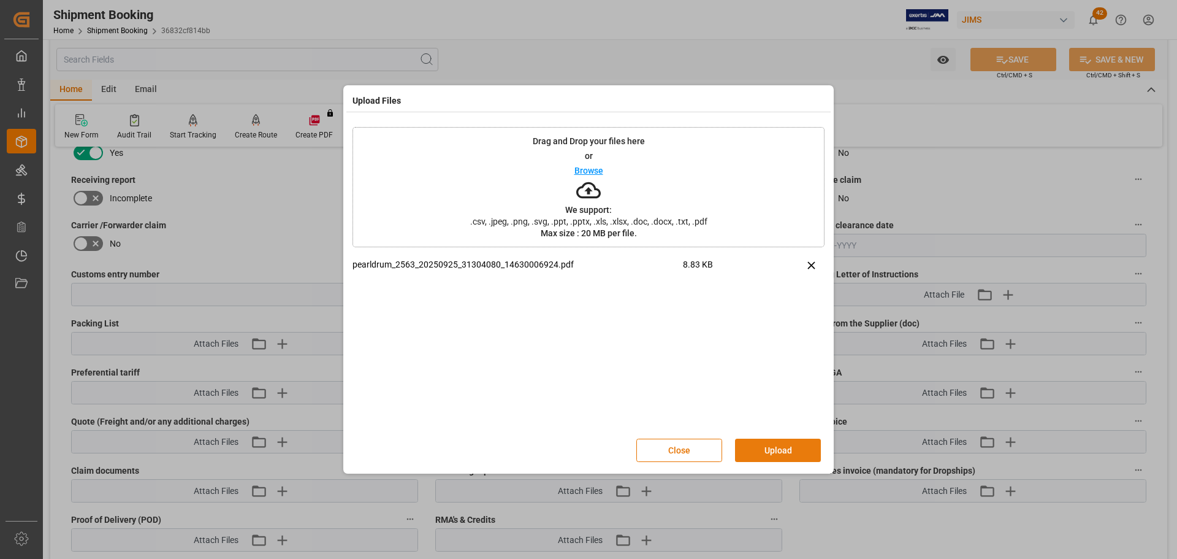
click at [750, 449] on button "Upload" at bounding box center [778, 449] width 86 height 23
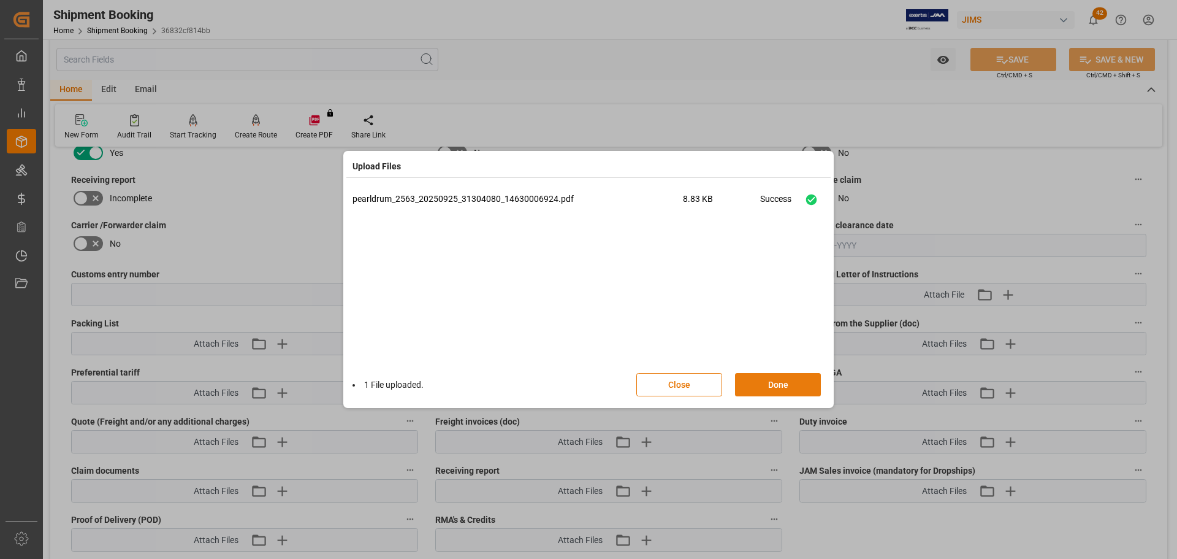
click at [762, 381] on button "Done" at bounding box center [778, 384] width 86 height 23
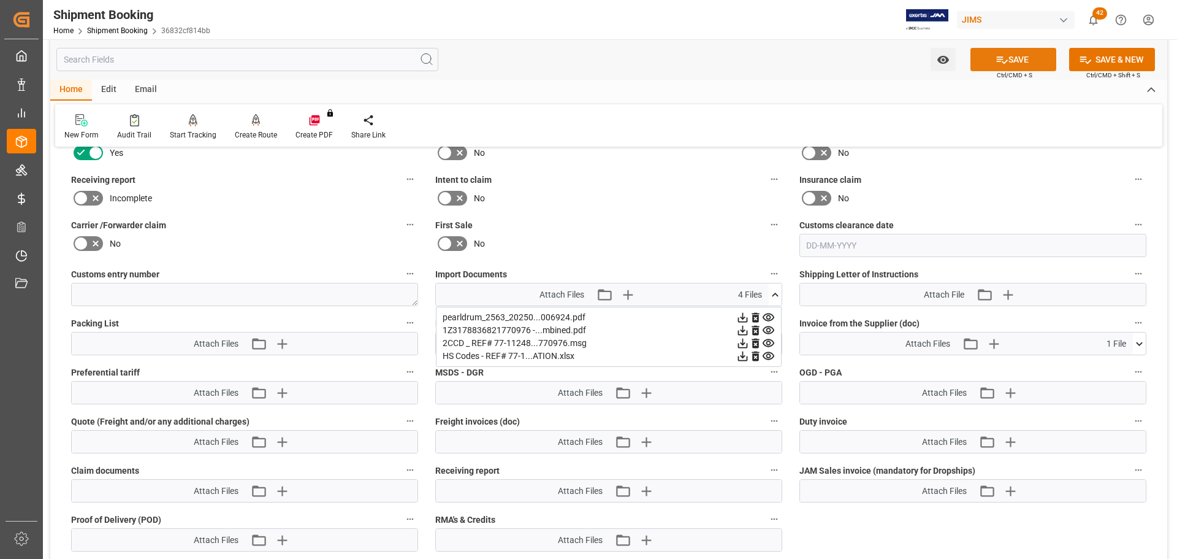
click at [996, 55] on icon at bounding box center [1002, 59] width 13 height 13
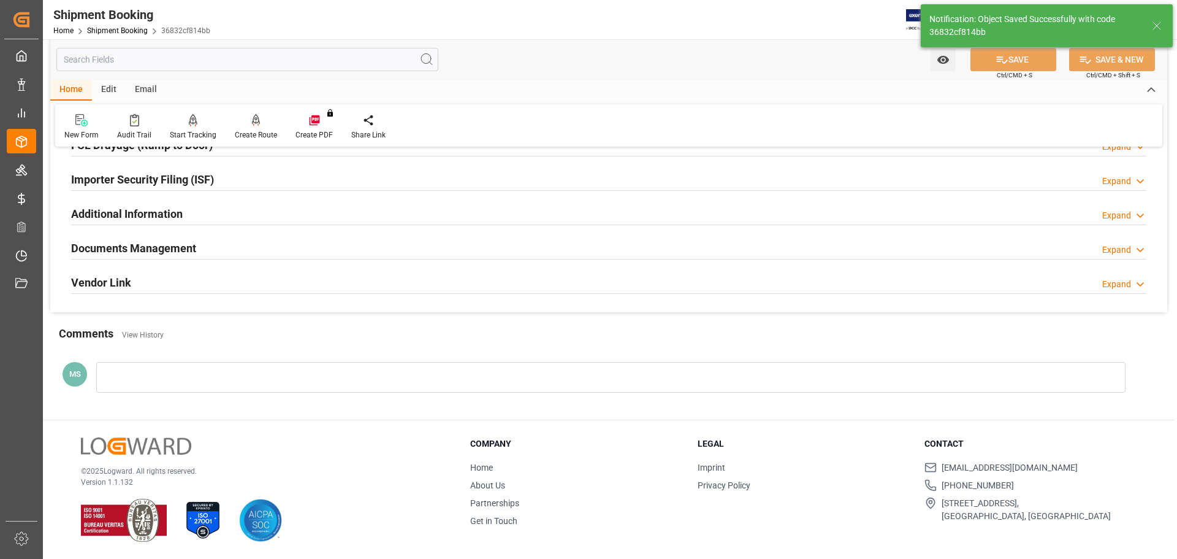
scroll to position [362, 0]
click at [244, 248] on div "Documents Management Expand" at bounding box center [609, 247] width 1076 height 23
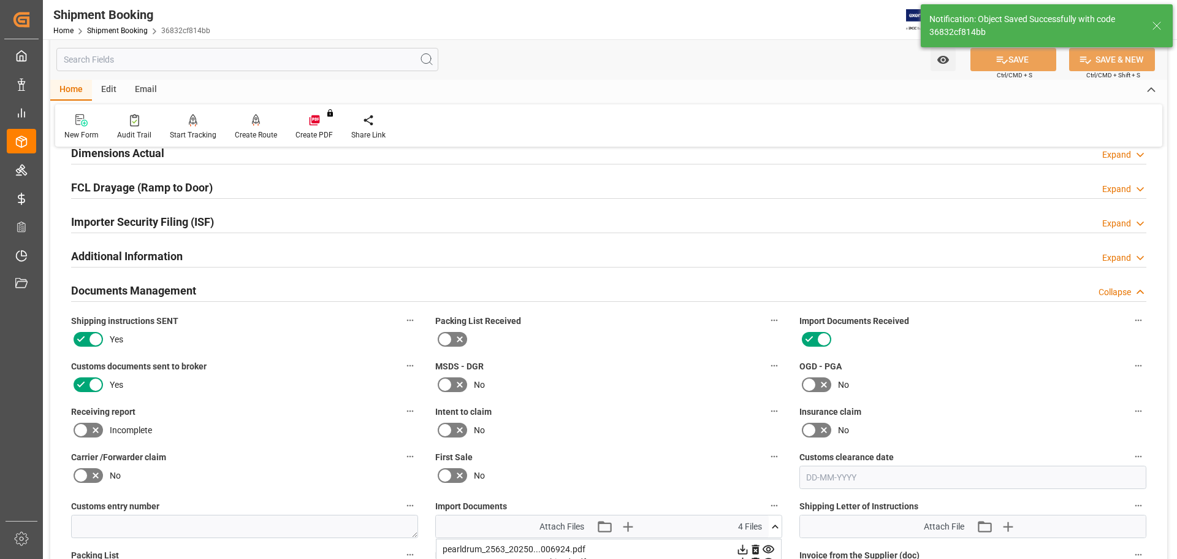
scroll to position [307, 0]
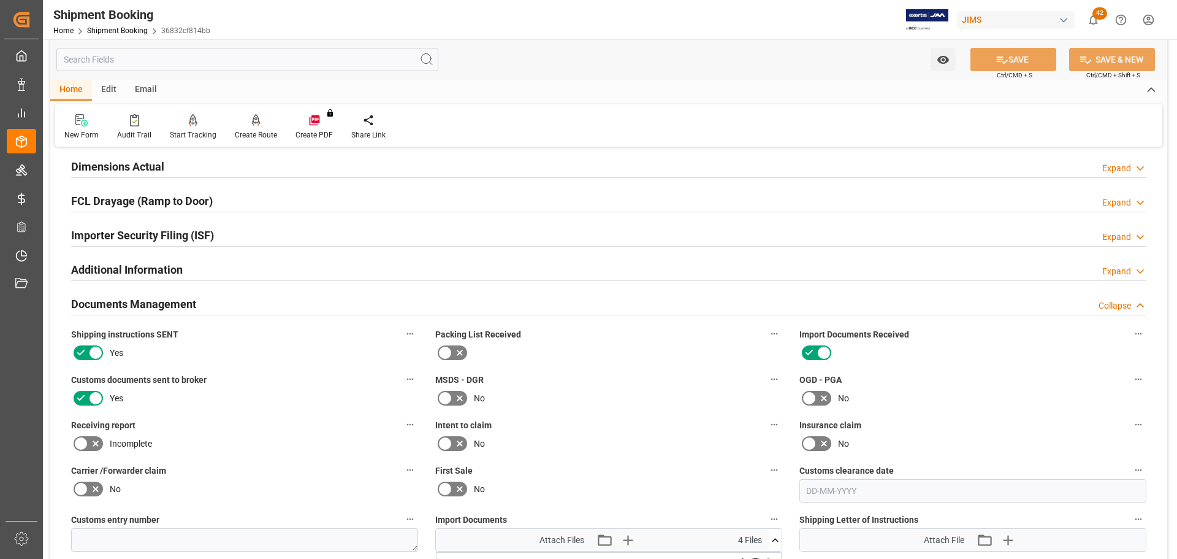
click at [242, 299] on div "Documents Management Collapse" at bounding box center [609, 302] width 1076 height 23
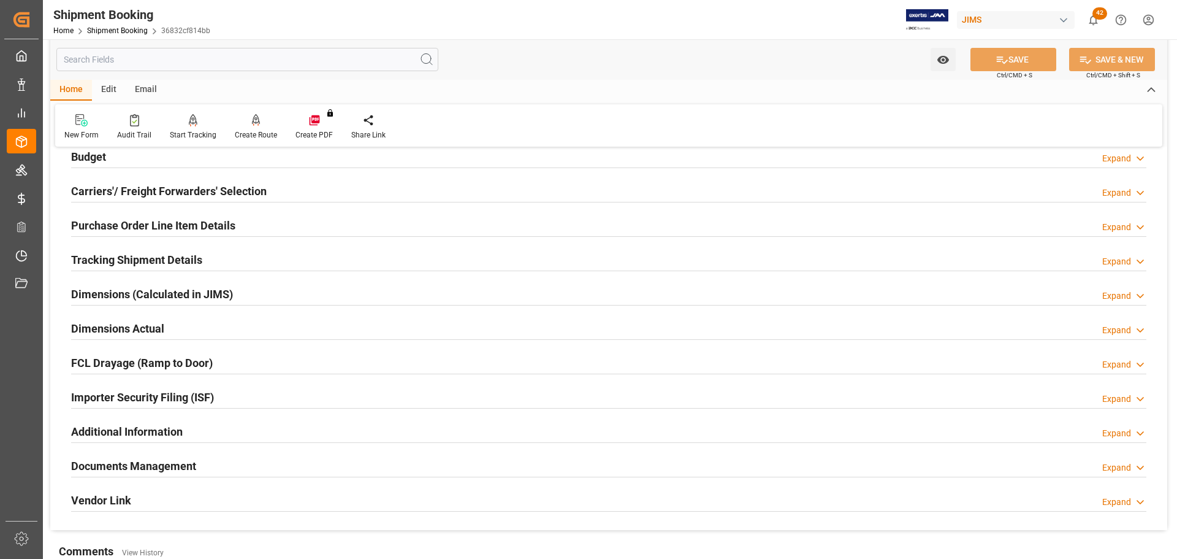
scroll to position [117, 0]
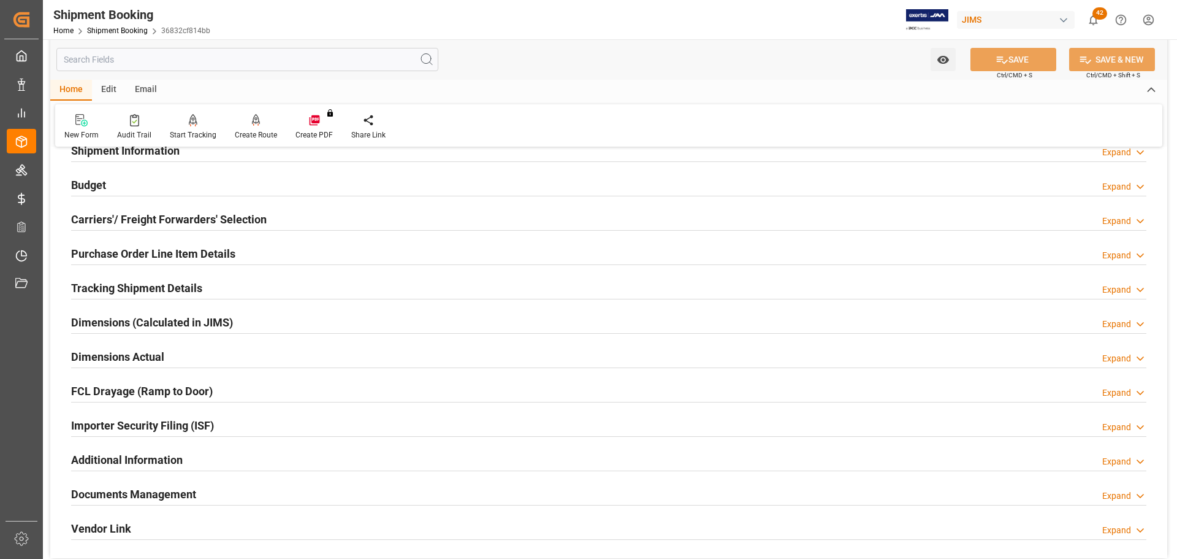
click at [201, 364] on div "Dimensions Actual Expand" at bounding box center [609, 355] width 1076 height 23
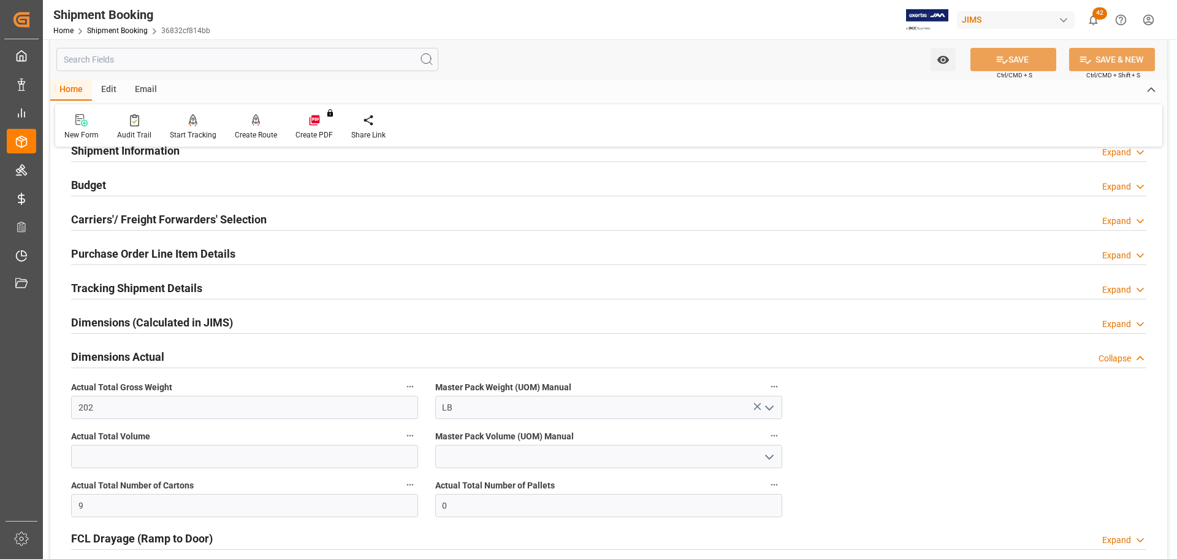
click at [235, 362] on div "Dimensions Actual Collapse" at bounding box center [609, 355] width 1076 height 23
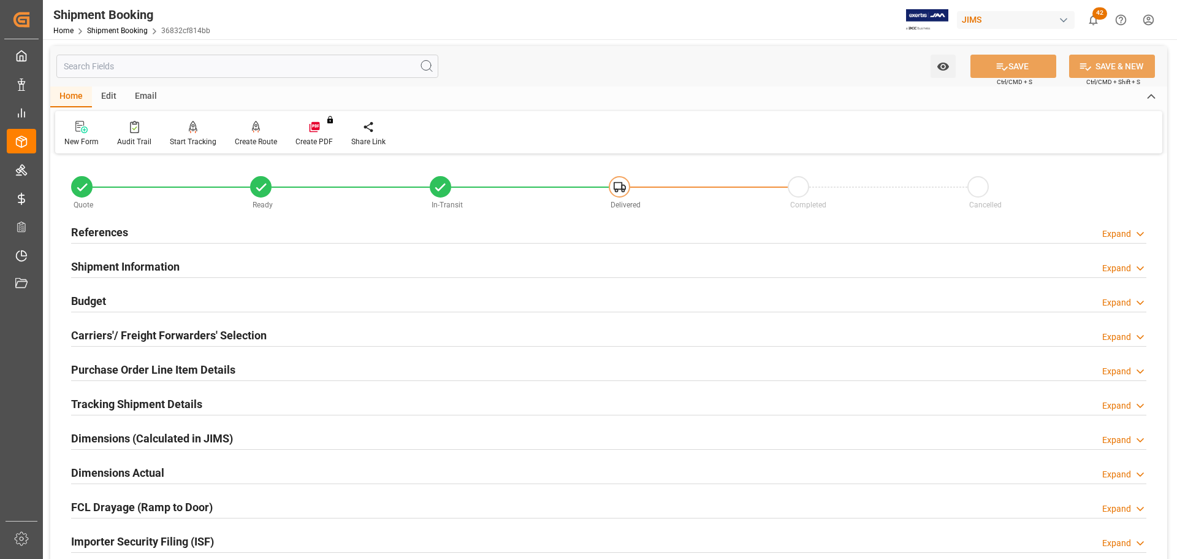
scroll to position [0, 0]
click at [161, 304] on div "Budget Expand" at bounding box center [609, 300] width 1076 height 23
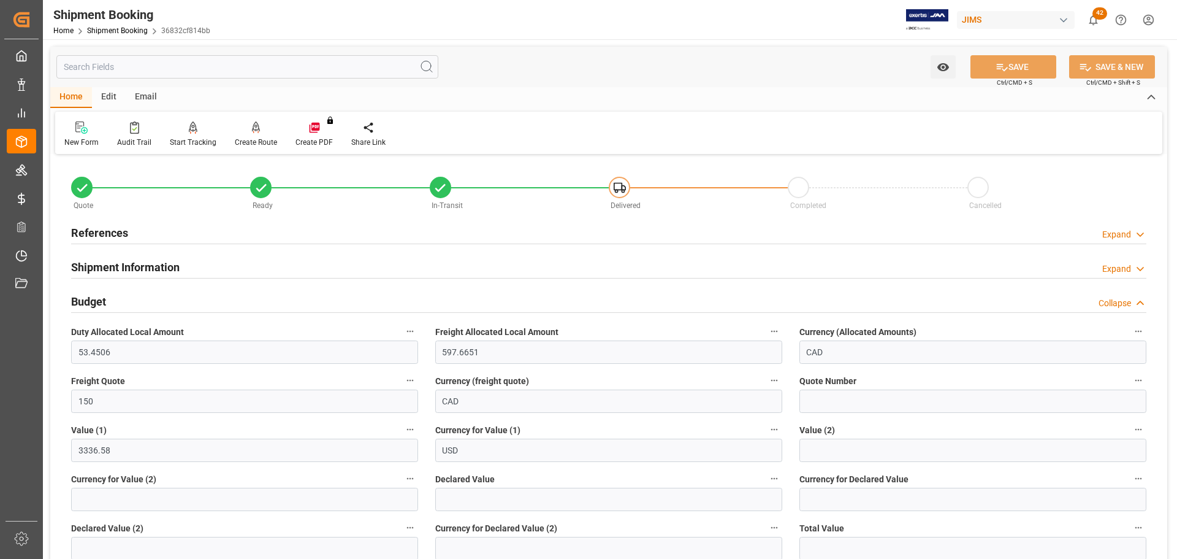
click at [160, 299] on div "Budget Collapse" at bounding box center [609, 300] width 1076 height 23
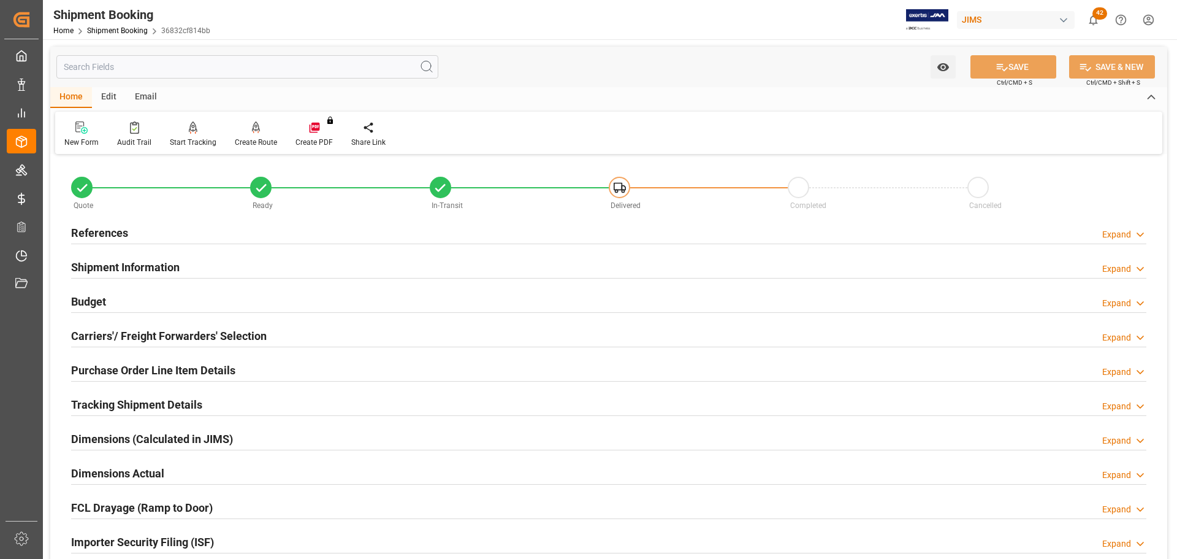
click at [207, 231] on div "References Expand" at bounding box center [609, 231] width 1076 height 23
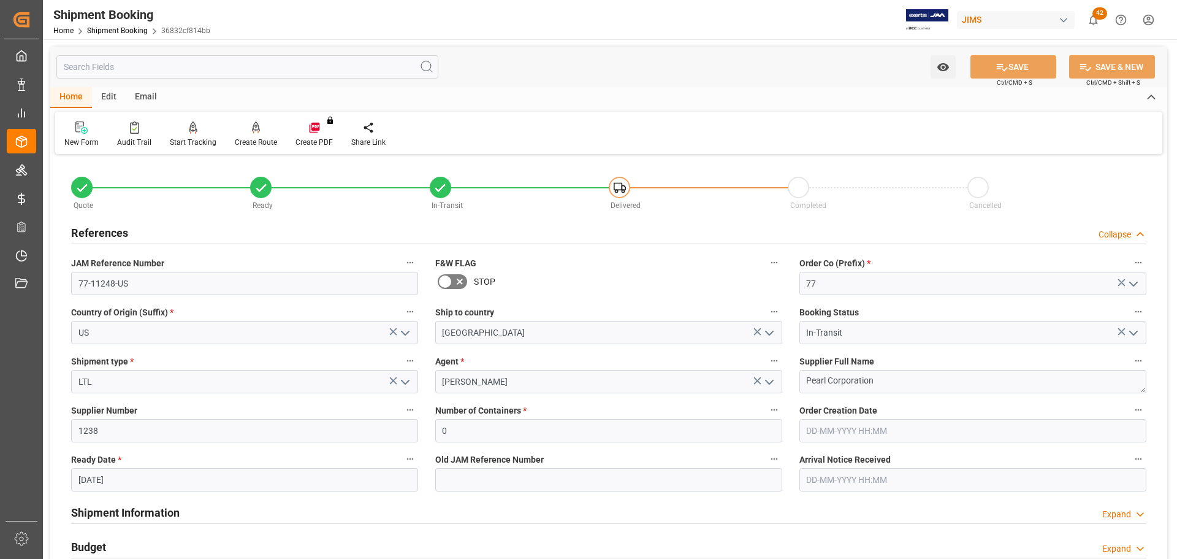
click at [207, 231] on div "References Collapse" at bounding box center [609, 231] width 1076 height 23
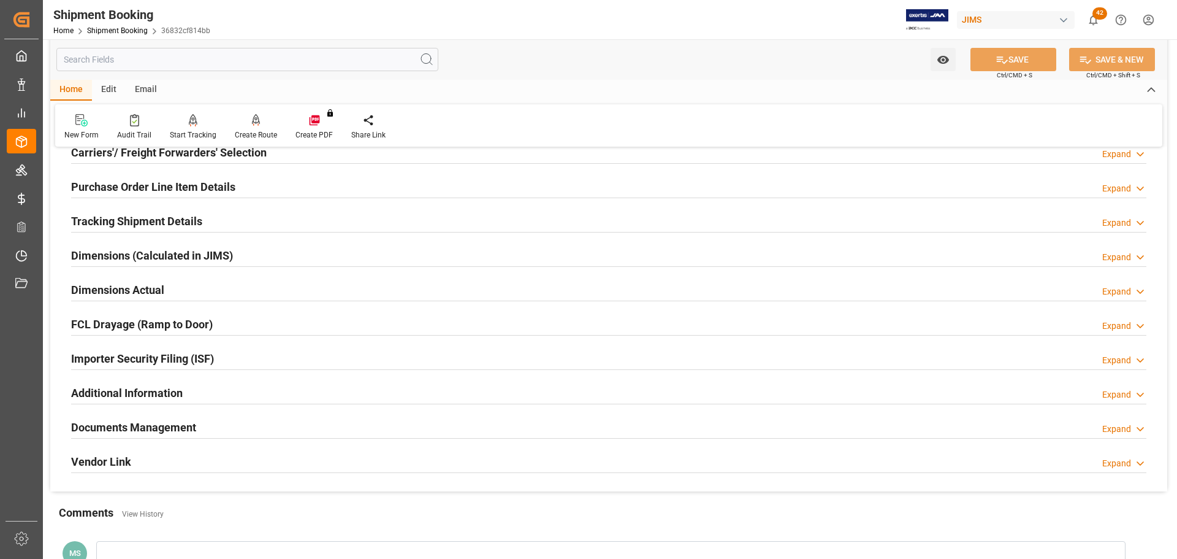
scroll to position [184, 0]
click at [162, 292] on h2 "Dimensions Actual" at bounding box center [117, 289] width 93 height 17
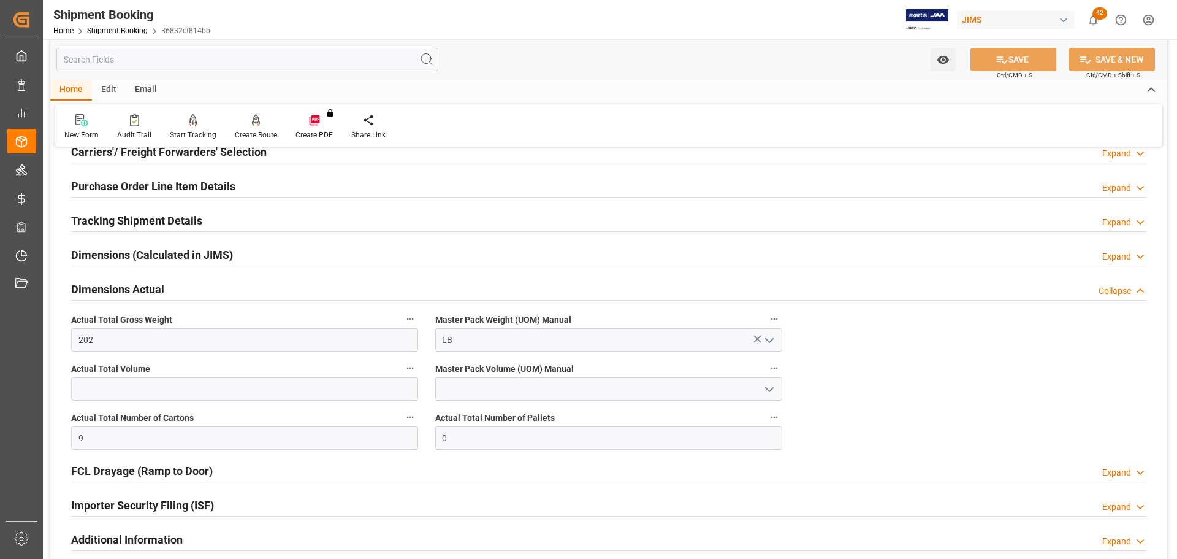
click at [162, 288] on h2 "Dimensions Actual" at bounding box center [117, 289] width 93 height 17
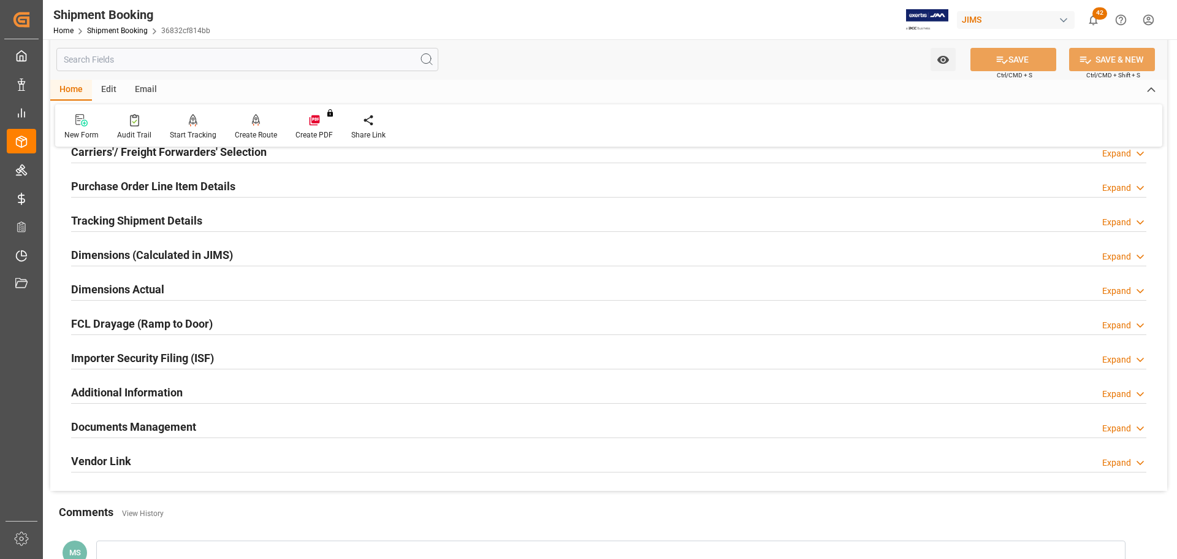
click at [150, 215] on h2 "Tracking Shipment Details" at bounding box center [136, 220] width 131 height 17
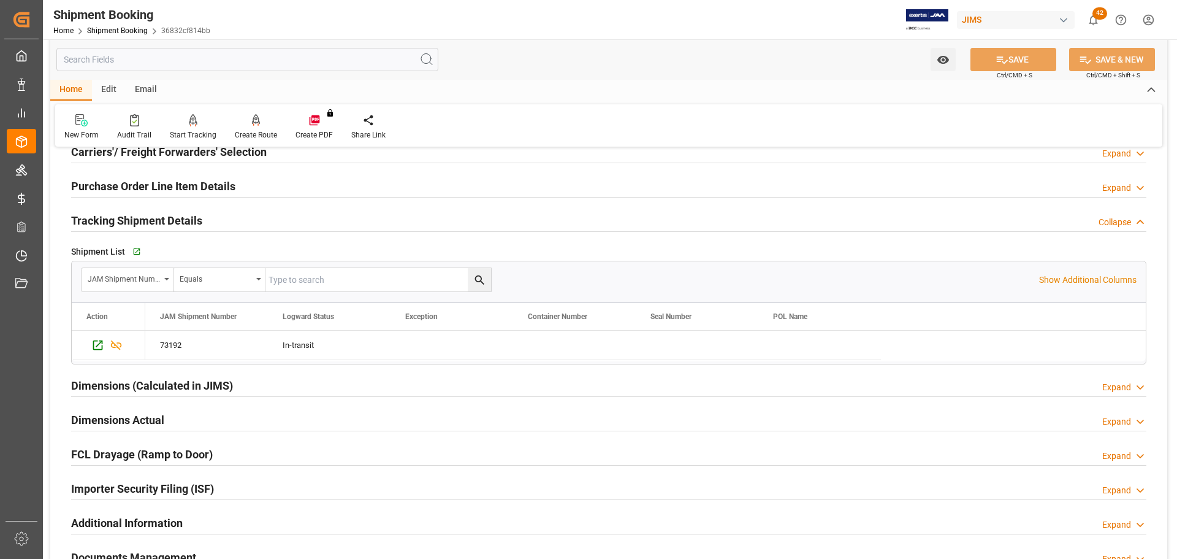
click at [128, 251] on div "Shipment List   Go to Shipment Tracking Grid" at bounding box center [609, 251] width 1076 height 18
click at [132, 250] on icon "button" at bounding box center [136, 252] width 10 height 10
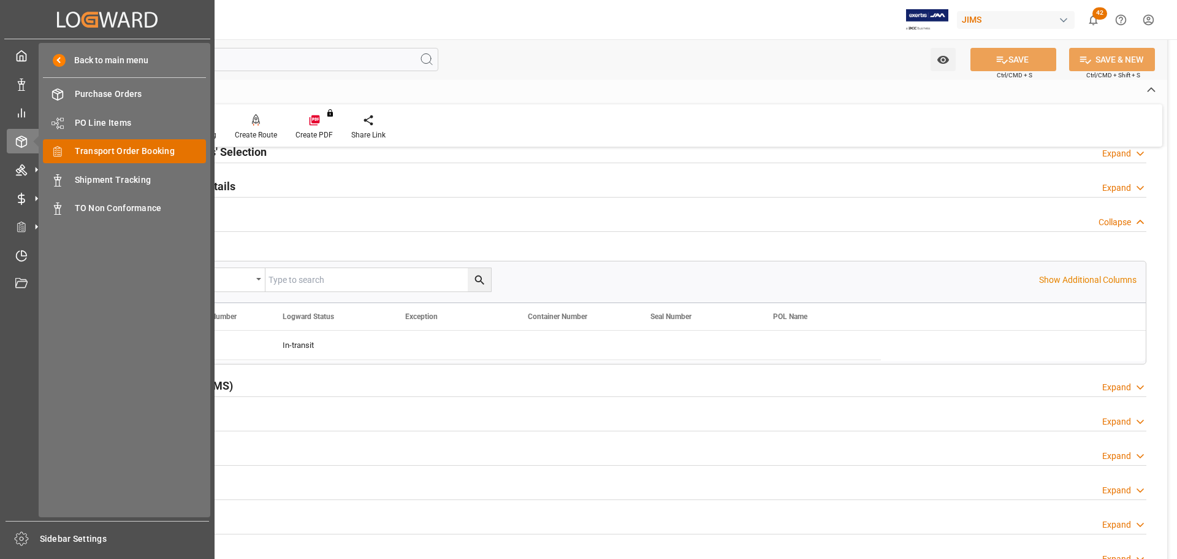
click at [140, 151] on span "Transport Order Booking" at bounding box center [141, 151] width 132 height 13
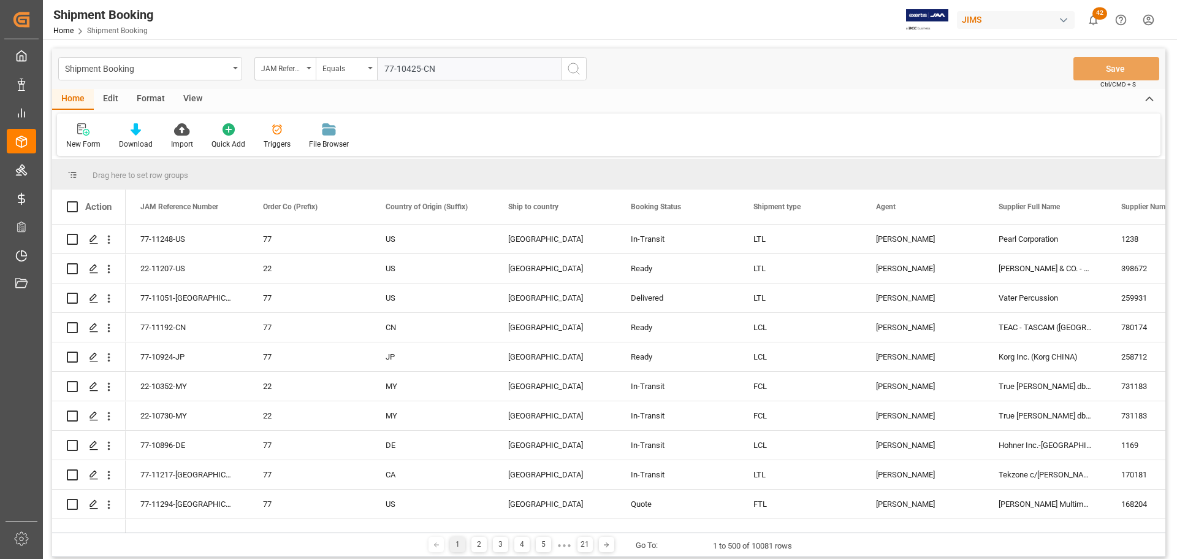
type input "77-10425-CN"
click at [568, 73] on icon "search button" at bounding box center [574, 68] width 15 height 15
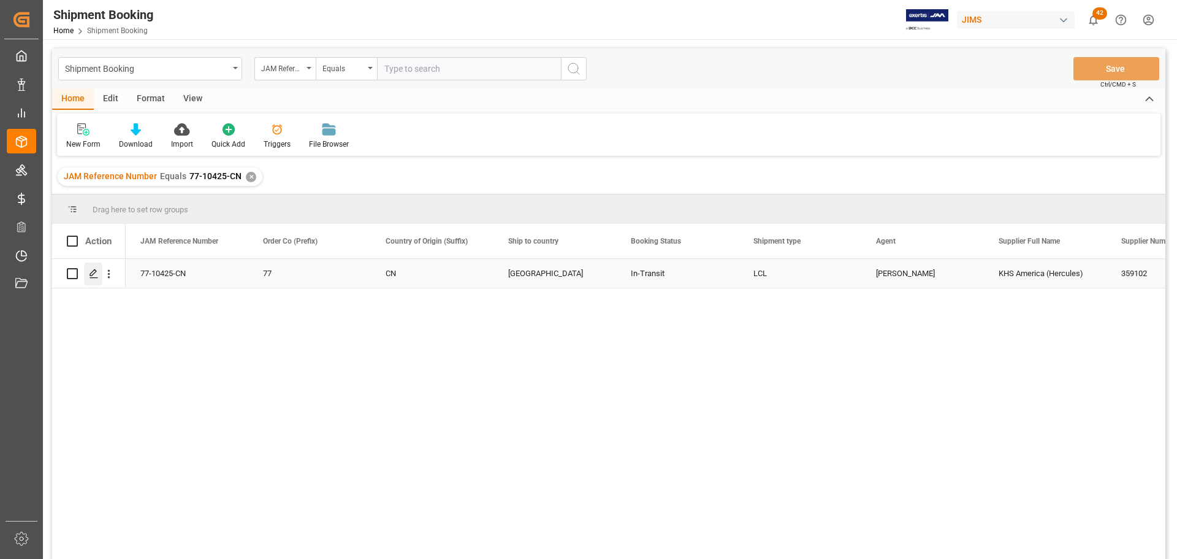
click at [96, 272] on polygon "Press SPACE to select this row." at bounding box center [93, 273] width 6 height 6
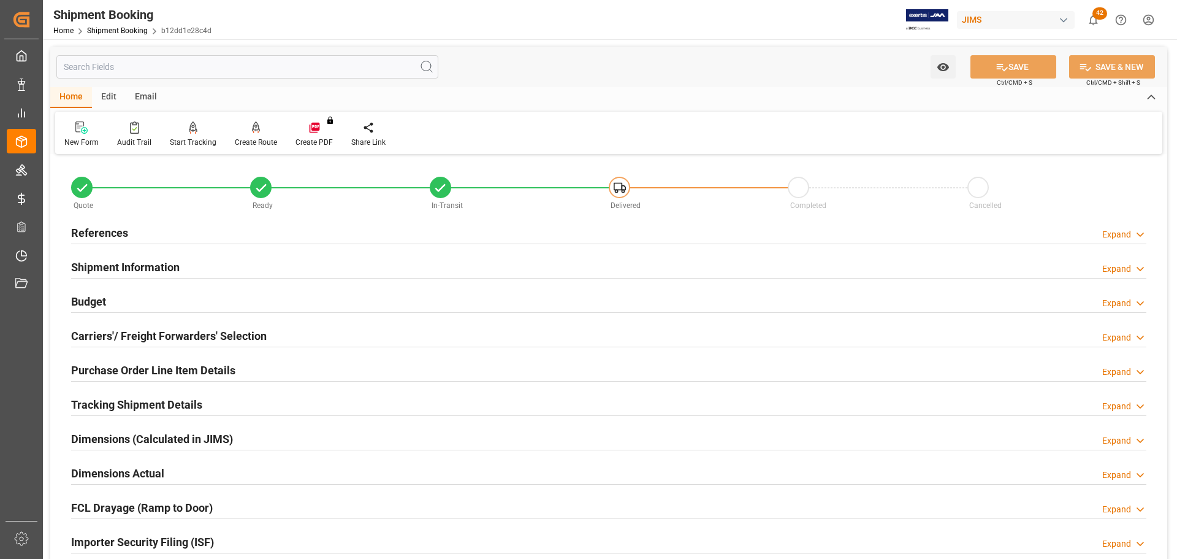
click at [106, 229] on h2 "References" at bounding box center [99, 232] width 57 height 17
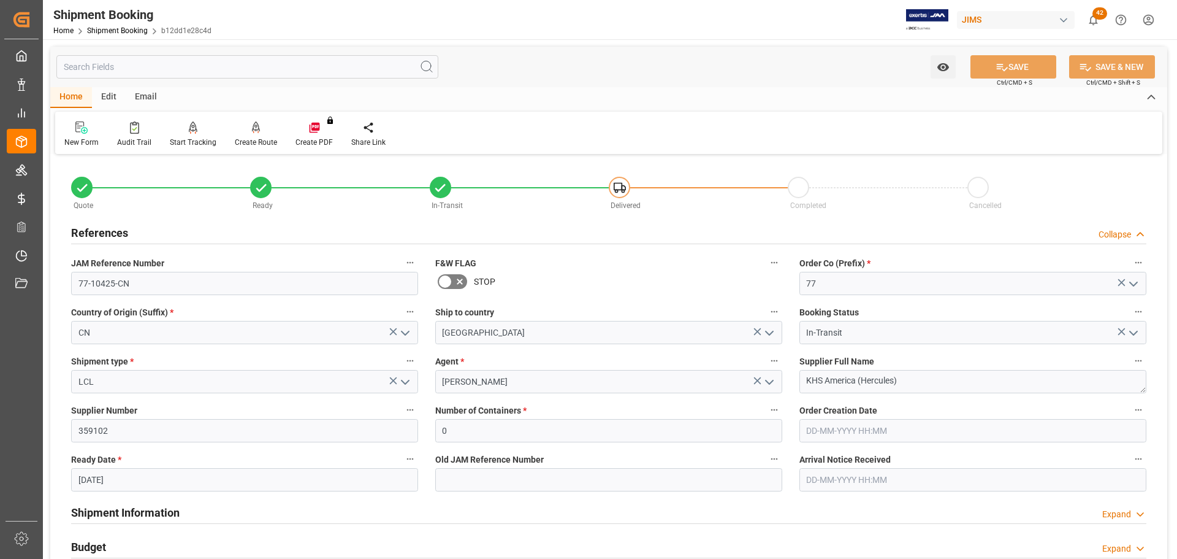
click at [106, 229] on h2 "References" at bounding box center [99, 232] width 57 height 17
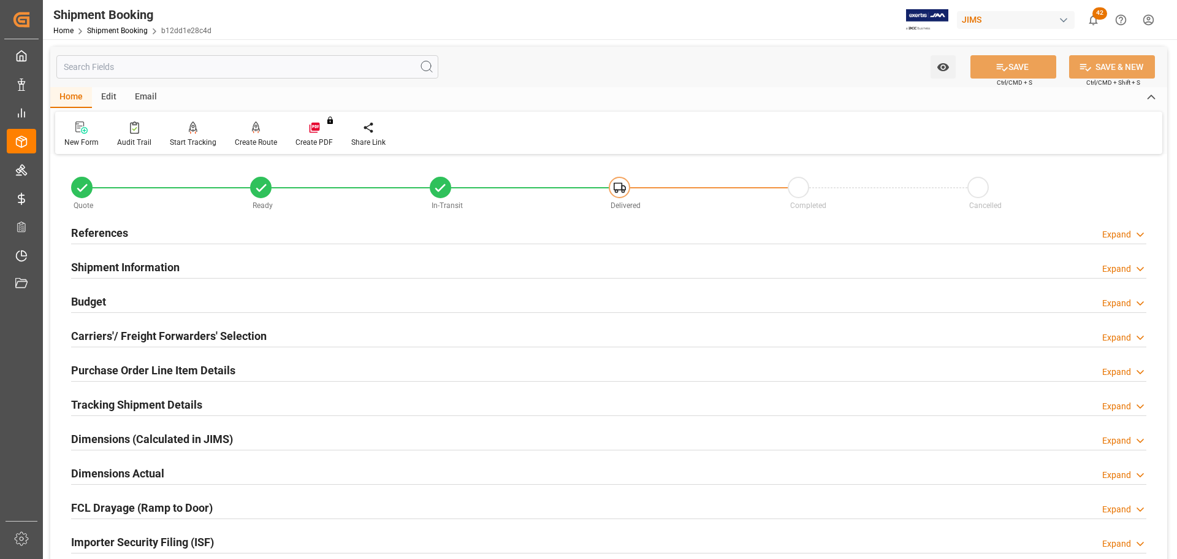
click at [112, 267] on h2 "Shipment Information" at bounding box center [125, 267] width 109 height 17
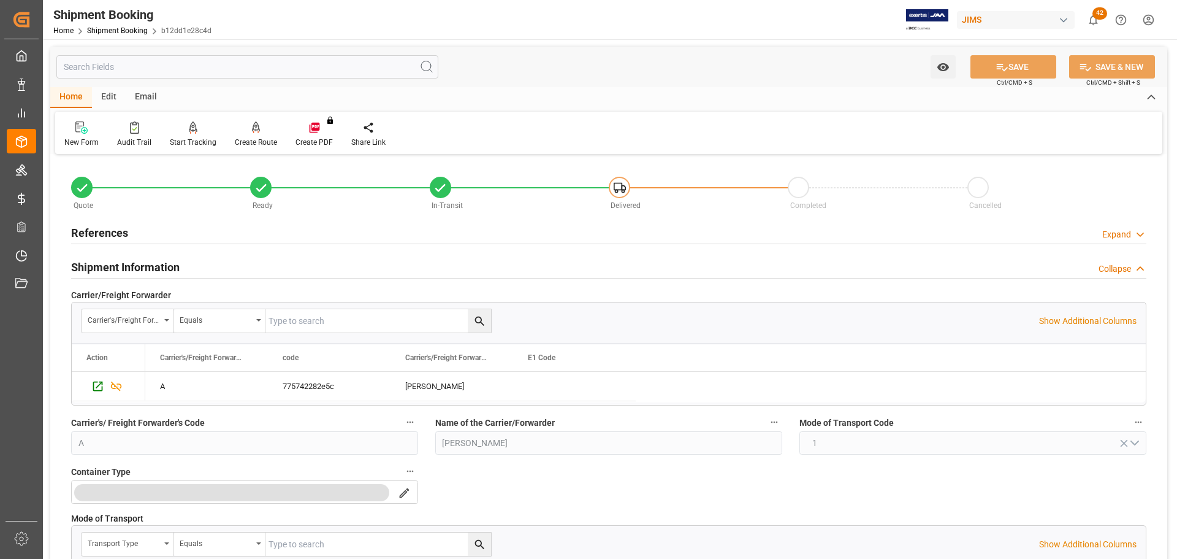
click at [112, 267] on h2 "Shipment Information" at bounding box center [125, 267] width 109 height 17
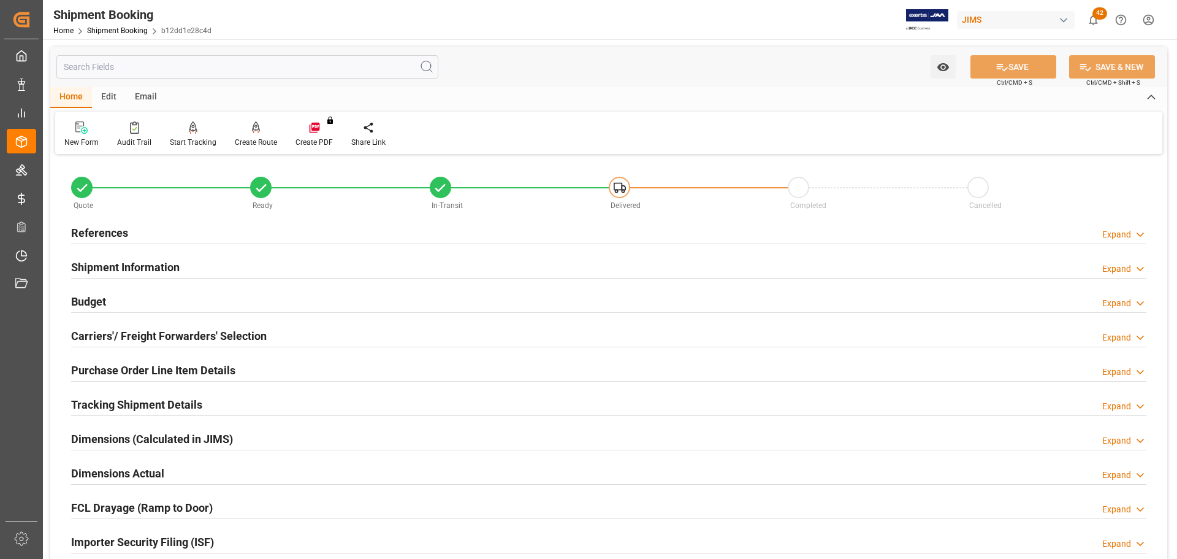
click at [113, 297] on div "Budget Expand" at bounding box center [609, 300] width 1076 height 23
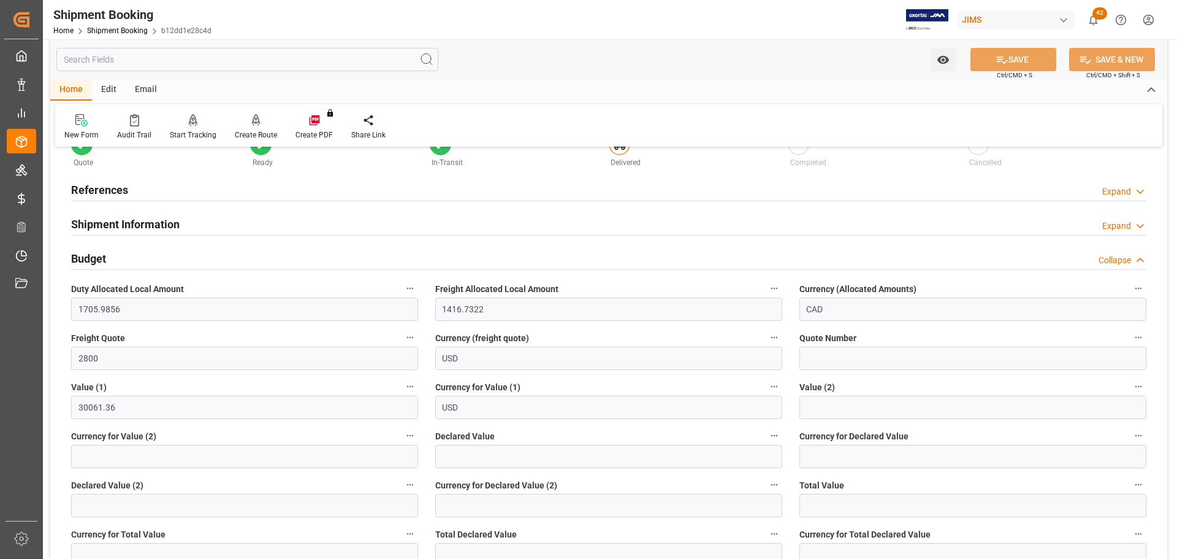
scroll to position [61, 0]
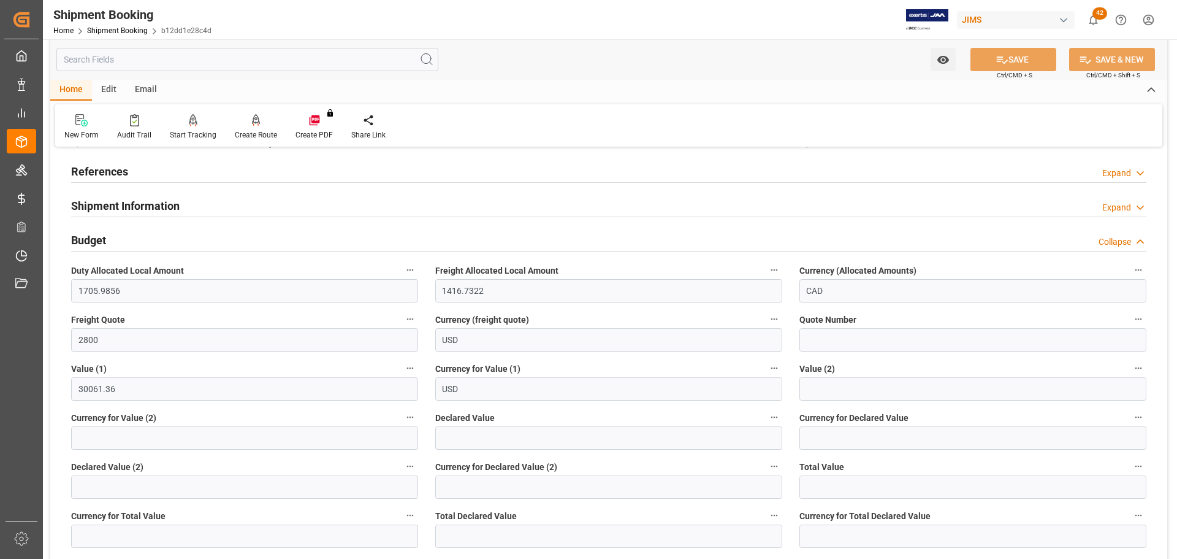
click at [107, 237] on div "Budget Collapse" at bounding box center [609, 238] width 1076 height 23
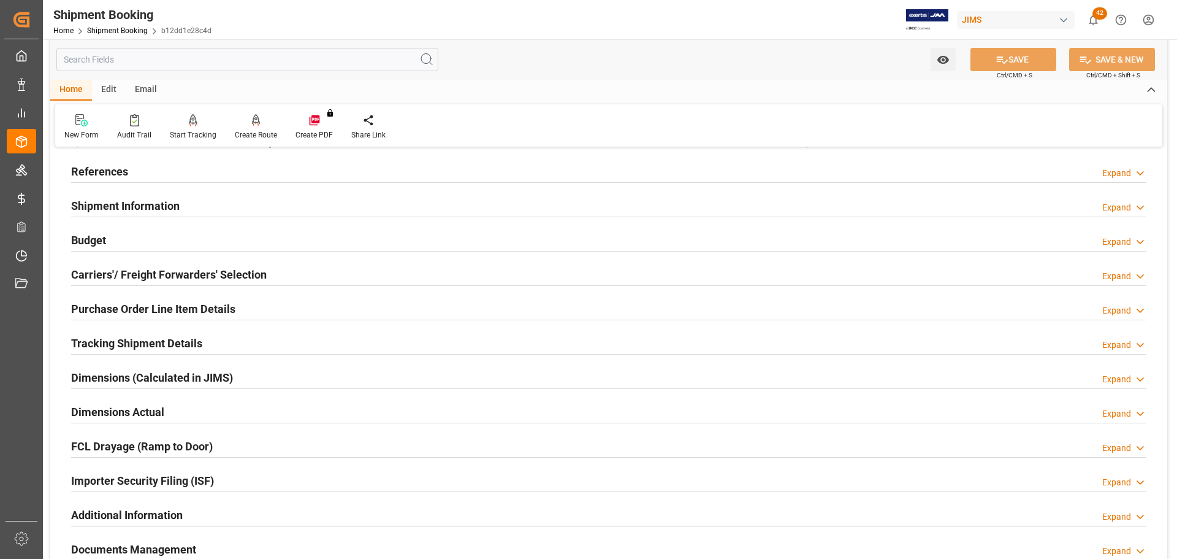
click at [112, 278] on h2 "Carriers'/ Freight Forwarders' Selection" at bounding box center [169, 274] width 196 height 17
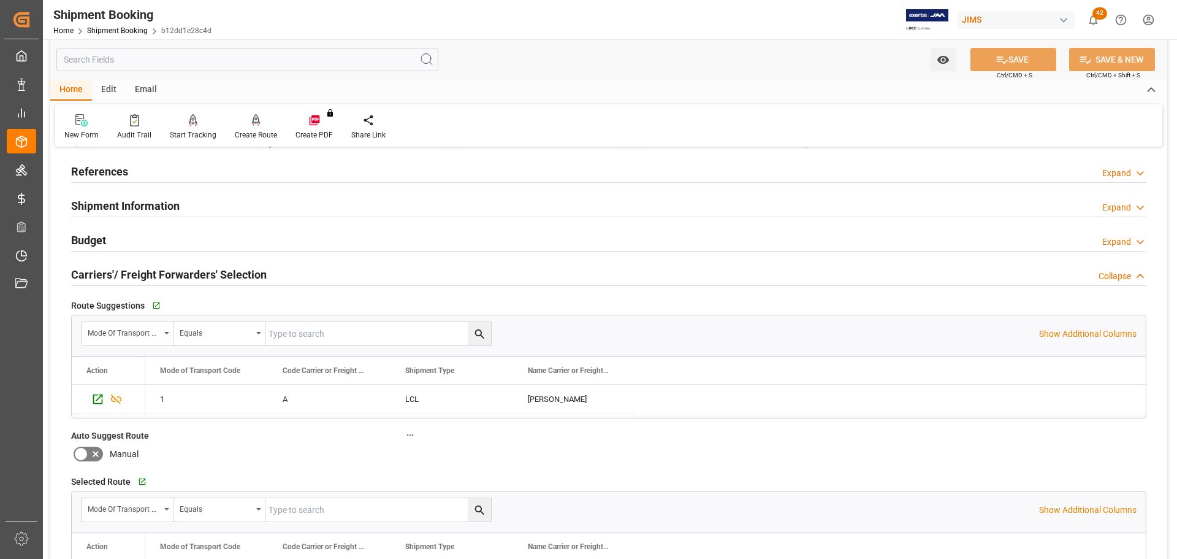
click at [113, 276] on h2 "Carriers'/ Freight Forwarders' Selection" at bounding box center [169, 274] width 196 height 17
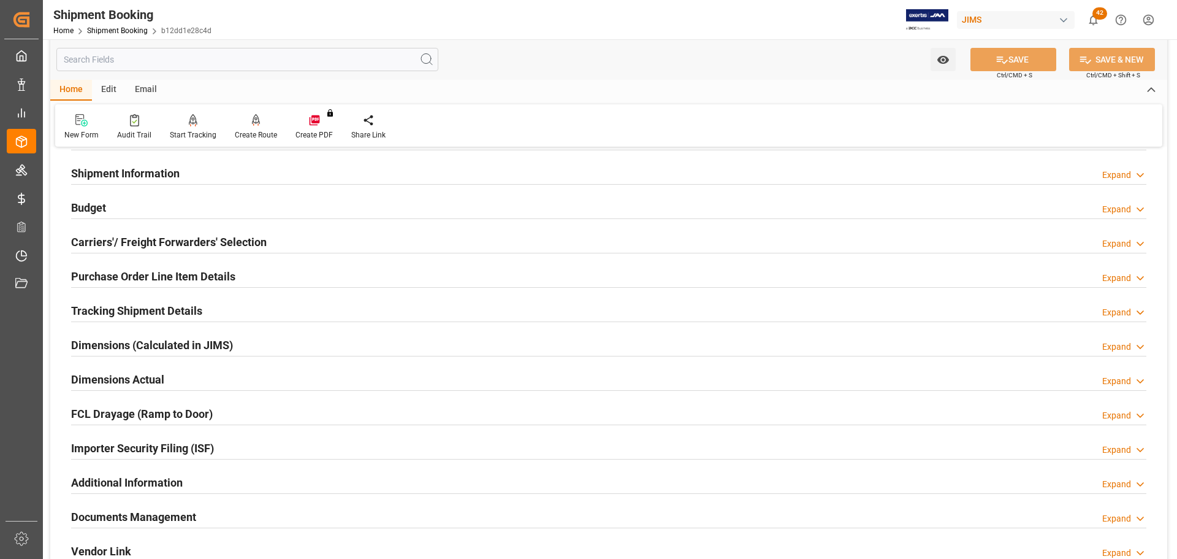
scroll to position [123, 0]
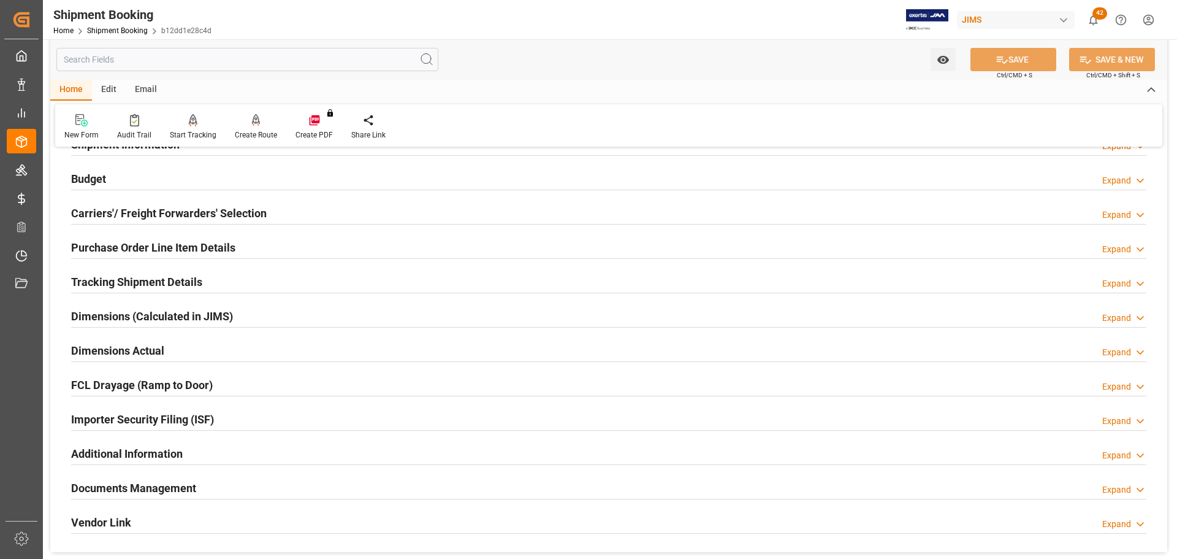
click at [120, 249] on h2 "Purchase Order Line Item Details" at bounding box center [153, 247] width 164 height 17
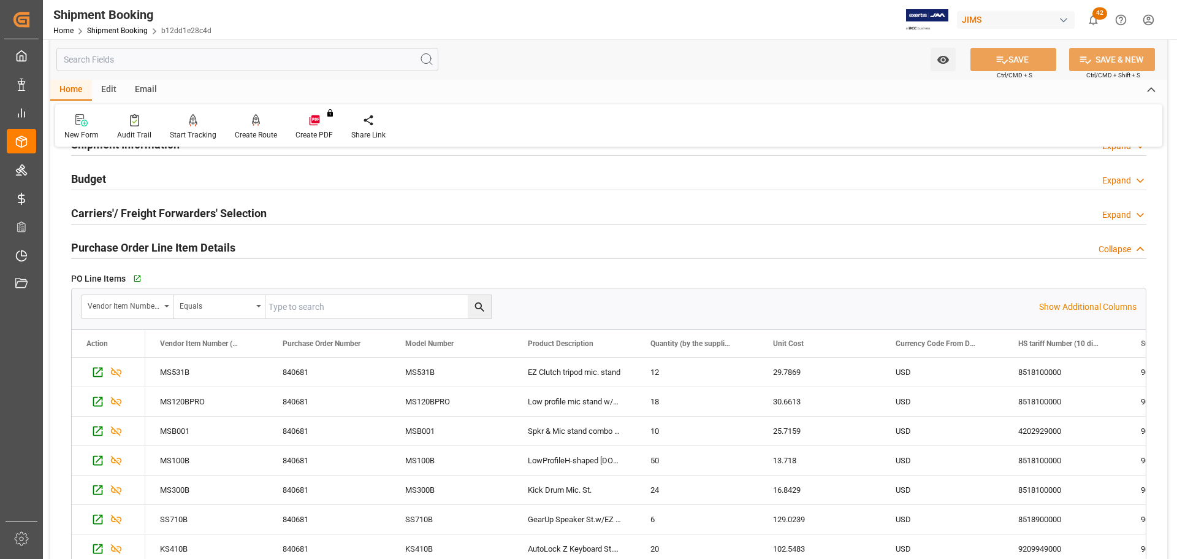
click at [120, 249] on h2 "Purchase Order Line Item Details" at bounding box center [153, 247] width 164 height 17
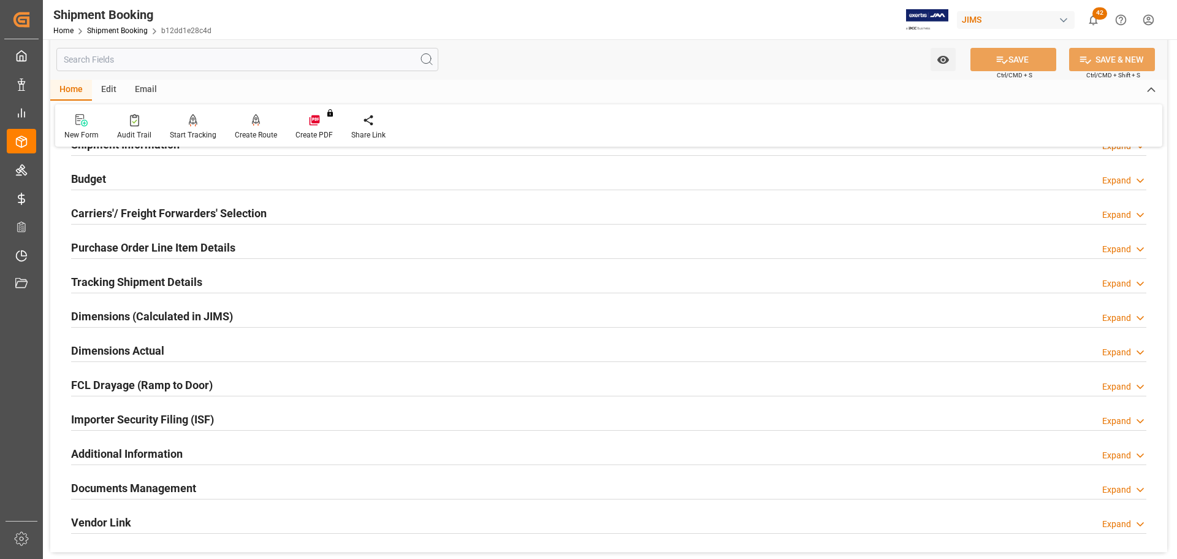
click at [120, 280] on h2 "Tracking Shipment Details" at bounding box center [136, 281] width 131 height 17
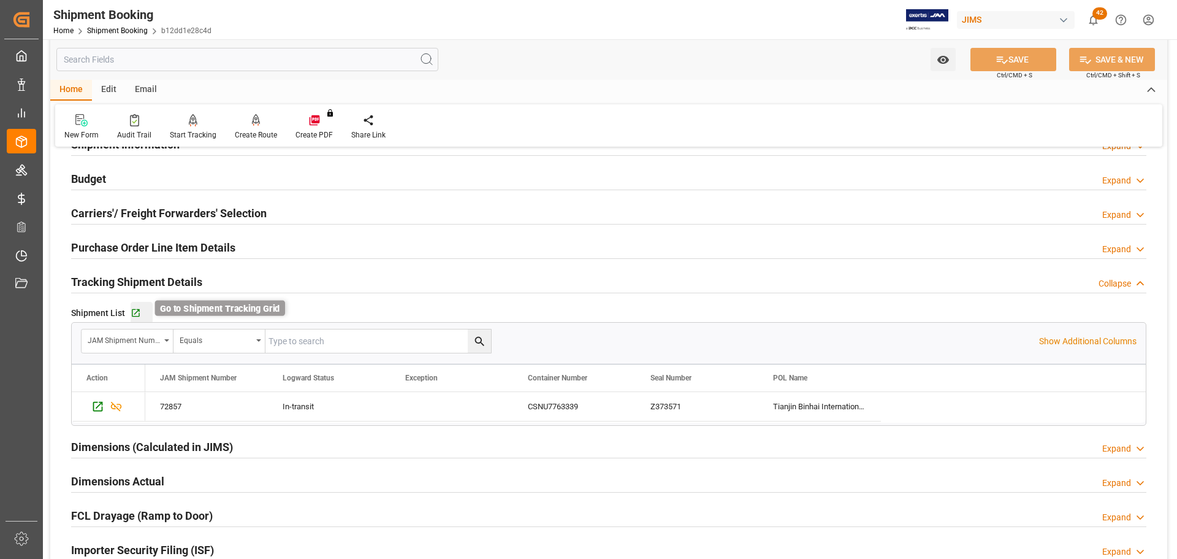
click at [136, 309] on icon "button" at bounding box center [136, 313] width 8 height 8
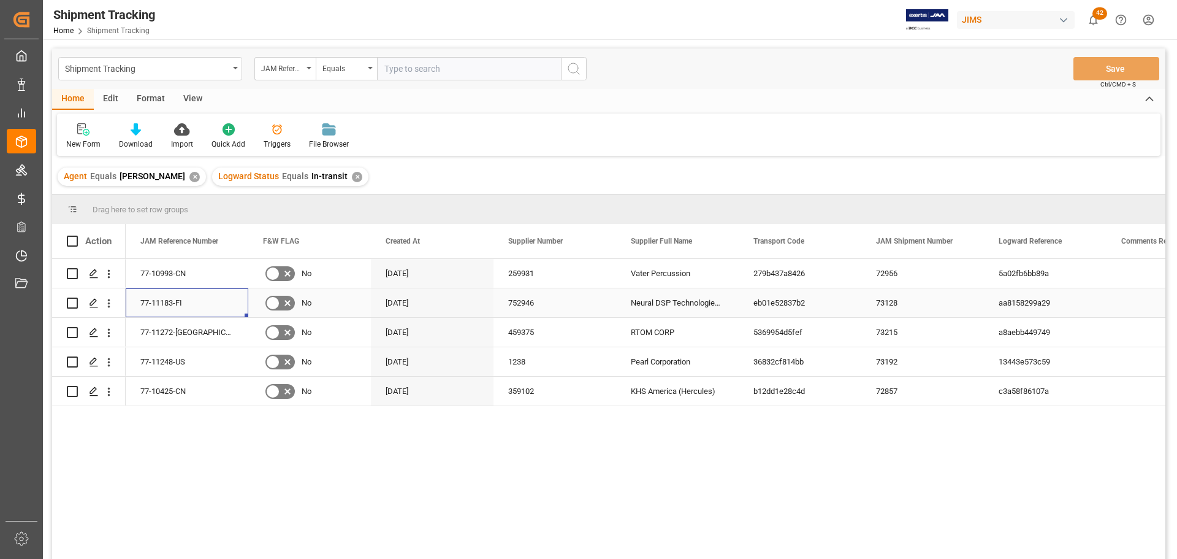
click at [170, 302] on div "77-11183-FI" at bounding box center [187, 302] width 123 height 29
click at [194, 335] on div "77-11272-[GEOGRAPHIC_DATA]" at bounding box center [187, 332] width 123 height 29
click at [178, 354] on div "77-11248-US" at bounding box center [187, 361] width 123 height 29
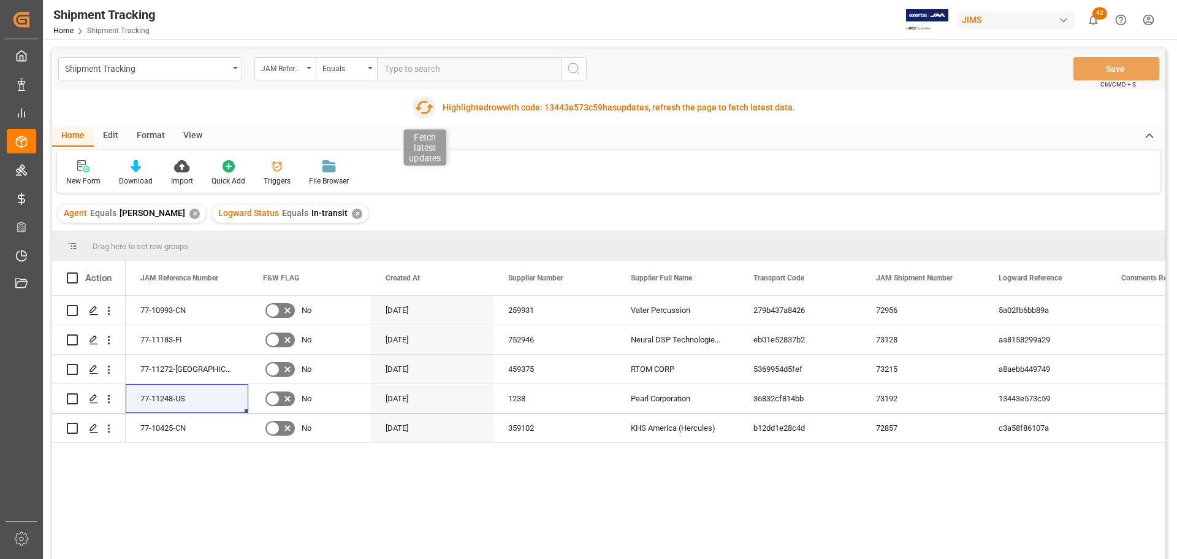
click at [422, 102] on icon "button" at bounding box center [424, 107] width 20 height 20
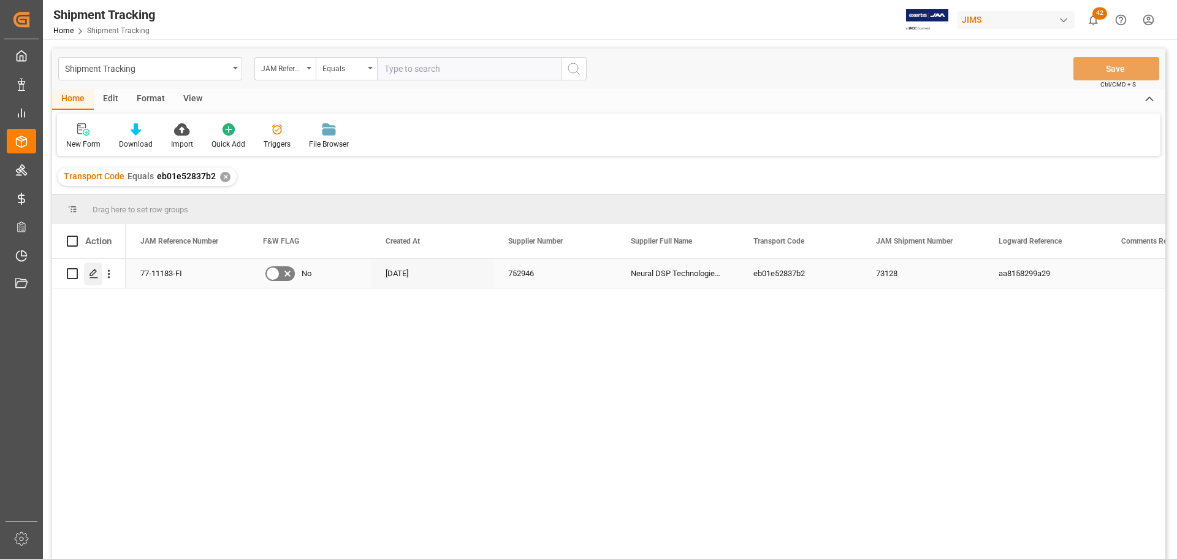
click at [99, 278] on div "Press SPACE to select this row." at bounding box center [93, 273] width 18 height 23
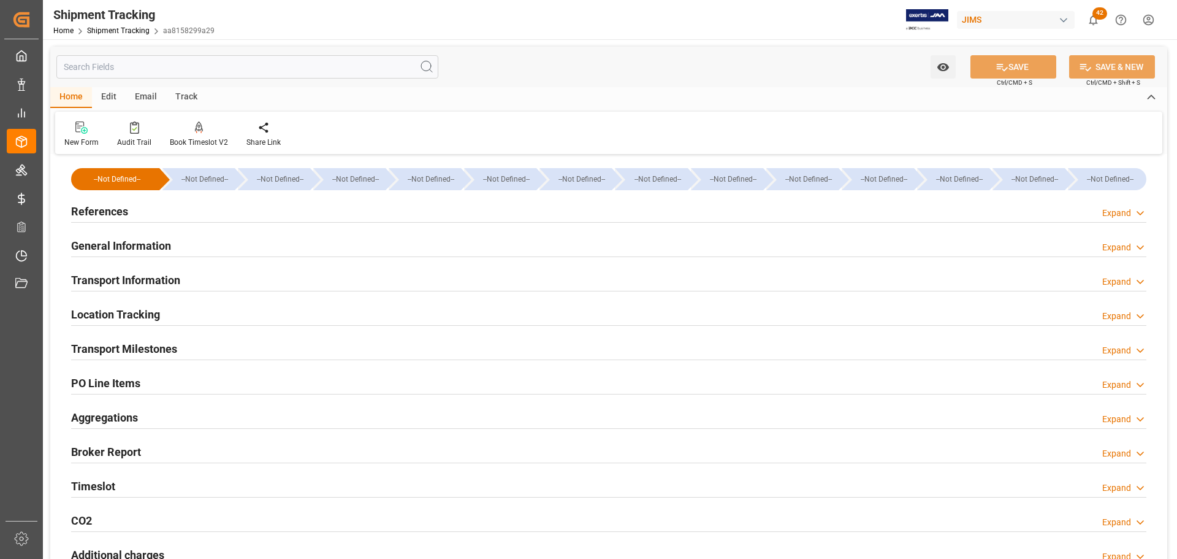
click at [134, 207] on div "References Expand" at bounding box center [609, 210] width 1076 height 23
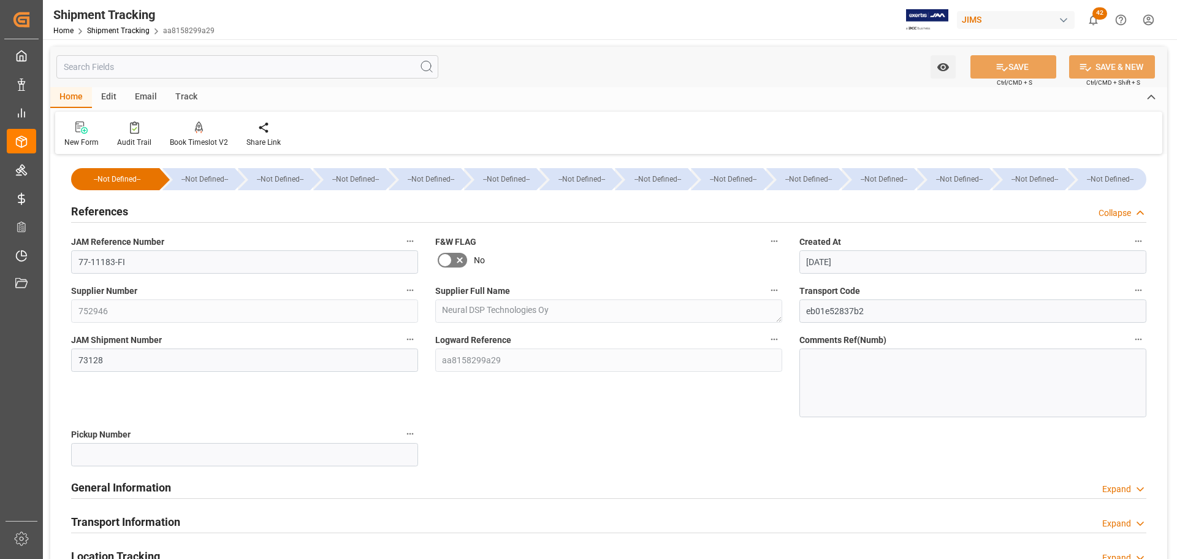
click at [134, 212] on div "References Collapse" at bounding box center [609, 210] width 1076 height 23
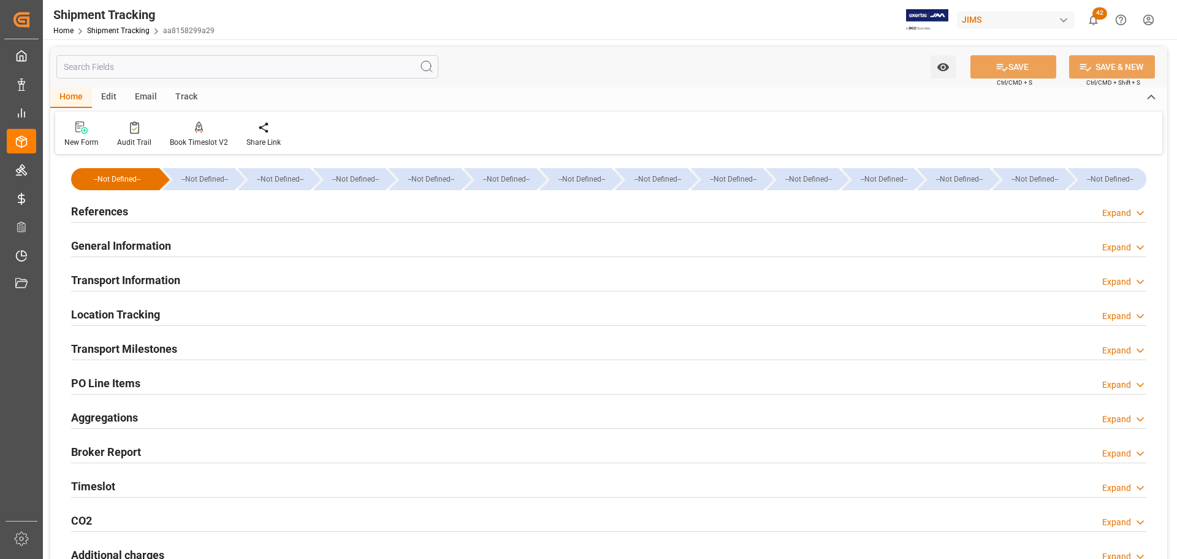
click at [134, 250] on h2 "General Information" at bounding box center [121, 245] width 100 height 17
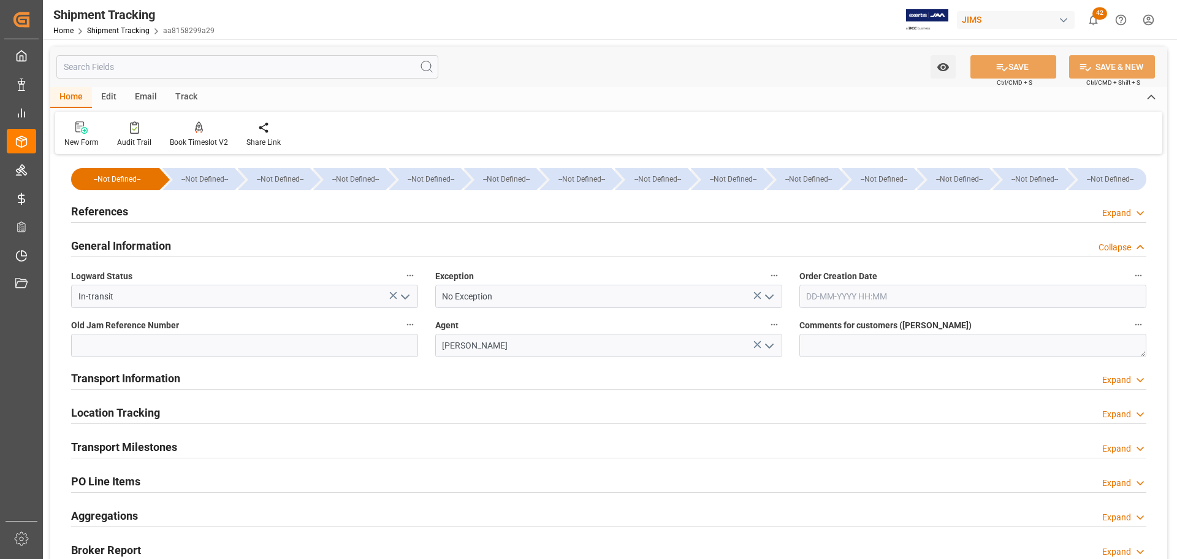
click at [138, 249] on h2 "General Information" at bounding box center [121, 245] width 100 height 17
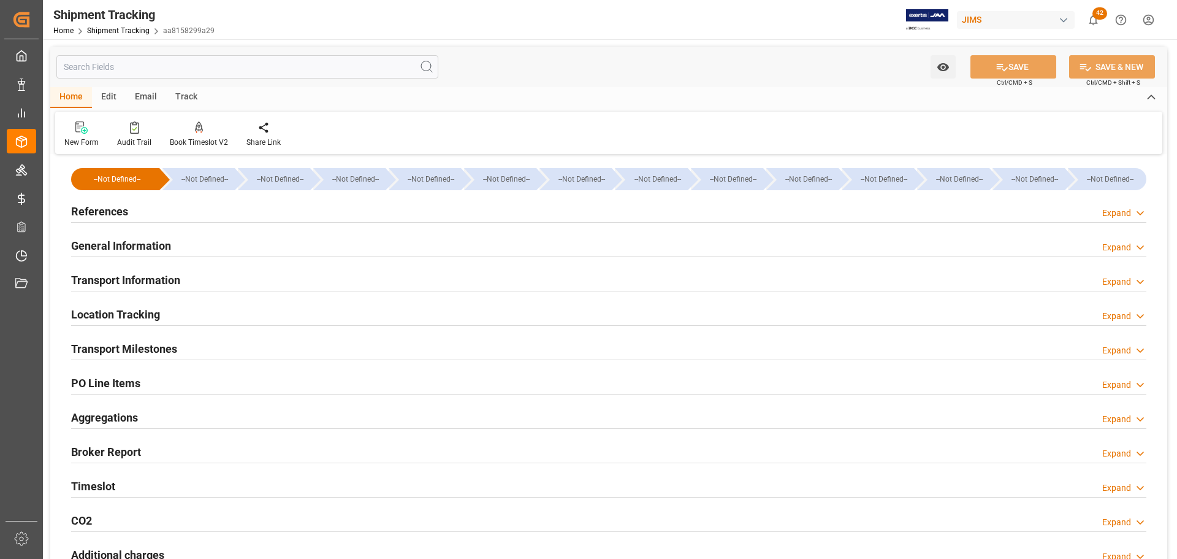
click at [121, 288] on h2 "Transport Information" at bounding box center [125, 280] width 109 height 17
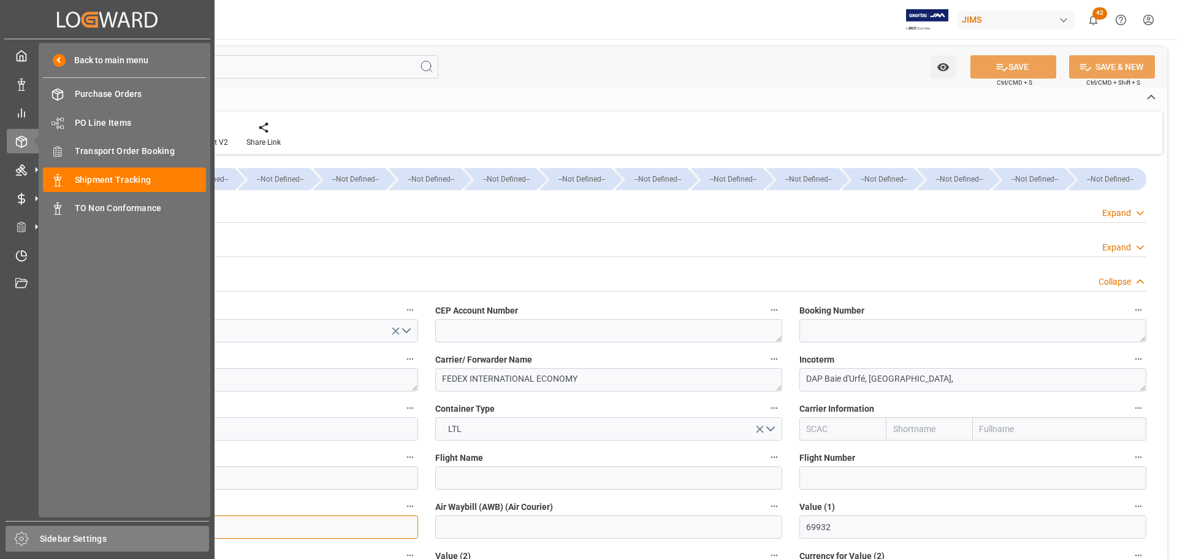
drag, startPoint x: 158, startPoint y: 529, endPoint x: 29, endPoint y: 529, distance: 128.8
click at [29, 529] on div "Created by potrace 1.15, written by [PERSON_NAME] [DATE]-[DATE] Created by potr…" at bounding box center [588, 279] width 1177 height 559
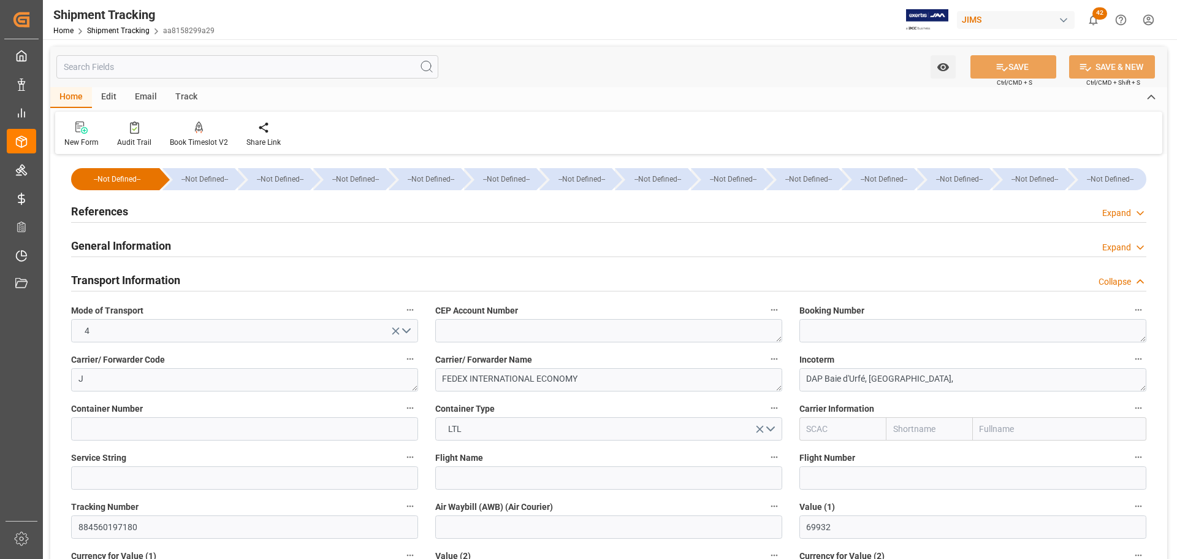
drag, startPoint x: 161, startPoint y: 280, endPoint x: 169, endPoint y: 277, distance: 9.1
click at [161, 280] on h2 "Transport Information" at bounding box center [125, 280] width 109 height 17
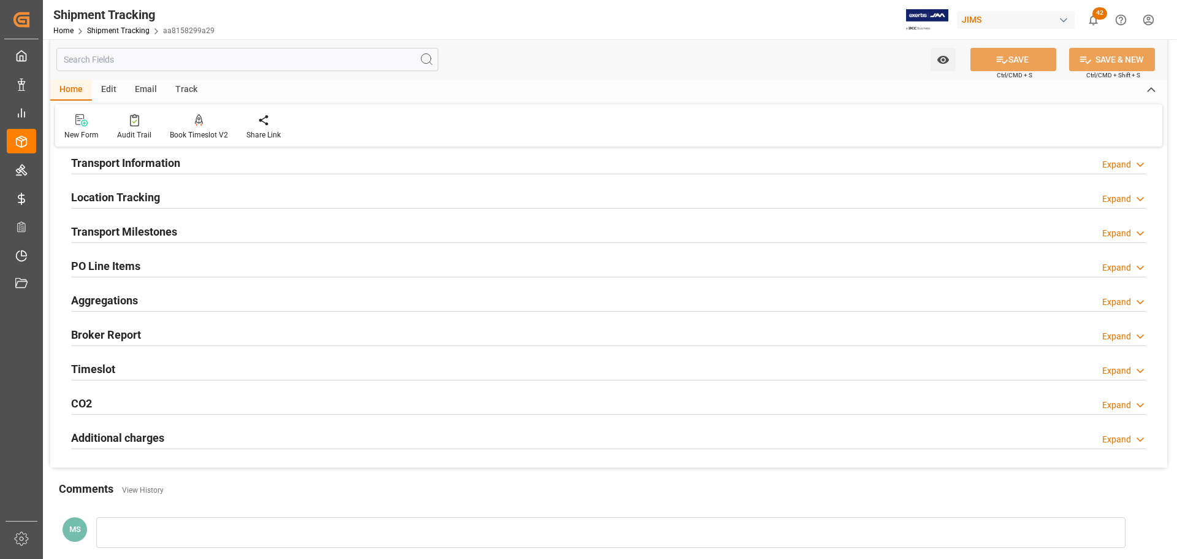
scroll to position [123, 0]
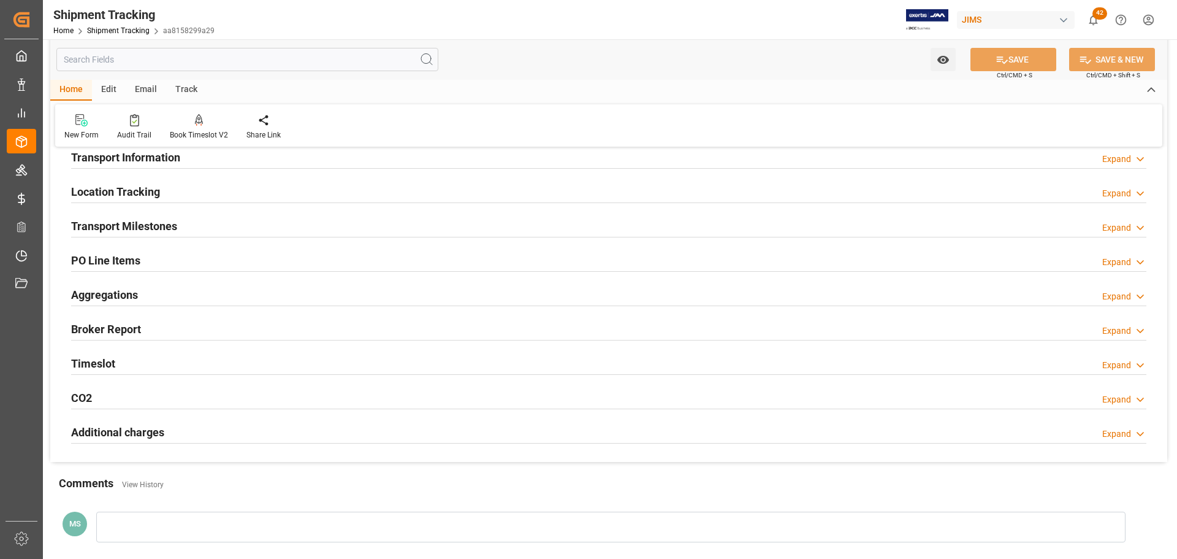
click at [168, 230] on h2 "Transport Milestones" at bounding box center [124, 226] width 106 height 17
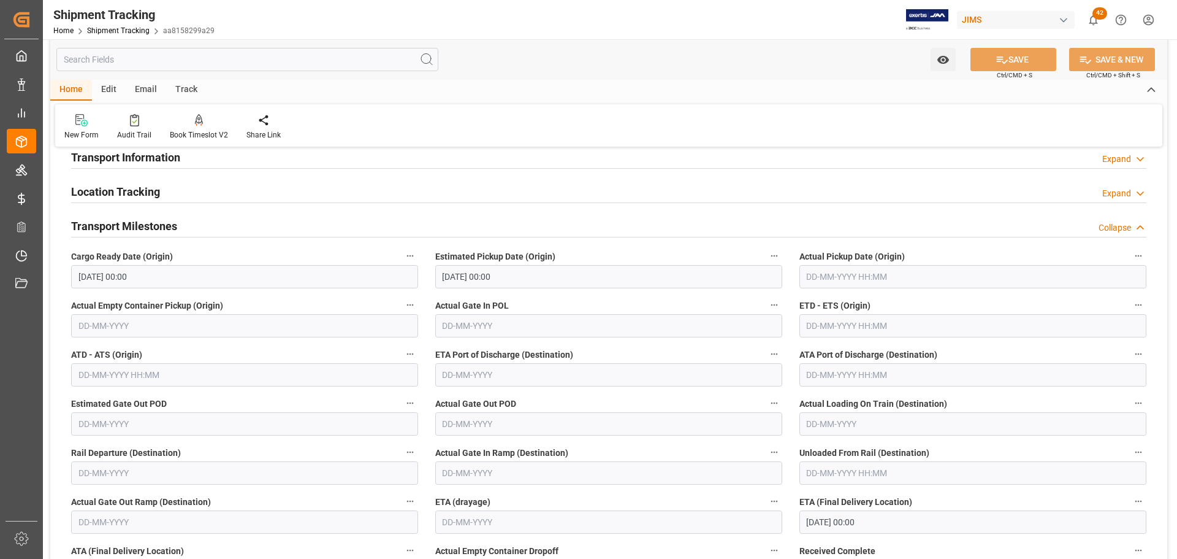
scroll to position [61, 0]
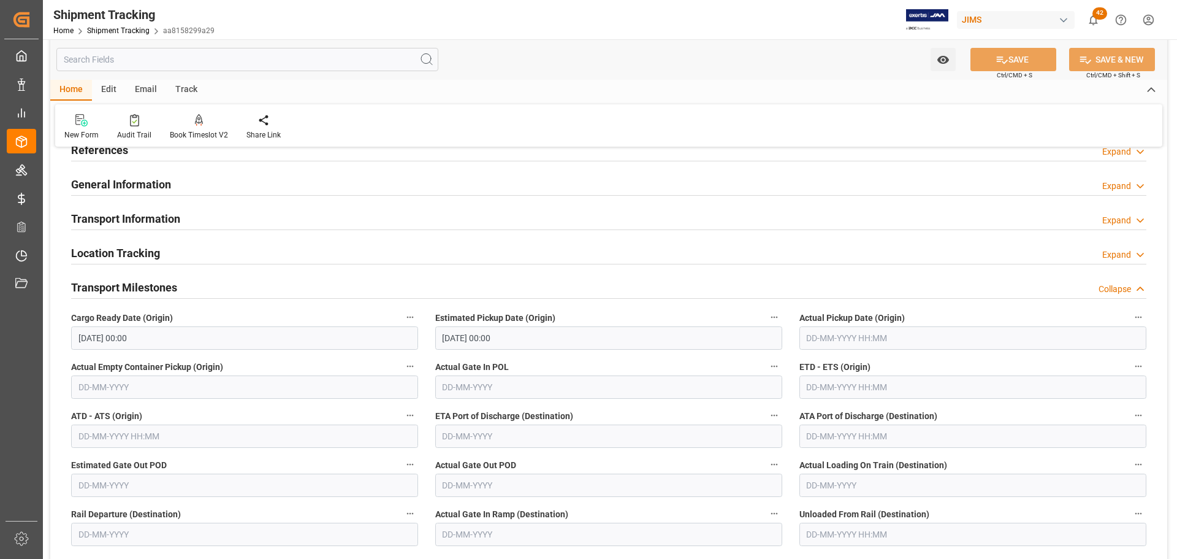
click at [247, 281] on div "Transport Milestones Collapse" at bounding box center [609, 286] width 1076 height 23
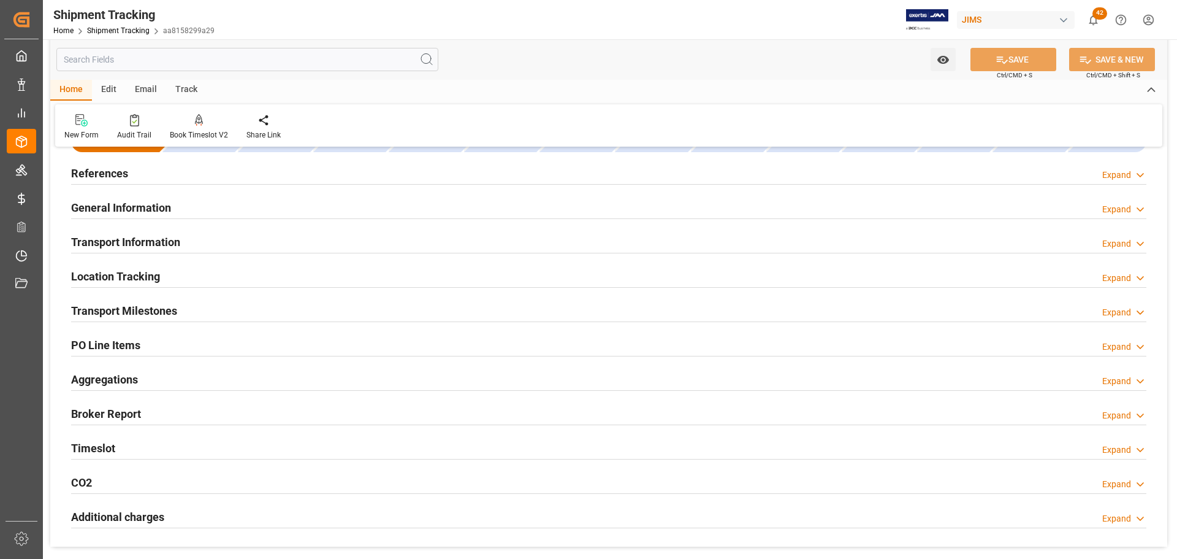
scroll to position [0, 0]
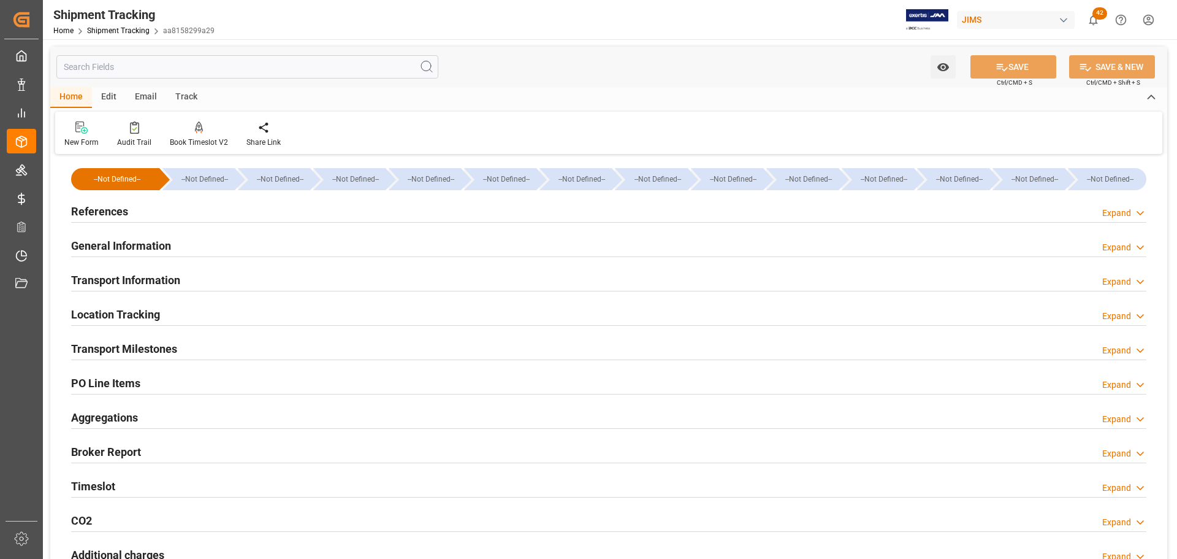
click at [248, 222] on div at bounding box center [609, 222] width 1076 height 1
click at [256, 220] on div "References Expand" at bounding box center [609, 210] width 1076 height 23
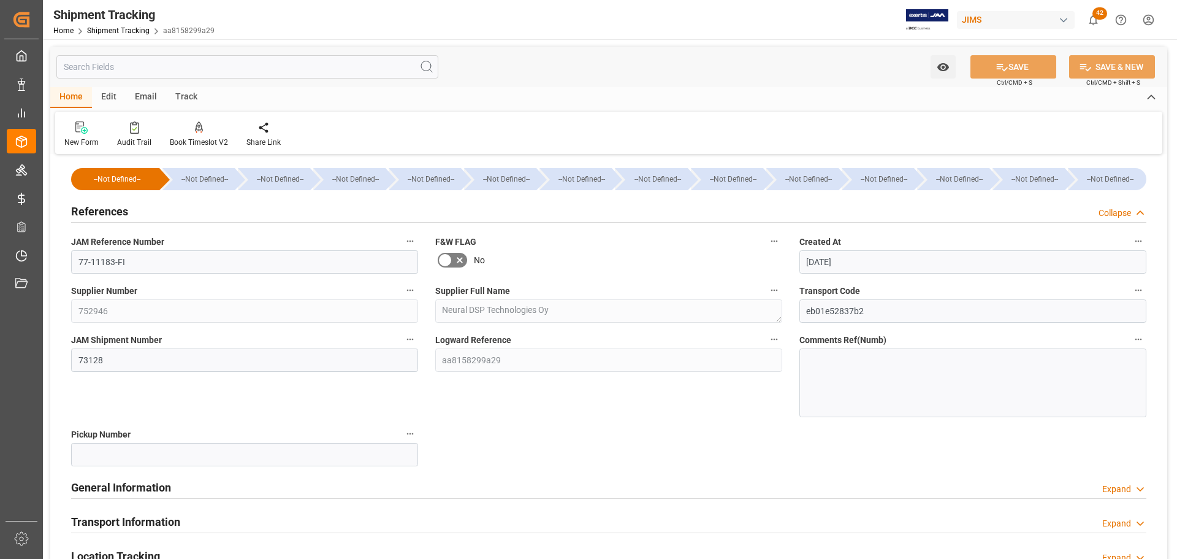
click at [271, 216] on div "References Collapse" at bounding box center [609, 210] width 1076 height 23
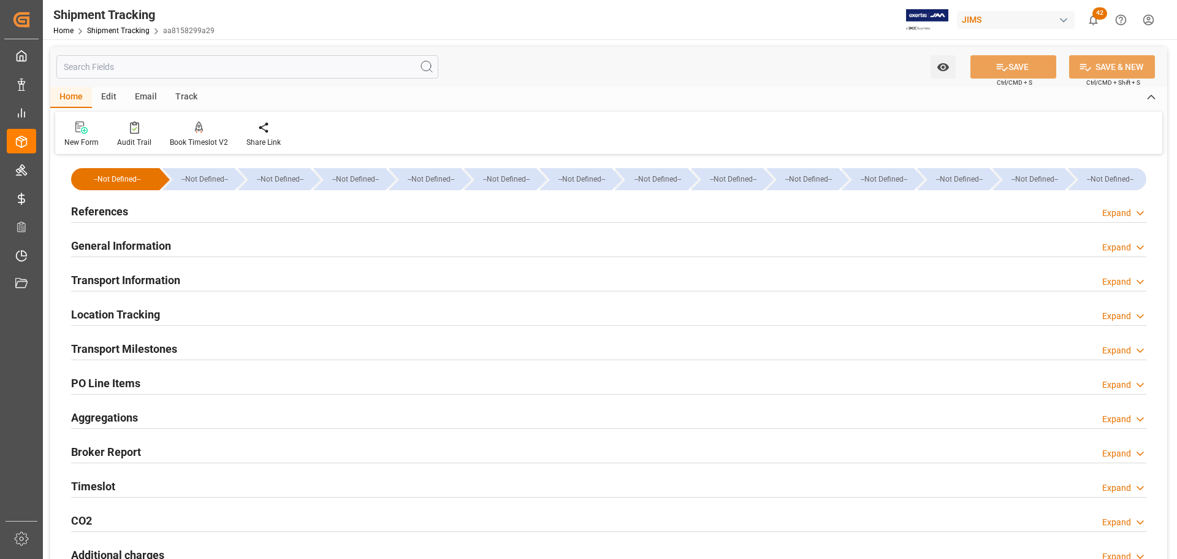
click at [238, 343] on div "Transport Milestones Expand" at bounding box center [609, 347] width 1076 height 23
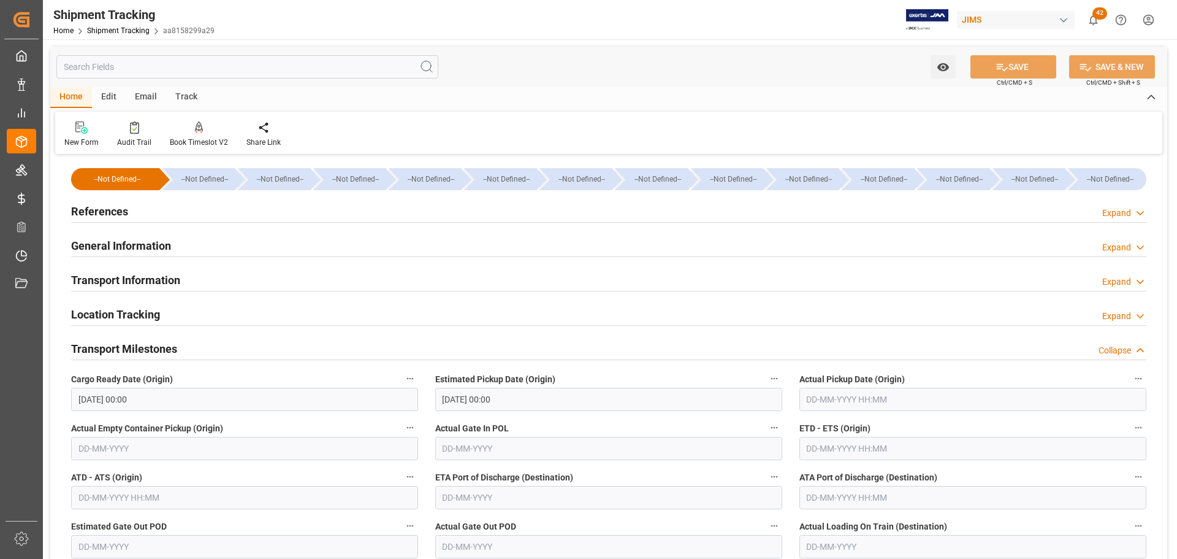
click at [235, 350] on div "Transport Milestones Collapse" at bounding box center [609, 347] width 1076 height 23
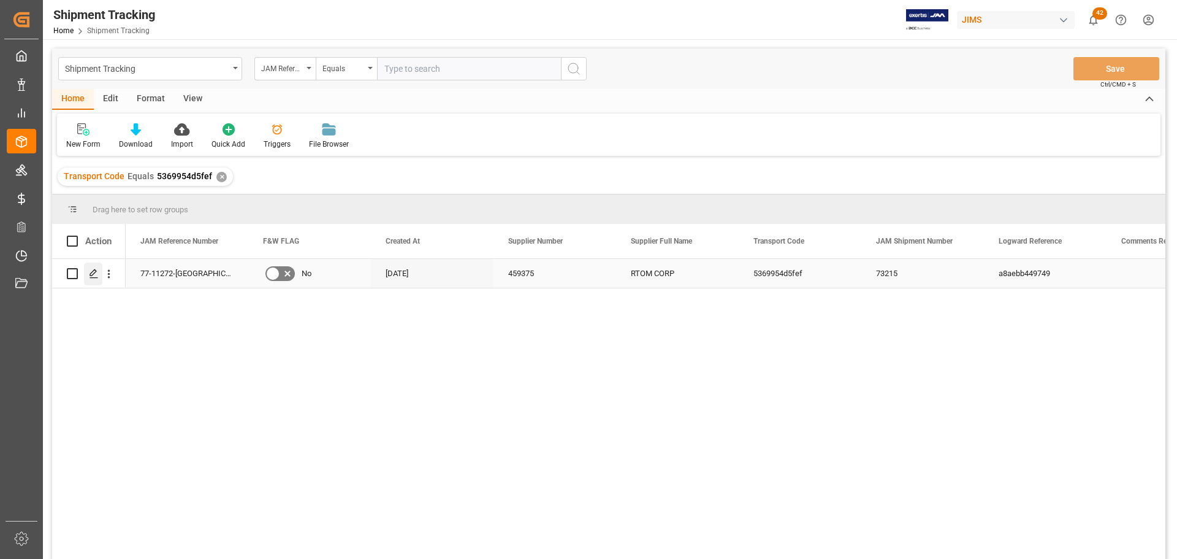
click at [95, 277] on icon "Press SPACE to select this row." at bounding box center [94, 274] width 10 height 10
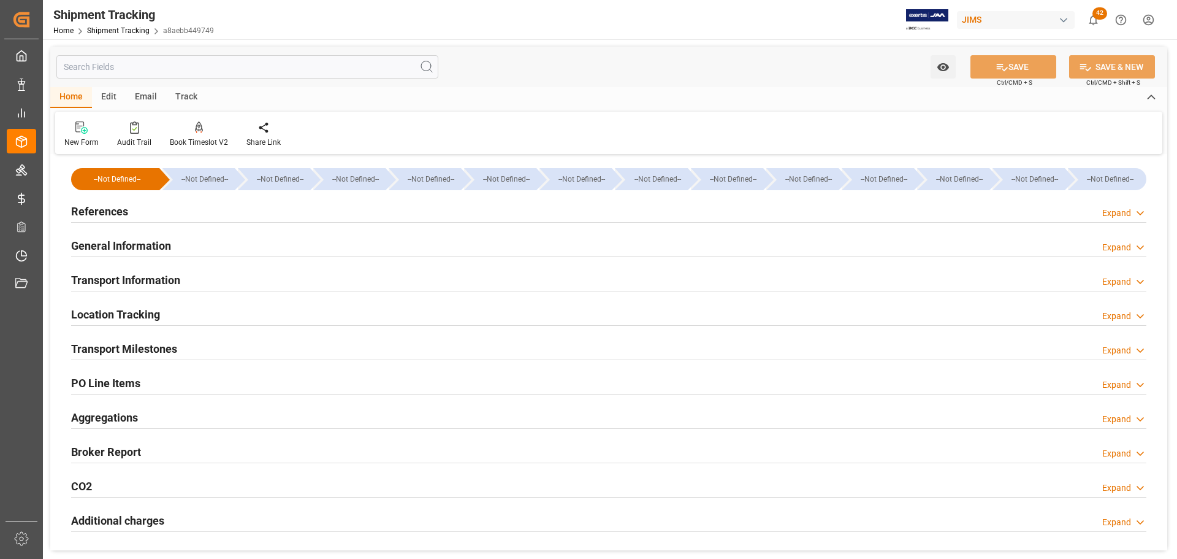
click at [159, 248] on h2 "General Information" at bounding box center [121, 245] width 100 height 17
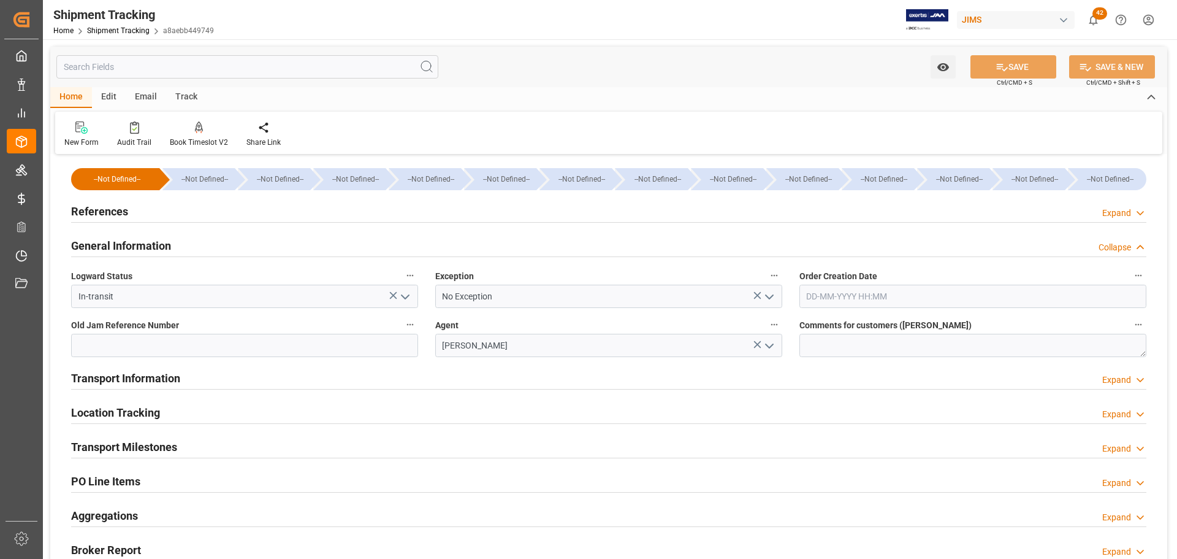
click at [164, 245] on h2 "General Information" at bounding box center [121, 245] width 100 height 17
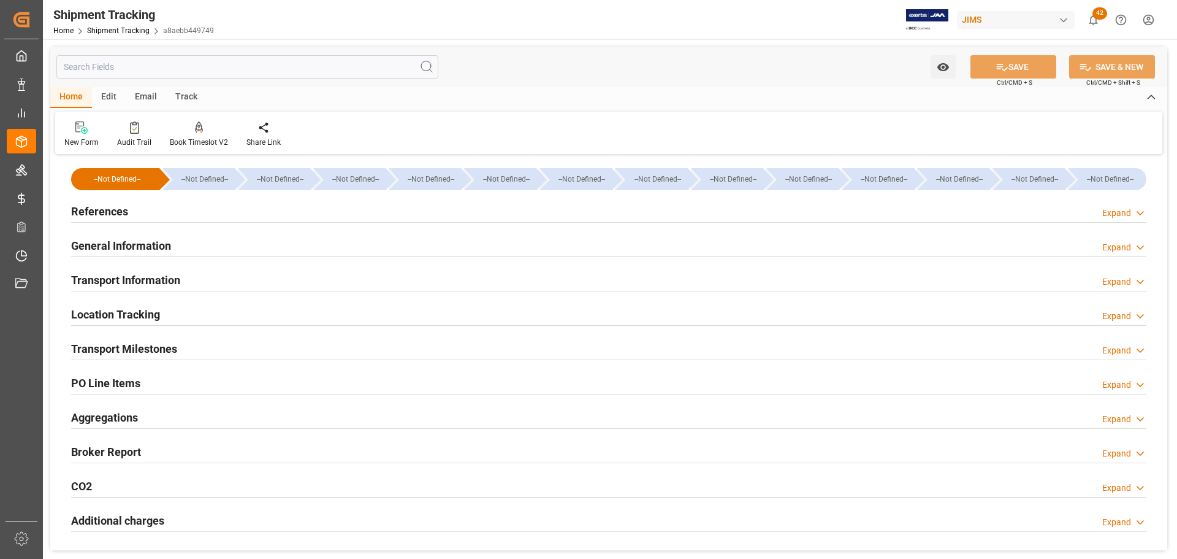
click at [168, 276] on h2 "Transport Information" at bounding box center [125, 280] width 109 height 17
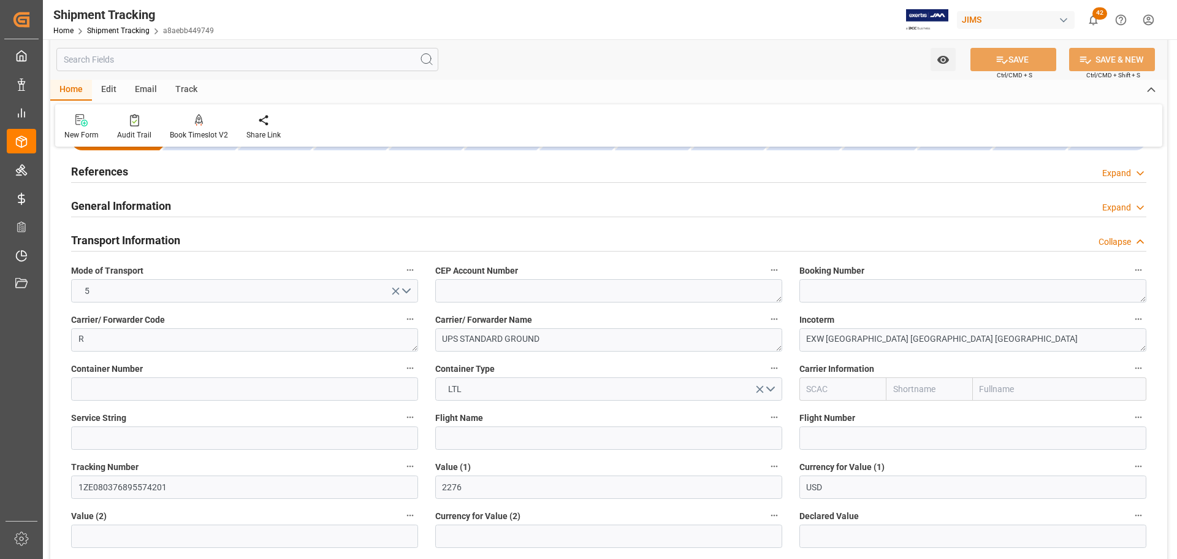
scroll to position [61, 0]
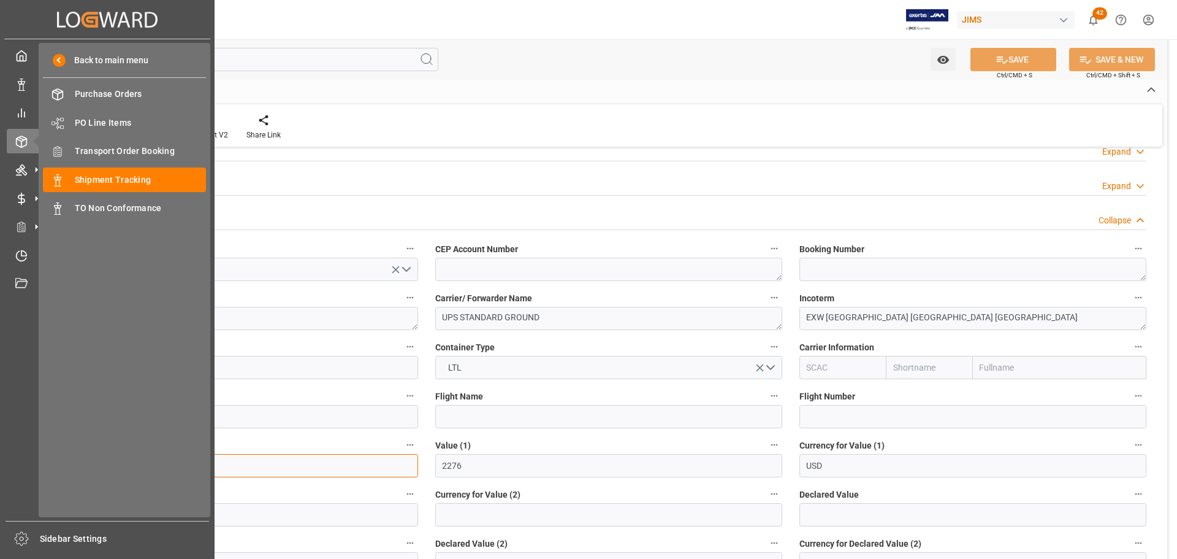
drag, startPoint x: 182, startPoint y: 465, endPoint x: 20, endPoint y: 464, distance: 161.9
click at [20, 464] on div "Created by potrace 1.15, written by [PERSON_NAME] [DATE]-[DATE] Created by potr…" at bounding box center [588, 279] width 1177 height 559
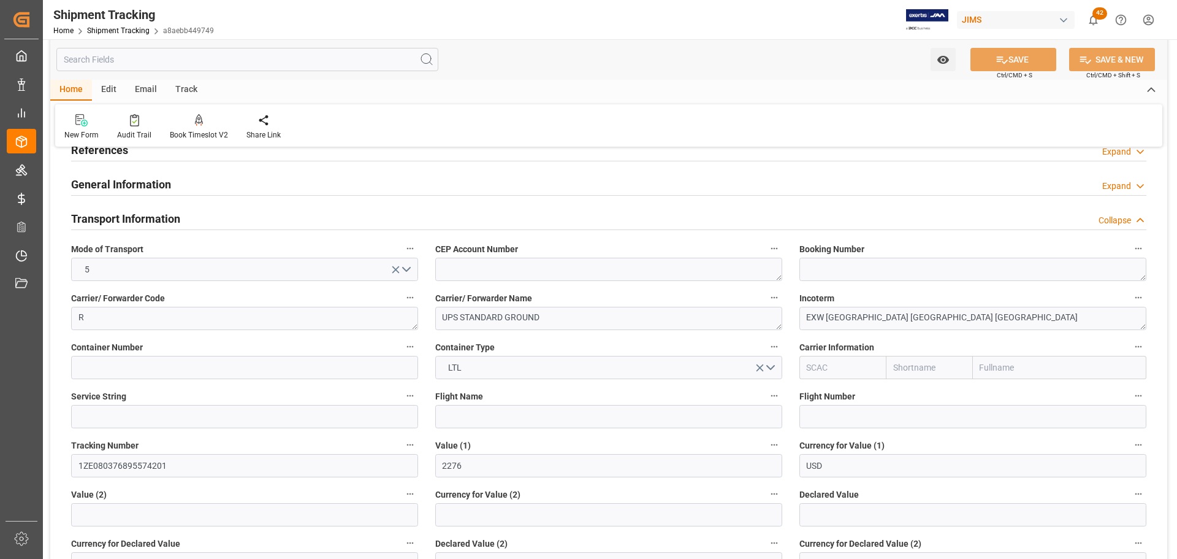
click at [232, 212] on div "Transport Information Collapse" at bounding box center [609, 217] width 1076 height 23
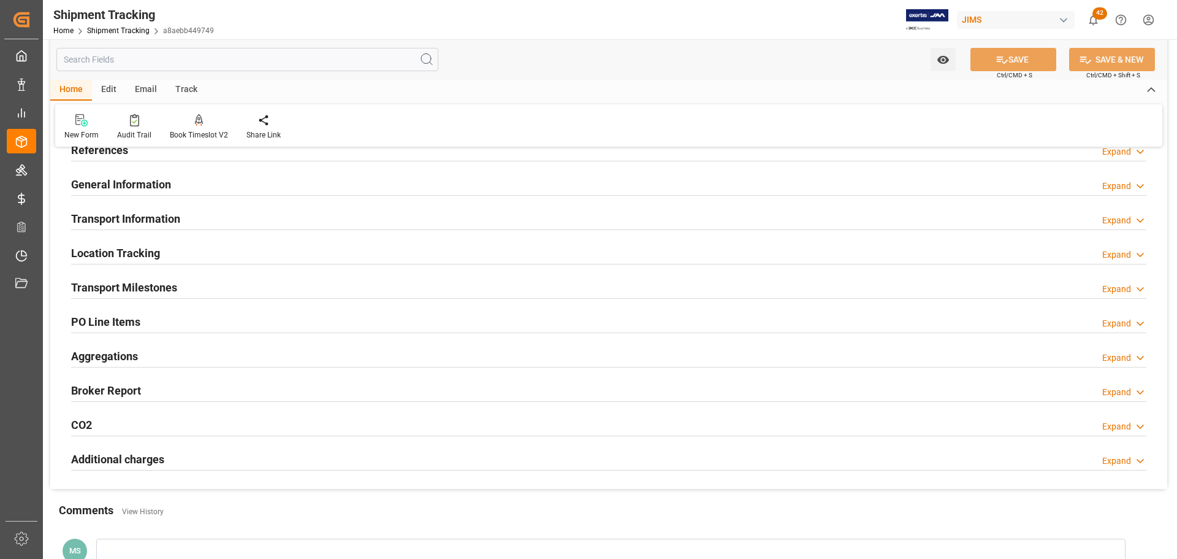
click at [232, 212] on div "Transport Information Expand" at bounding box center [609, 217] width 1076 height 23
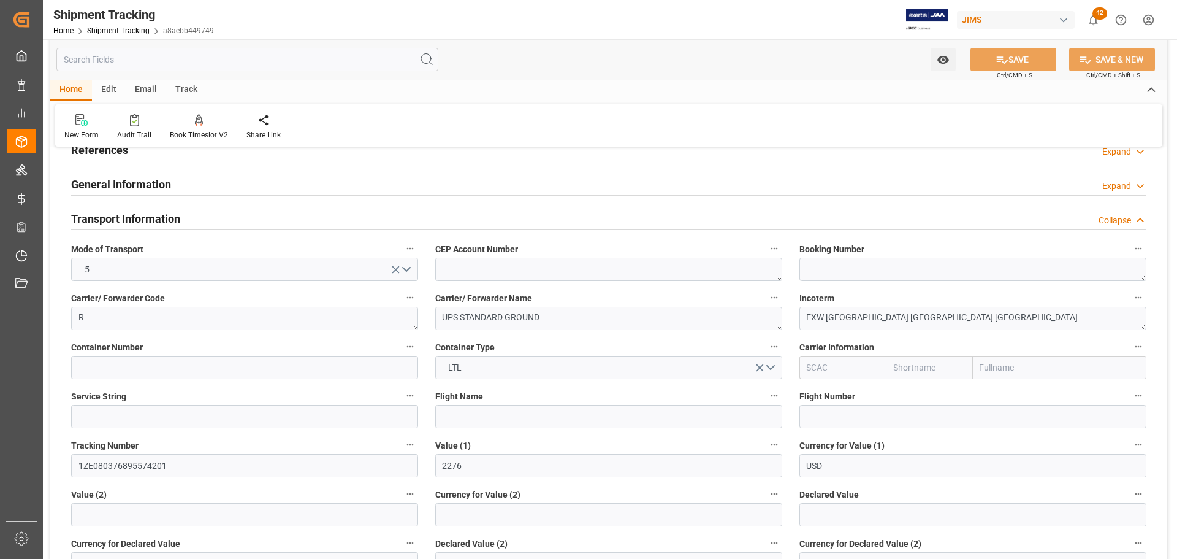
click at [232, 212] on div "Transport Information Collapse" at bounding box center [609, 217] width 1076 height 23
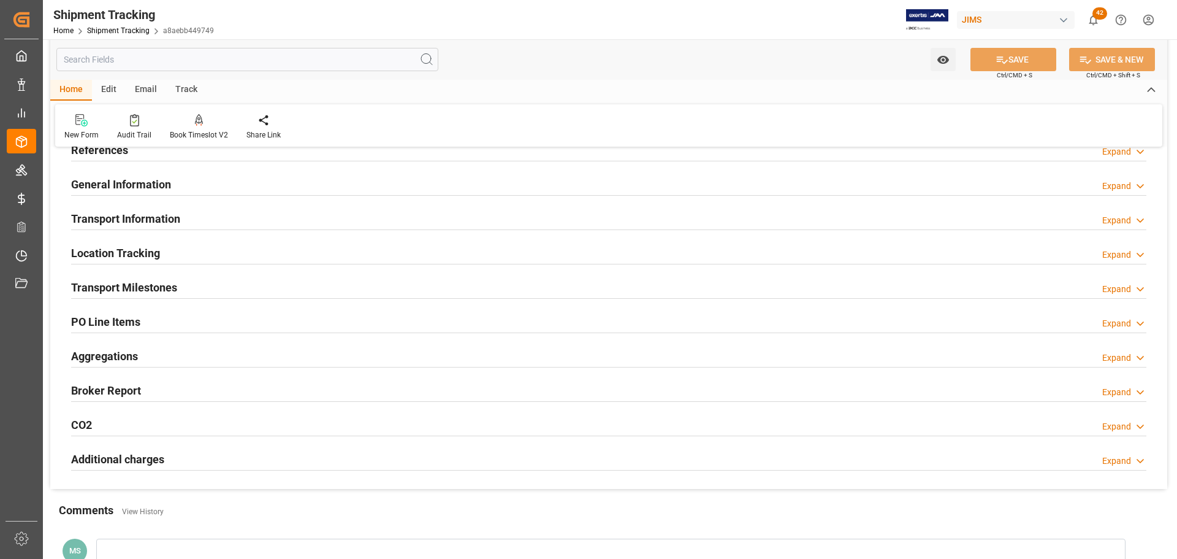
click at [223, 290] on div "Transport Milestones Expand" at bounding box center [609, 286] width 1076 height 23
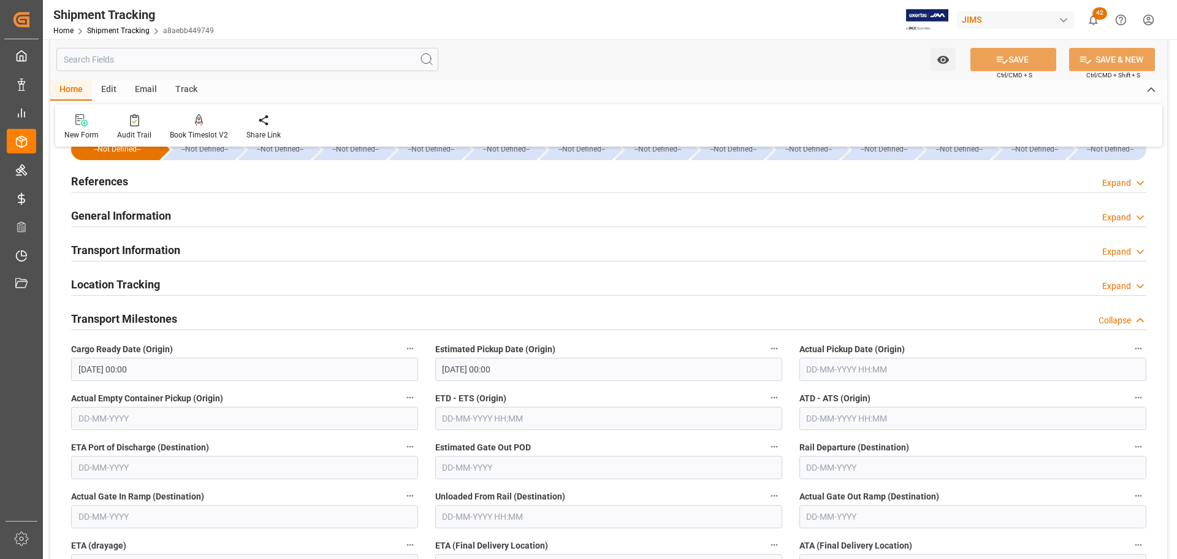
scroll to position [0, 0]
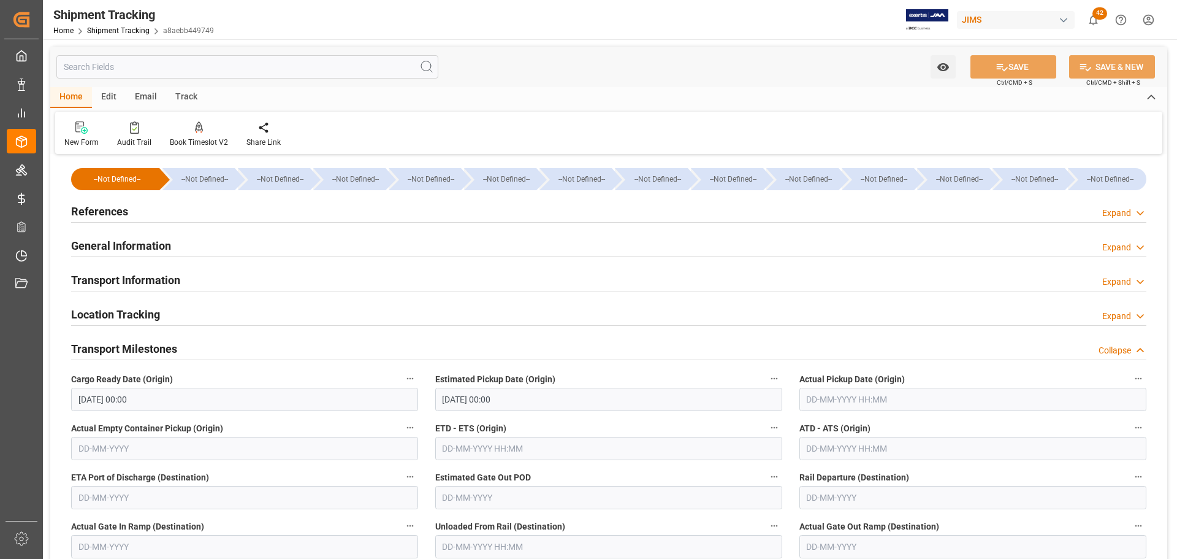
click at [198, 342] on div "Transport Milestones Collapse" at bounding box center [609, 347] width 1076 height 23
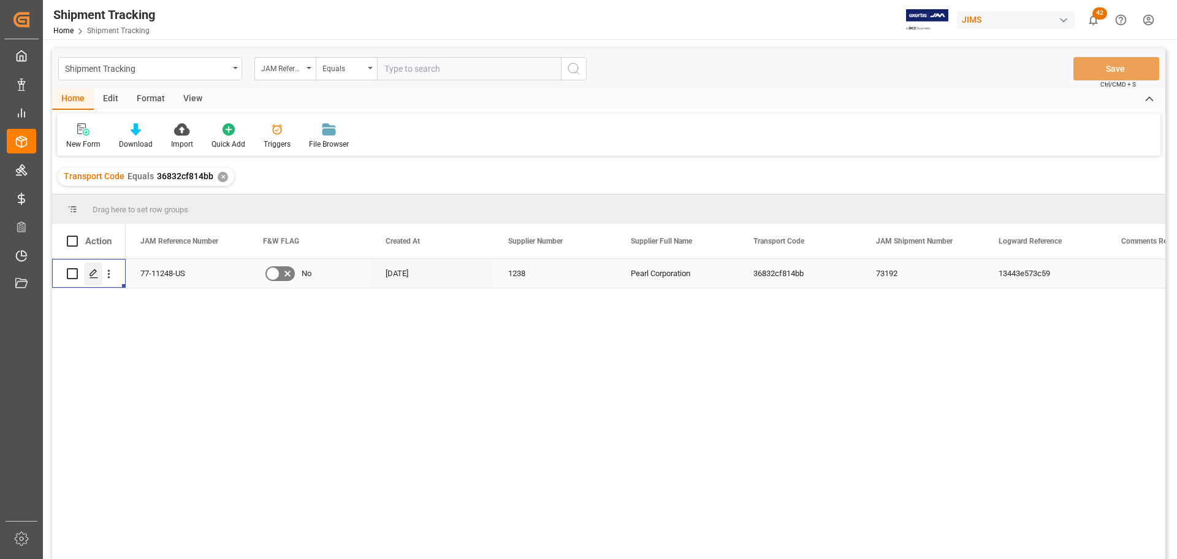
click at [96, 279] on div "Press SPACE to select this row." at bounding box center [93, 273] width 18 height 23
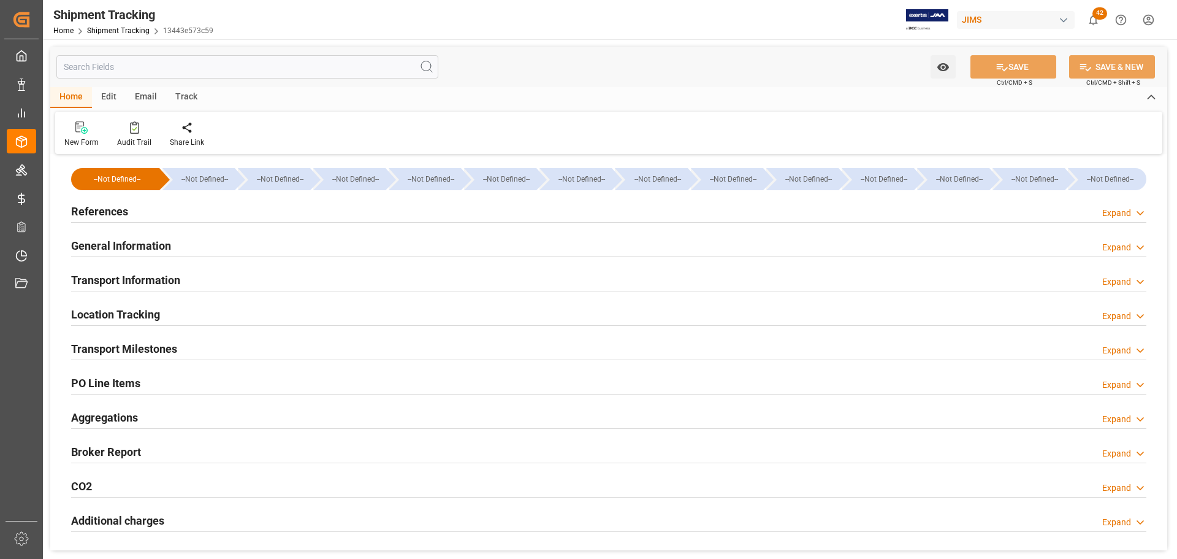
type input "3336.58"
click at [177, 242] on div "General Information Expand" at bounding box center [609, 244] width 1076 height 23
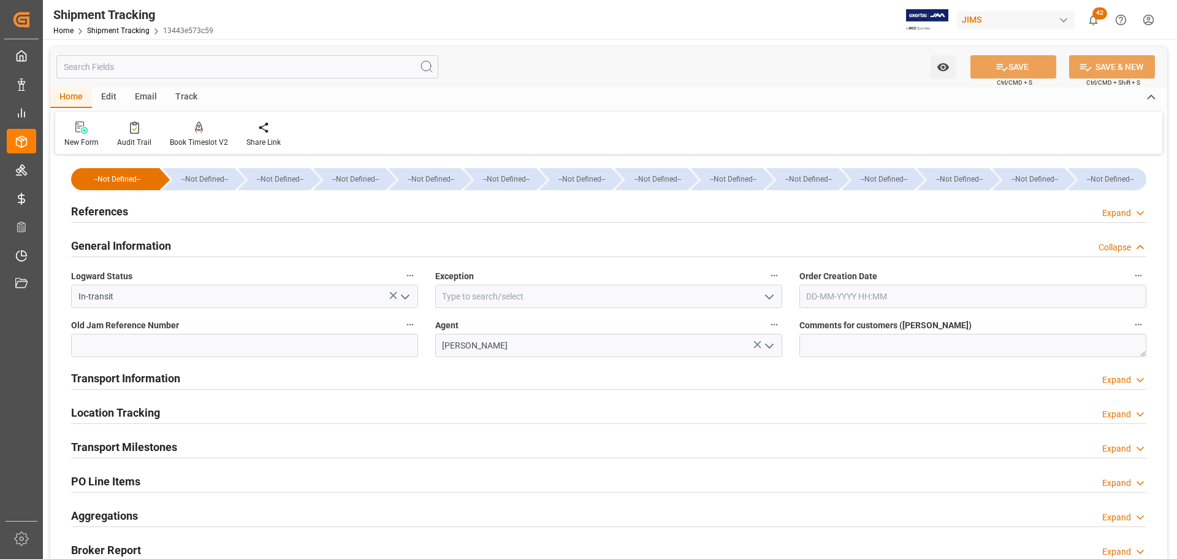
click at [177, 242] on div "General Information Collapse" at bounding box center [609, 244] width 1076 height 23
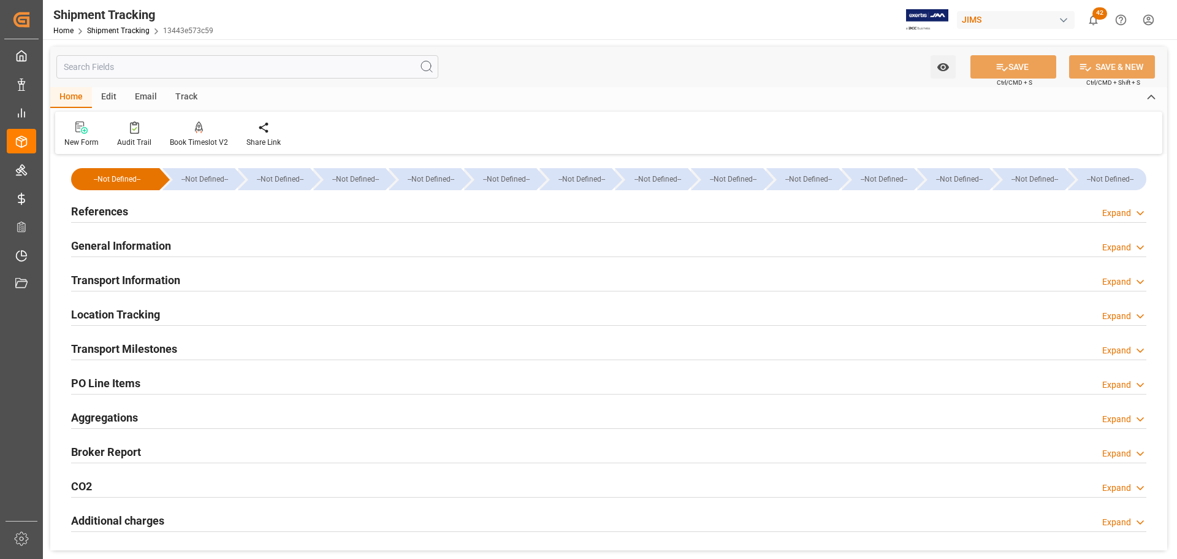
click at [178, 273] on h2 "Transport Information" at bounding box center [125, 280] width 109 height 17
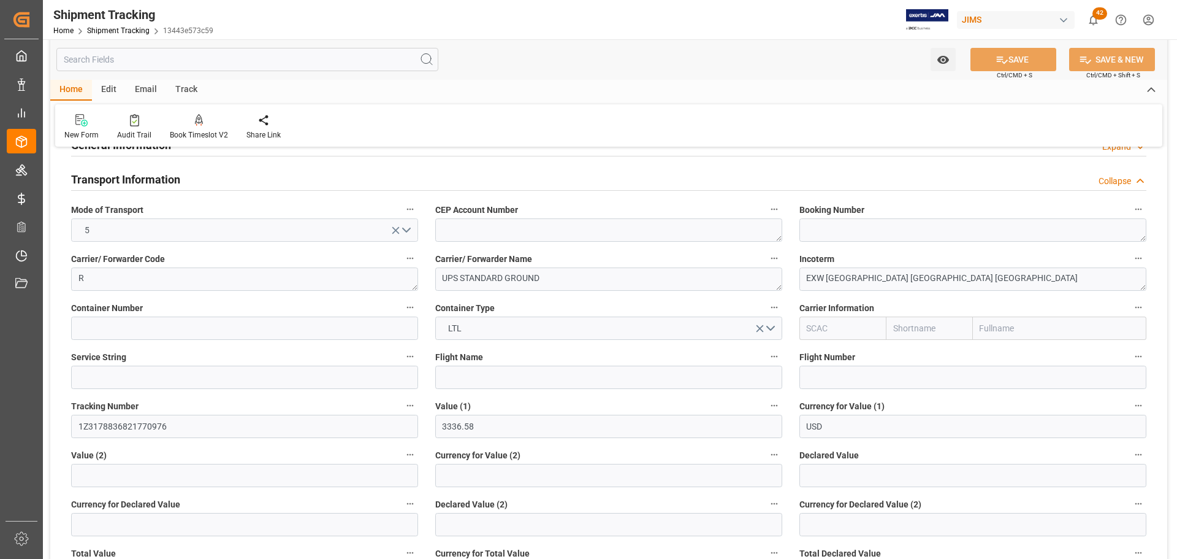
scroll to position [123, 0]
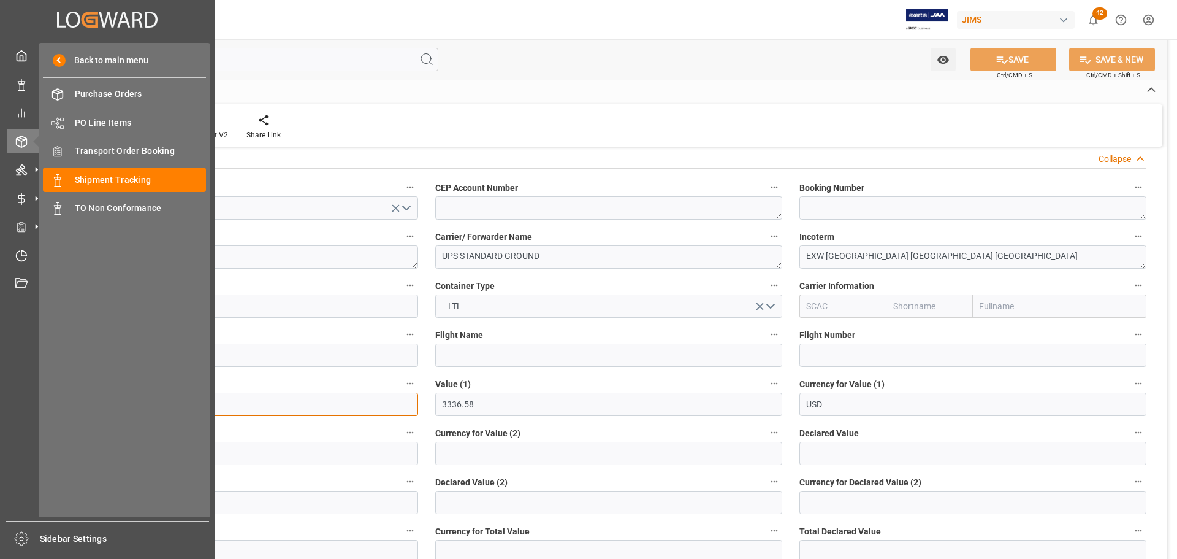
drag, startPoint x: 167, startPoint y: 402, endPoint x: 21, endPoint y: 408, distance: 146.1
click at [21, 408] on div "Created by potrace 1.15, written by Peter Selinger 2001-2017 Created by potrace…" at bounding box center [588, 279] width 1177 height 559
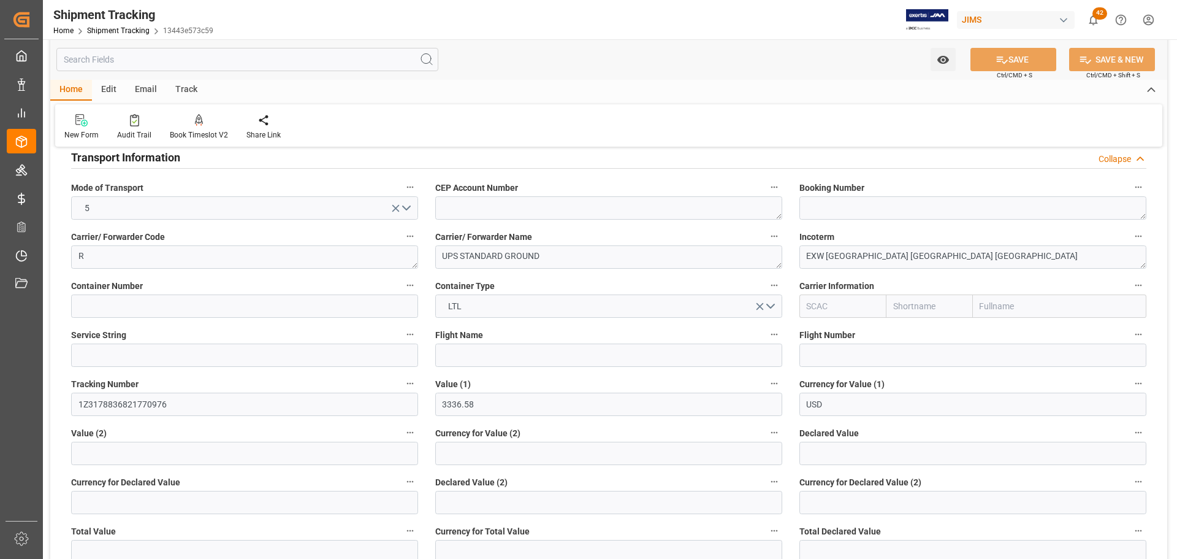
click at [117, 164] on h2 "Transport Information" at bounding box center [125, 157] width 109 height 17
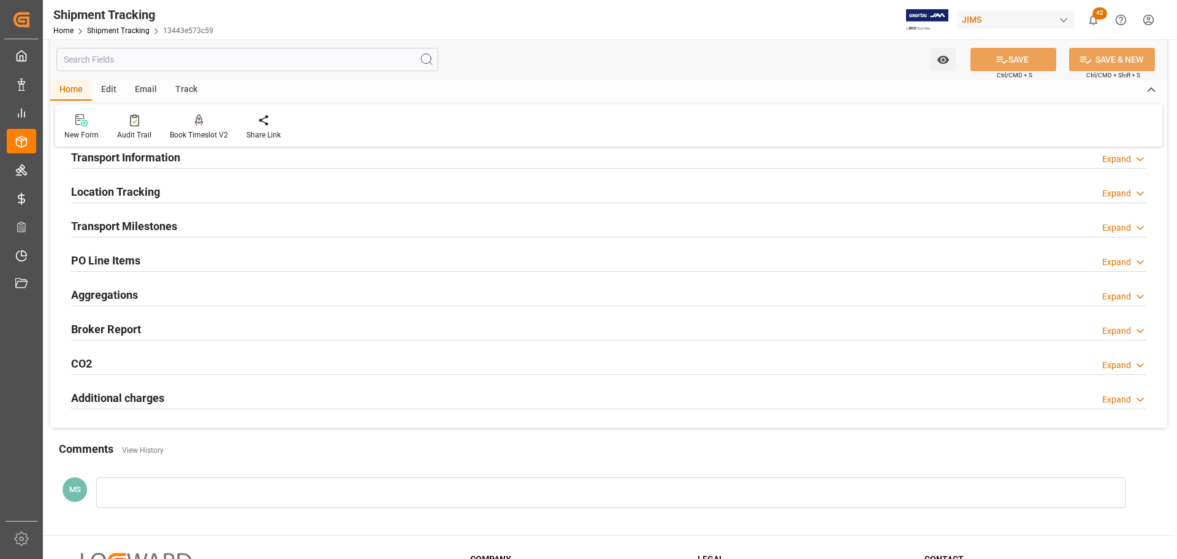
click at [142, 226] on h2 "Transport Milestones" at bounding box center [124, 226] width 106 height 17
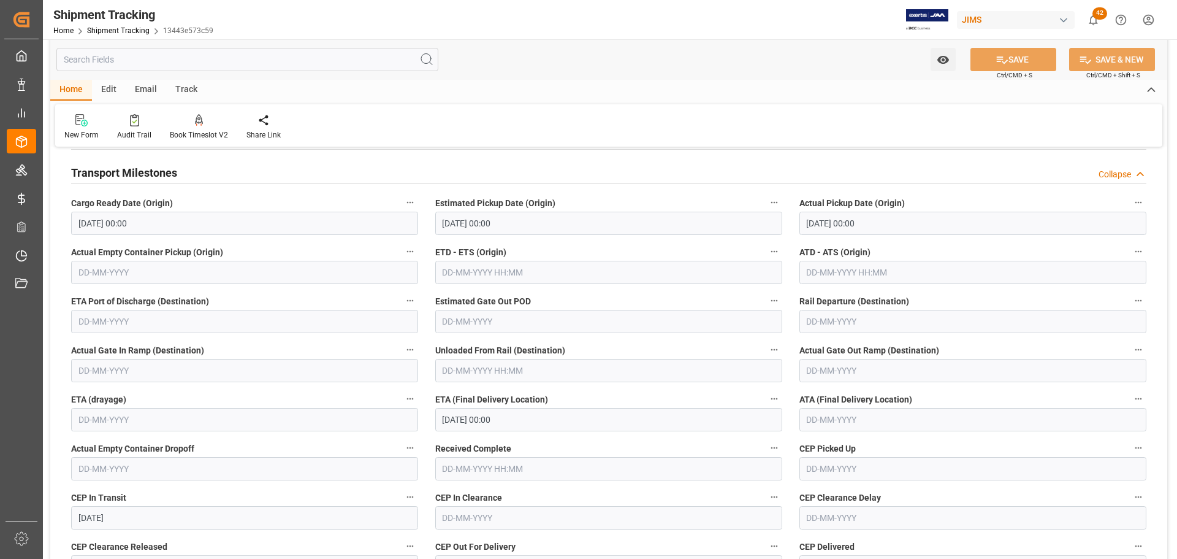
scroll to position [307, 0]
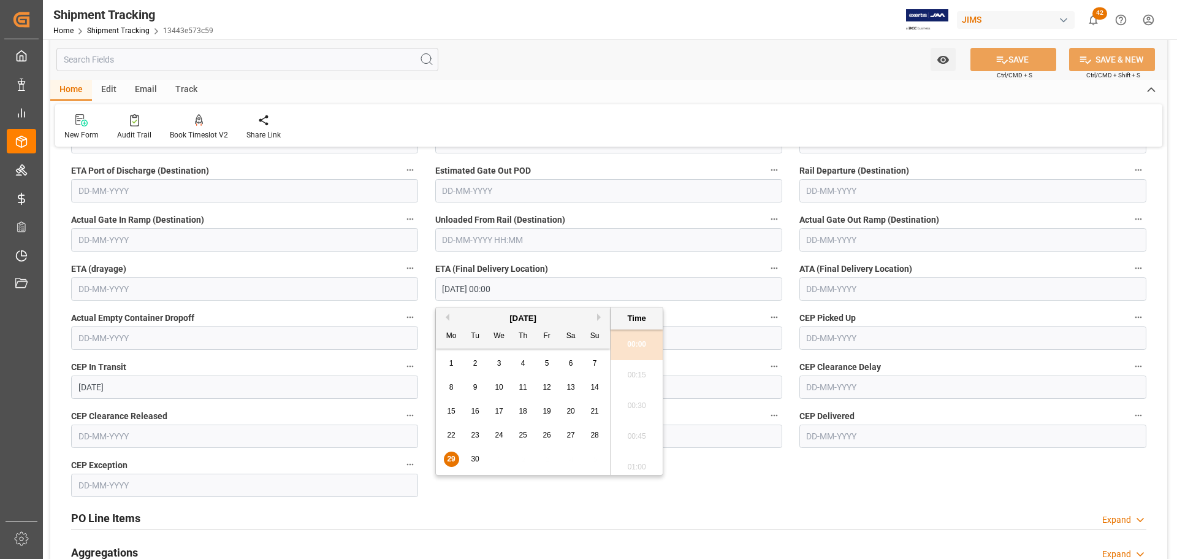
click at [527, 294] on input "29-09-2025 00:00" at bounding box center [608, 288] width 347 height 23
click at [600, 319] on button "Next Month" at bounding box center [600, 316] width 7 height 7
click at [499, 361] on span "1" at bounding box center [499, 363] width 4 height 9
type input "01-10-2025 00:00"
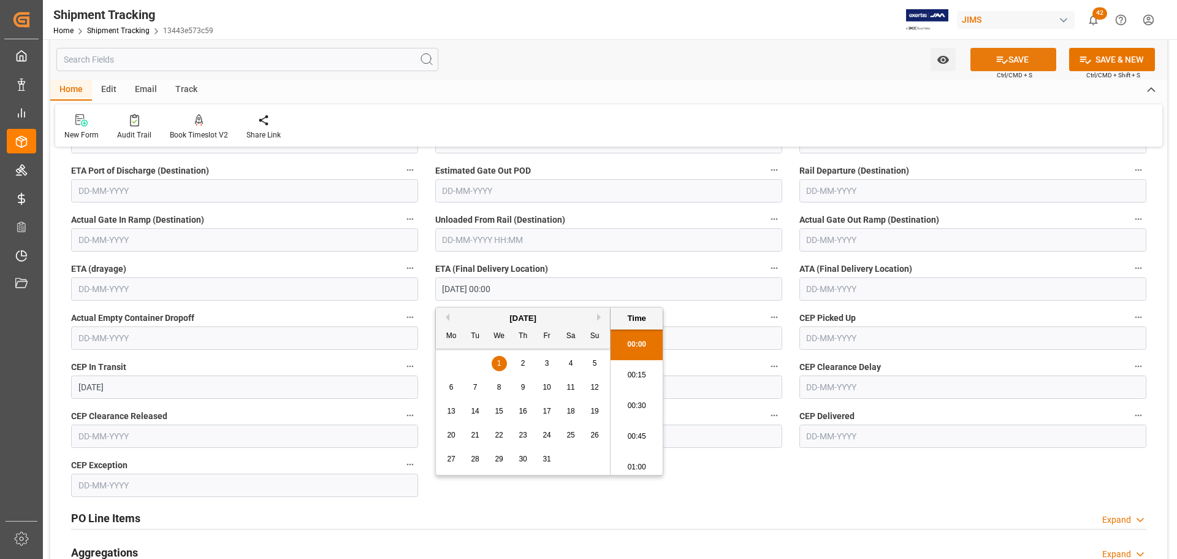
click at [998, 54] on icon at bounding box center [1002, 59] width 13 height 13
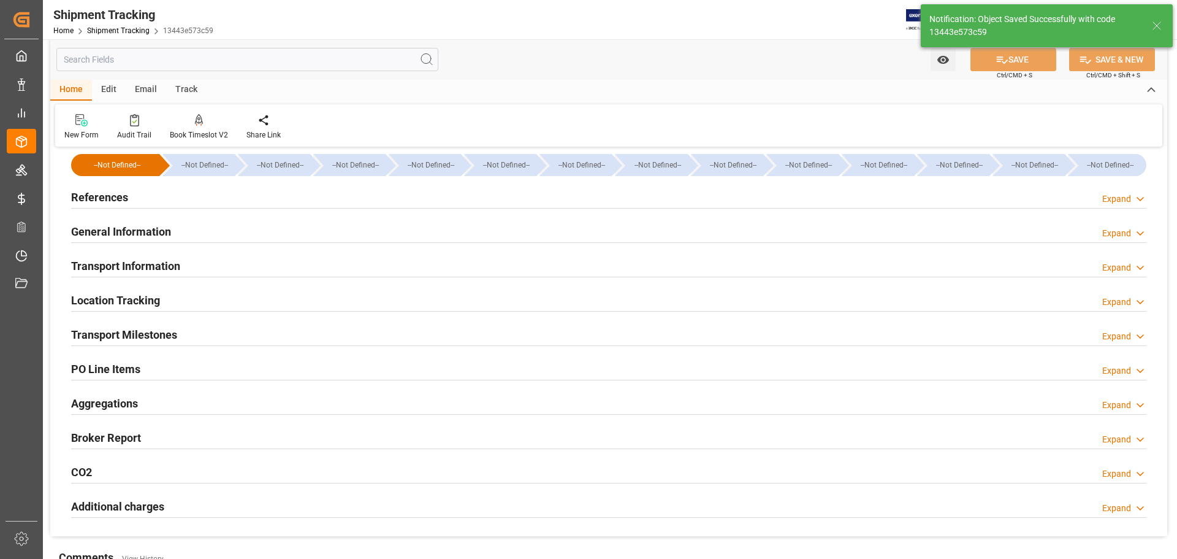
scroll to position [0, 0]
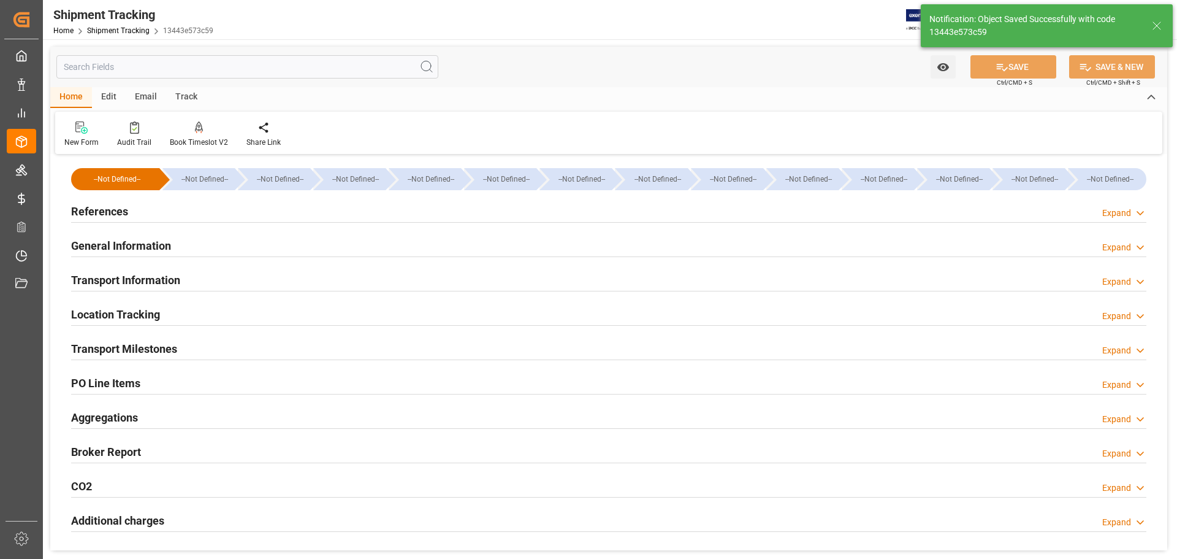
click at [153, 346] on h2 "Transport Milestones" at bounding box center [124, 348] width 106 height 17
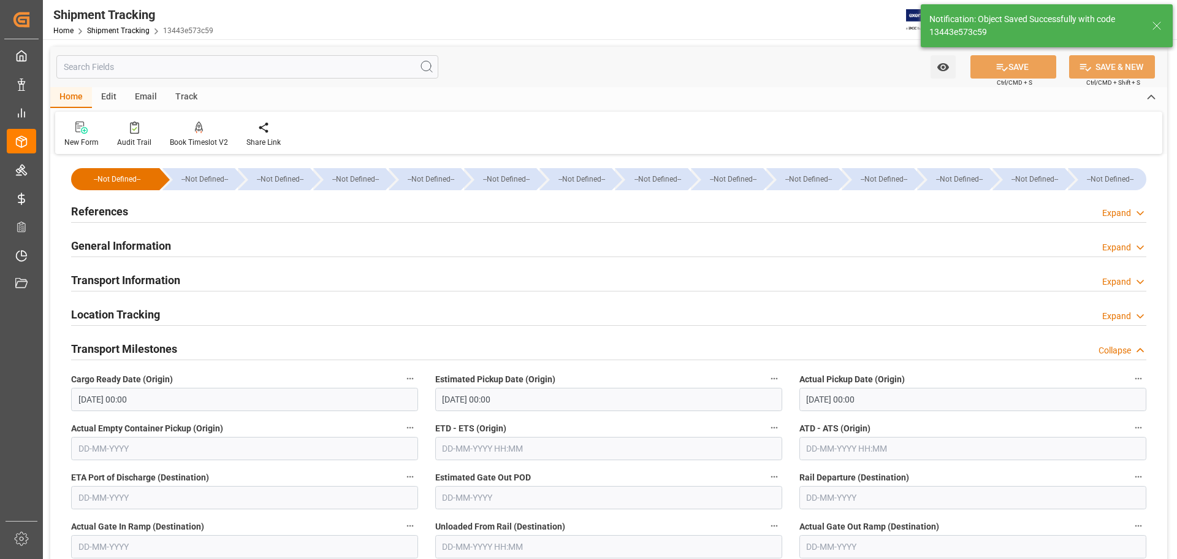
click at [153, 346] on h2 "Transport Milestones" at bounding box center [124, 348] width 106 height 17
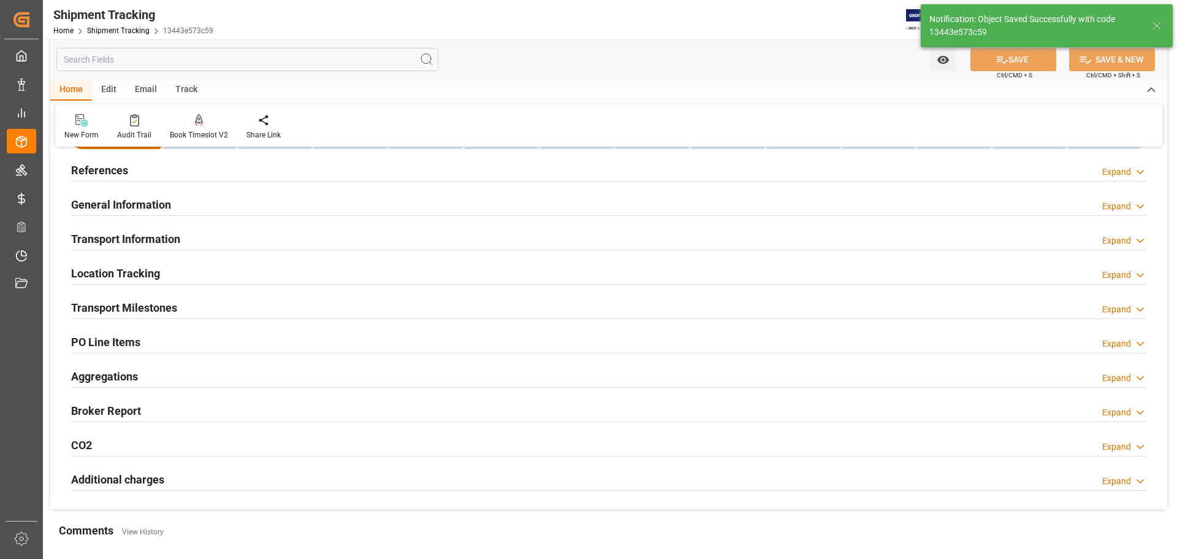
scroll to position [61, 0]
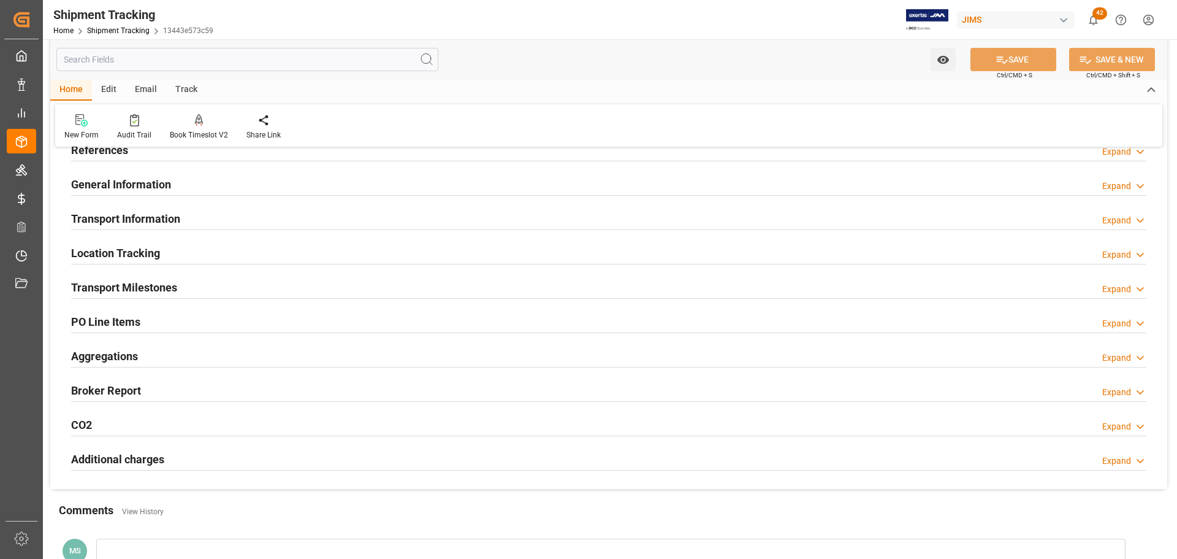
click at [164, 290] on h2 "Transport Milestones" at bounding box center [124, 287] width 106 height 17
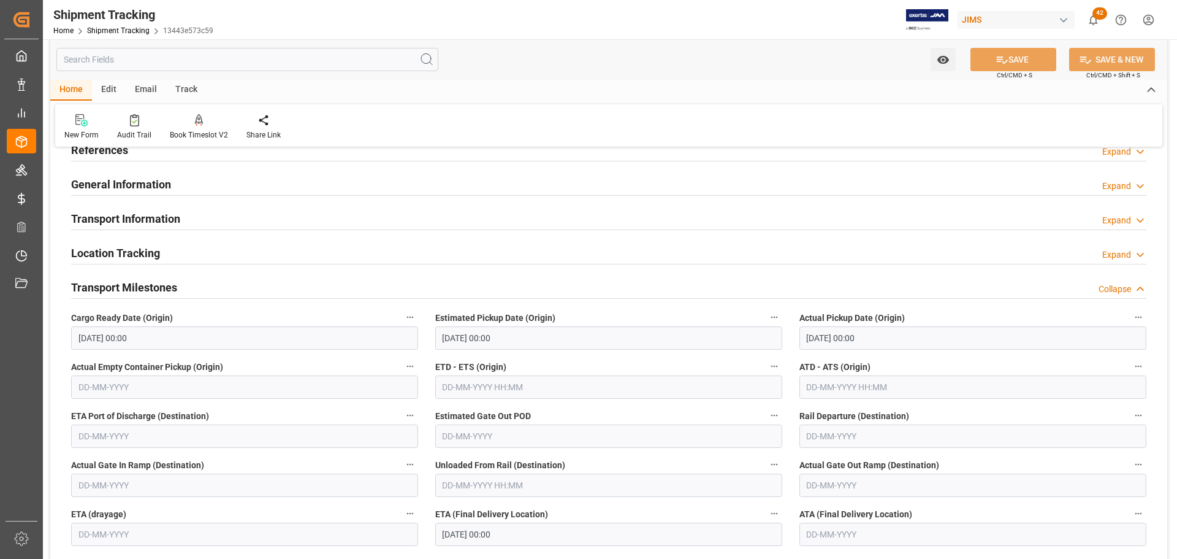
click at [203, 292] on div "Transport Milestones Collapse" at bounding box center [609, 286] width 1076 height 23
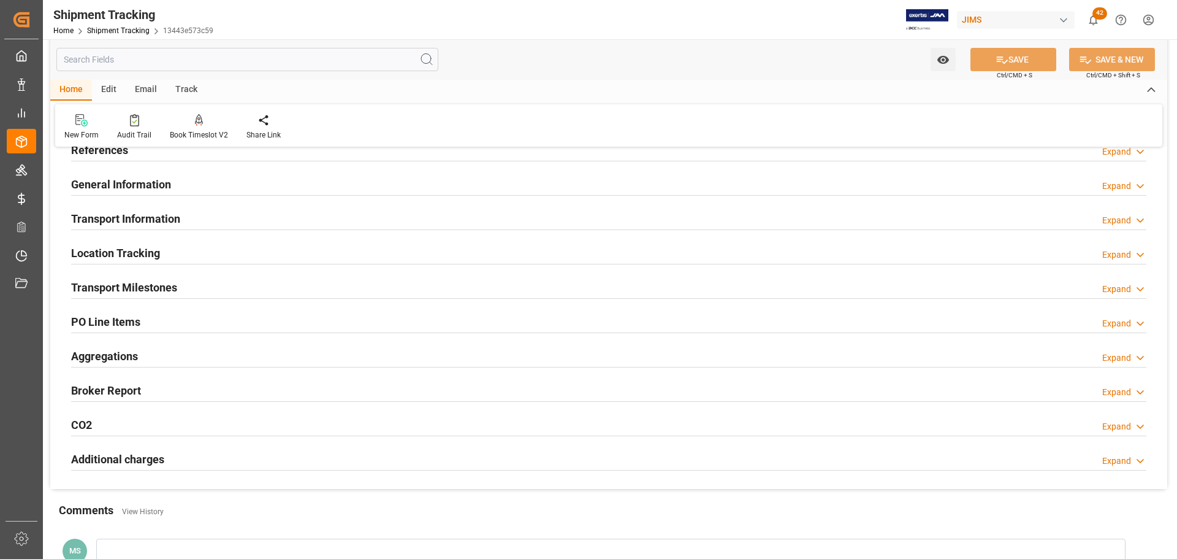
click at [199, 285] on div "Transport Milestones Expand" at bounding box center [609, 286] width 1076 height 23
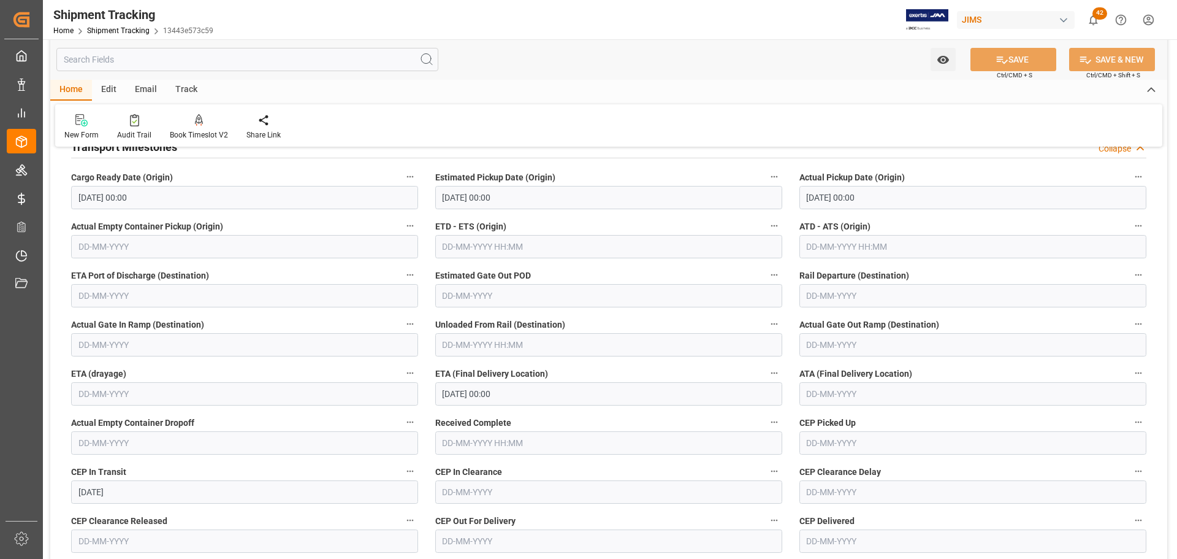
scroll to position [184, 0]
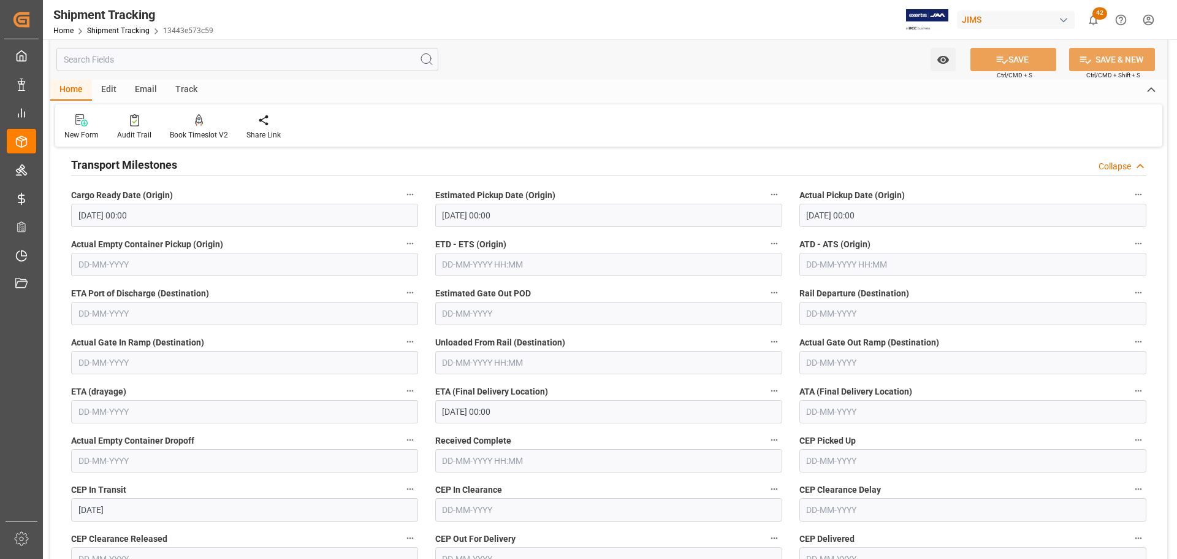
click at [188, 166] on div "Transport Milestones Collapse" at bounding box center [609, 163] width 1076 height 23
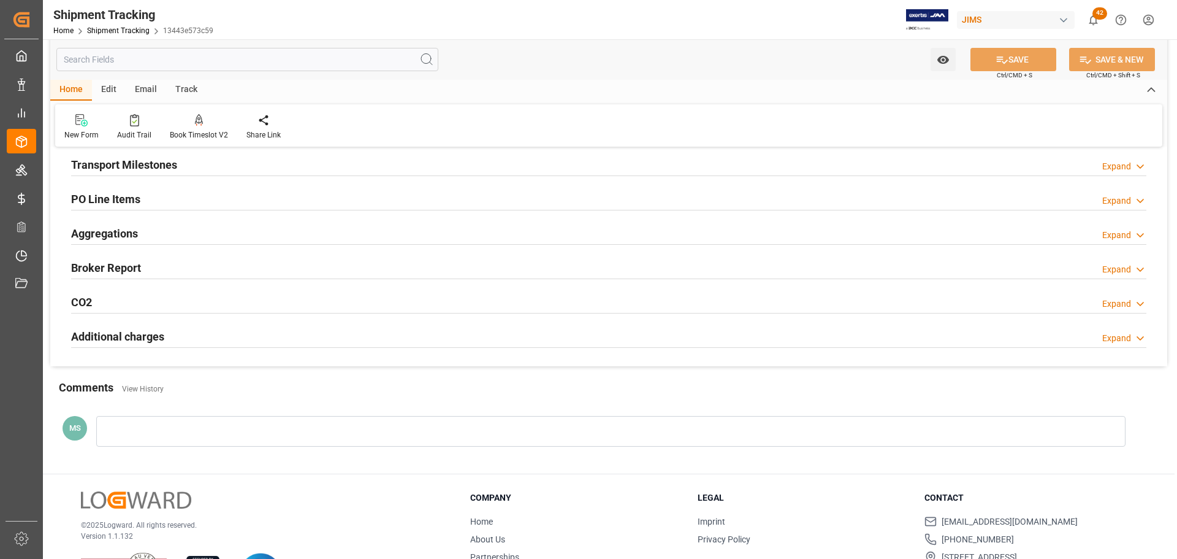
click at [218, 168] on div "Transport Milestones Expand" at bounding box center [609, 163] width 1076 height 23
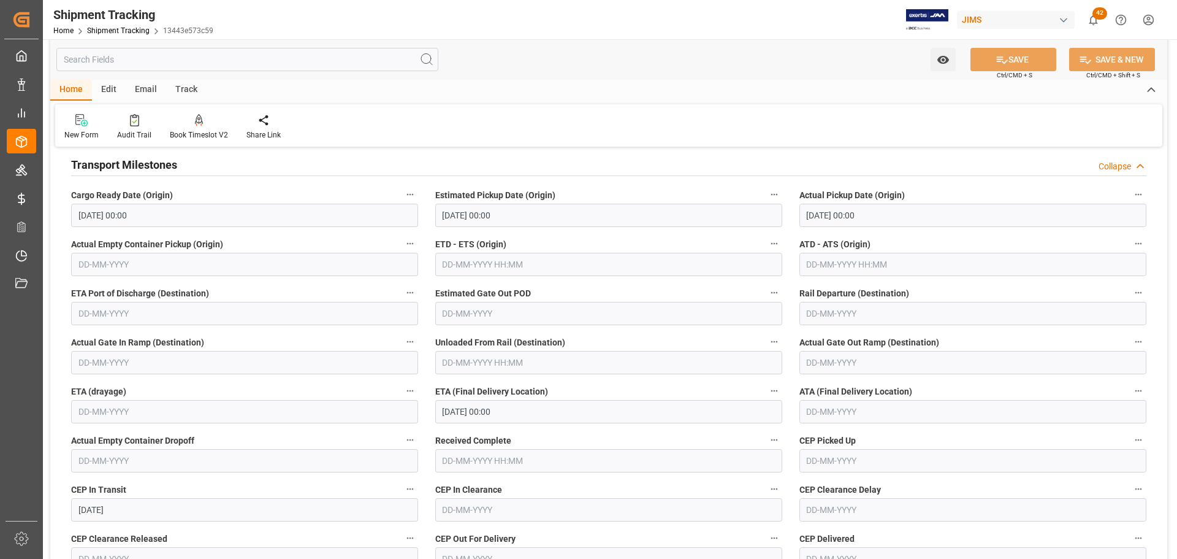
click at [198, 164] on div "Transport Milestones Collapse" at bounding box center [609, 163] width 1076 height 23
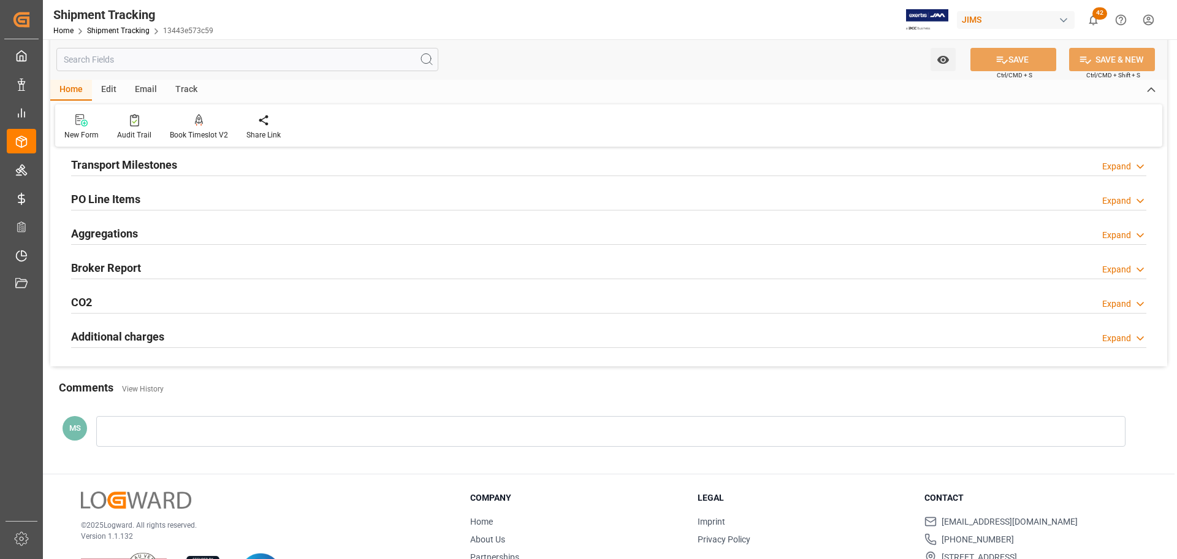
click at [198, 164] on div "Transport Milestones Expand" at bounding box center [609, 163] width 1076 height 23
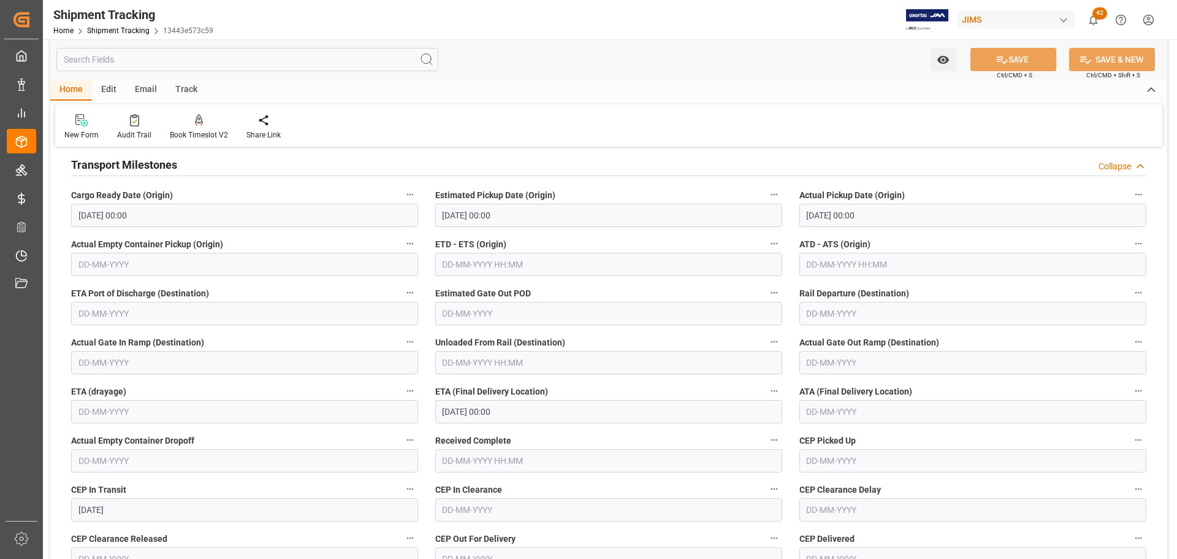
click at [198, 164] on div "Transport Milestones Collapse" at bounding box center [609, 163] width 1076 height 23
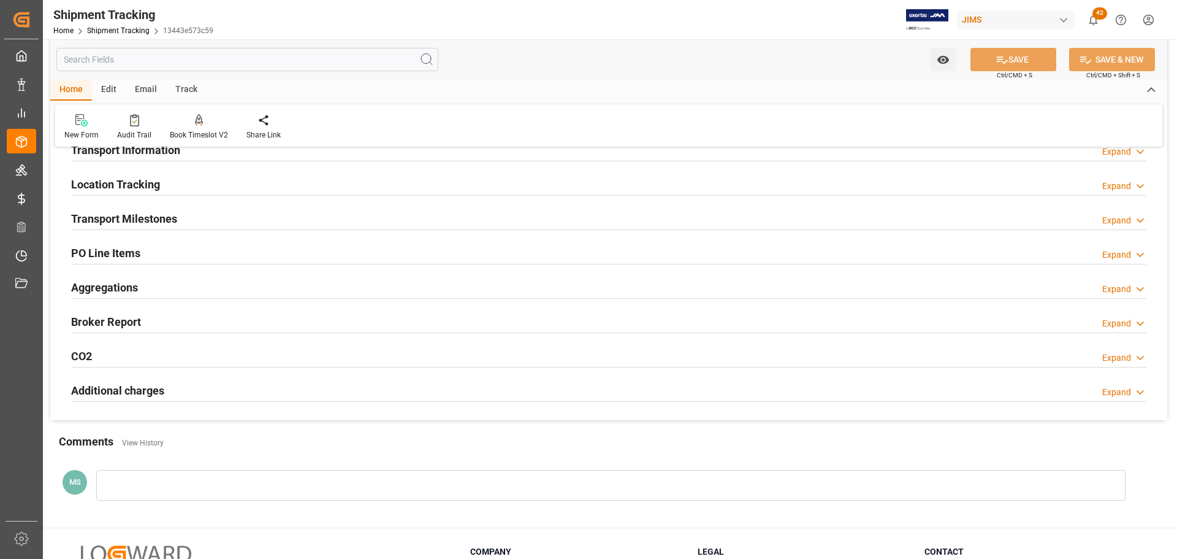
scroll to position [0, 0]
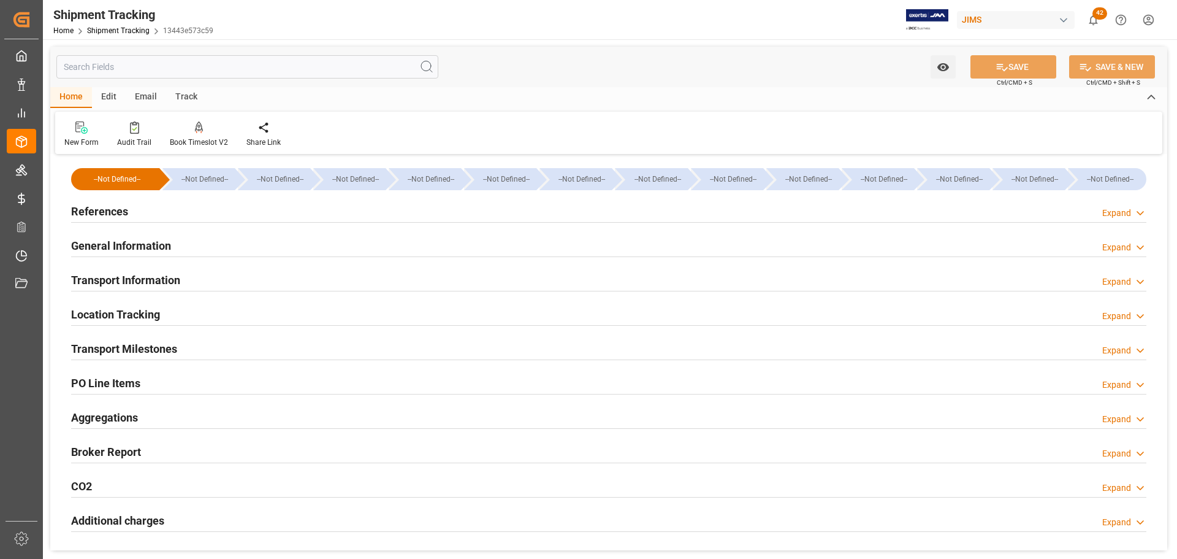
click at [191, 249] on div "General Information Expand" at bounding box center [609, 244] width 1076 height 23
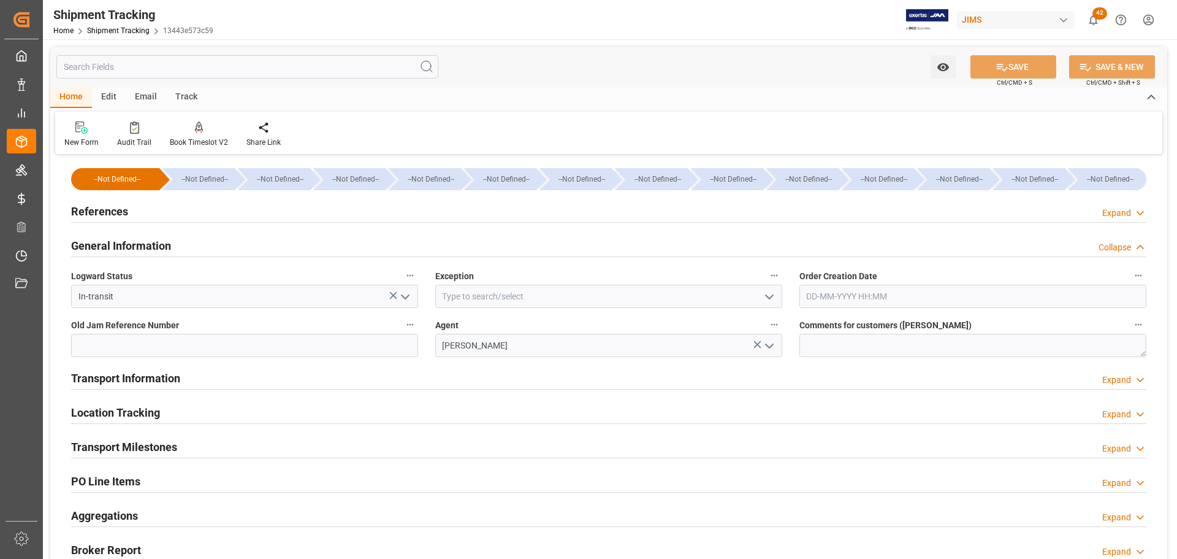
click at [190, 248] on div "General Information Collapse" at bounding box center [609, 244] width 1076 height 23
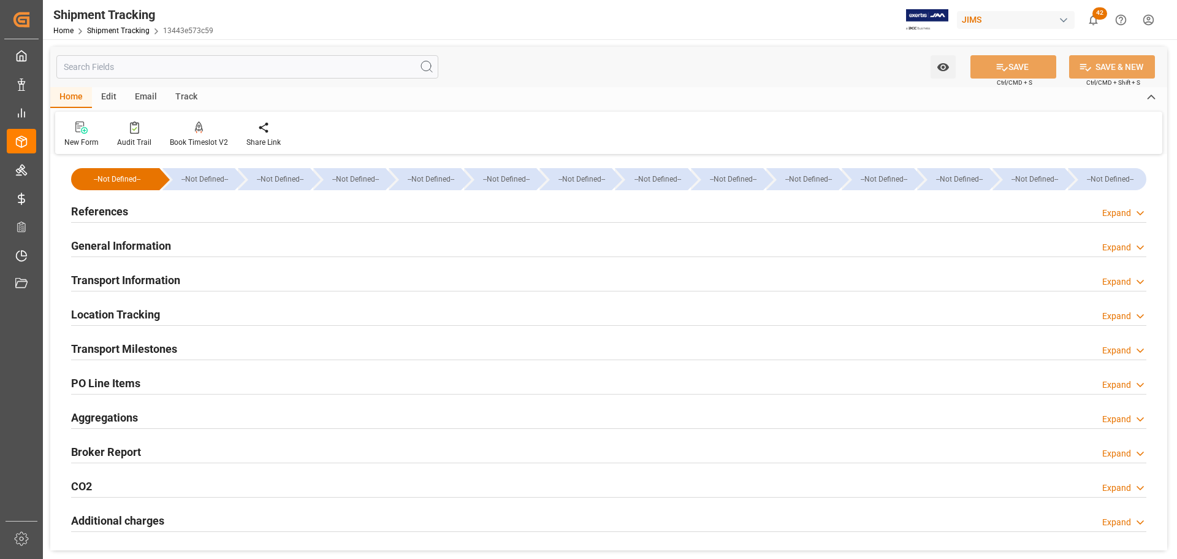
click at [185, 277] on div "Transport Information Expand" at bounding box center [609, 278] width 1076 height 23
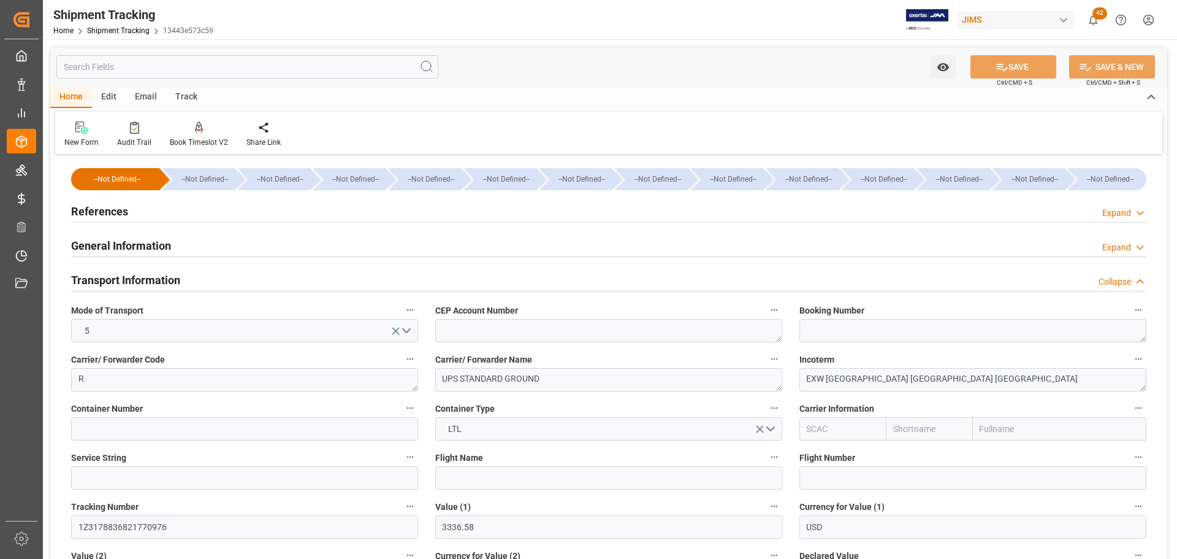
click at [185, 277] on div "Transport Information Collapse" at bounding box center [609, 278] width 1076 height 23
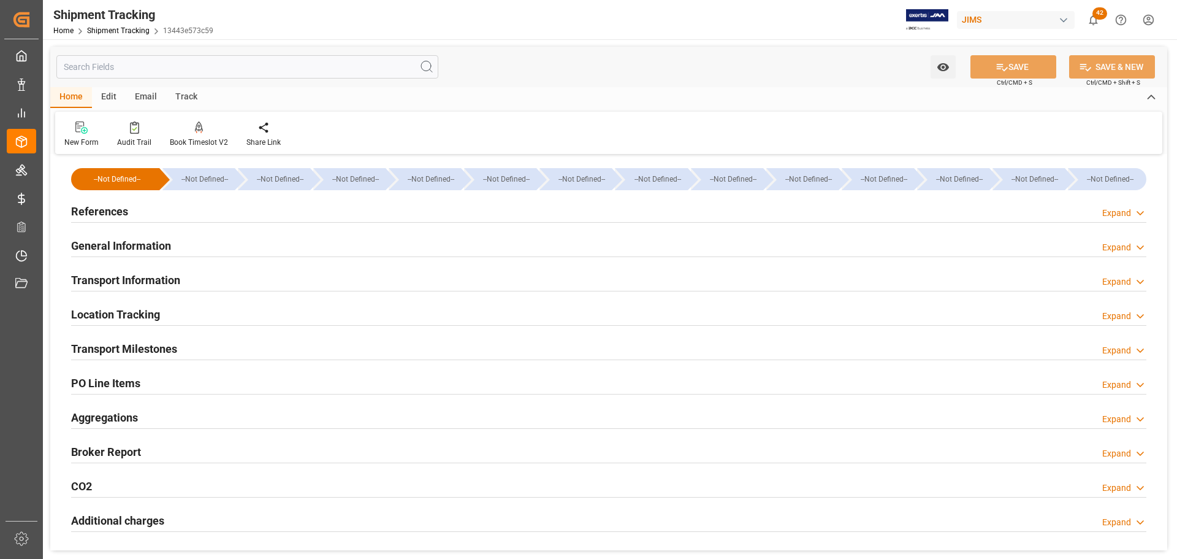
click at [185, 277] on div "Transport Information Expand" at bounding box center [609, 278] width 1076 height 23
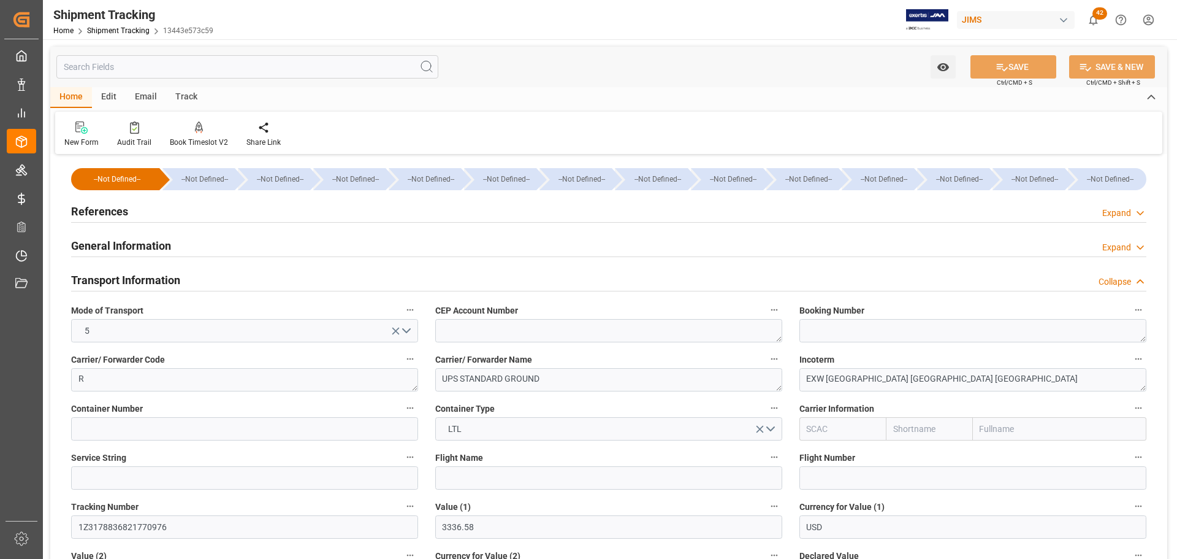
click at [185, 277] on div "Transport Information Collapse" at bounding box center [609, 278] width 1076 height 23
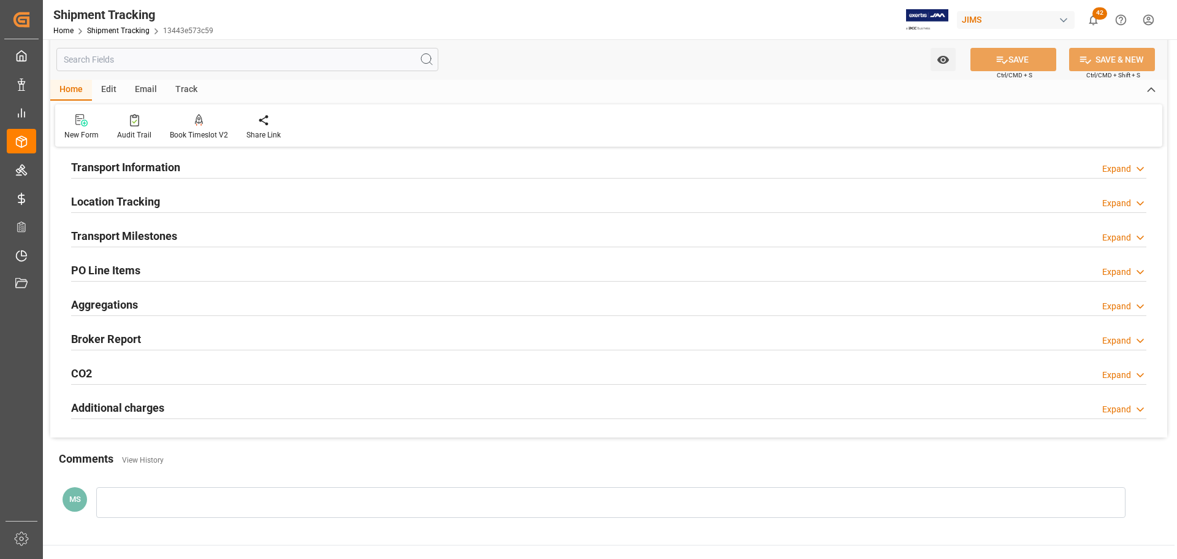
scroll to position [123, 0]
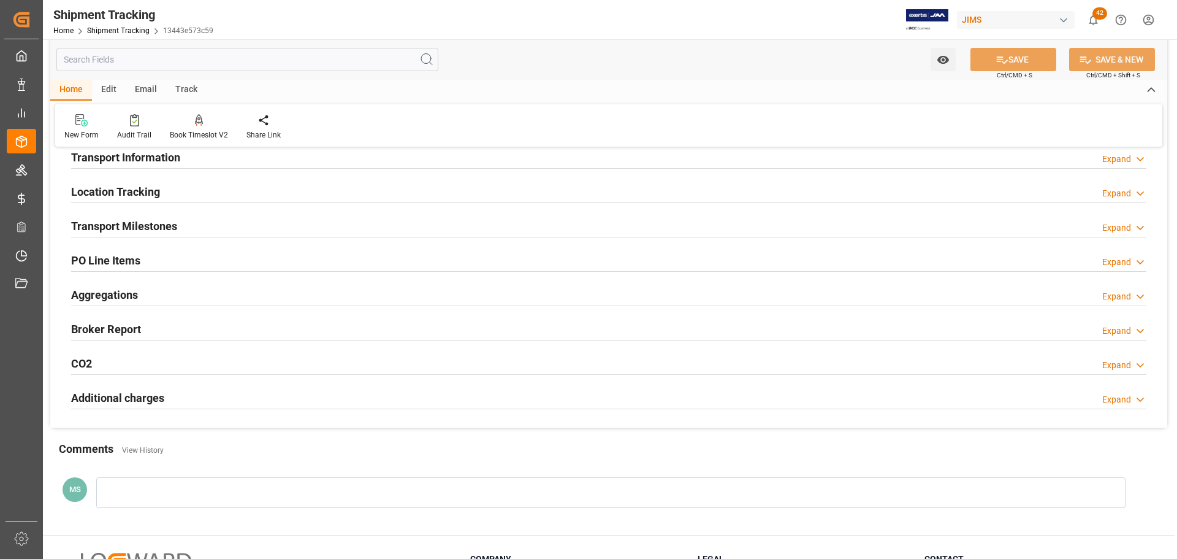
click at [169, 237] on div "Transport Milestones Expand" at bounding box center [609, 226] width 1093 height 34
click at [167, 227] on h2 "Transport Milestones" at bounding box center [124, 226] width 106 height 17
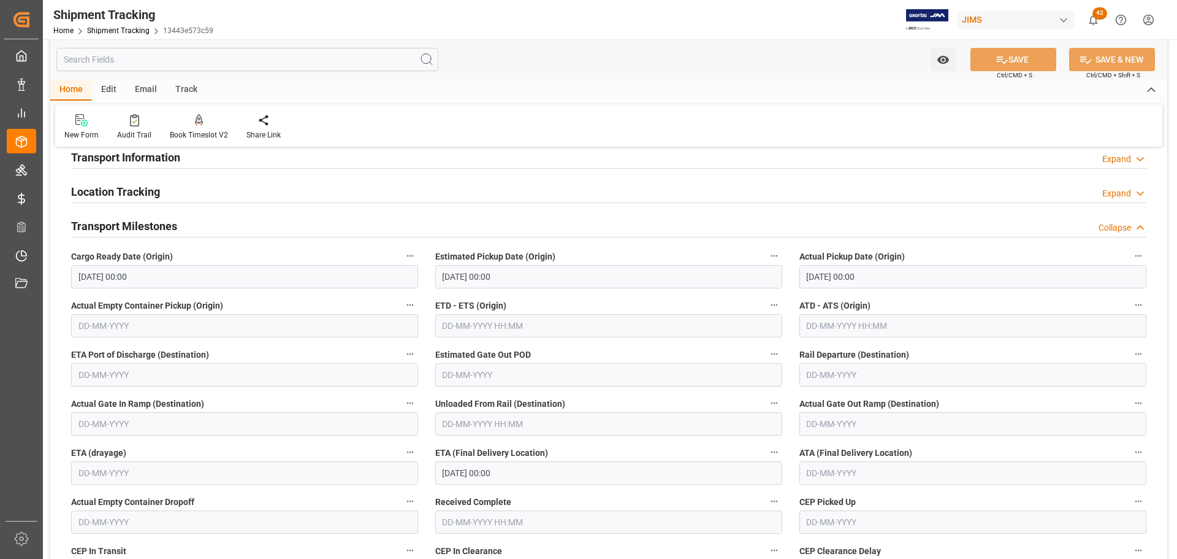
click at [193, 227] on div "Transport Milestones Collapse" at bounding box center [609, 224] width 1076 height 23
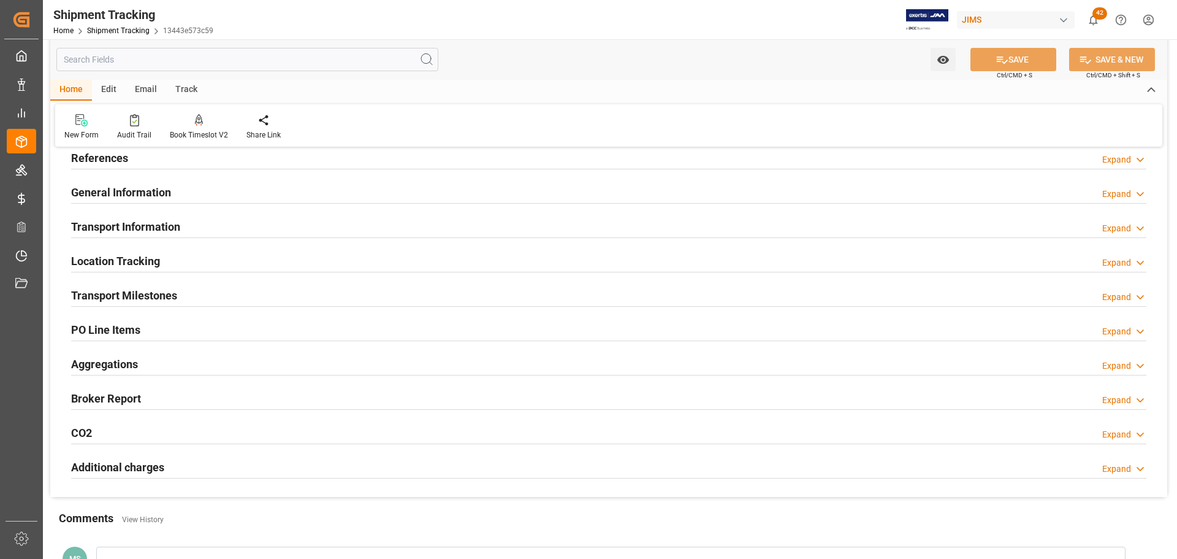
scroll to position [0, 0]
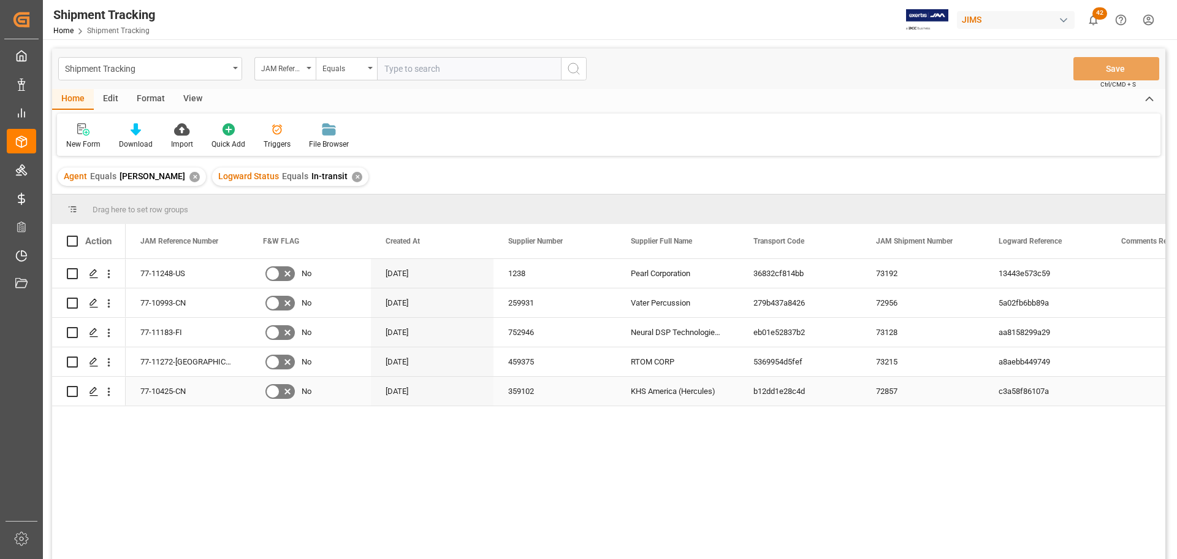
click at [184, 391] on div "77-10425-CN" at bounding box center [187, 391] width 123 height 29
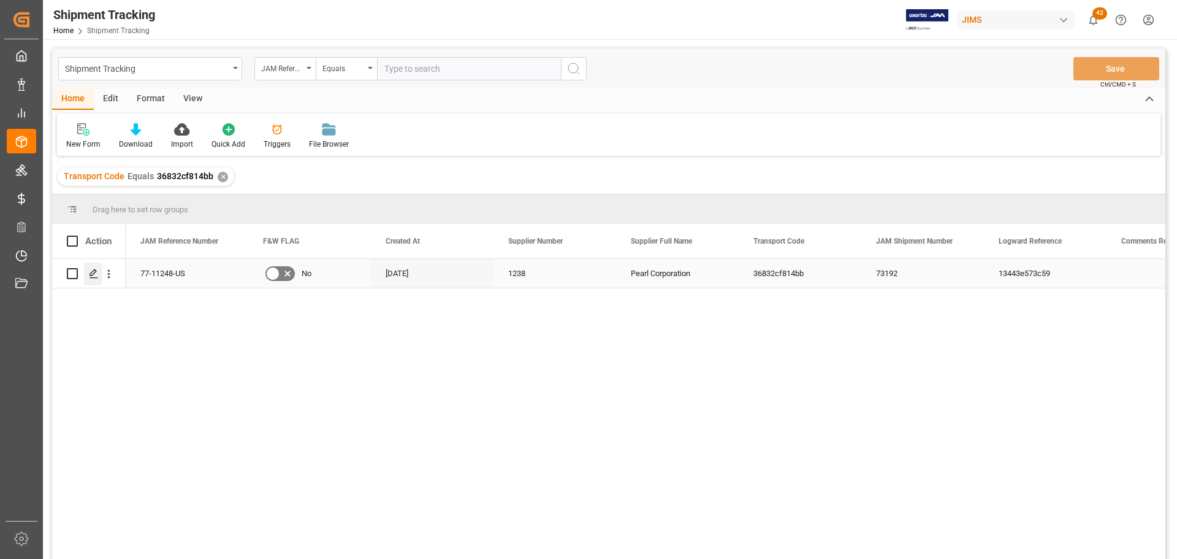
click at [94, 276] on icon "Press SPACE to select this row." at bounding box center [94, 274] width 10 height 10
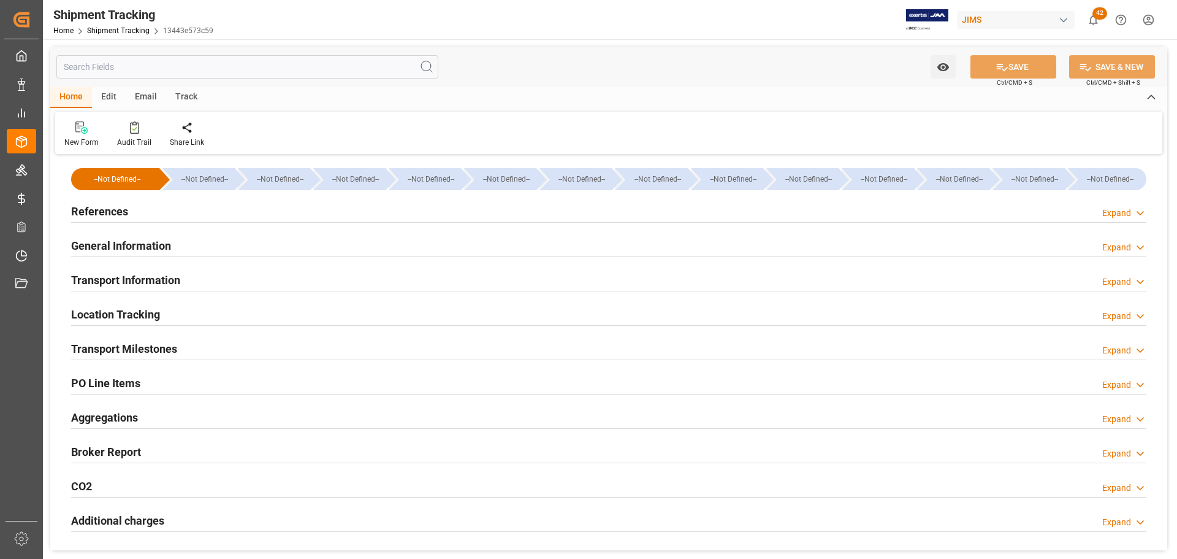
type input "[DATE] 00:00"
type input "24-09-2025 00:00"
type input "01-10-2025 00:00"
type input "26-09-2025"
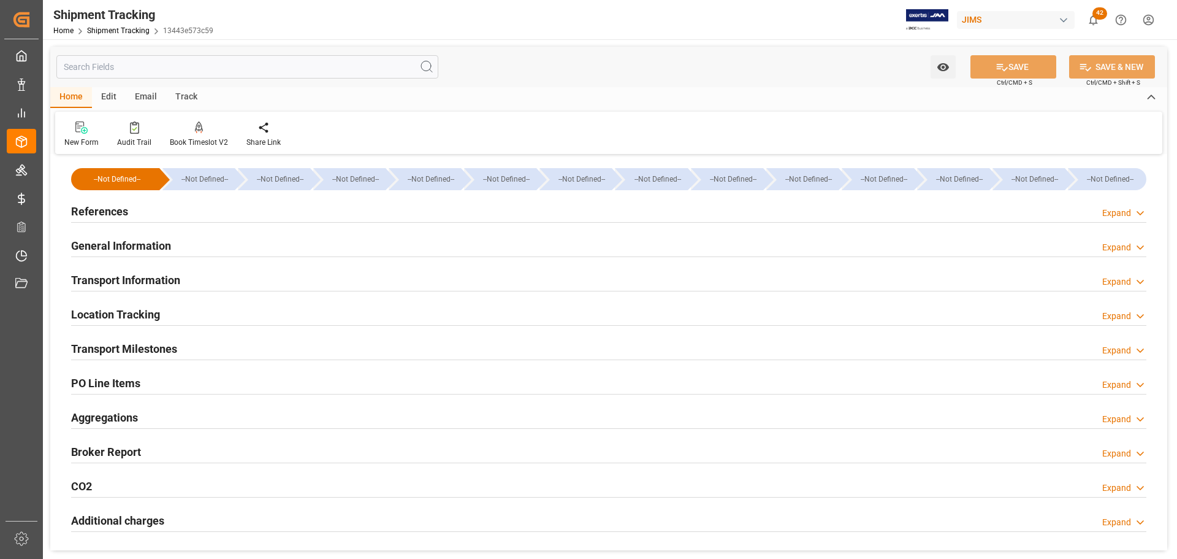
click at [189, 355] on div "Transport Milestones Expand" at bounding box center [609, 347] width 1076 height 23
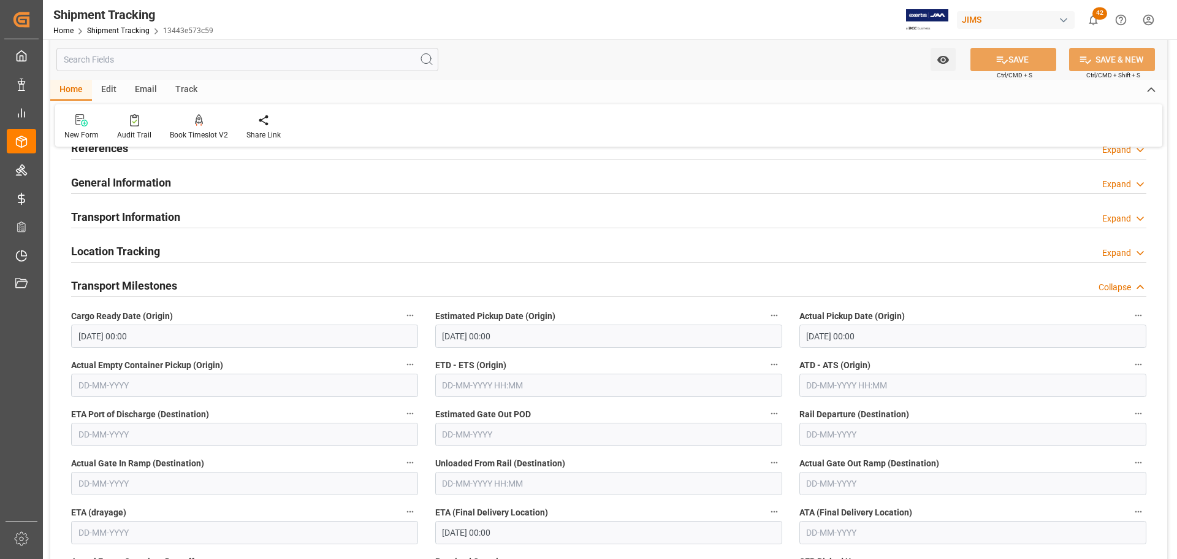
scroll to position [61, 0]
click at [159, 285] on h2 "Transport Milestones" at bounding box center [124, 287] width 106 height 17
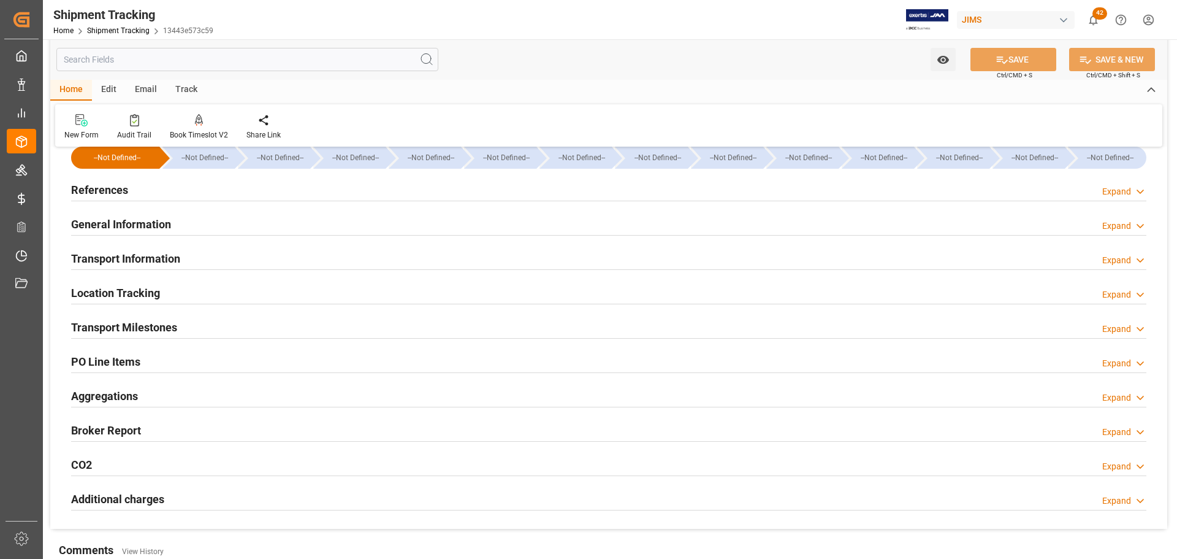
scroll to position [0, 0]
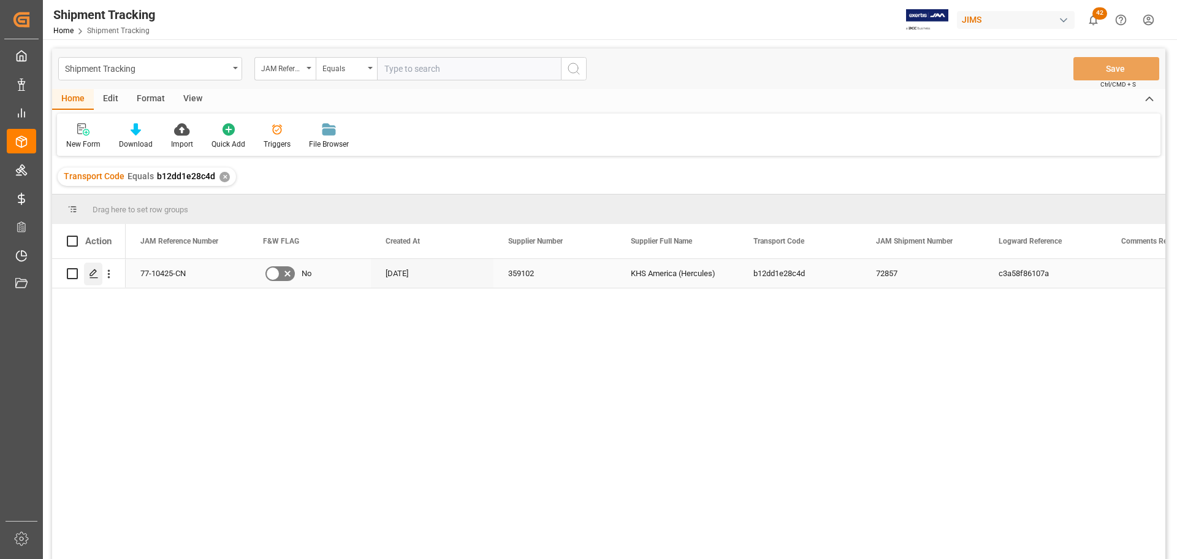
click at [99, 283] on div "Press SPACE to select this row." at bounding box center [93, 273] width 18 height 23
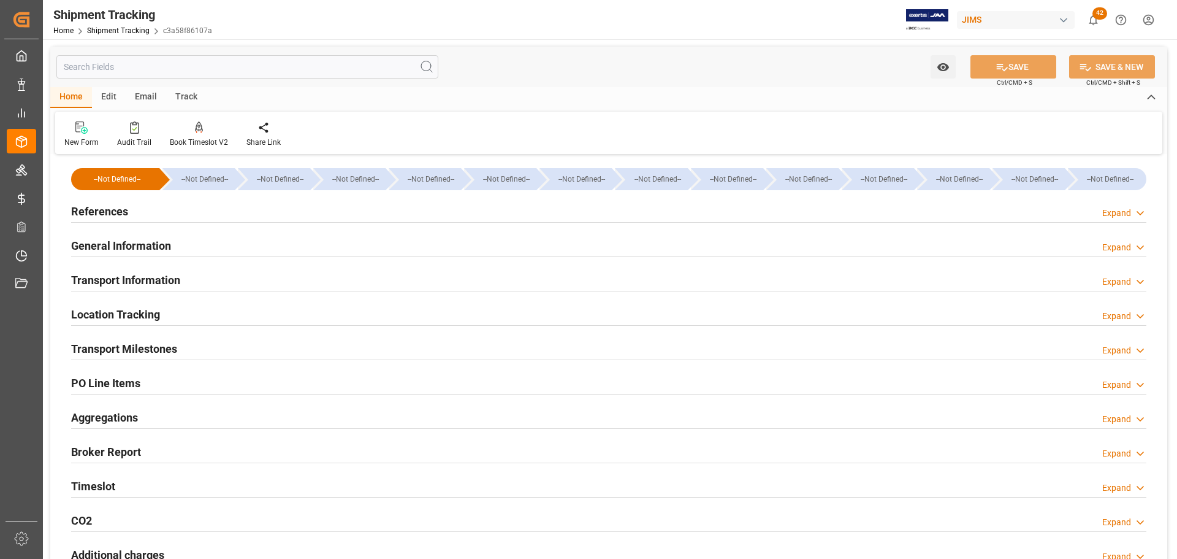
click at [102, 210] on h2 "References" at bounding box center [99, 211] width 57 height 17
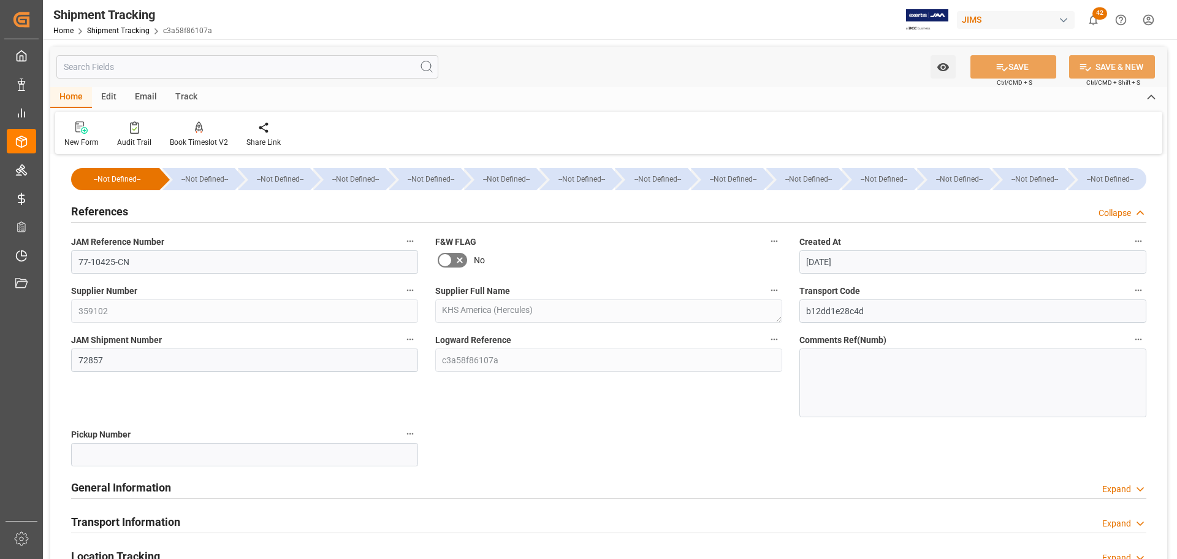
click at [102, 210] on h2 "References" at bounding box center [99, 211] width 57 height 17
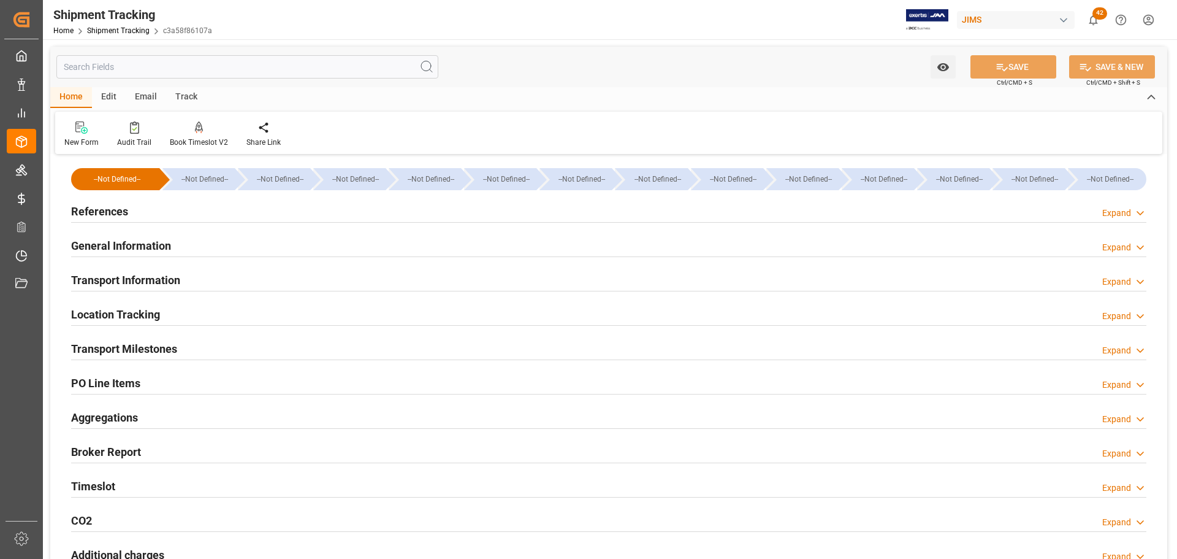
click at [110, 254] on h2 "General Information" at bounding box center [121, 245] width 100 height 17
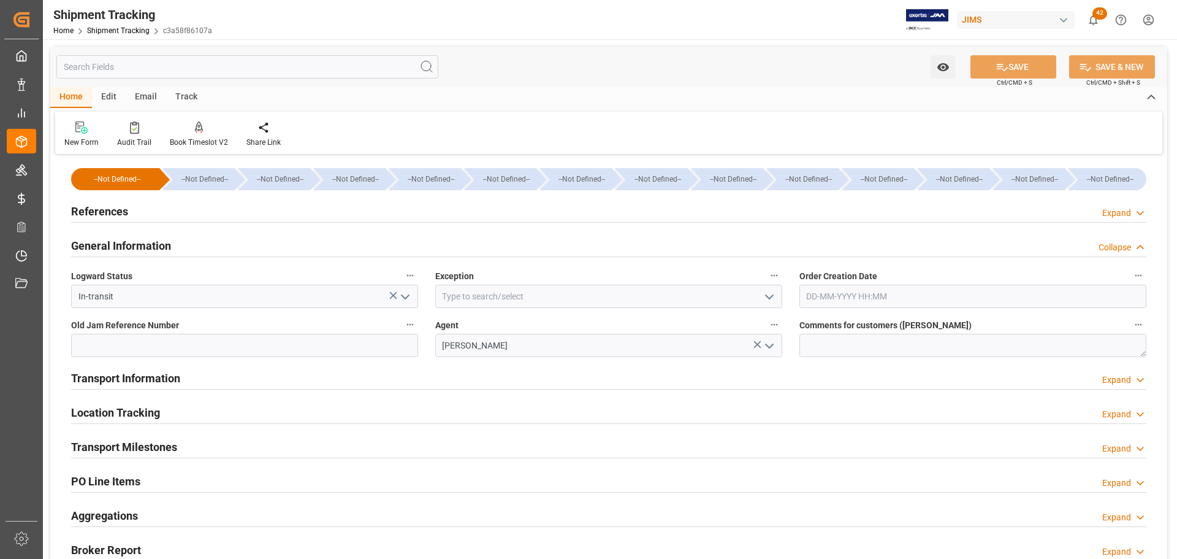
click at [110, 250] on h2 "General Information" at bounding box center [121, 245] width 100 height 17
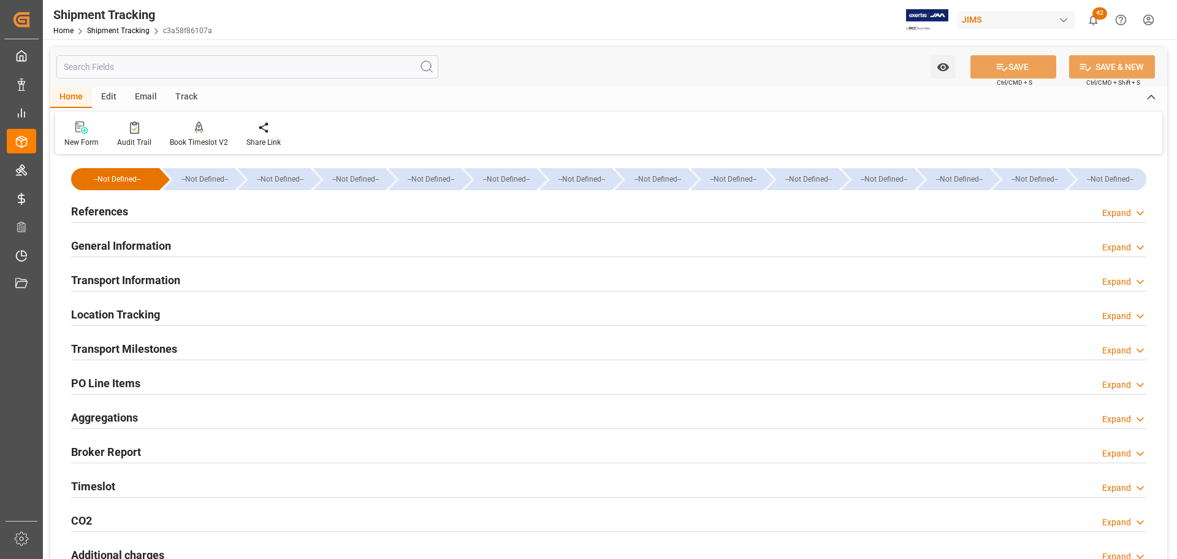
click at [118, 280] on h2 "Transport Information" at bounding box center [125, 280] width 109 height 17
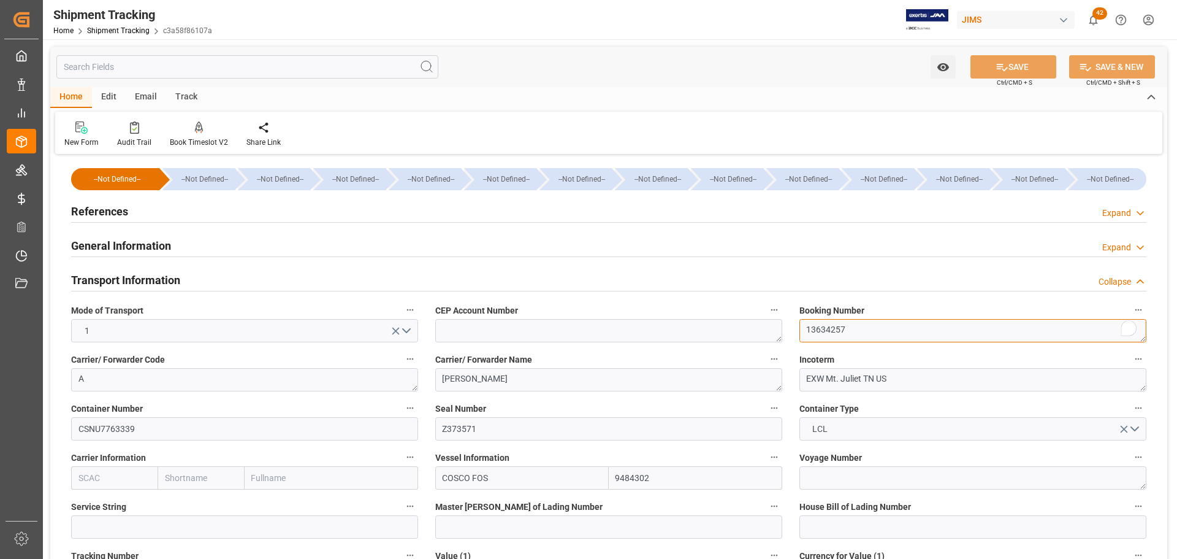
drag, startPoint x: 851, startPoint y: 329, endPoint x: 769, endPoint y: 329, distance: 81.6
